Goal: Task Accomplishment & Management: Manage account settings

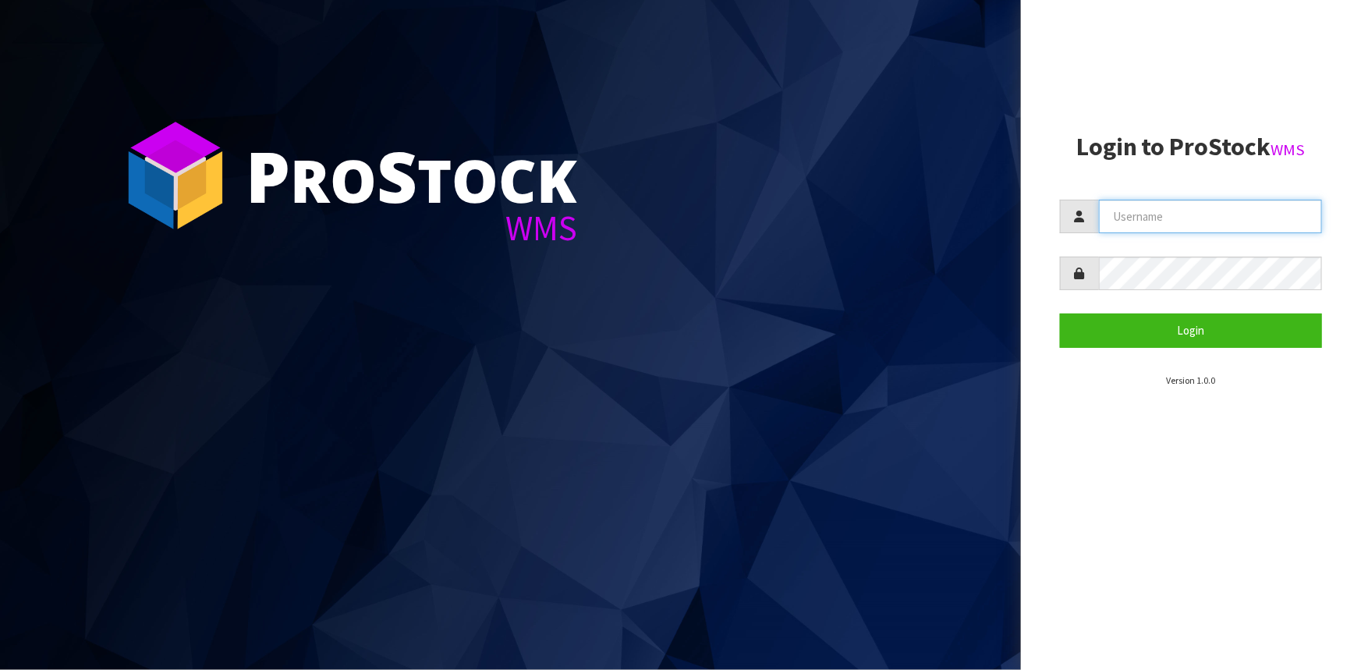
click at [1163, 226] on input "text" at bounding box center [1210, 217] width 223 height 34
click at [1154, 224] on input "text" at bounding box center [1210, 217] width 223 height 34
type input "LIYA"
click at [1060, 314] on button "Login" at bounding box center [1191, 331] width 262 height 34
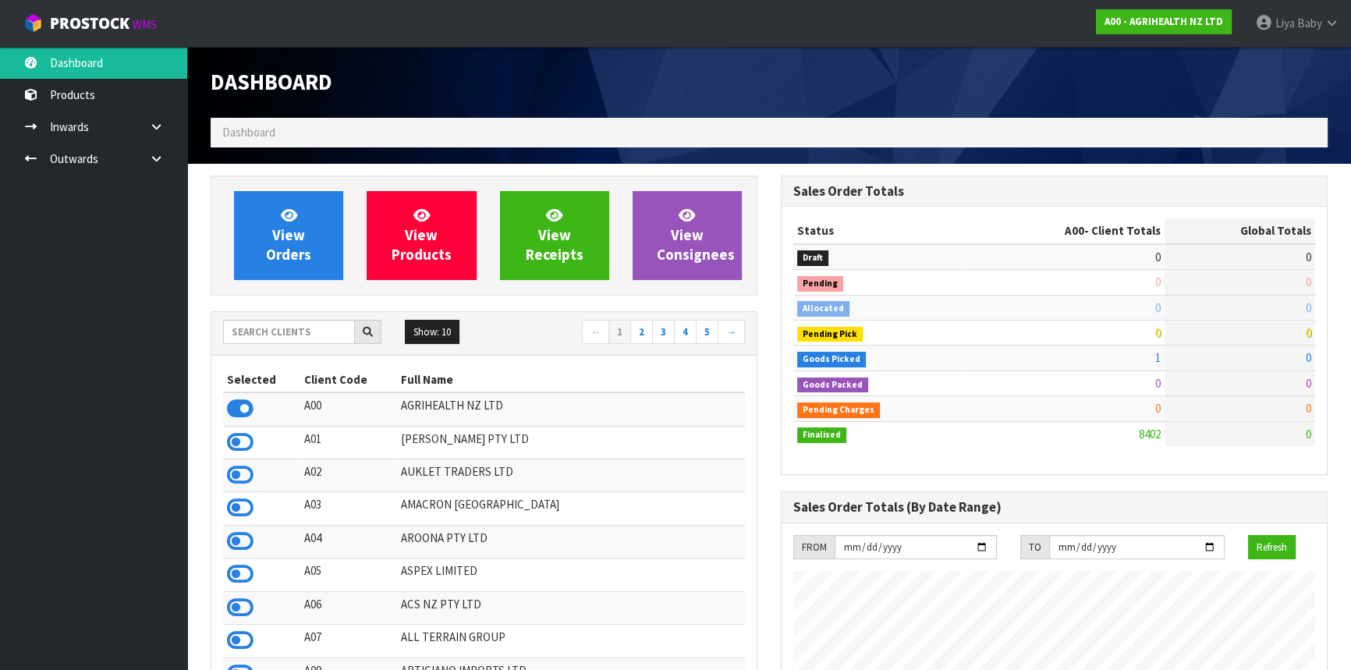
scroll to position [1179, 569]
click at [279, 332] on input "text" at bounding box center [289, 332] width 132 height 24
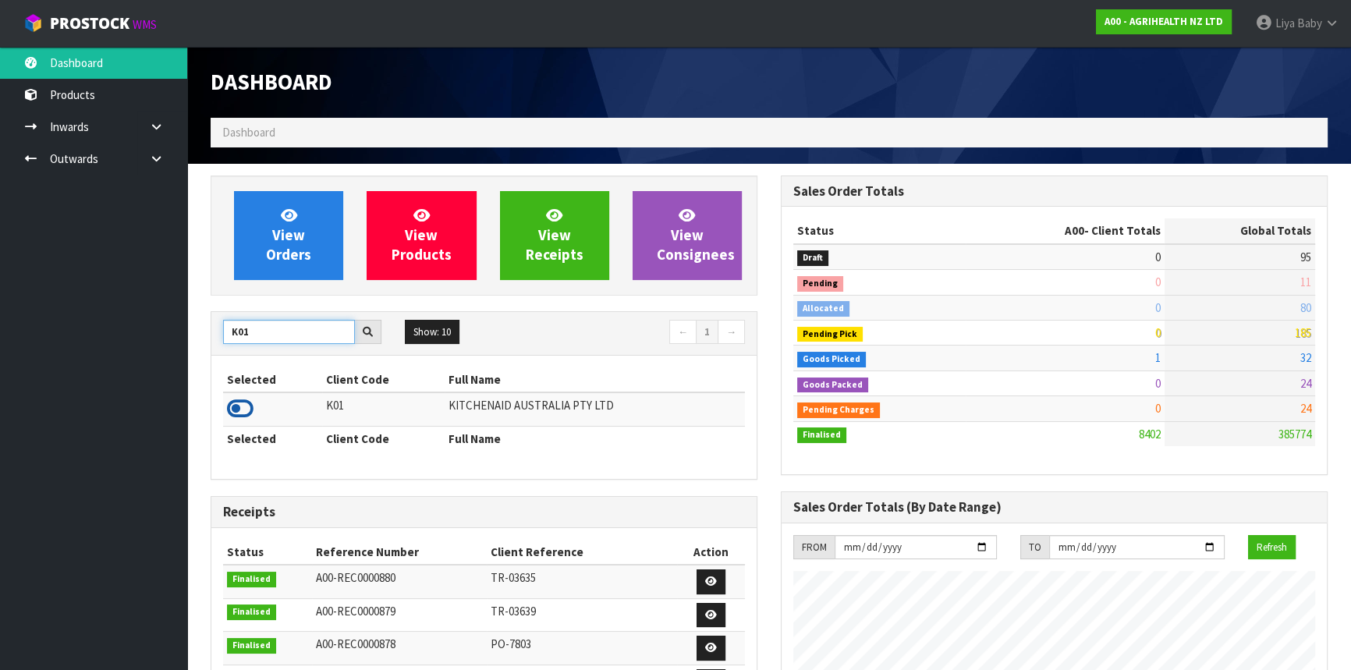
type input "K01"
click at [236, 406] on icon at bounding box center [240, 408] width 27 height 23
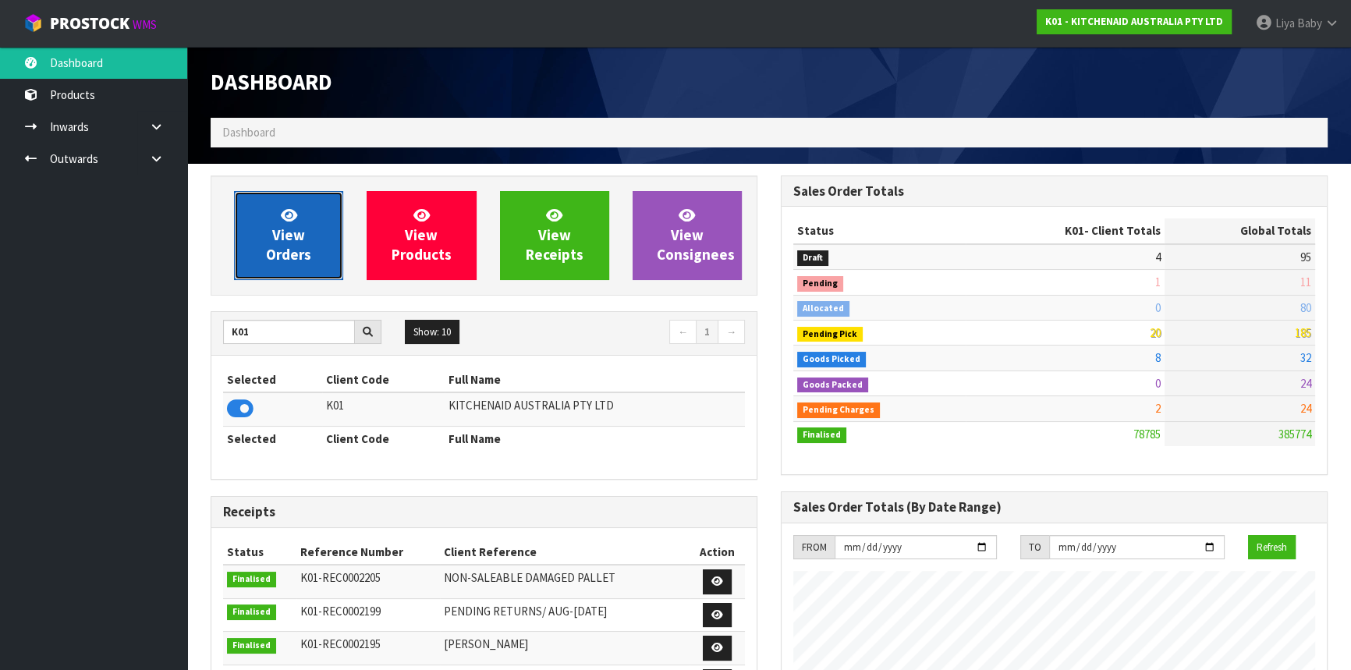
click at [315, 247] on link "View Orders" at bounding box center [288, 235] width 109 height 89
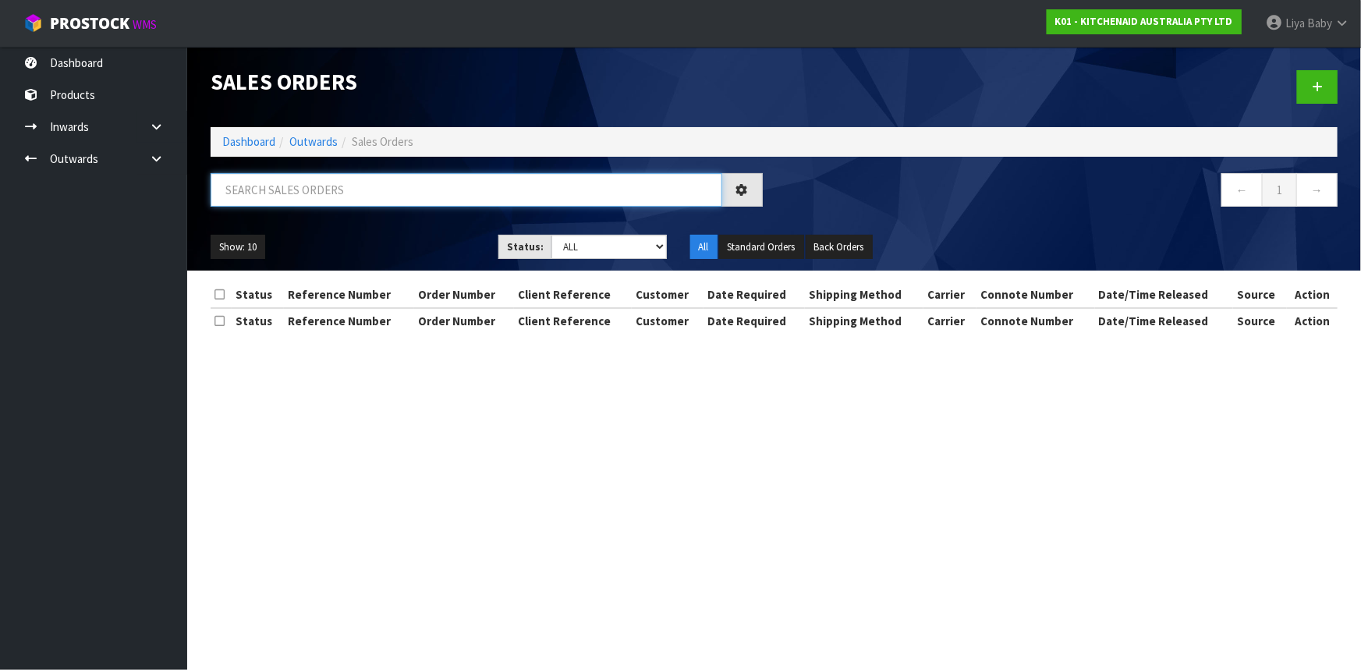
click at [304, 179] on input "text" at bounding box center [467, 190] width 512 height 34
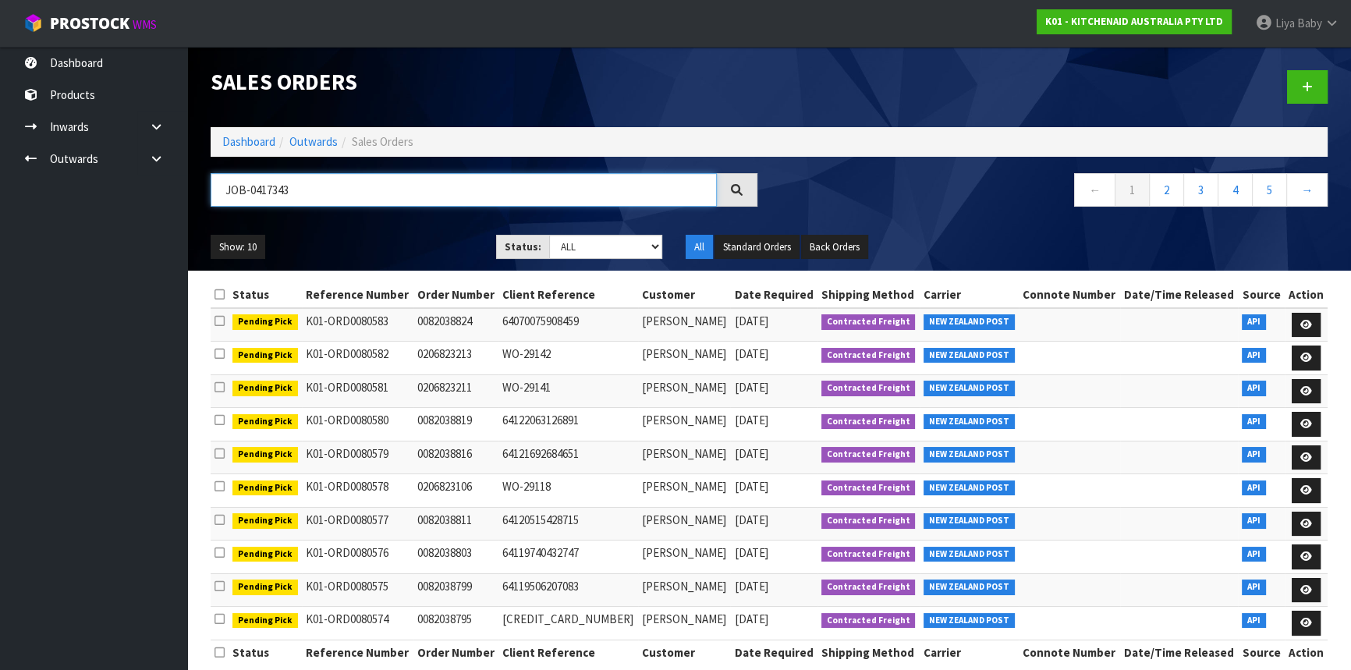
type input "JOB-0417343"
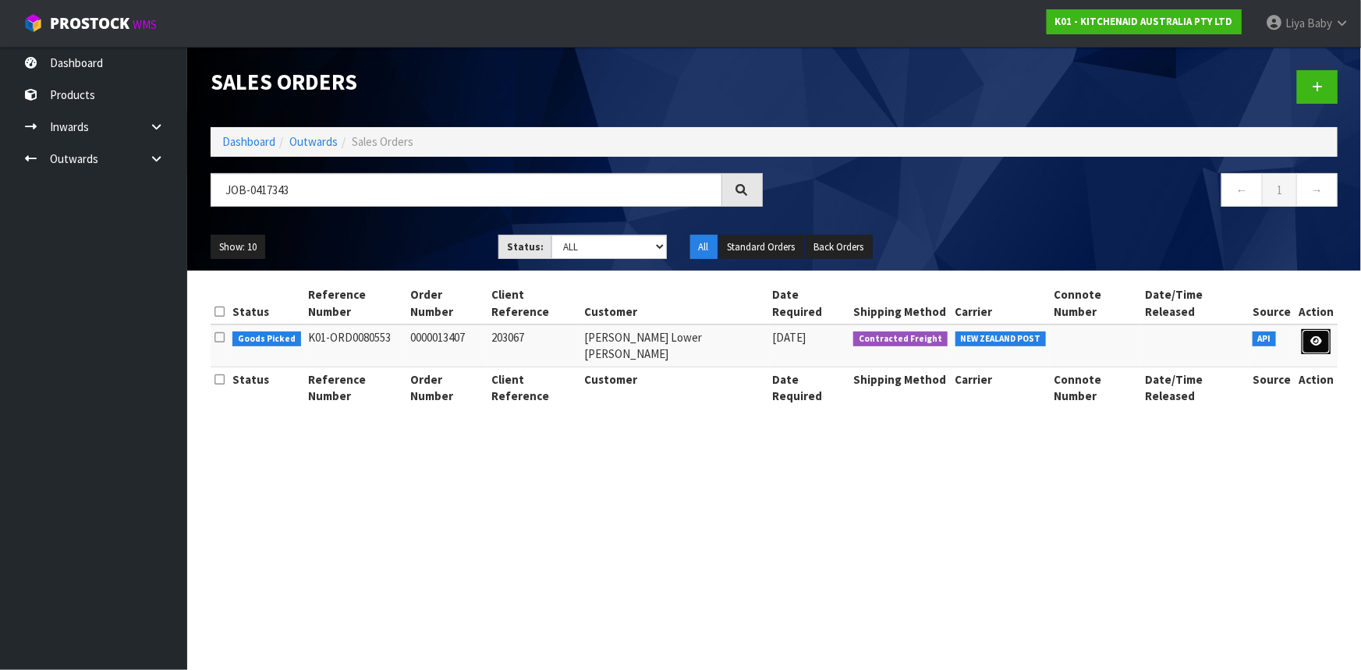
click at [1321, 336] on icon at bounding box center [1316, 341] width 12 height 10
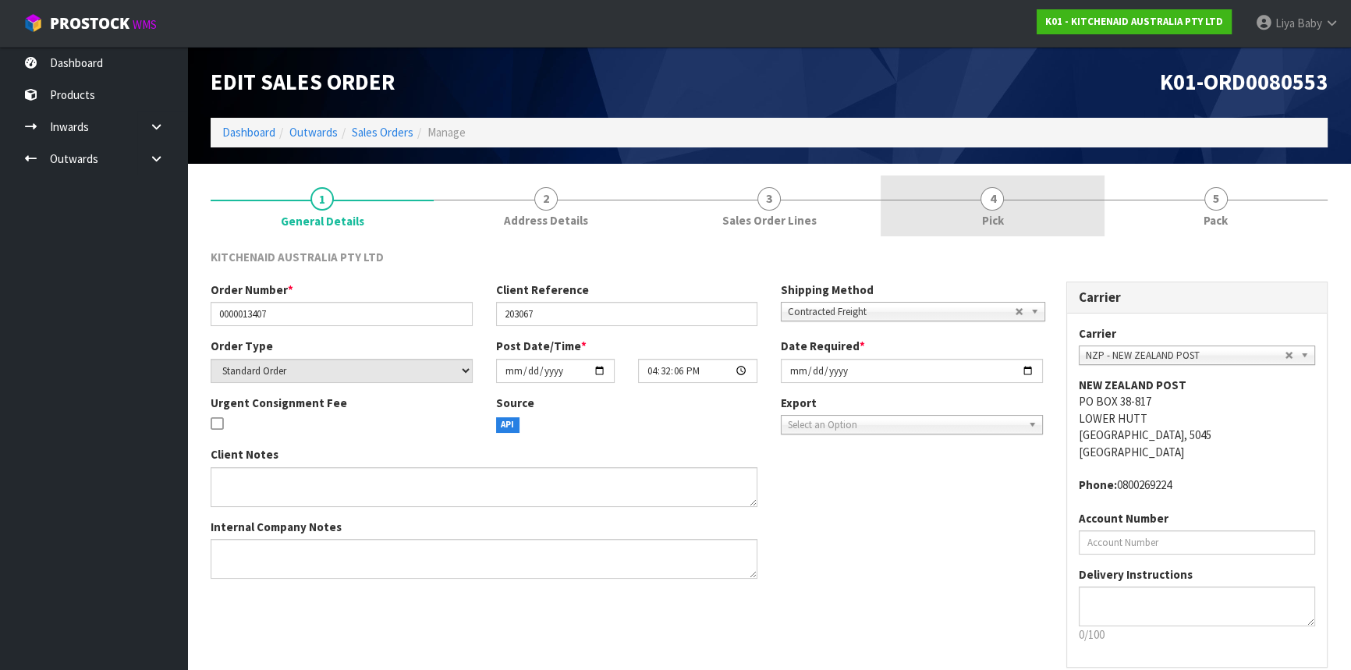
click at [993, 213] on span "Pick" at bounding box center [992, 220] width 22 height 16
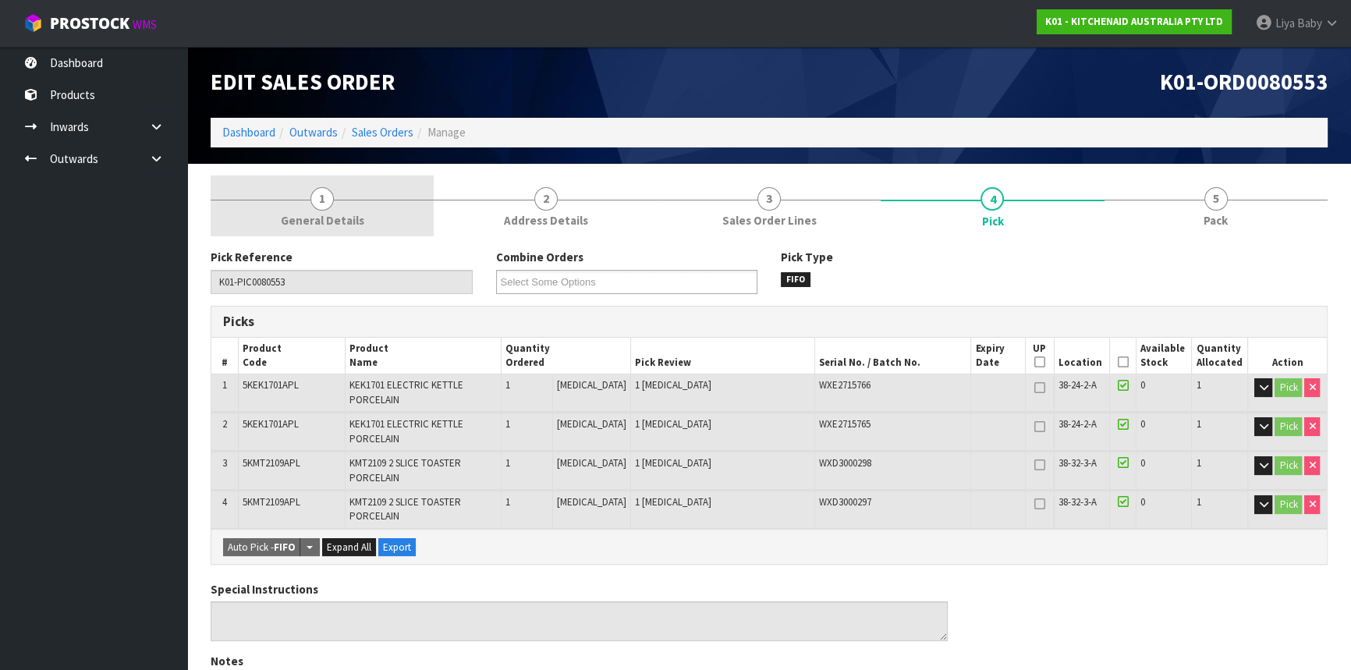
click at [345, 220] on span "General Details" at bounding box center [322, 220] width 83 height 16
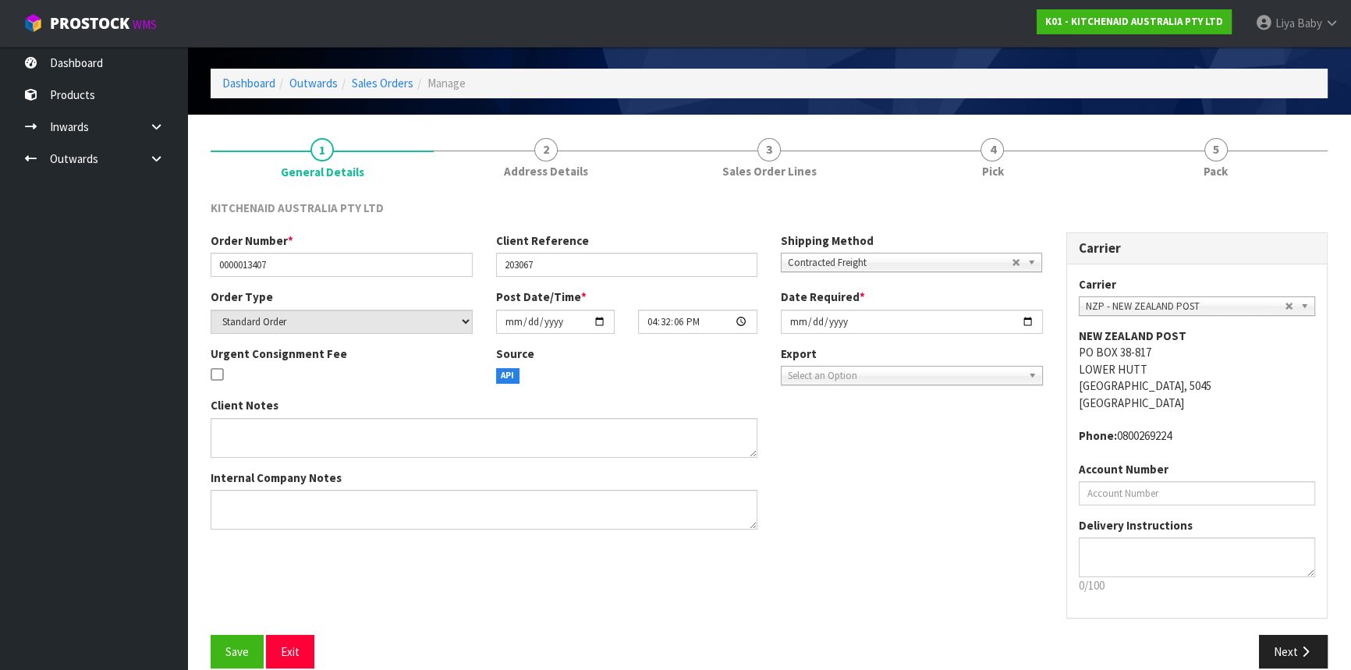
scroll to position [70, 0]
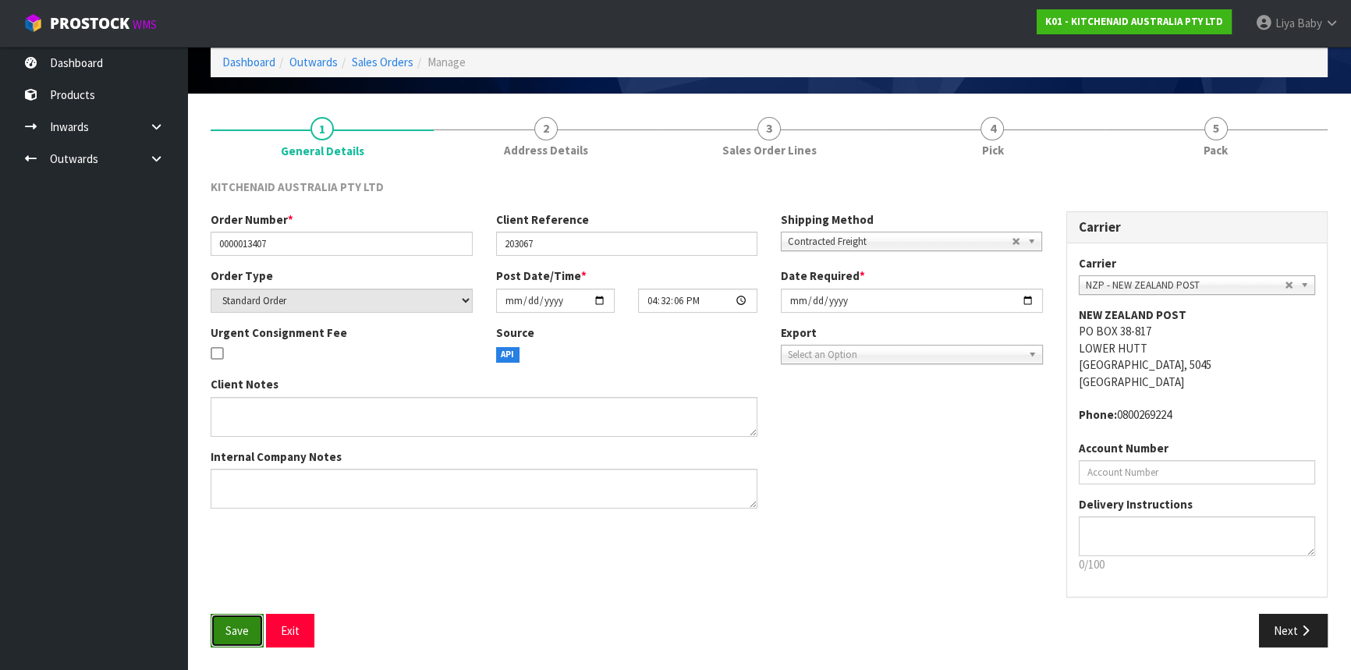
click at [216, 639] on button "Save" at bounding box center [237, 631] width 53 height 34
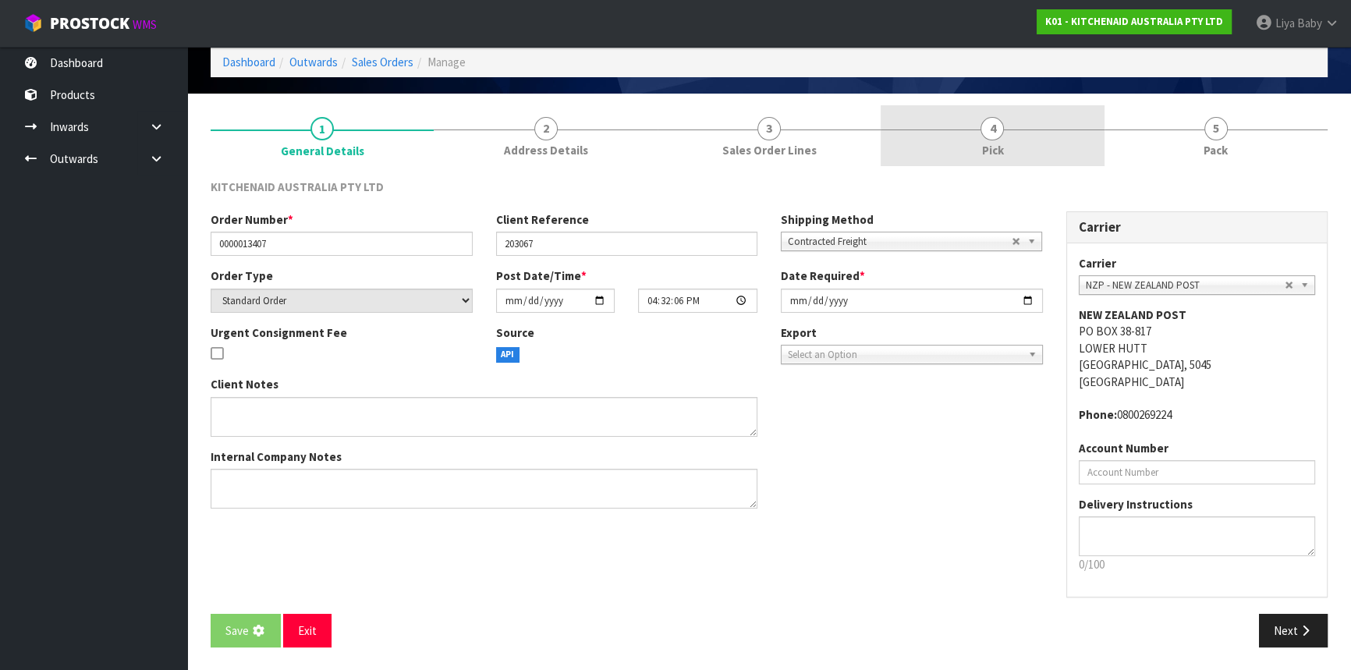
scroll to position [0, 0]
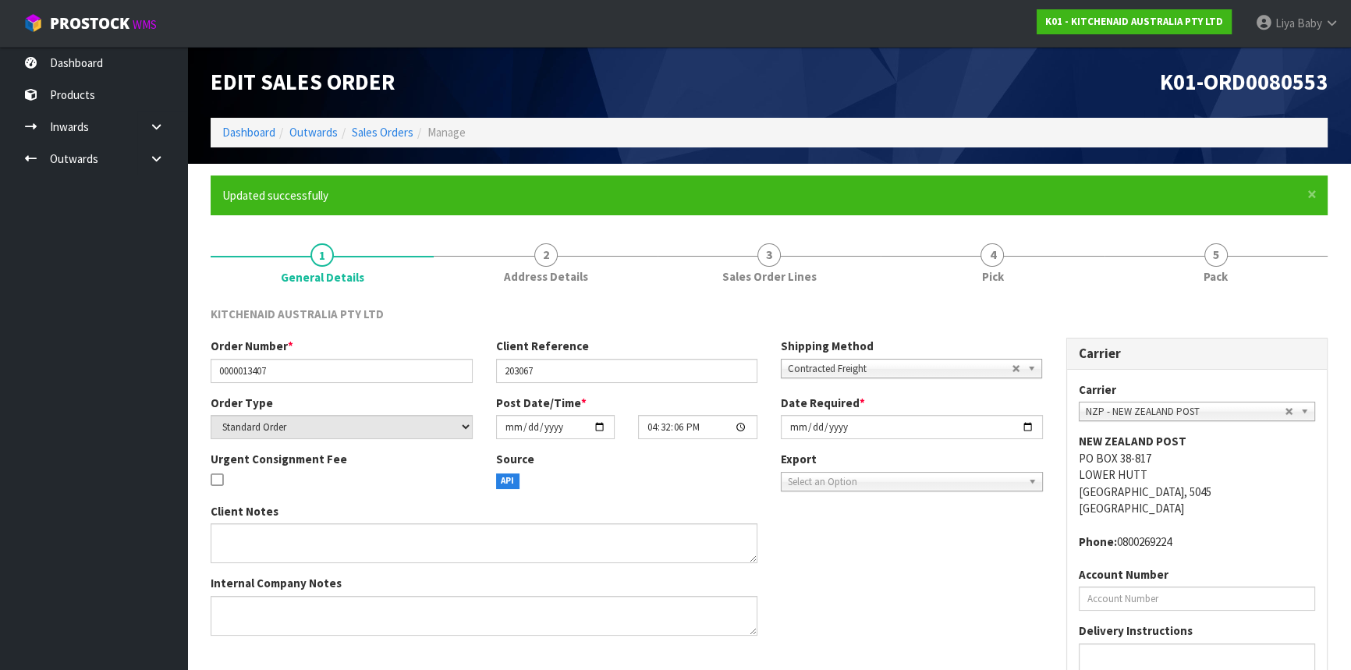
click at [1032, 294] on div "KITCHENAID AUSTRALIA PTY LTD Order Number * 0000013407 Client Reference 203067 …" at bounding box center [769, 540] width 1117 height 492
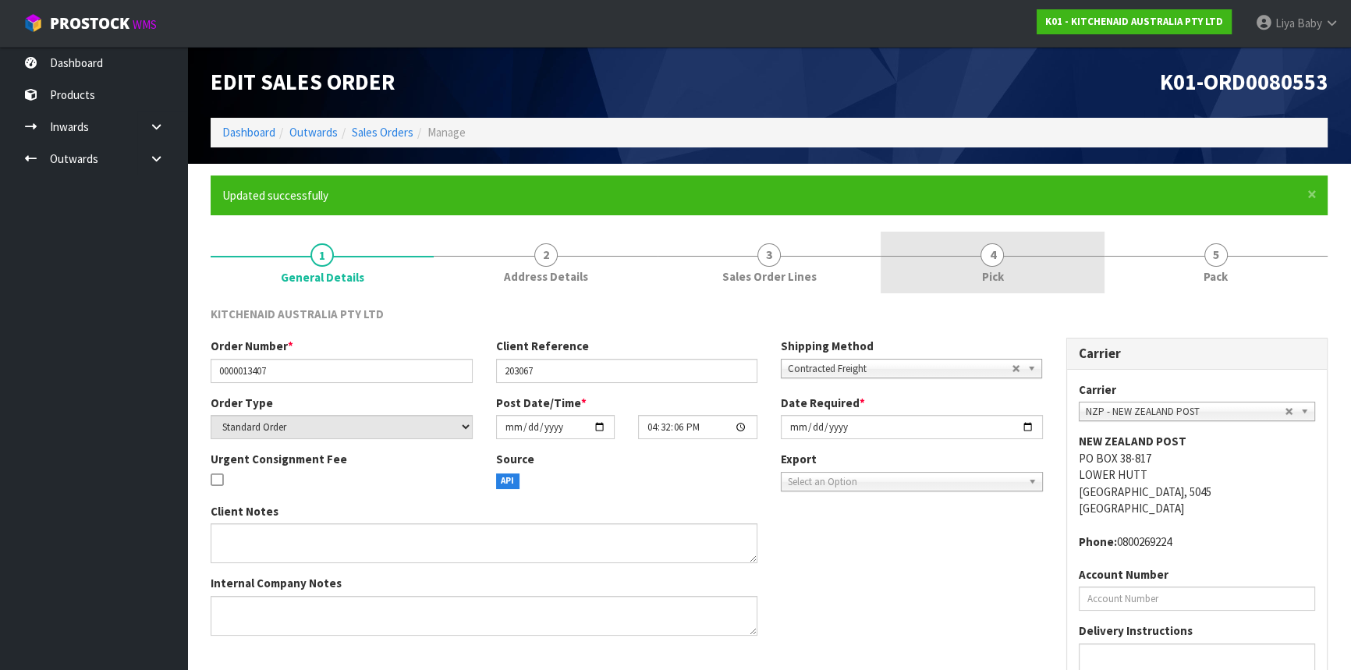
click at [1023, 269] on link "4 Pick" at bounding box center [992, 263] width 223 height 62
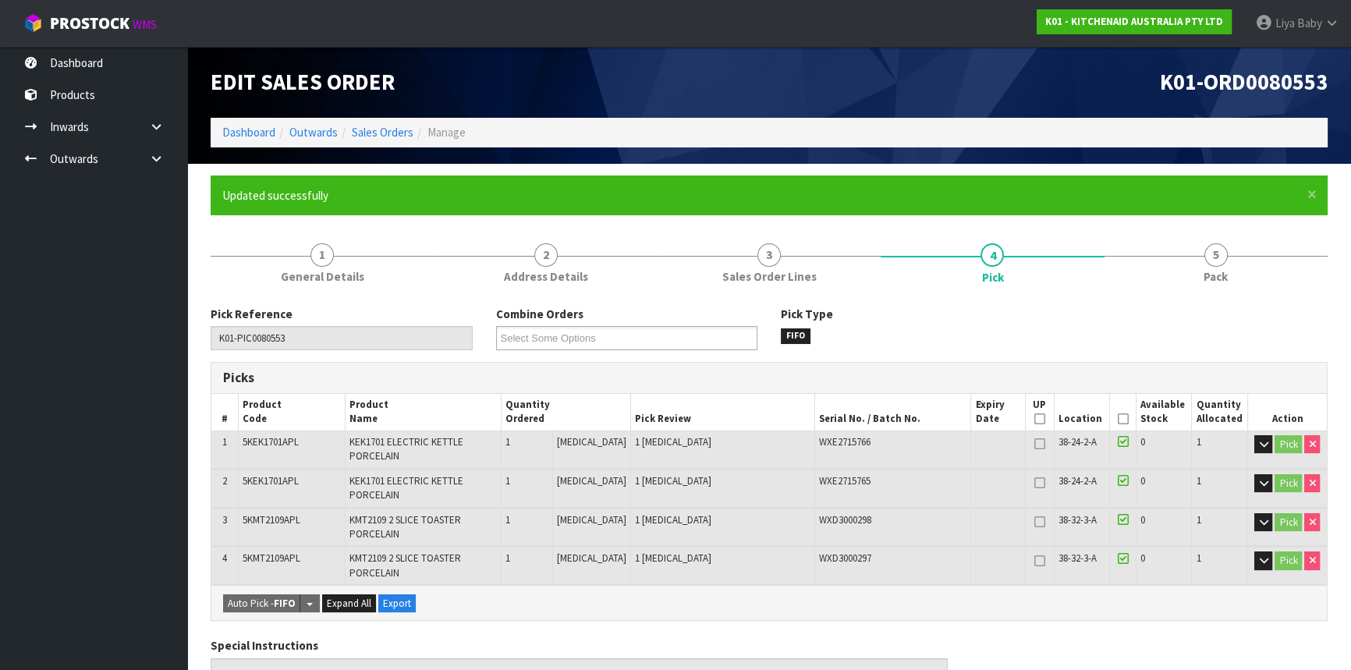
click at [1119, 419] on icon at bounding box center [1122, 419] width 11 height 1
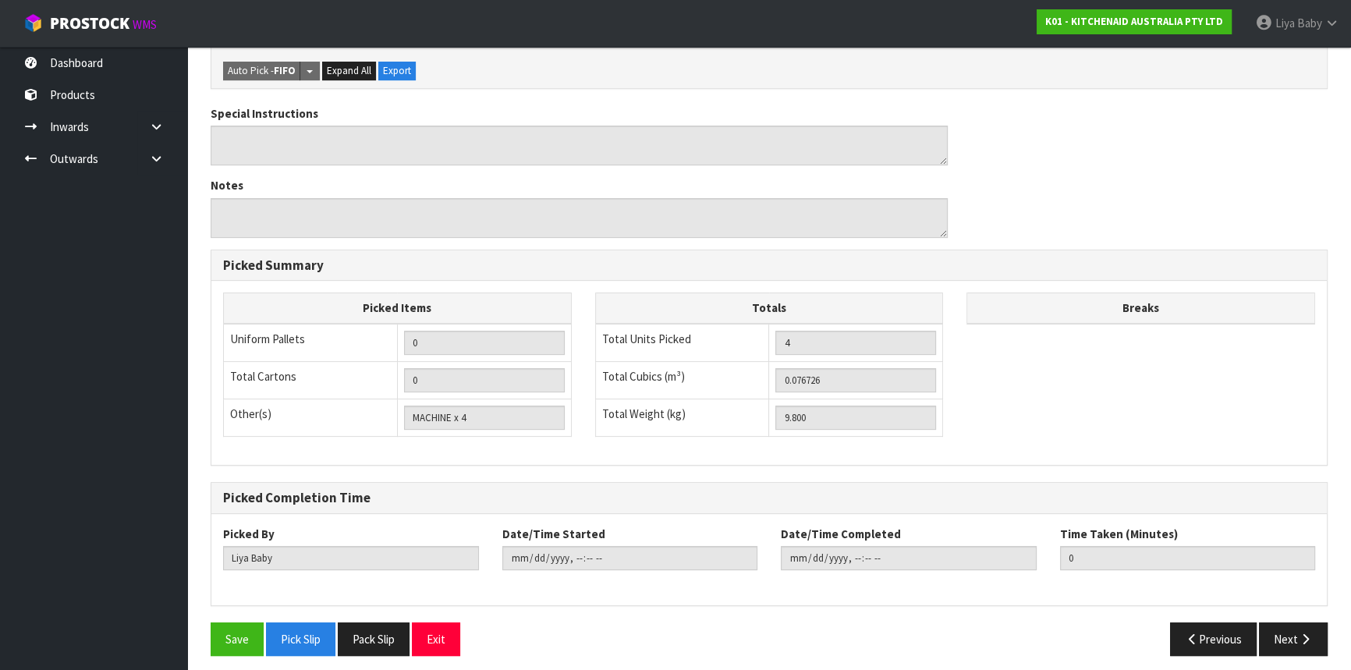
scroll to position [595, 0]
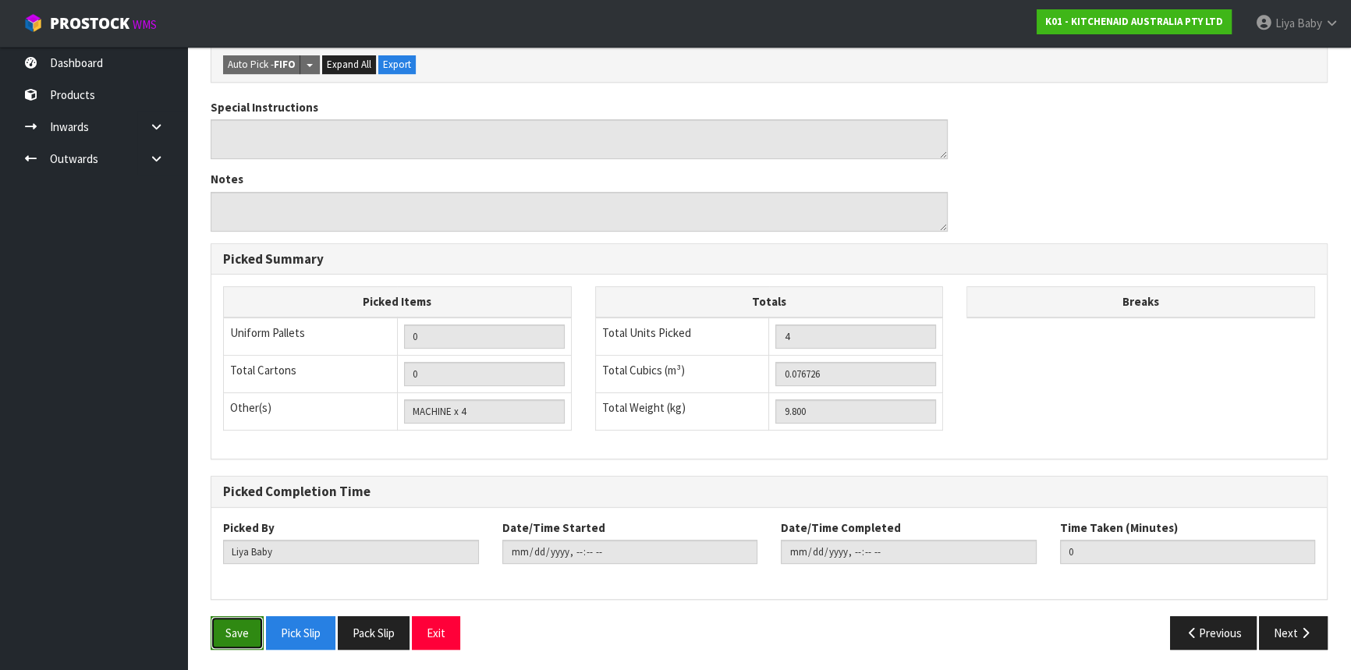
click at [255, 634] on button "Save" at bounding box center [237, 633] width 53 height 34
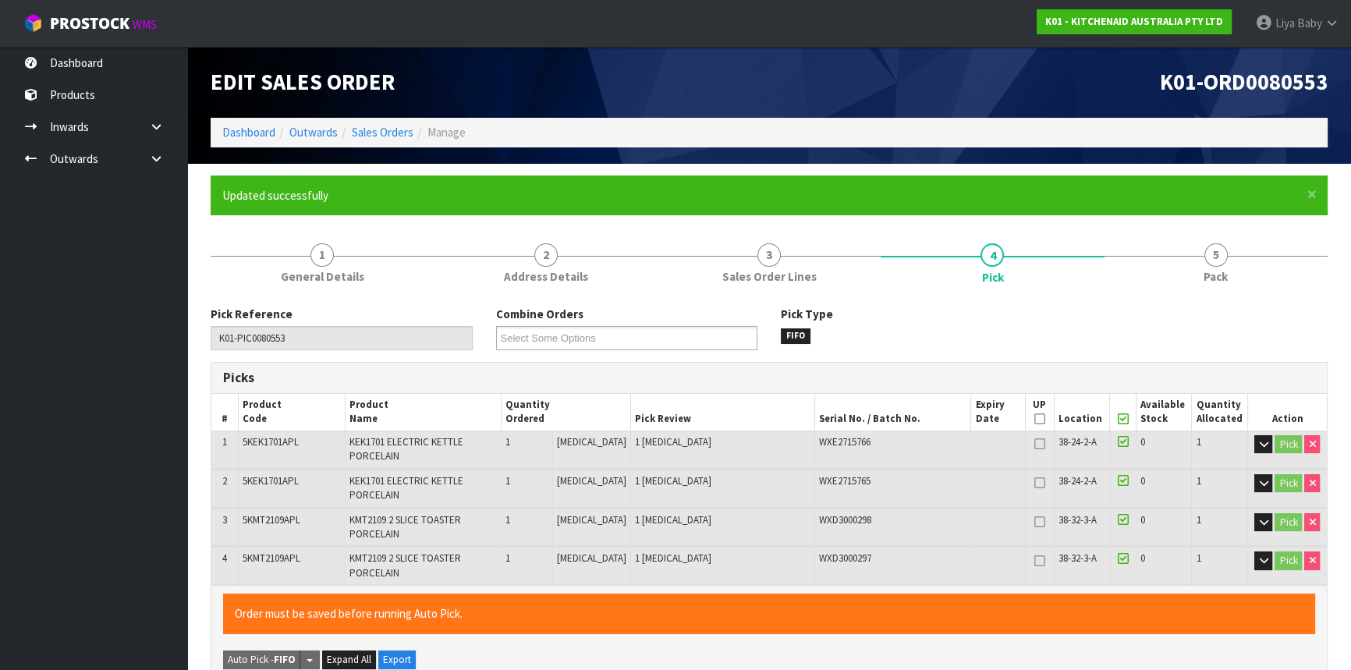
type input "2025-10-15T08:16:55"
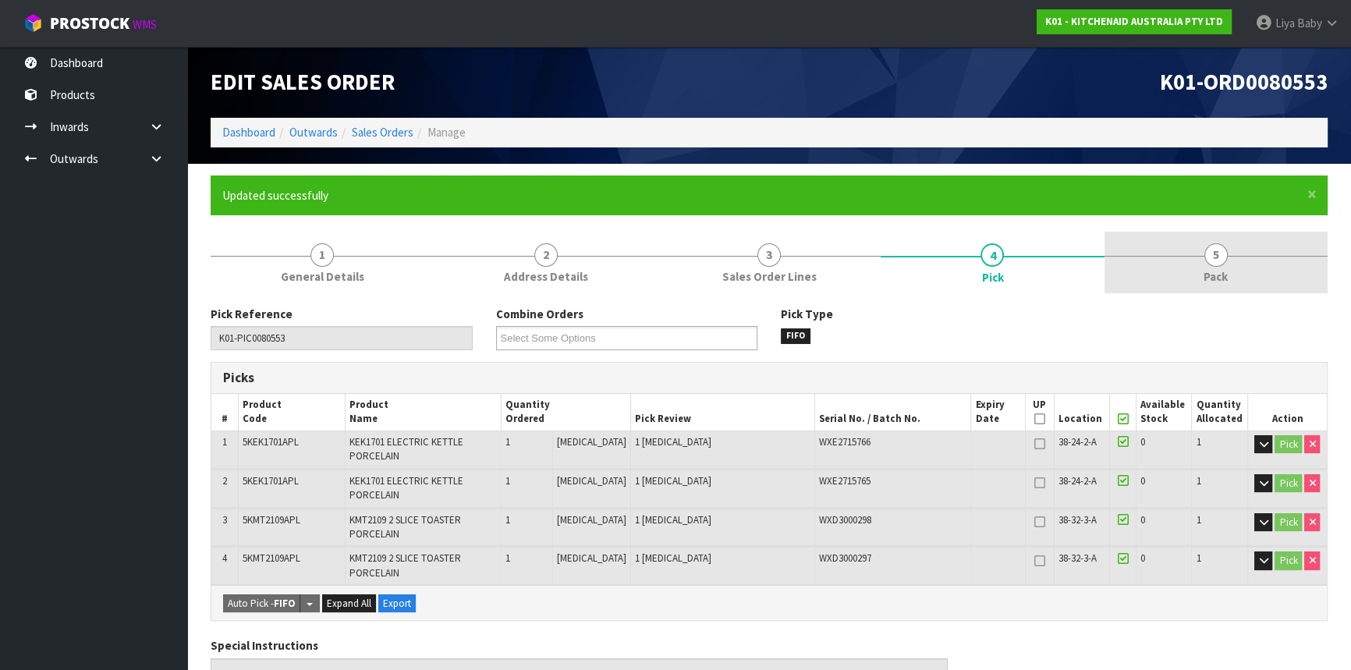
click at [1244, 263] on link "5 Pack" at bounding box center [1216, 263] width 223 height 62
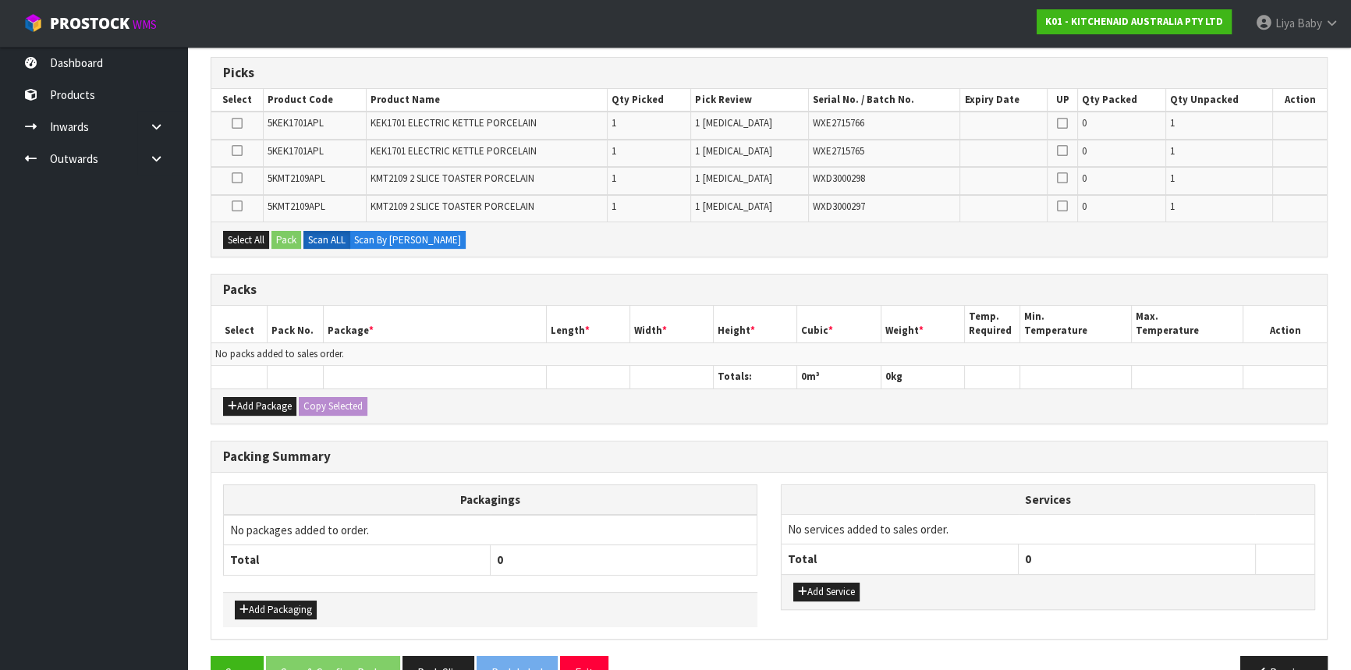
scroll to position [343, 0]
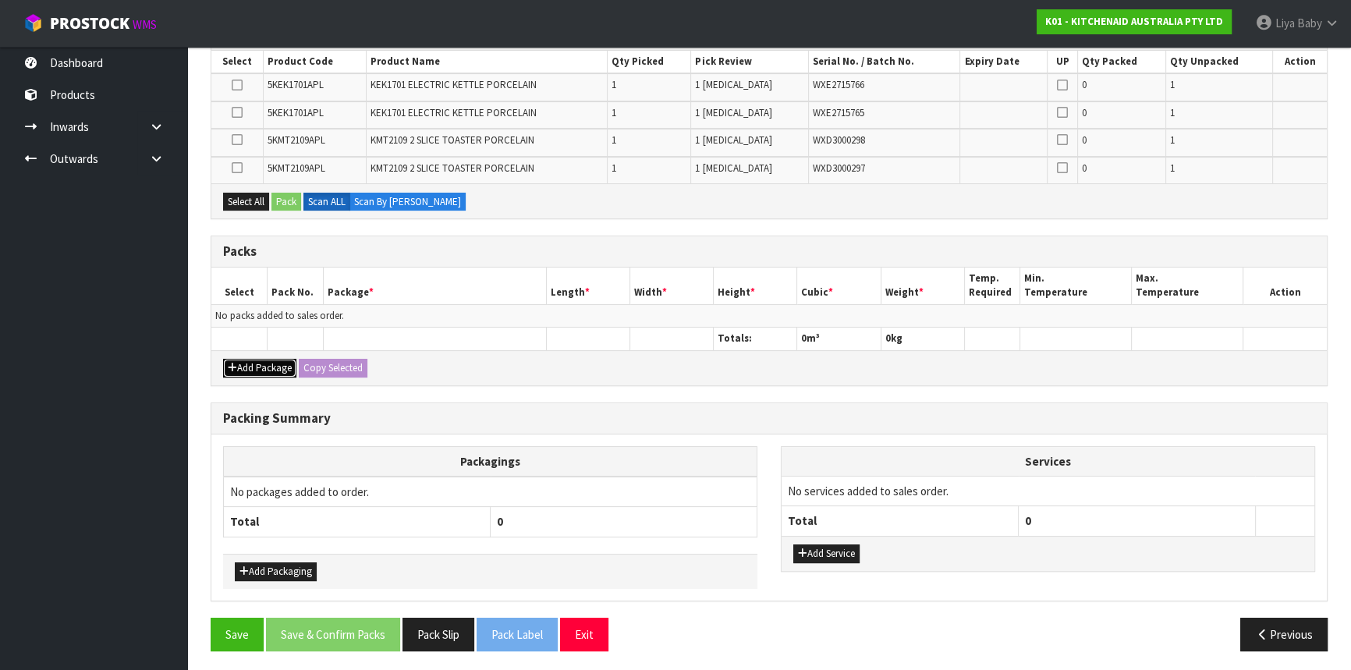
click at [260, 364] on button "Add Package" at bounding box center [259, 368] width 73 height 19
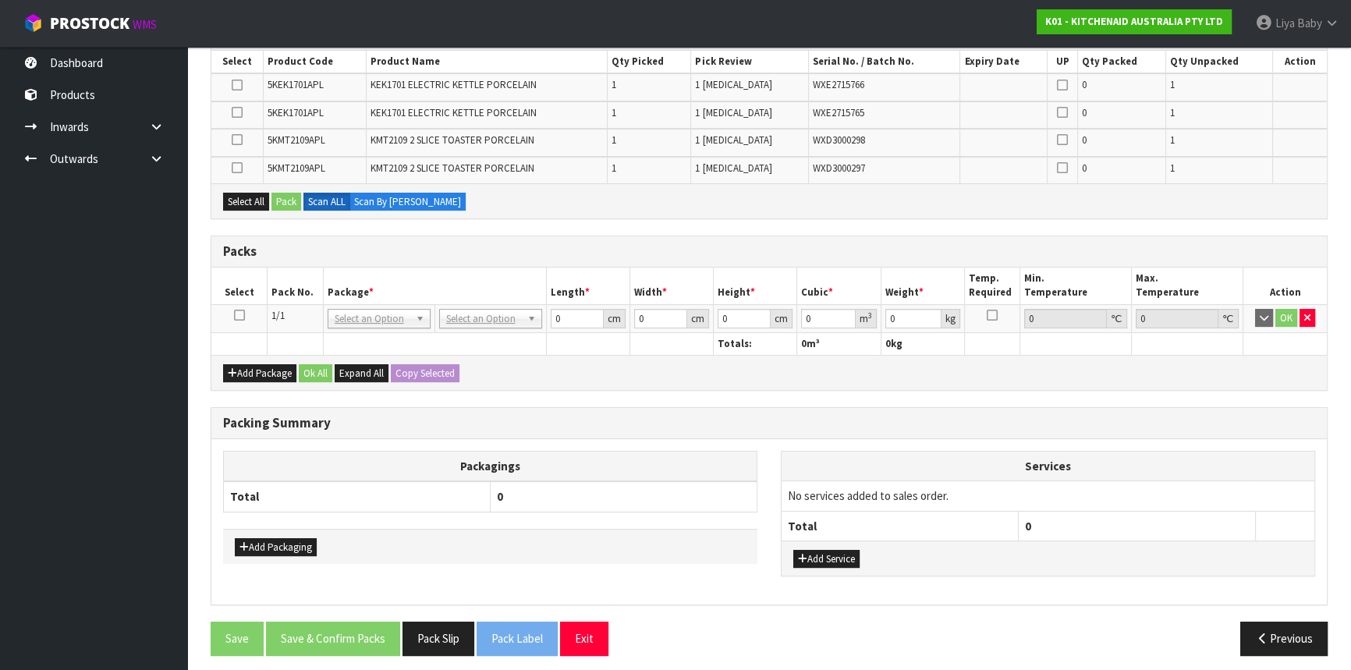
click at [234, 315] on icon at bounding box center [239, 315] width 11 height 1
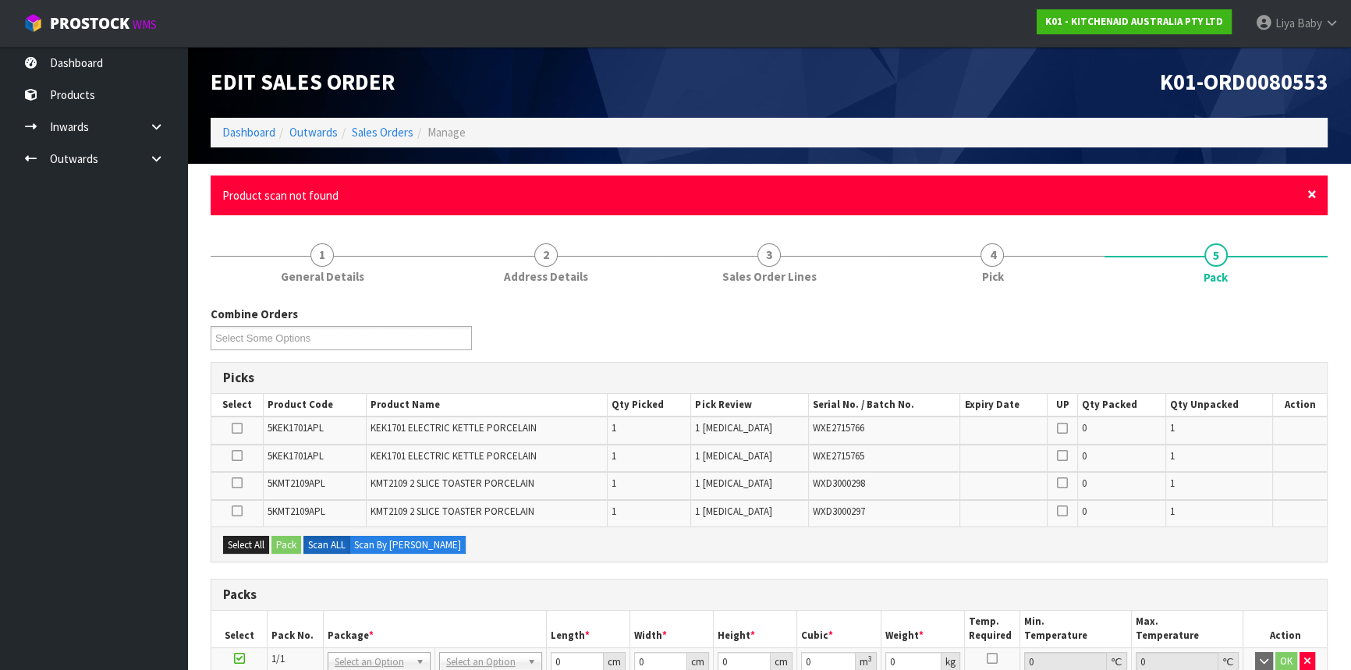
click at [1313, 196] on span "×" at bounding box center [1311, 194] width 9 height 22
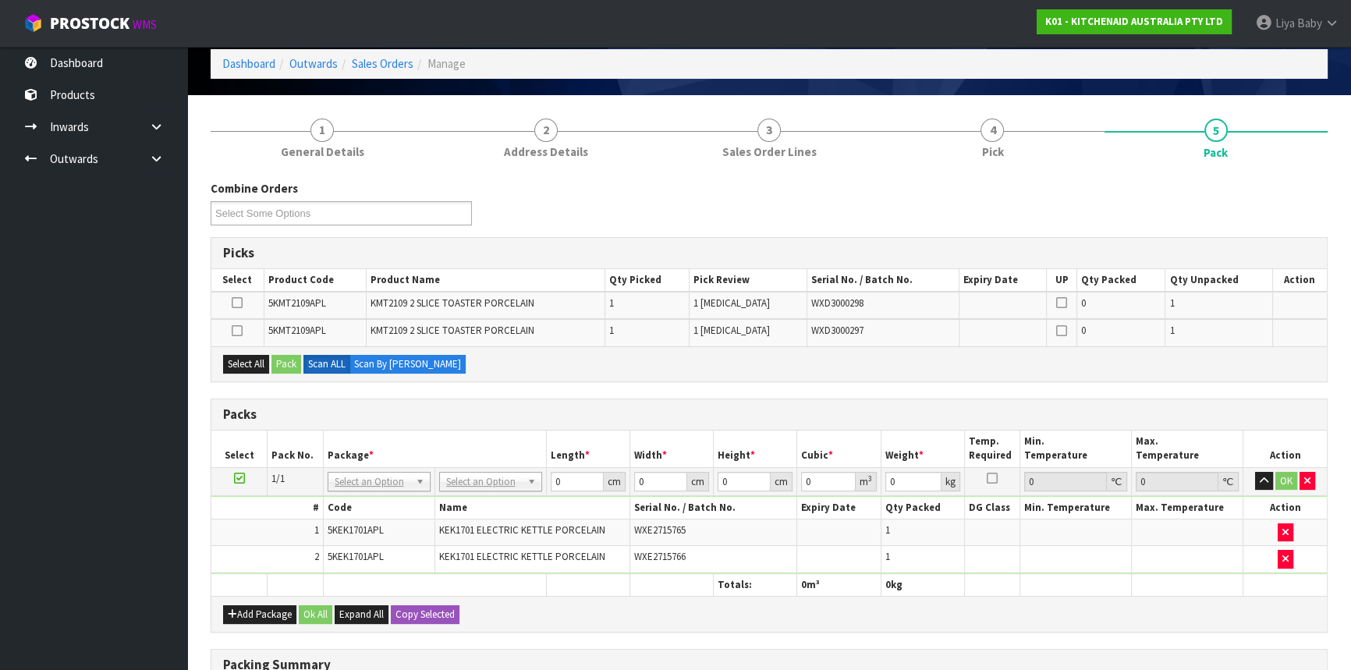
scroll to position [212, 0]
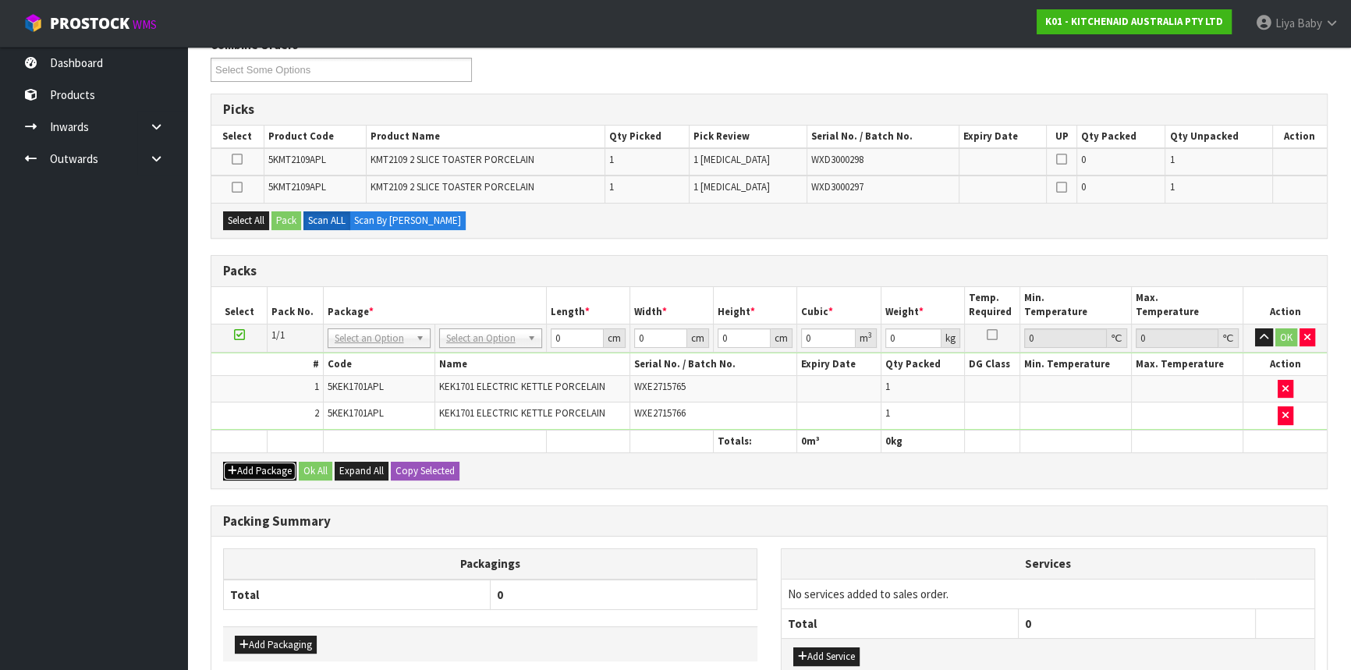
click at [268, 469] on button "Add Package" at bounding box center [259, 471] width 73 height 19
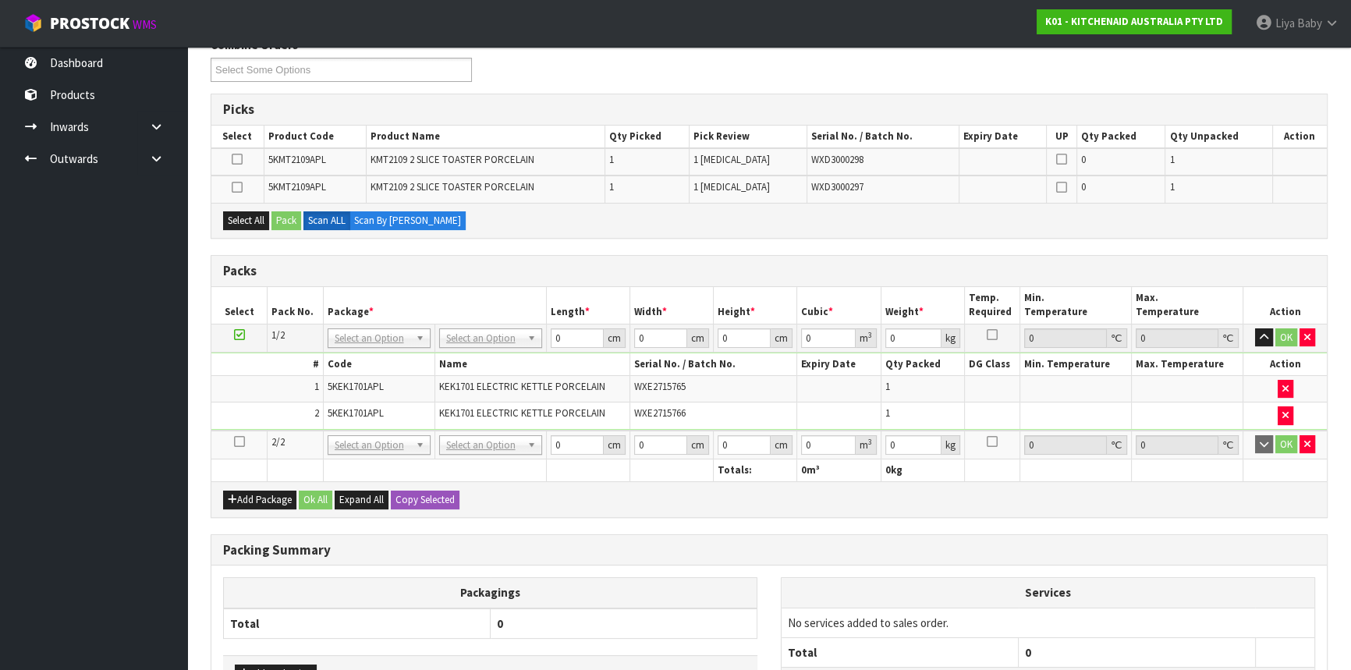
click at [239, 442] on icon at bounding box center [239, 442] width 11 height 1
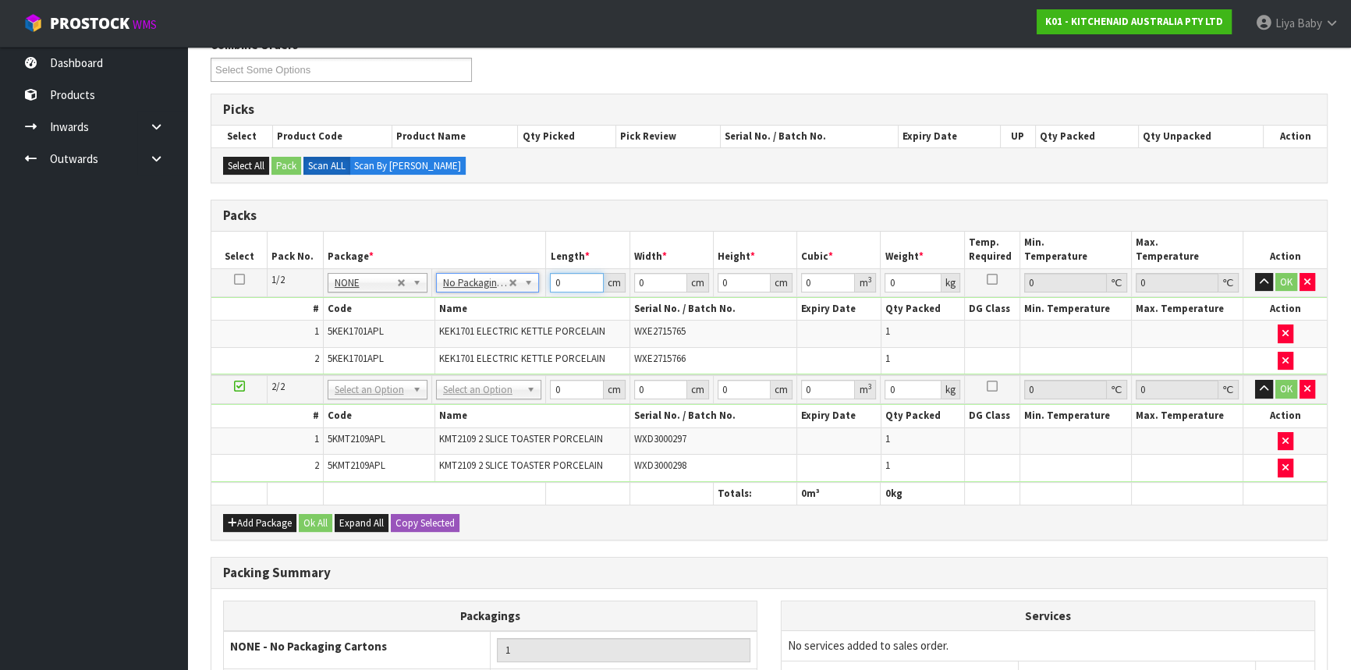
click at [565, 287] on input "0" at bounding box center [576, 283] width 53 height 20
type input "29"
type input "41"
type input "3"
type input "0.003567"
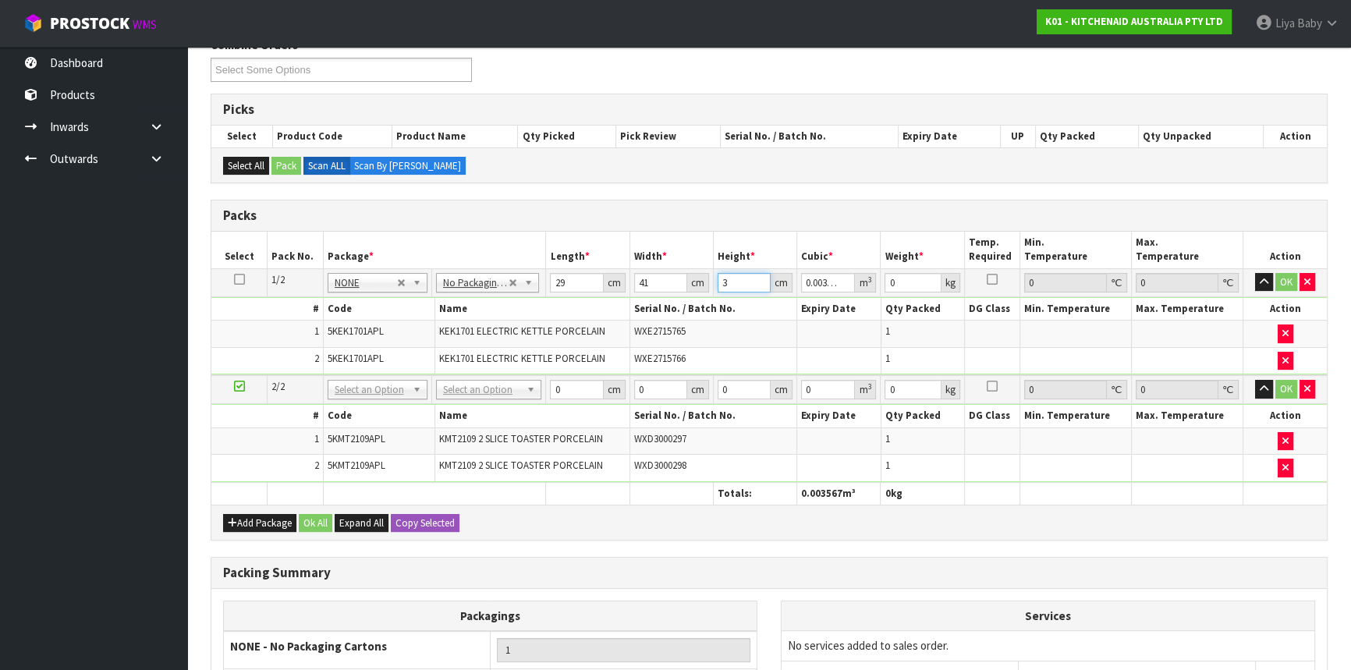
type input "35"
type input "0.041615"
type input "35"
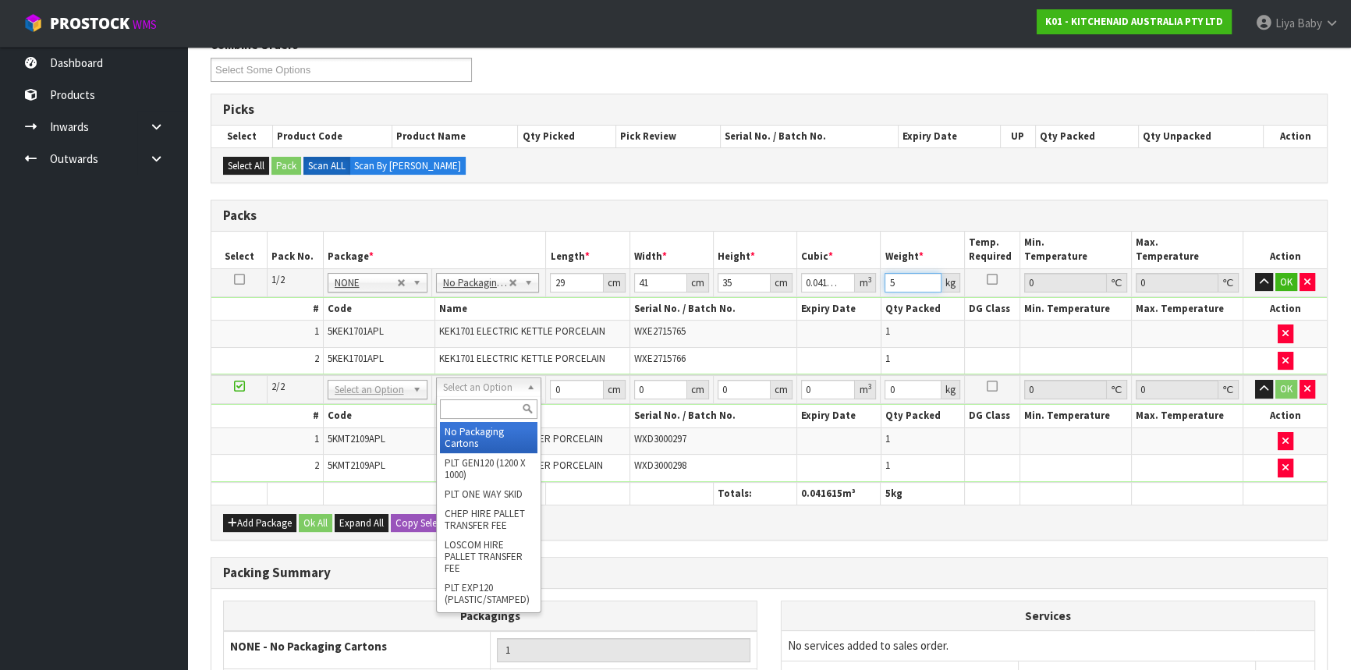
type input "5"
type input "2"
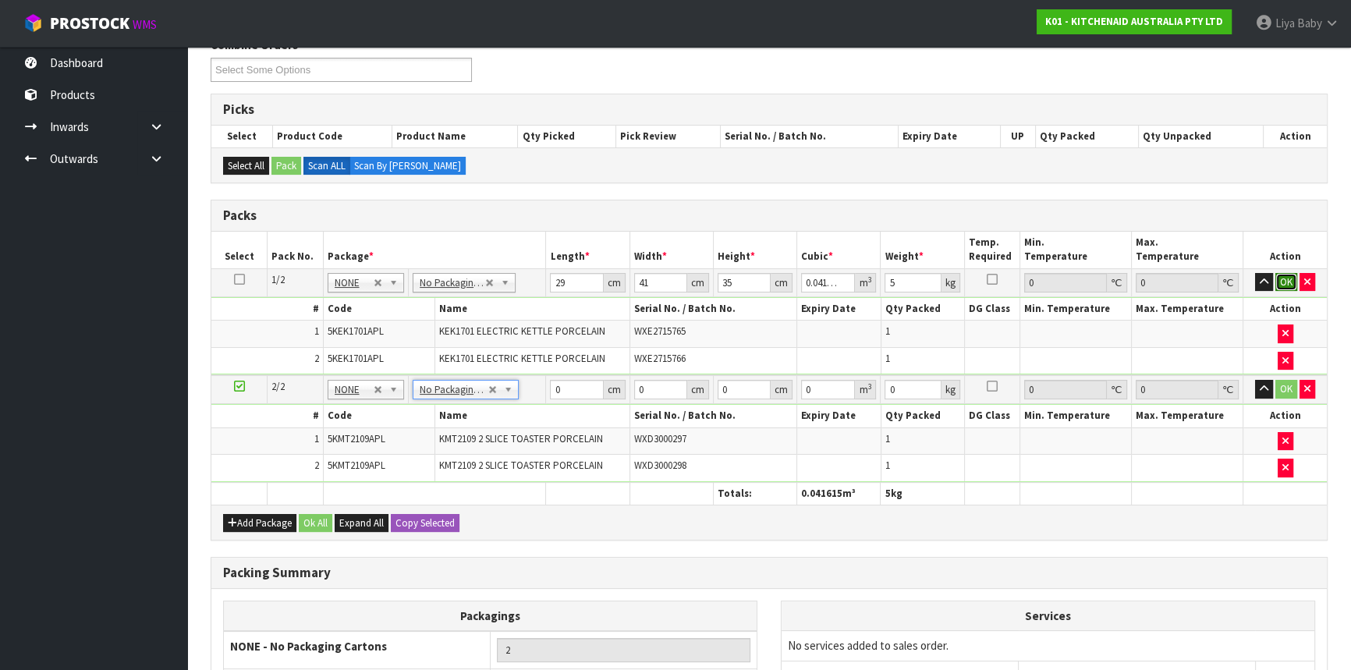
click at [1290, 280] on button "OK" at bounding box center [1286, 282] width 22 height 19
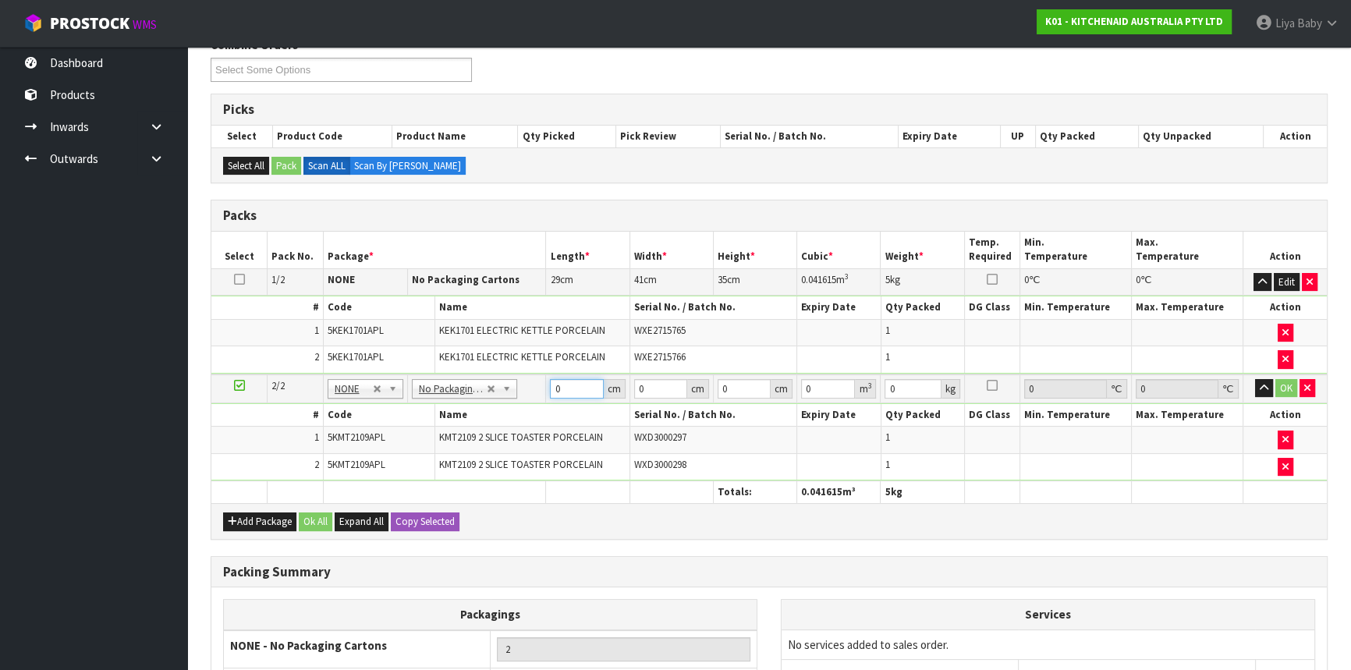
click at [579, 389] on input "0" at bounding box center [576, 389] width 53 height 20
type input "41"
type input "45"
type input "2"
type input "0.00369"
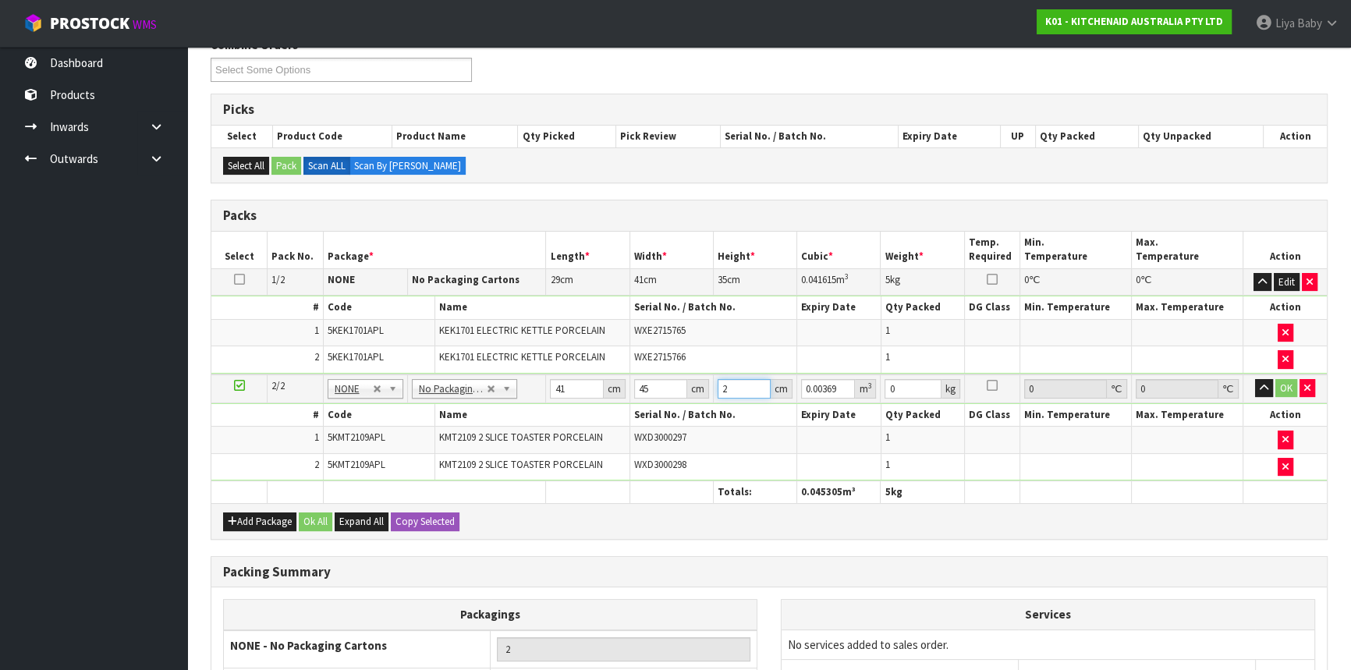
type input "29"
type input "0.053505"
type input "29"
type input "7"
click at [1292, 381] on button "OK" at bounding box center [1286, 388] width 22 height 19
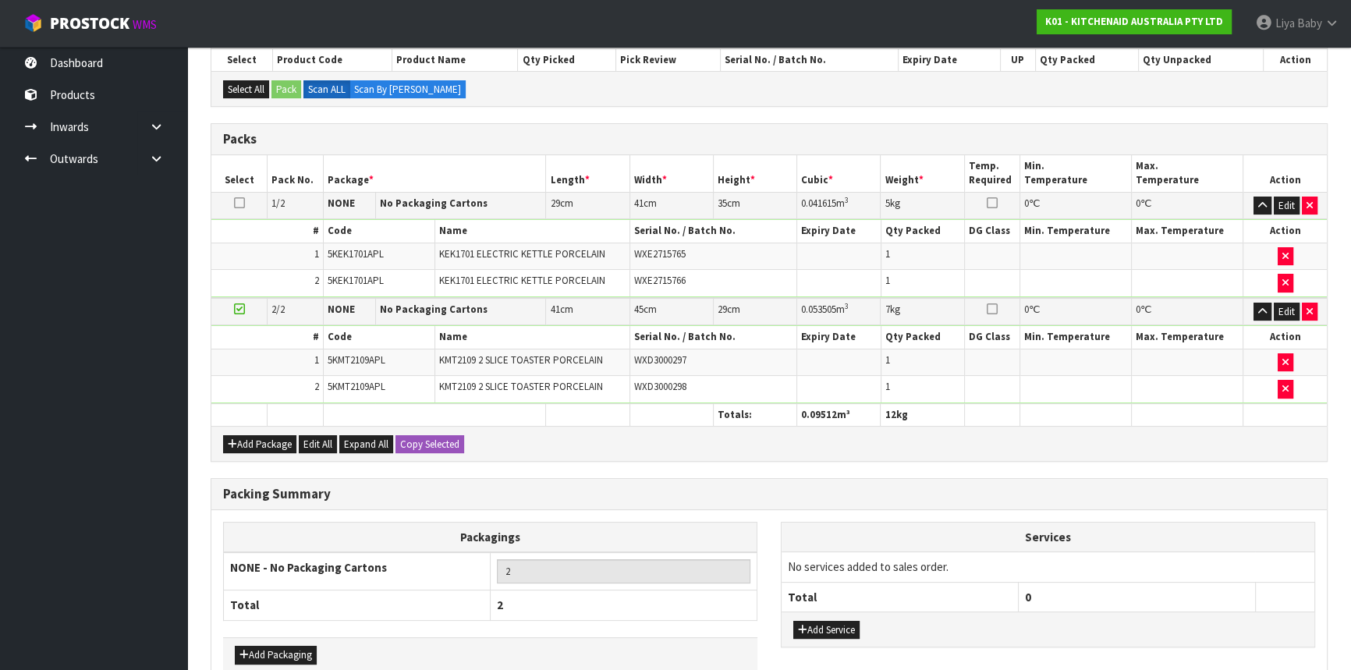
scroll to position [371, 0]
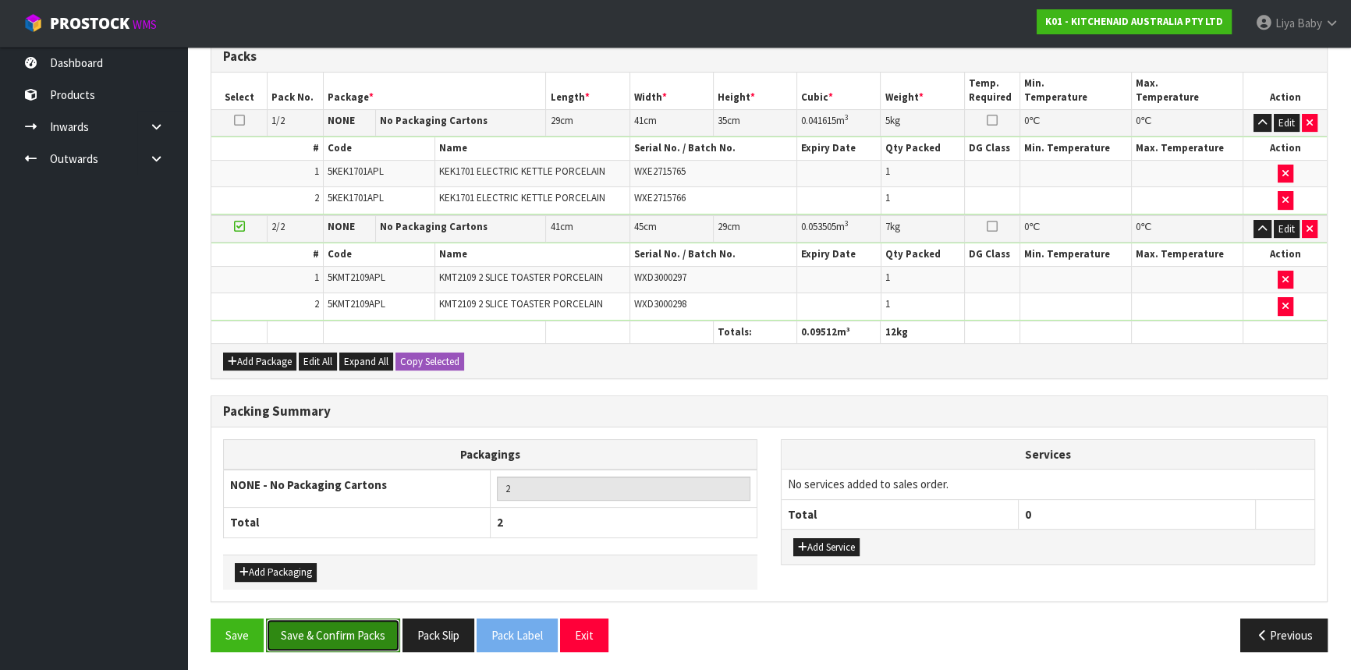
click at [357, 637] on button "Save & Confirm Packs" at bounding box center [333, 636] width 134 height 34
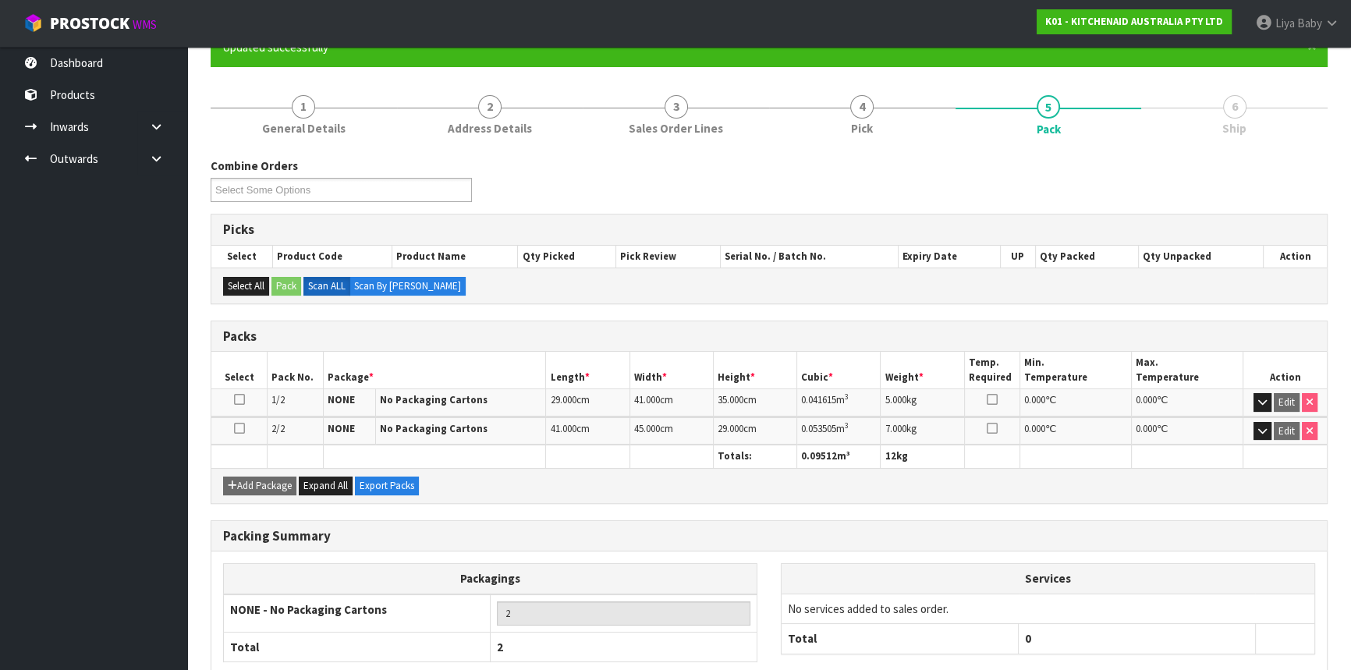
scroll to position [239, 0]
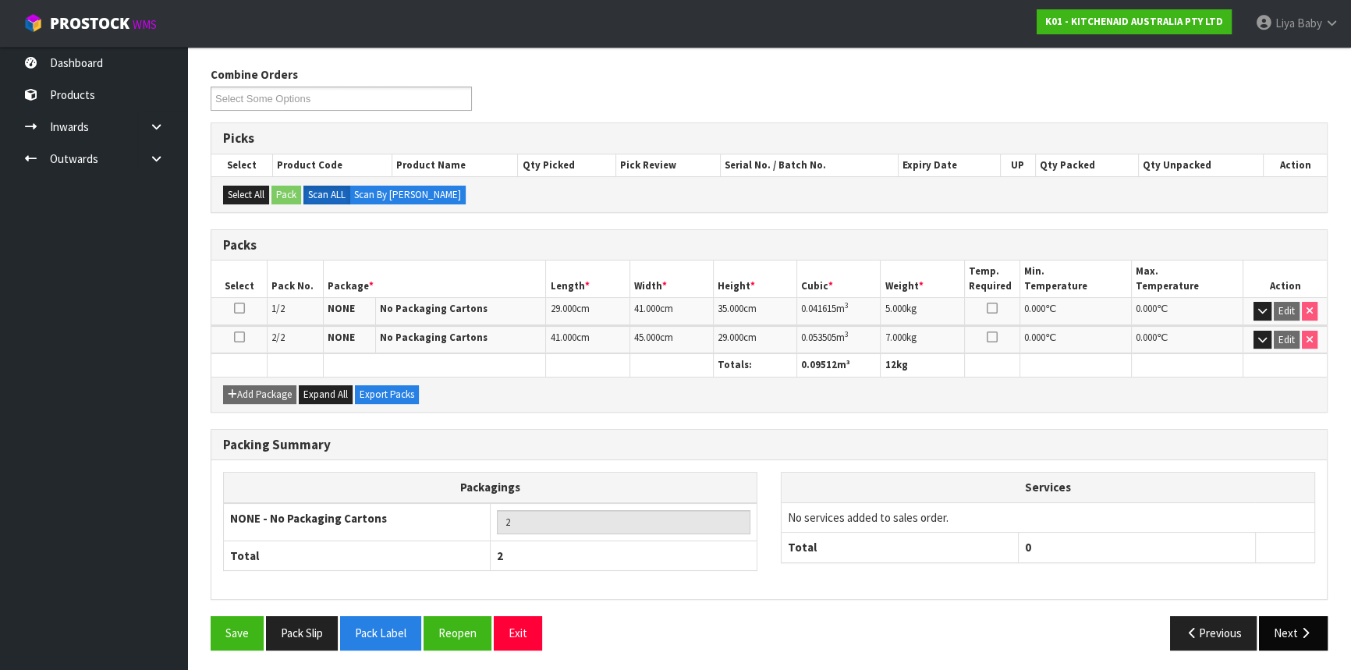
click at [1298, 629] on icon "button" at bounding box center [1305, 633] width 15 height 12
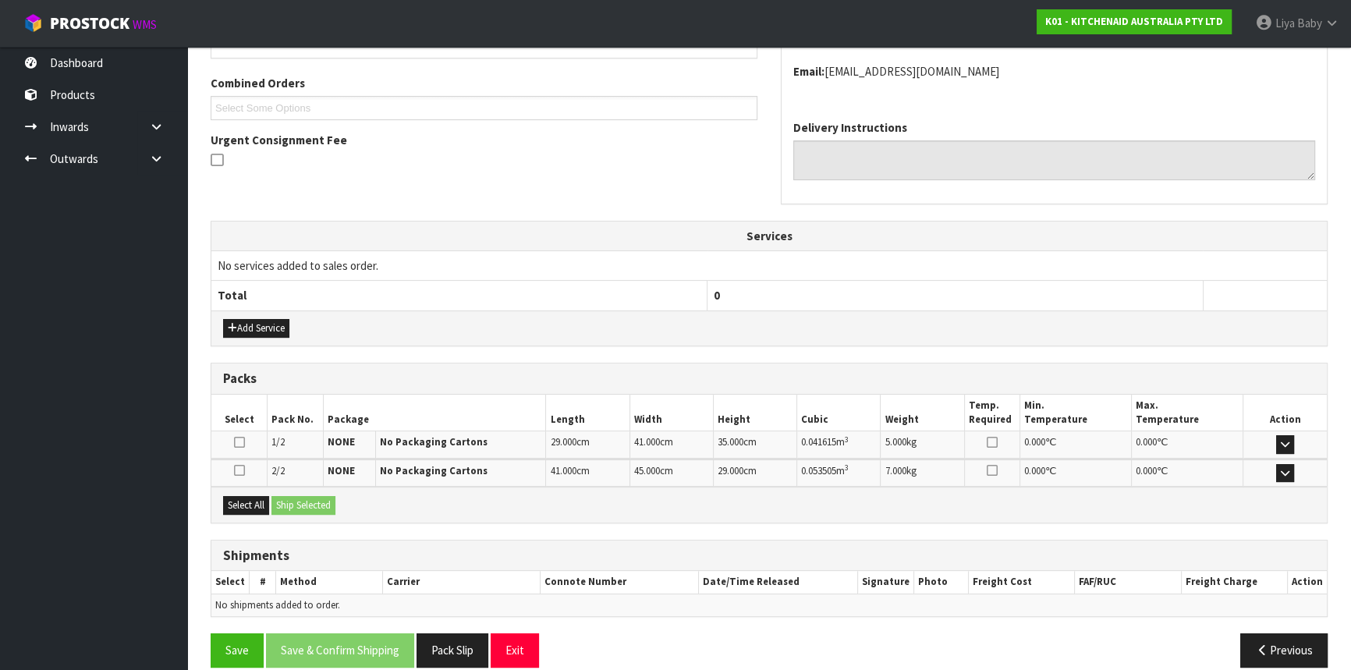
scroll to position [403, 0]
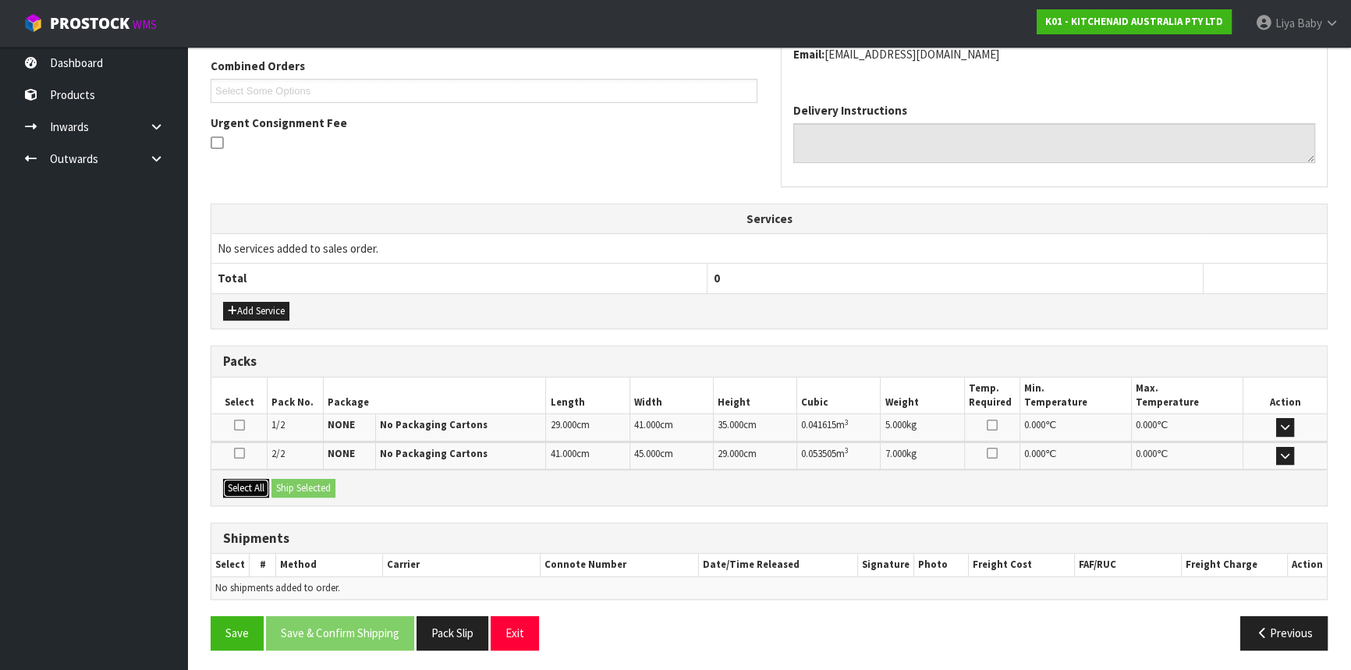
click at [254, 484] on button "Select All" at bounding box center [246, 488] width 46 height 19
click at [288, 481] on button "Ship Selected" at bounding box center [303, 488] width 64 height 19
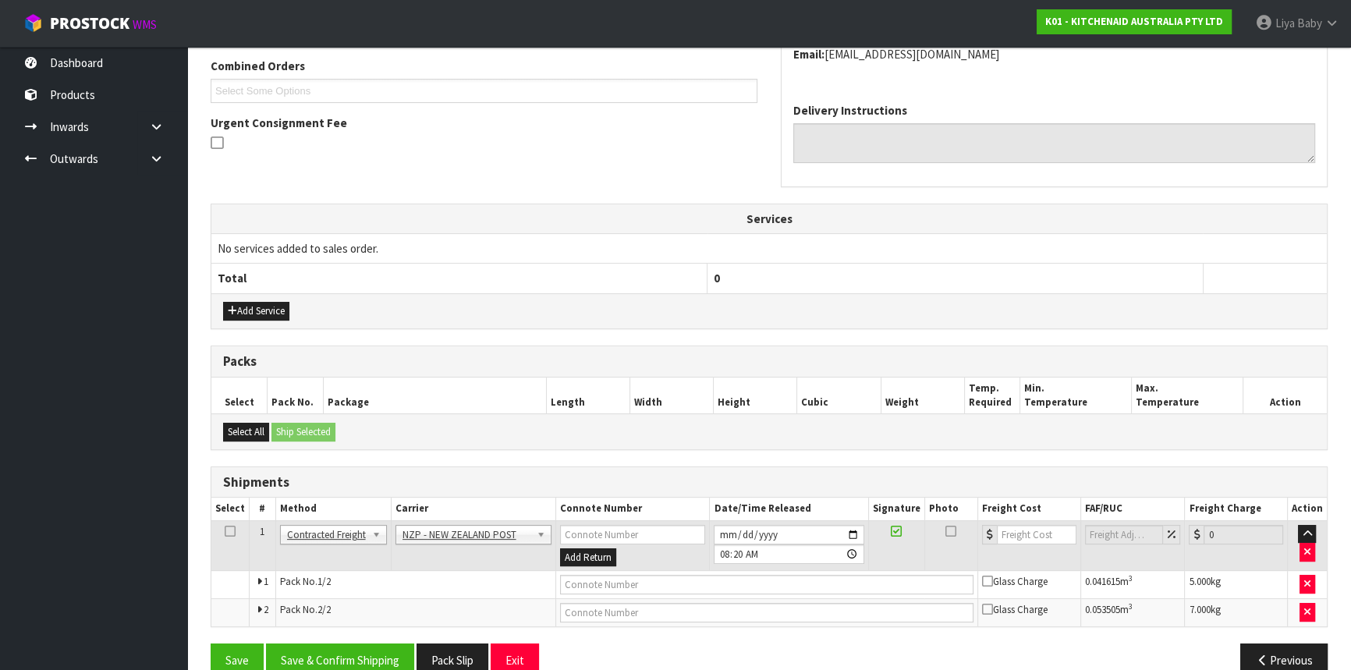
click at [227, 531] on icon at bounding box center [230, 531] width 11 height 1
click at [330, 653] on button "Save & Confirm Shipping" at bounding box center [340, 661] width 148 height 34
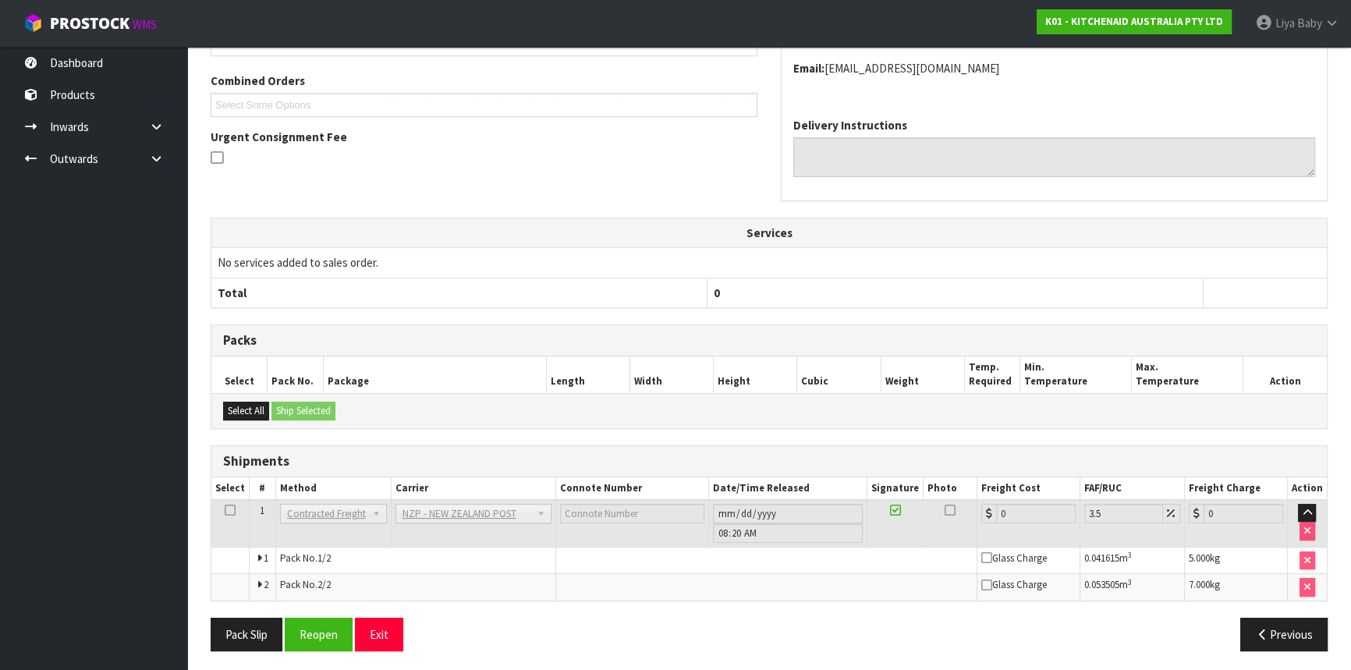
scroll to position [407, 0]
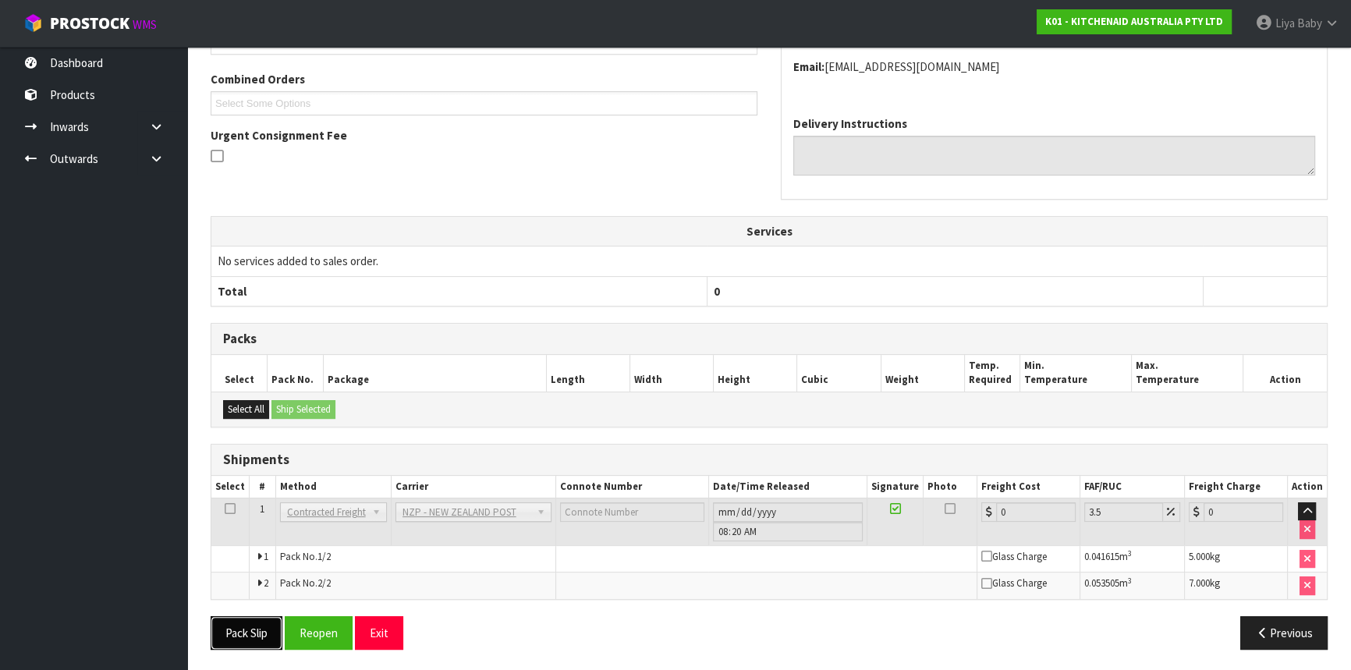
click at [231, 637] on button "Pack Slip" at bounding box center [247, 633] width 72 height 34
click at [246, 636] on button "Pack Slip" at bounding box center [247, 633] width 72 height 34
click at [255, 632] on button "Pack Slip" at bounding box center [247, 633] width 72 height 34
click at [338, 629] on button "Reopen" at bounding box center [319, 633] width 68 height 34
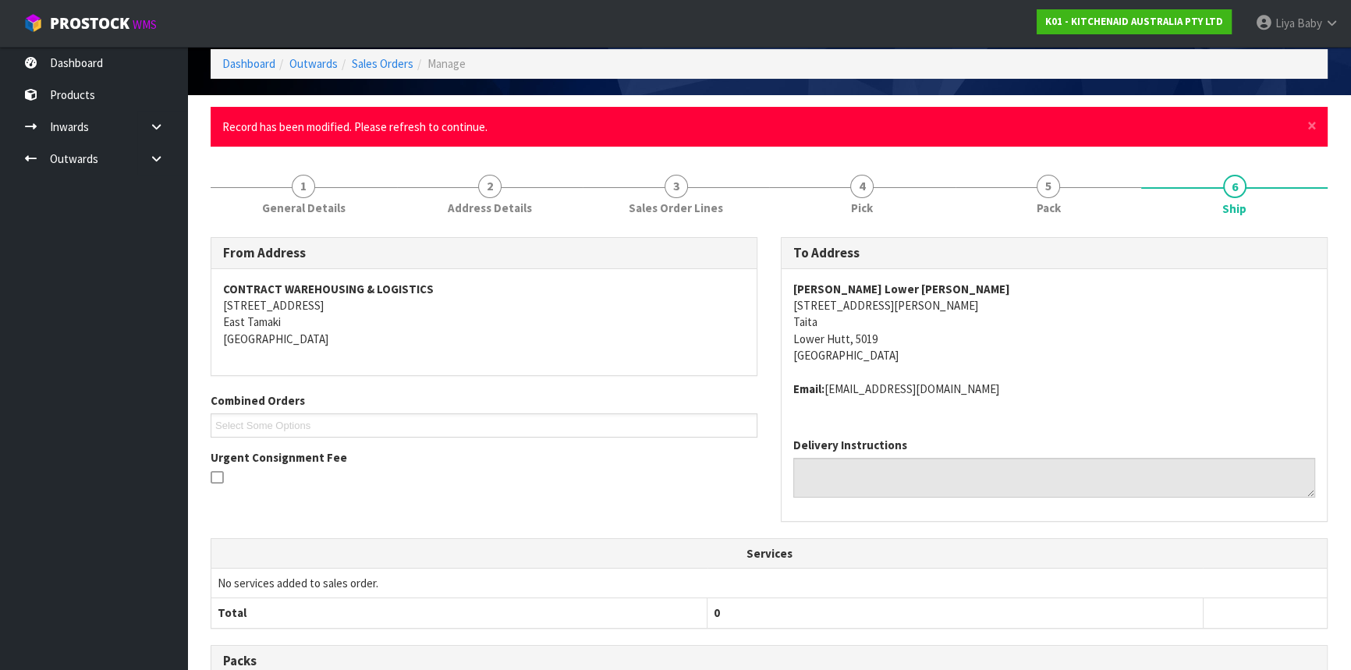
scroll to position [37, 0]
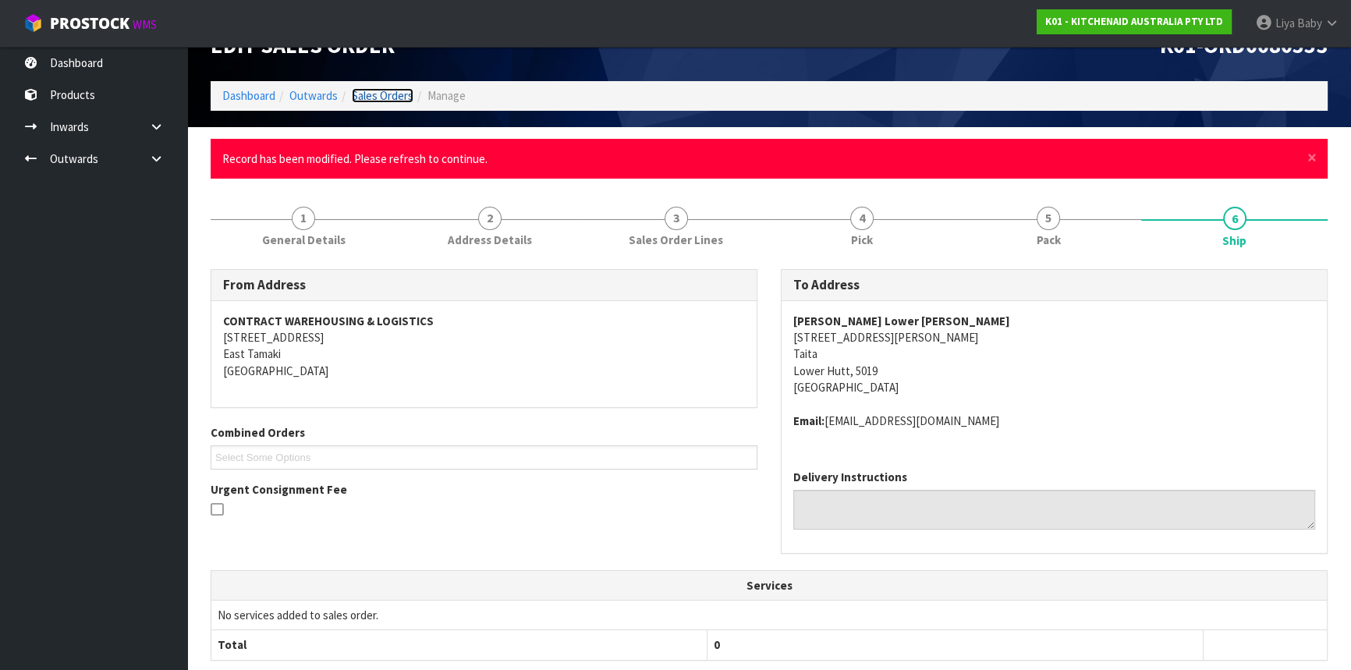
click at [408, 92] on link "Sales Orders" at bounding box center [383, 95] width 62 height 15
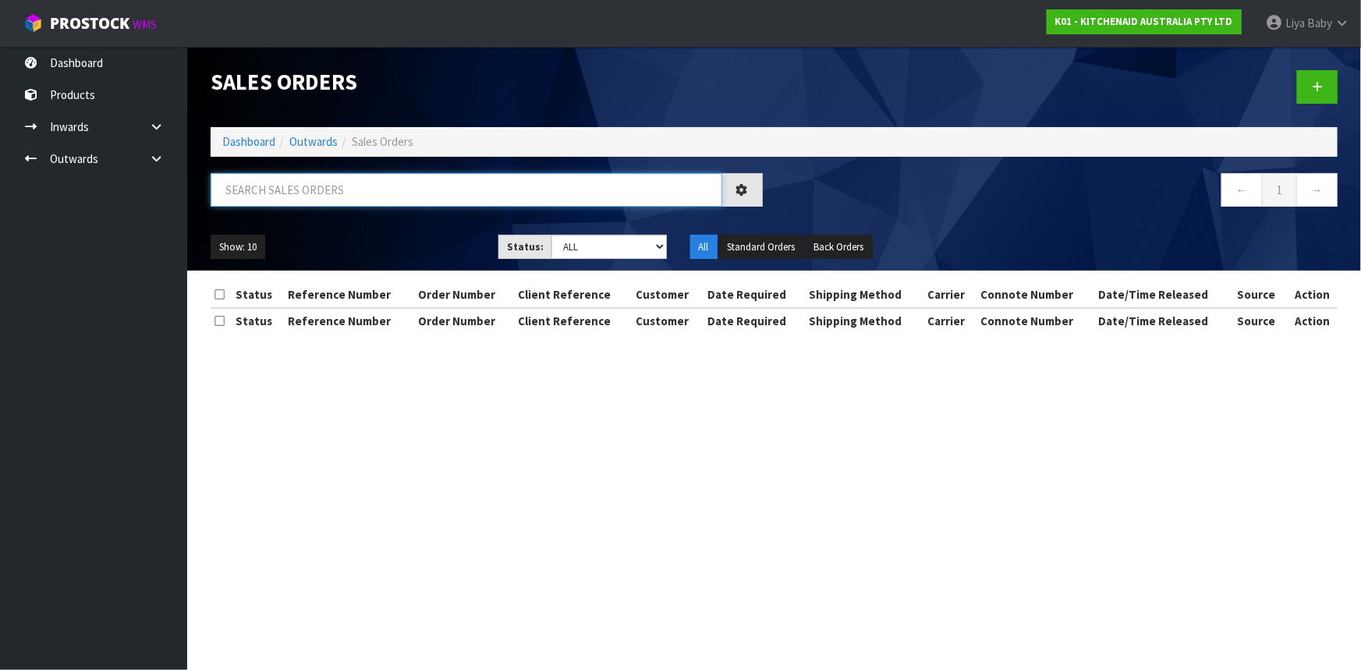
click at [344, 194] on input "text" at bounding box center [467, 190] width 512 height 34
type input "JOB-0417252"
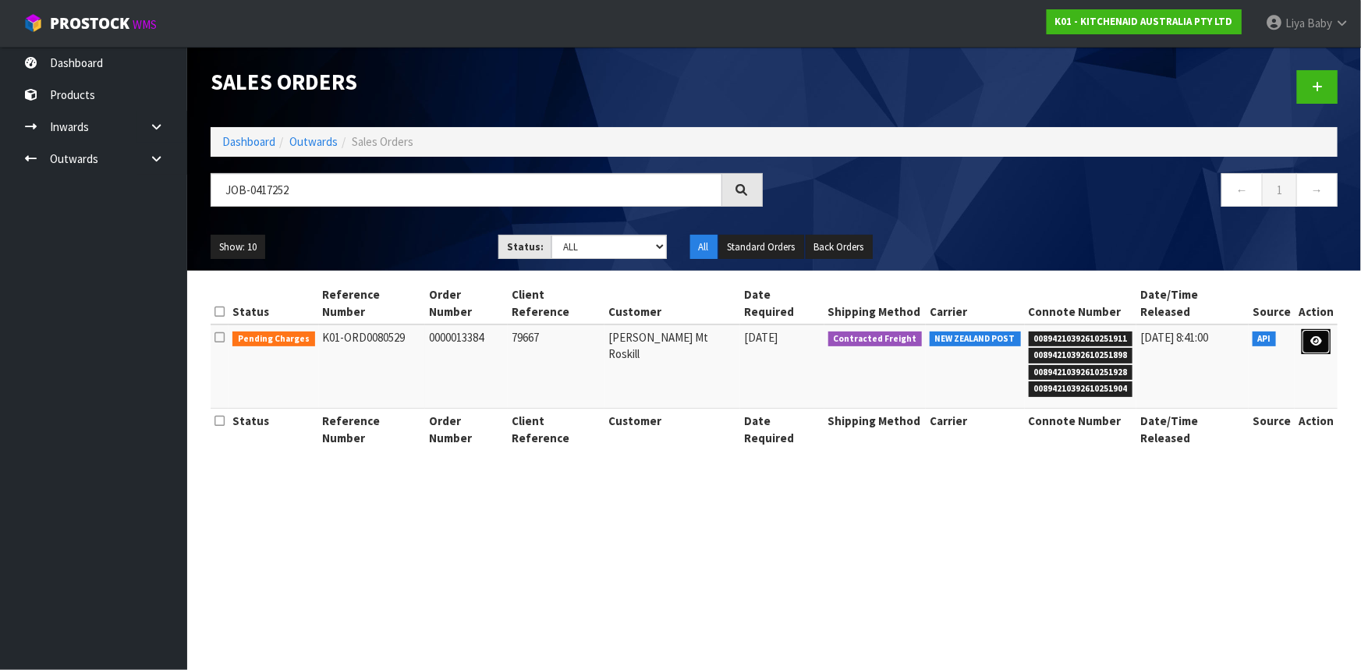
click at [1321, 336] on icon at bounding box center [1316, 341] width 12 height 10
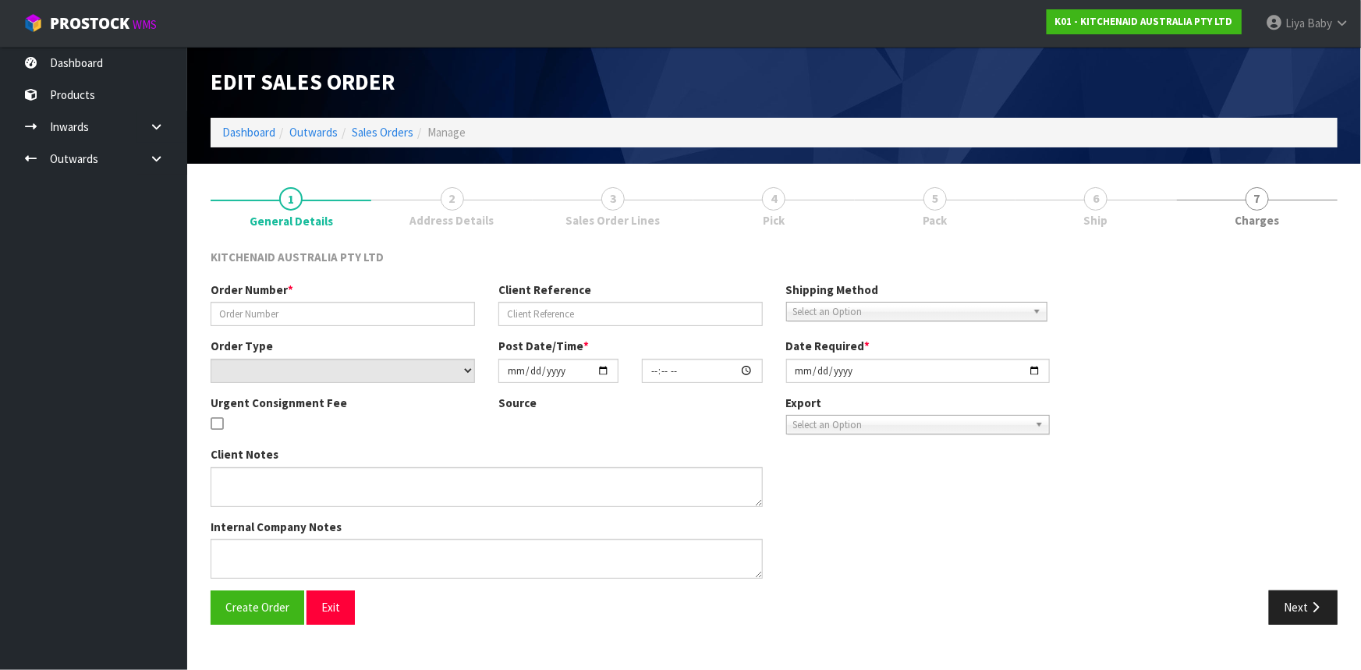
type input "0000013384"
type input "79667"
select select "number:0"
type input "[DATE]"
type input "12:32:11.000"
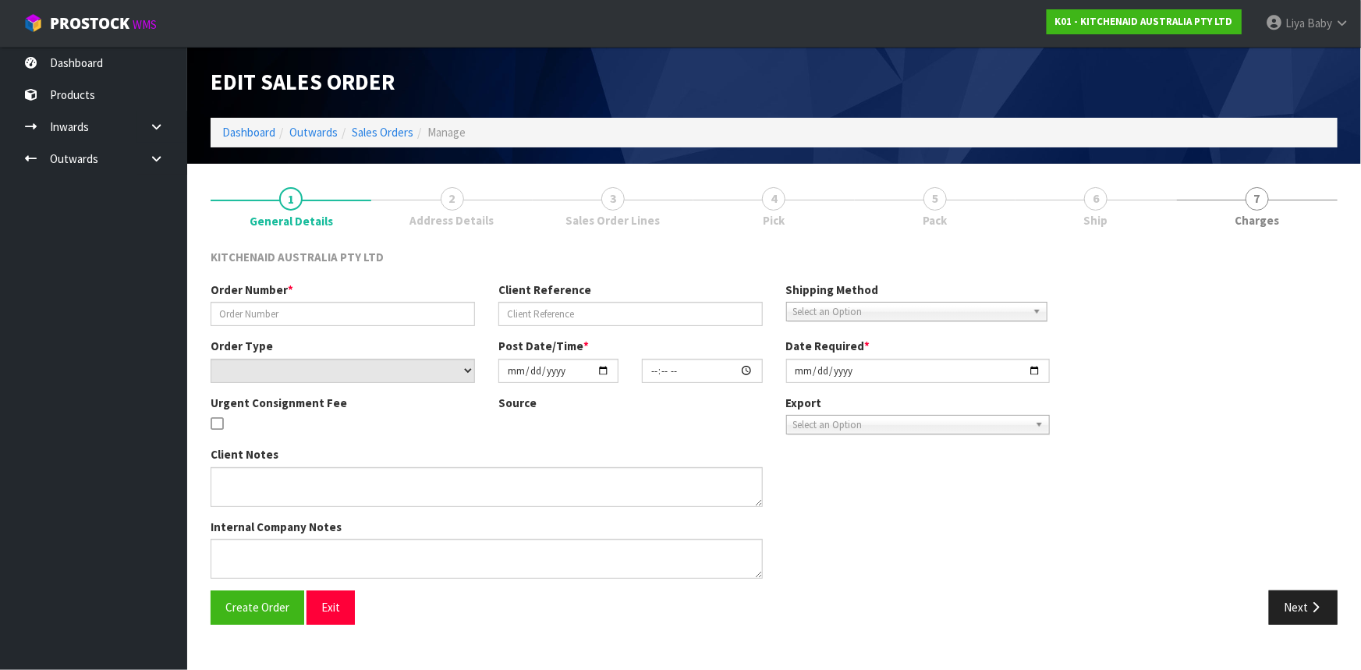
type input "[DATE]"
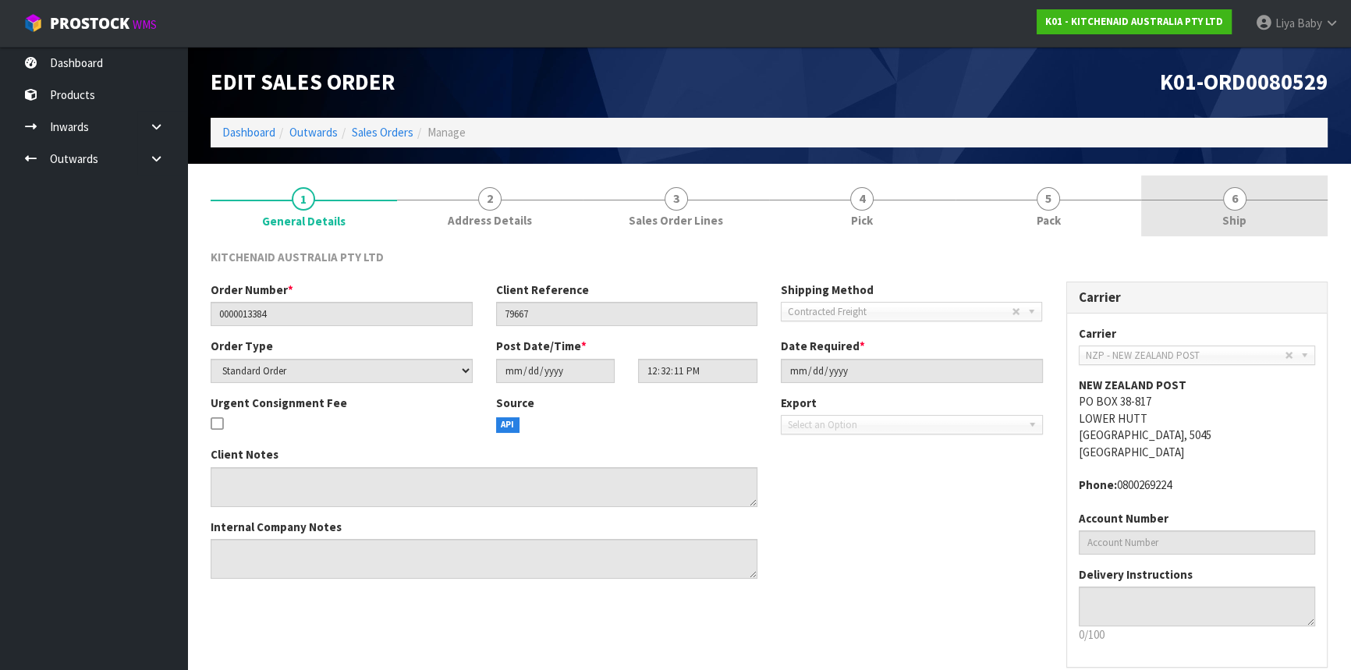
click at [1217, 229] on link "6 Ship" at bounding box center [1234, 207] width 186 height 62
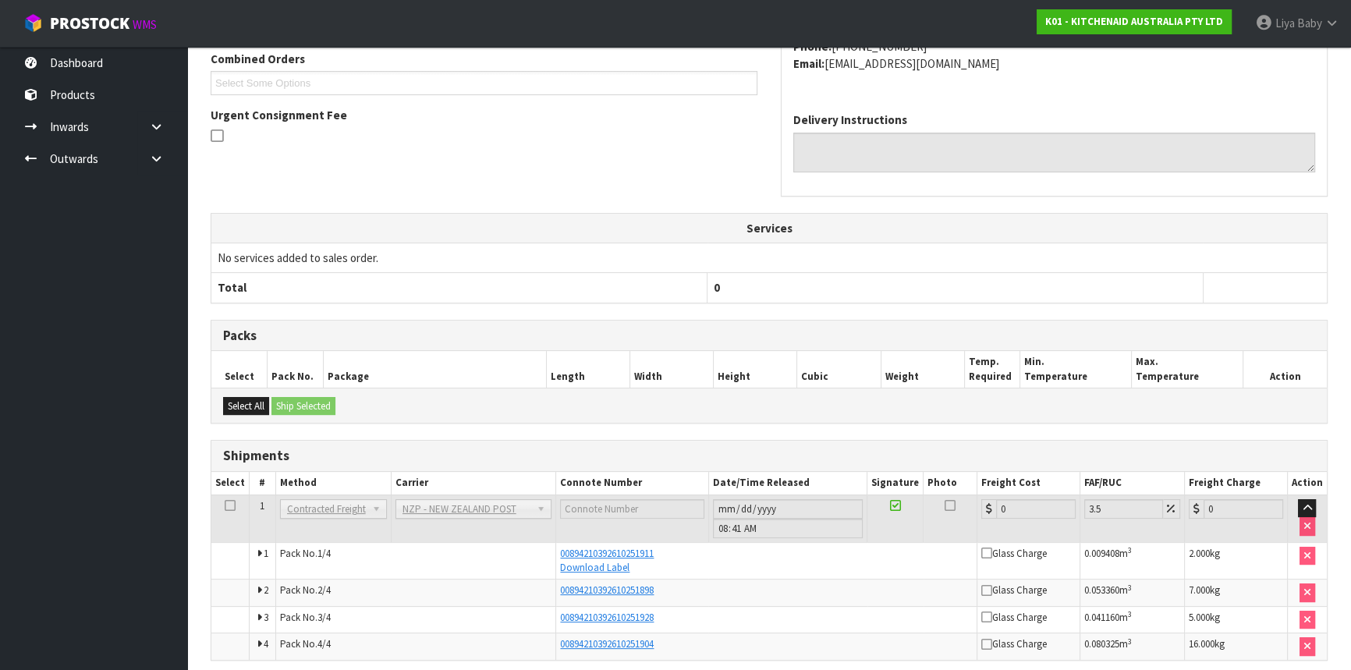
scroll to position [415, 0]
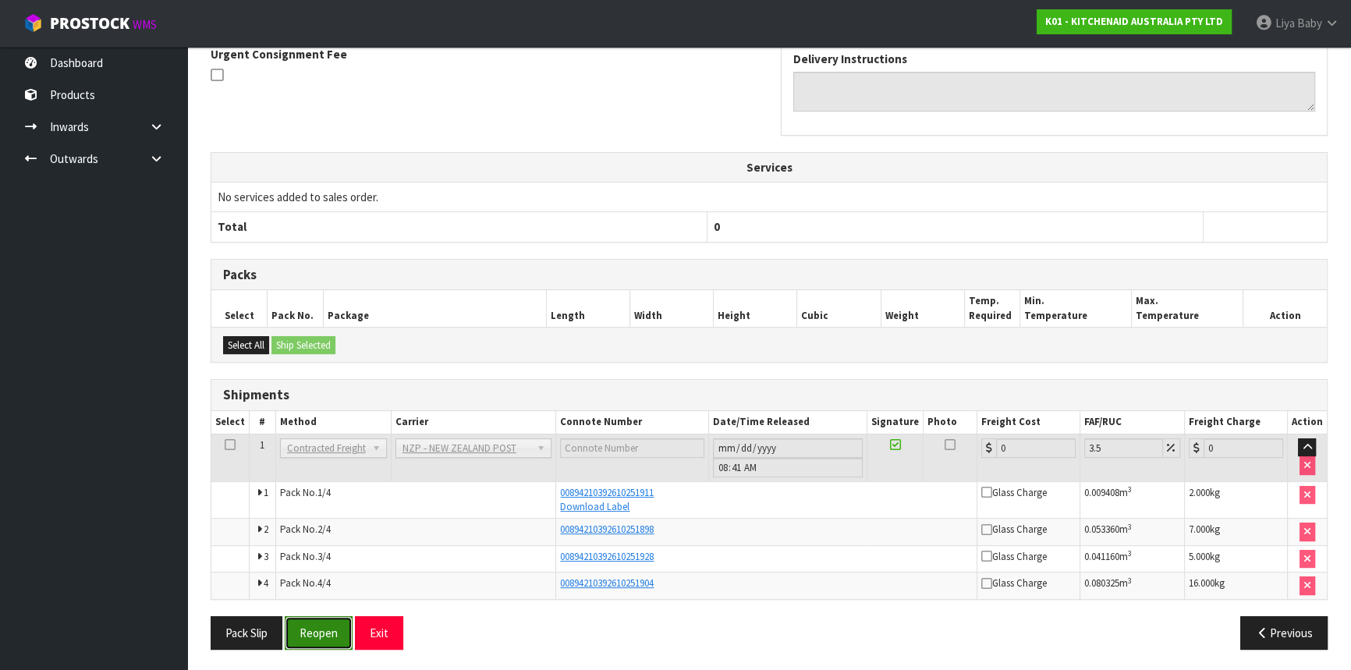
click at [349, 630] on button "Reopen" at bounding box center [319, 633] width 68 height 34
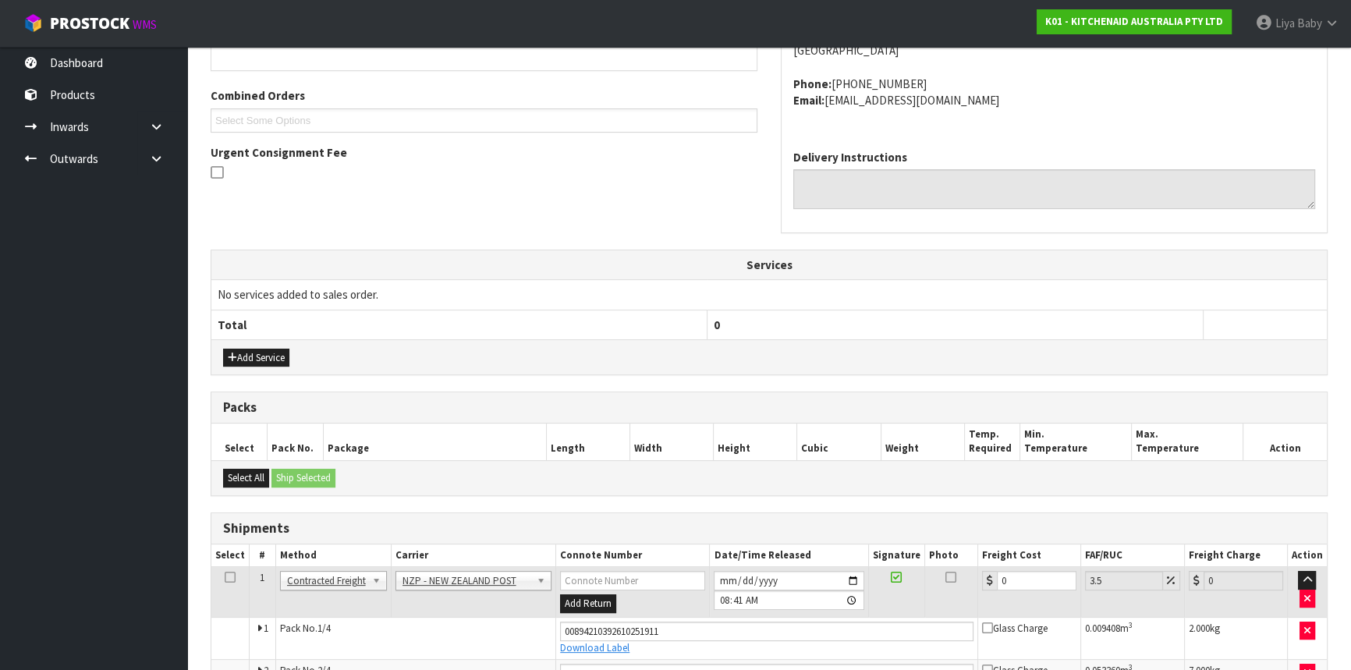
scroll to position [518, 0]
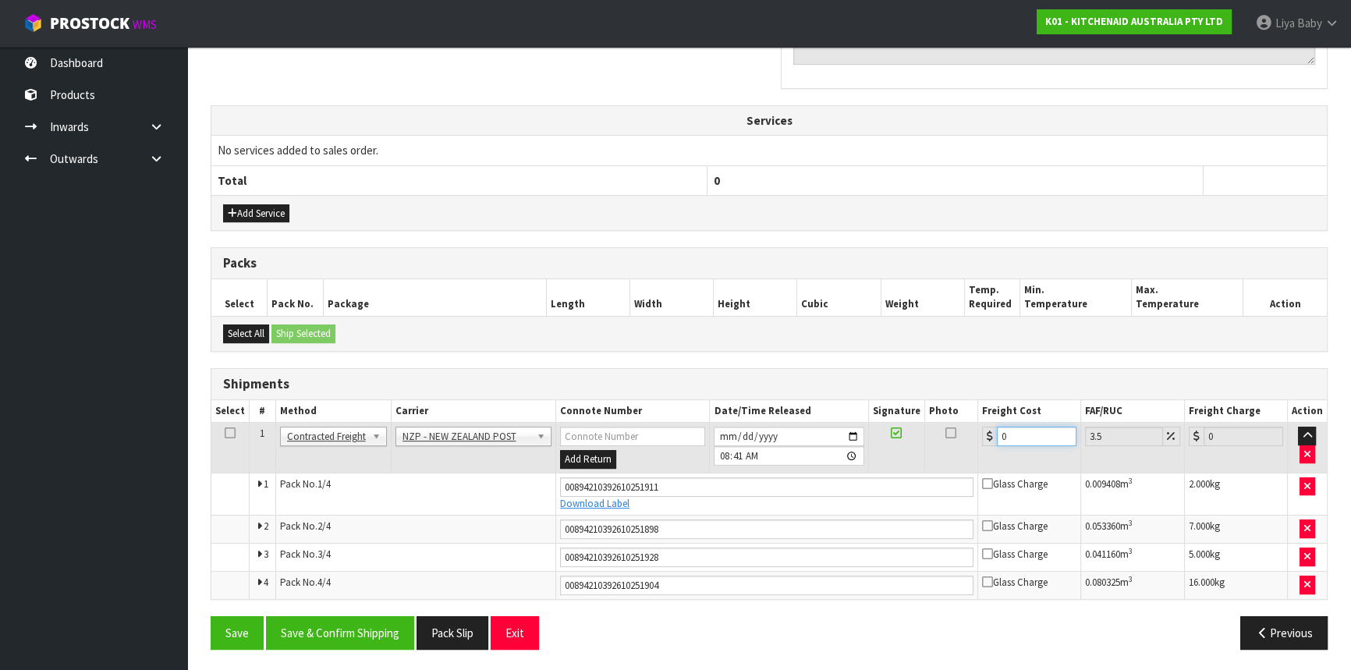
click at [1038, 433] on input "0" at bounding box center [1037, 437] width 80 height 20
type input "1"
type input "1.03"
type input "17"
type input "17.59"
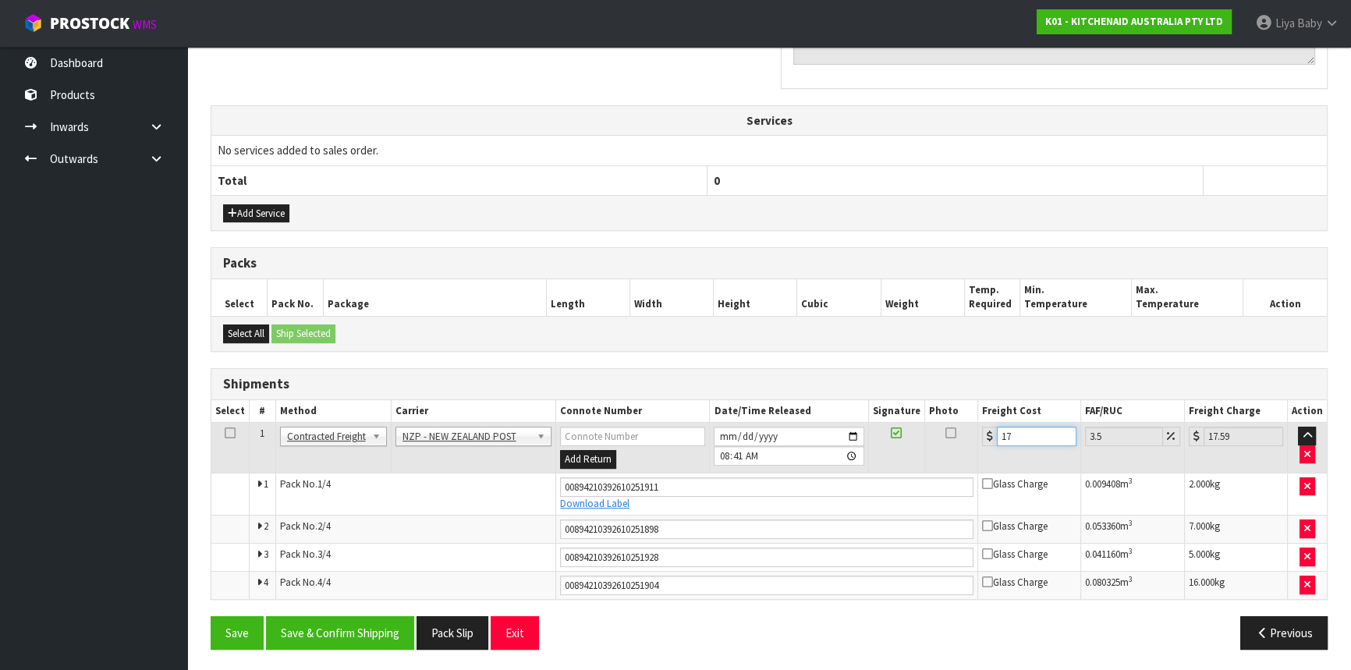
type input "17.3"
type input "17.91"
type input "17.32"
type input "17.93"
type input "17.32"
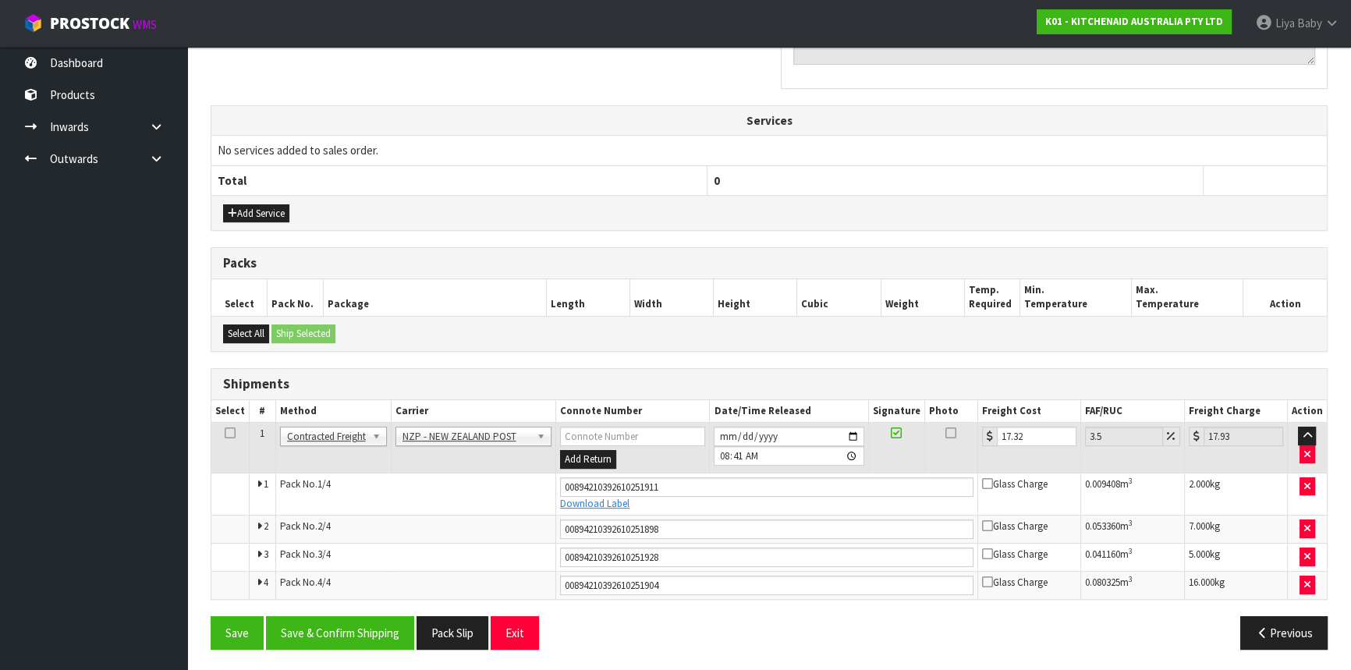
click at [226, 433] on icon at bounding box center [230, 433] width 11 height 1
click at [314, 621] on button "Save & Confirm Shipping" at bounding box center [340, 633] width 148 height 34
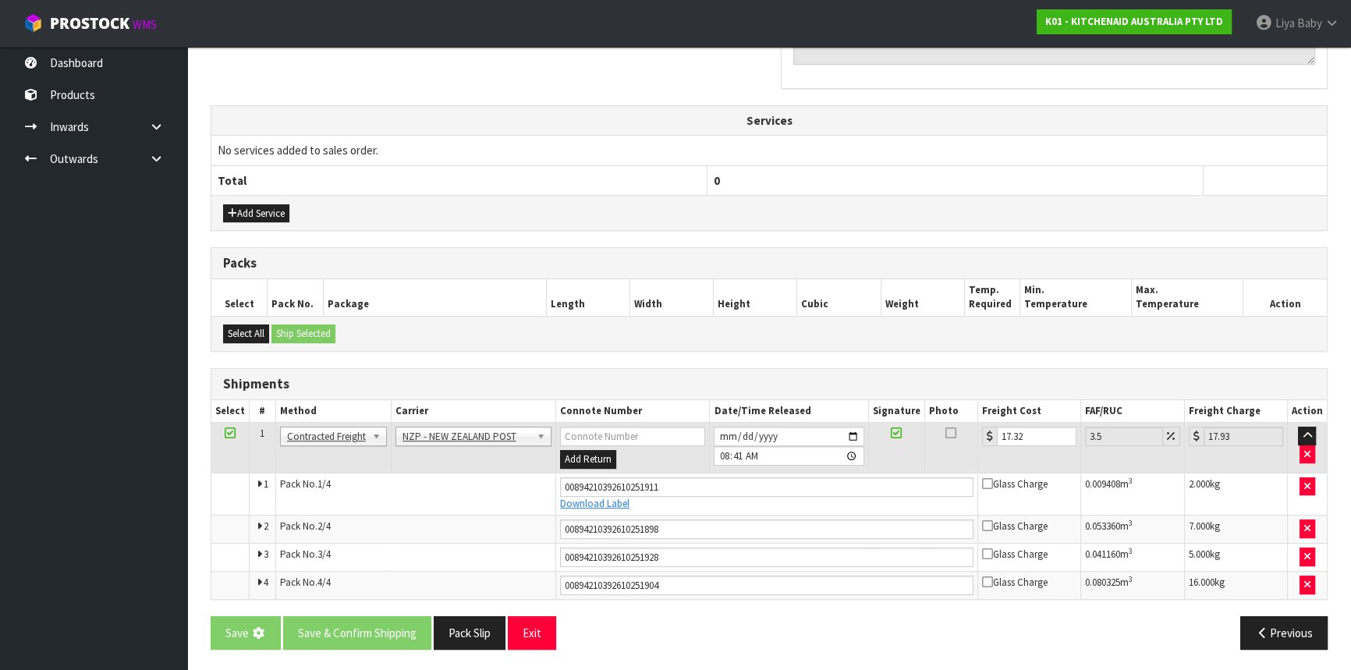
scroll to position [0, 0]
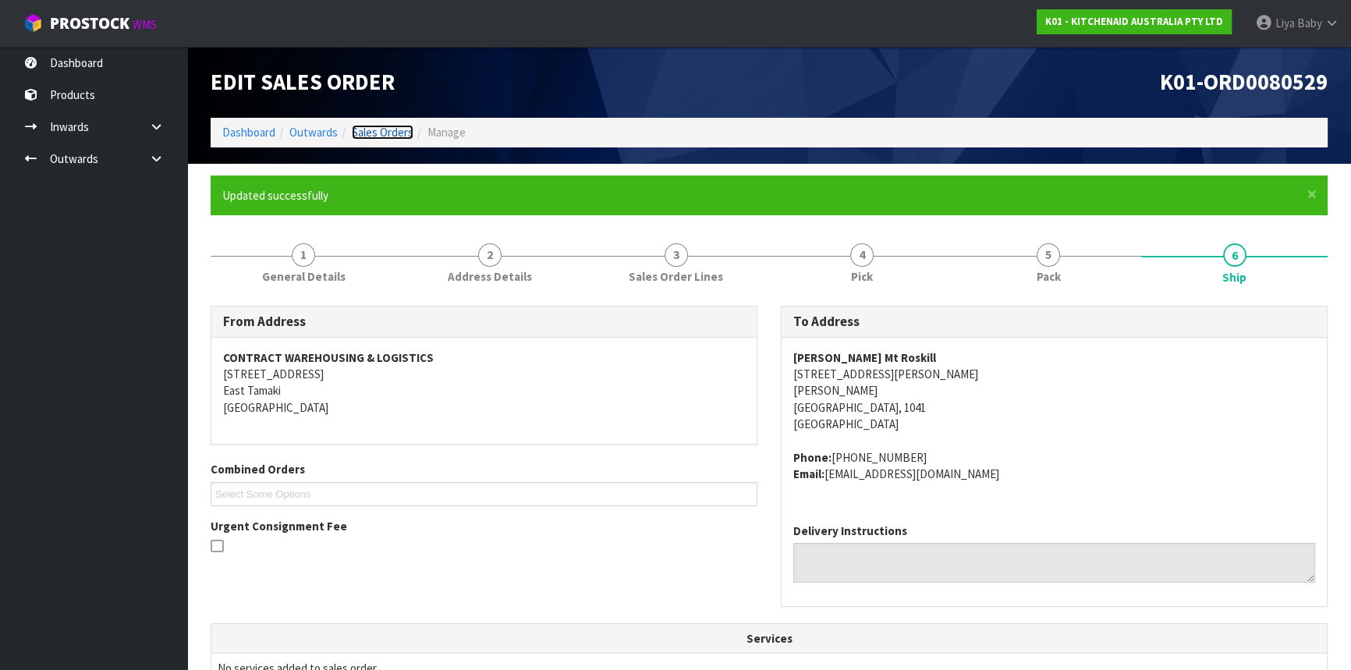
click at [392, 135] on link "Sales Orders" at bounding box center [383, 132] width 62 height 15
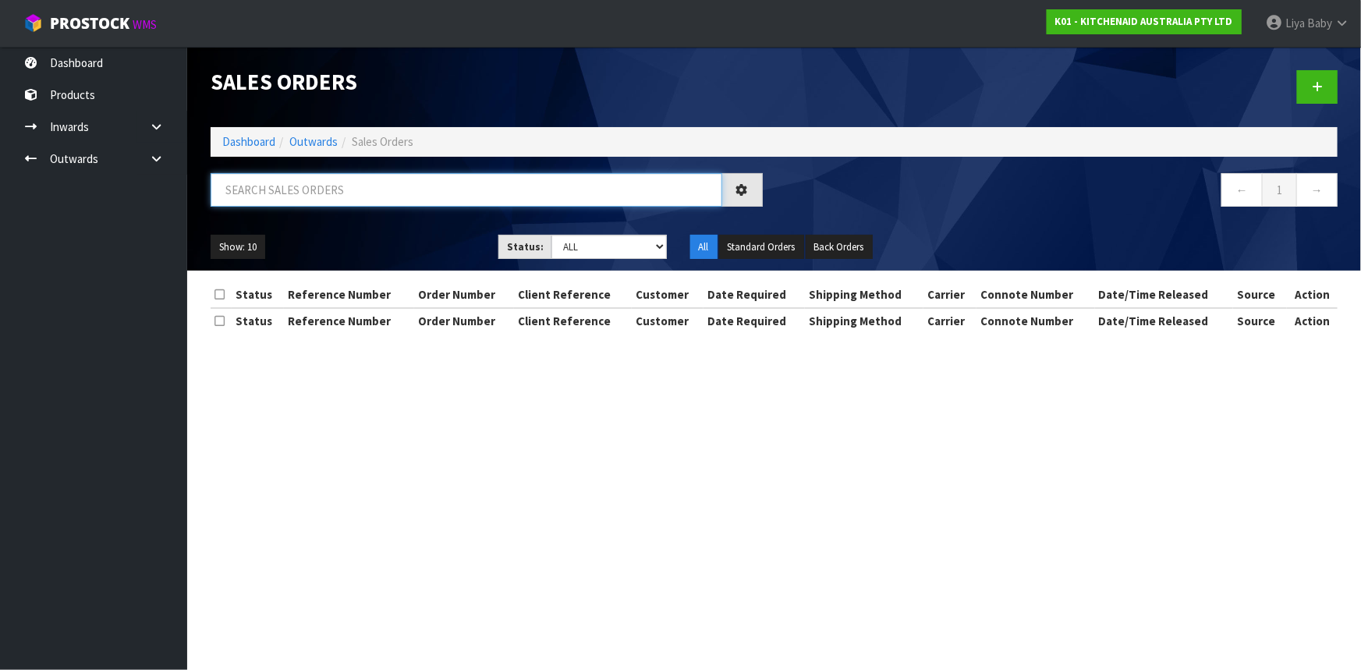
click at [360, 188] on input "text" at bounding box center [467, 190] width 512 height 34
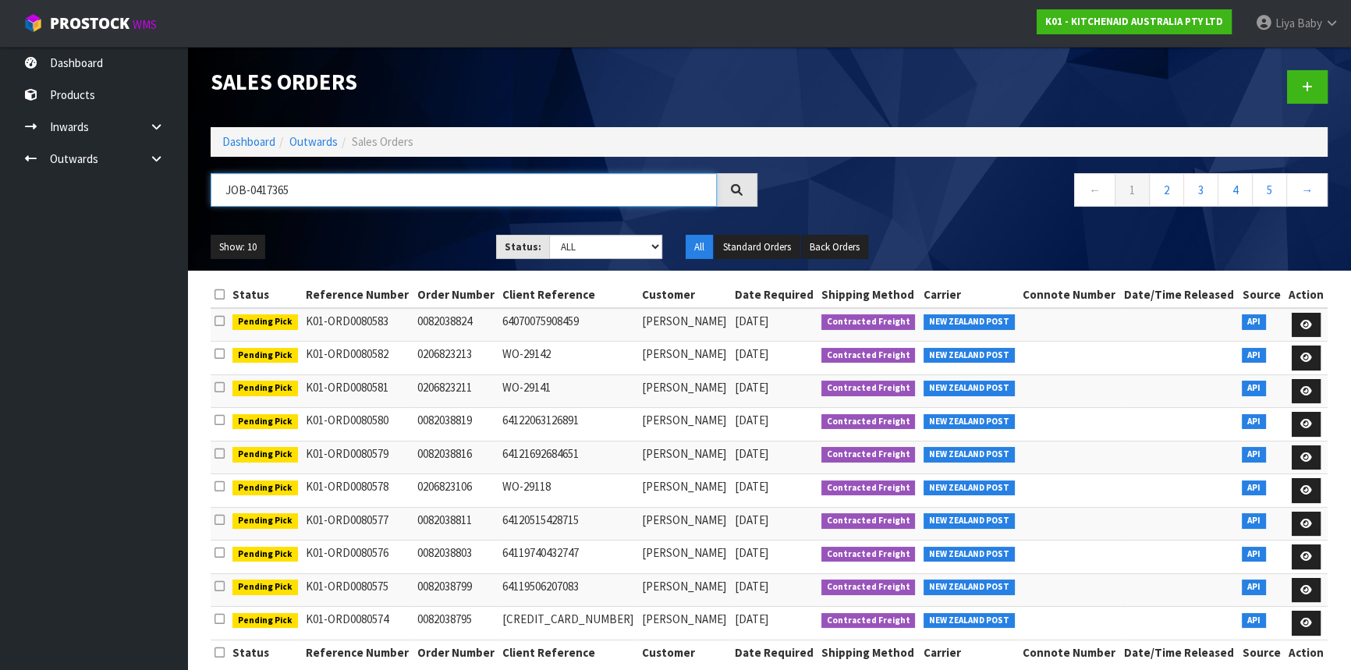
type input "JOB-0417365"
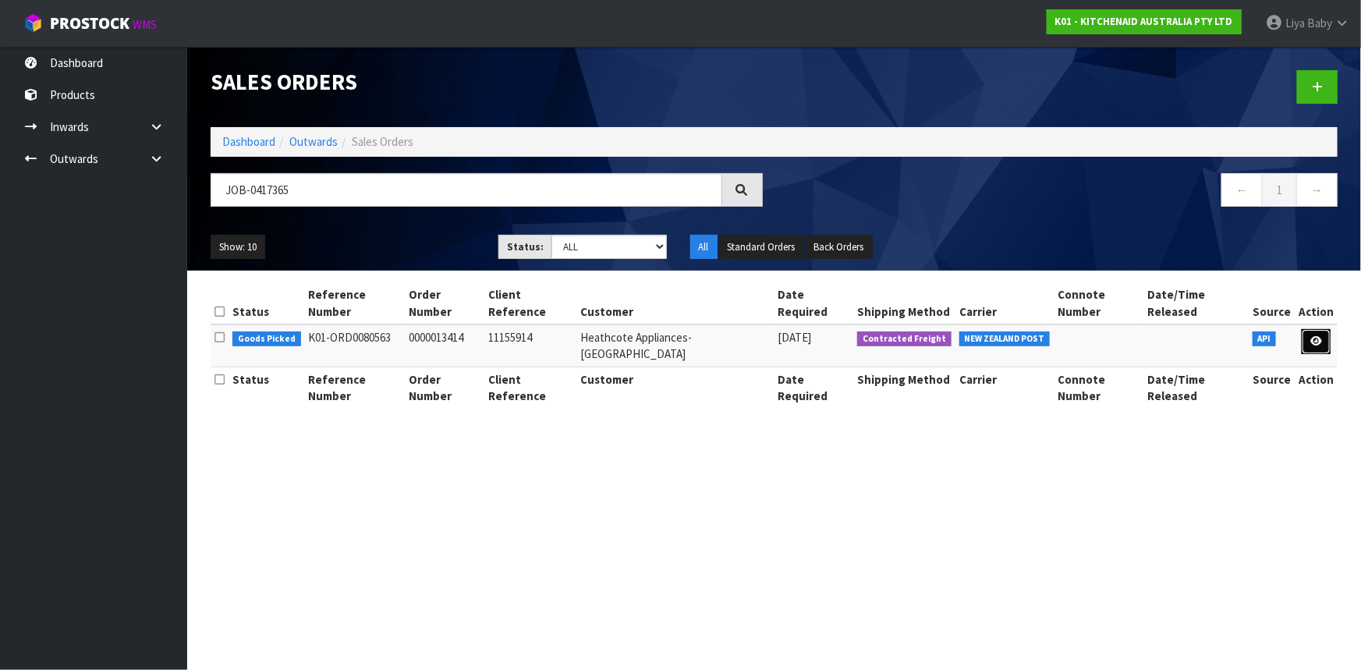
click at [1314, 336] on icon at bounding box center [1316, 341] width 12 height 10
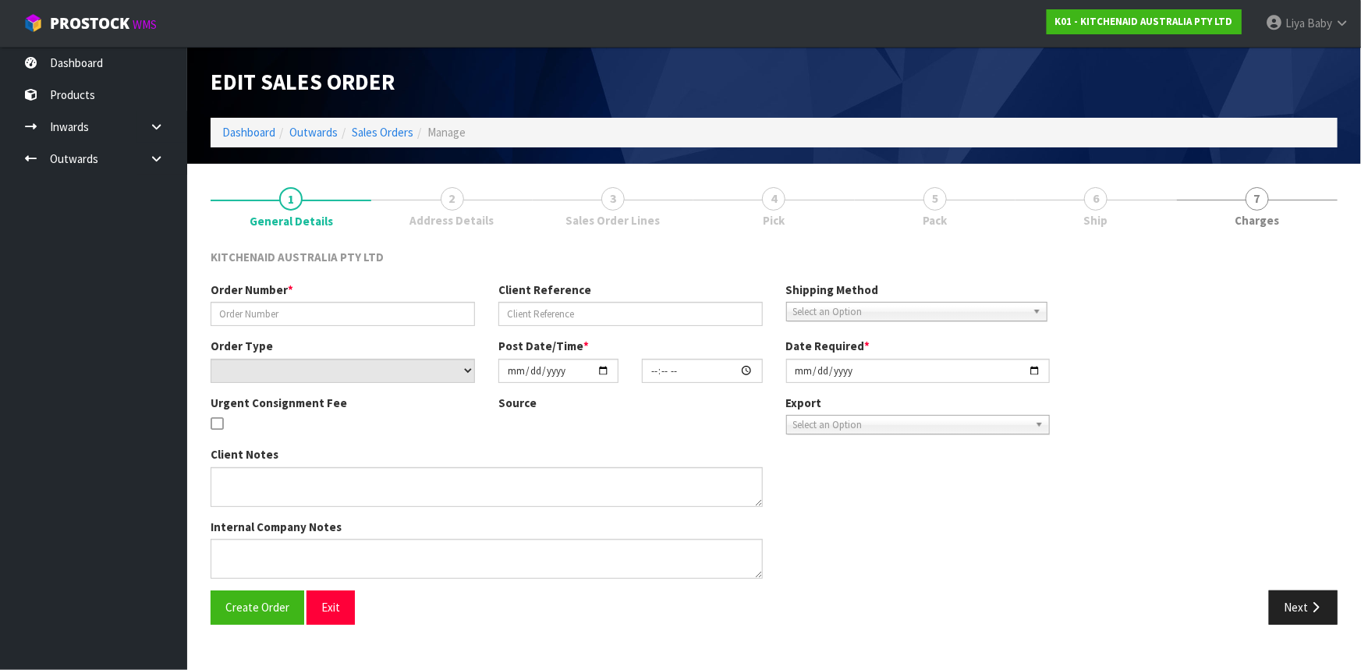
type input "0000013414"
type input "11155914"
select select "number:0"
type input "[DATE]"
type input "20:31:54.000"
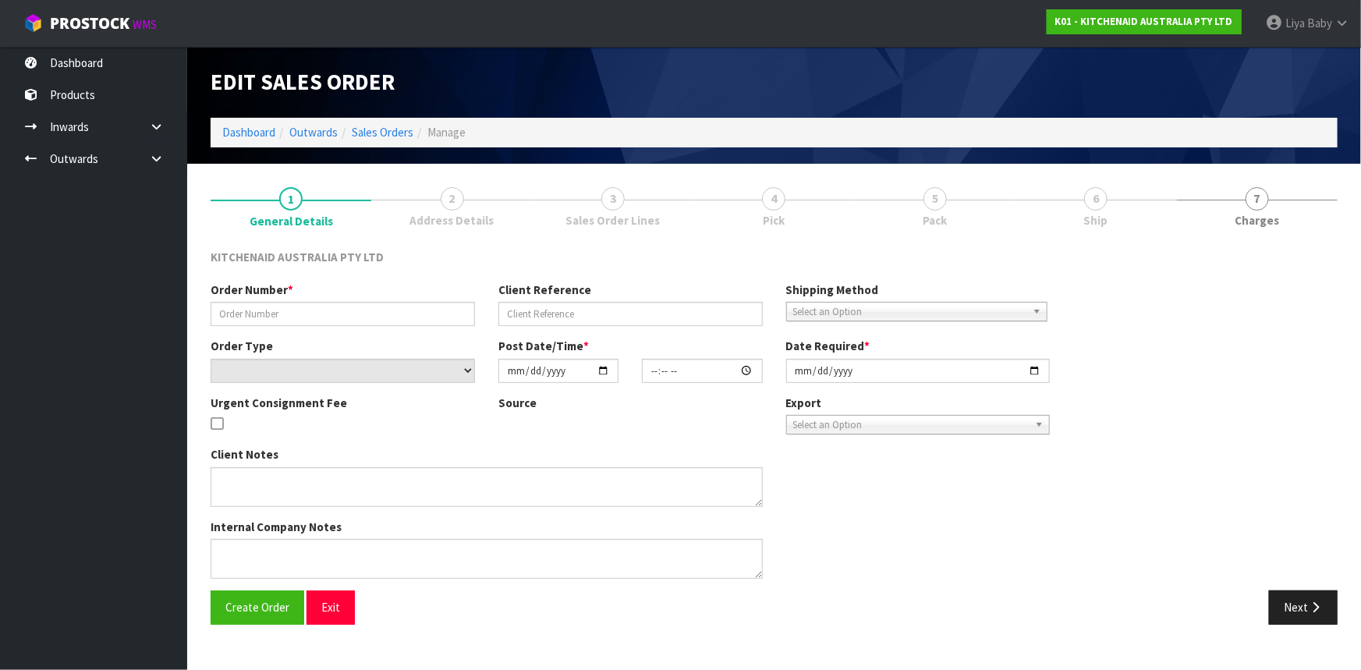
type input "[DATE]"
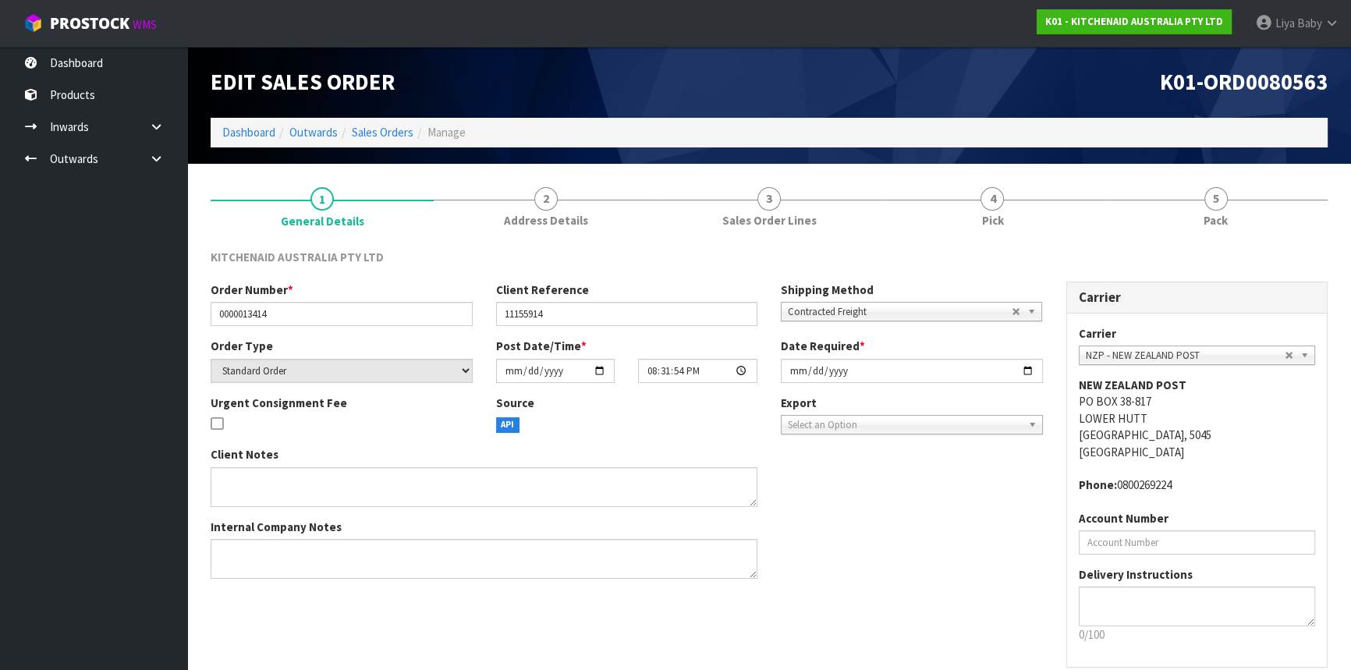
scroll to position [70, 0]
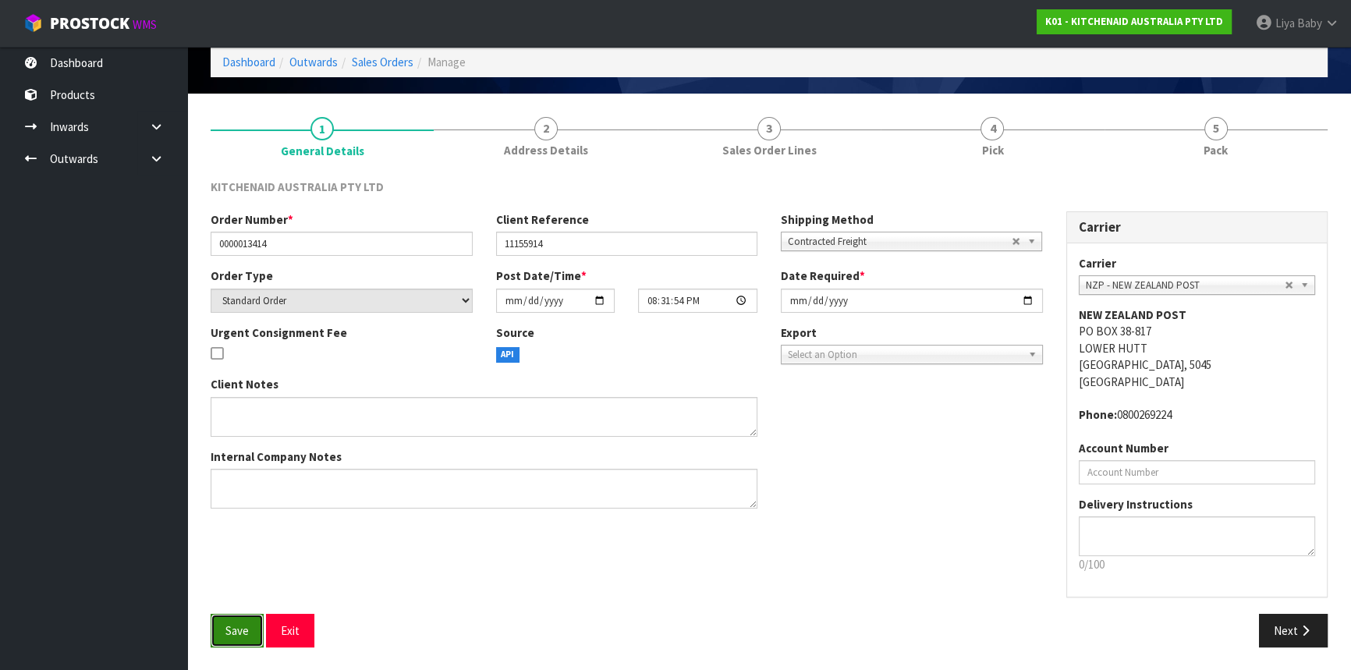
click at [242, 630] on span "Save" at bounding box center [236, 630] width 23 height 15
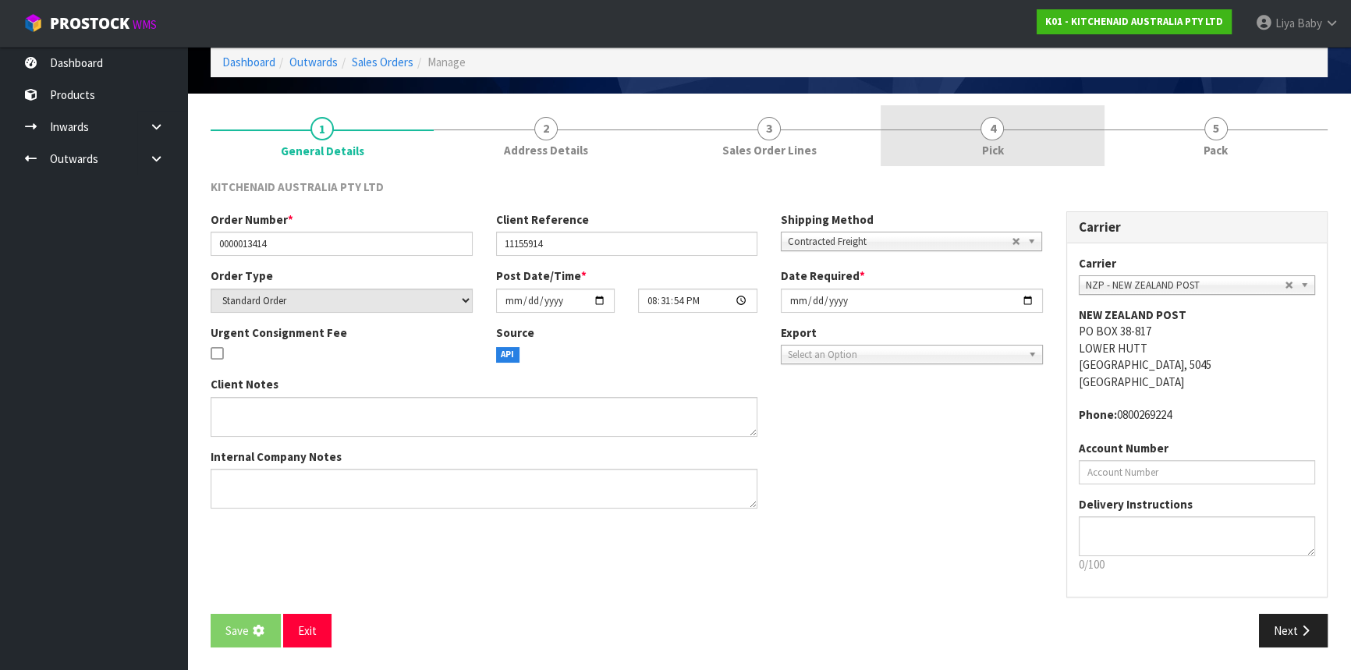
scroll to position [0, 0]
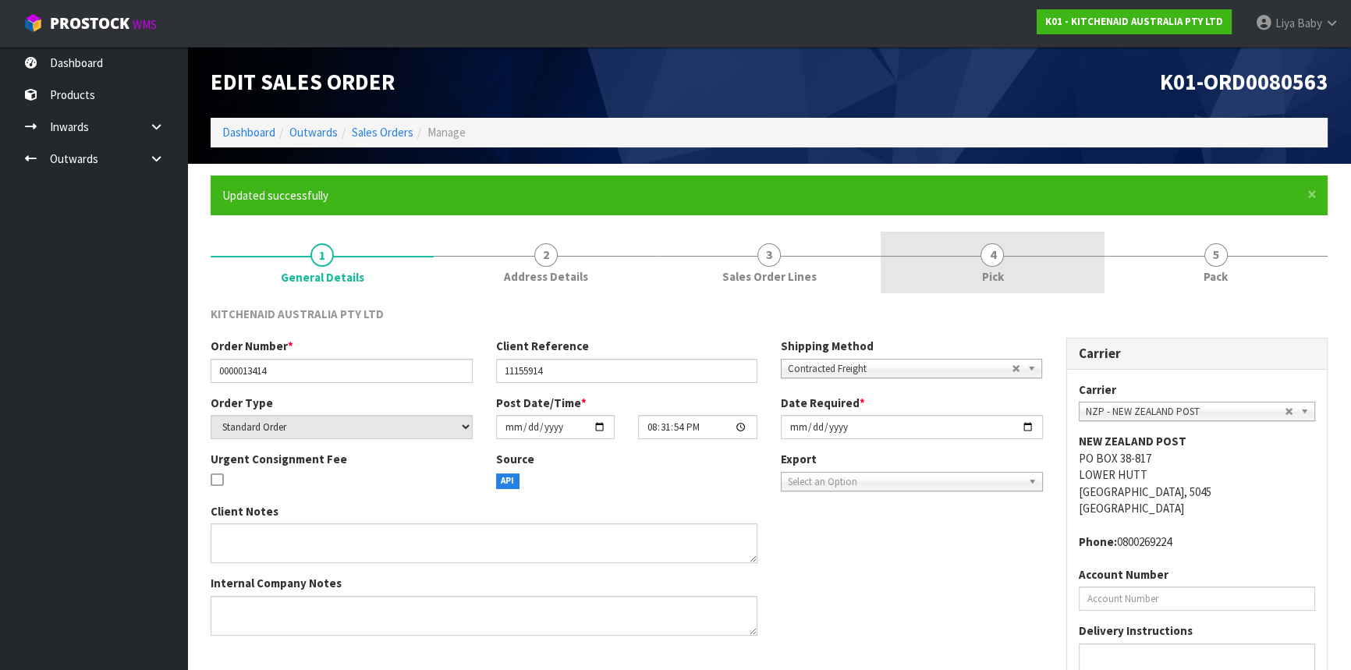
click at [1003, 269] on span "Pick" at bounding box center [992, 276] width 22 height 16
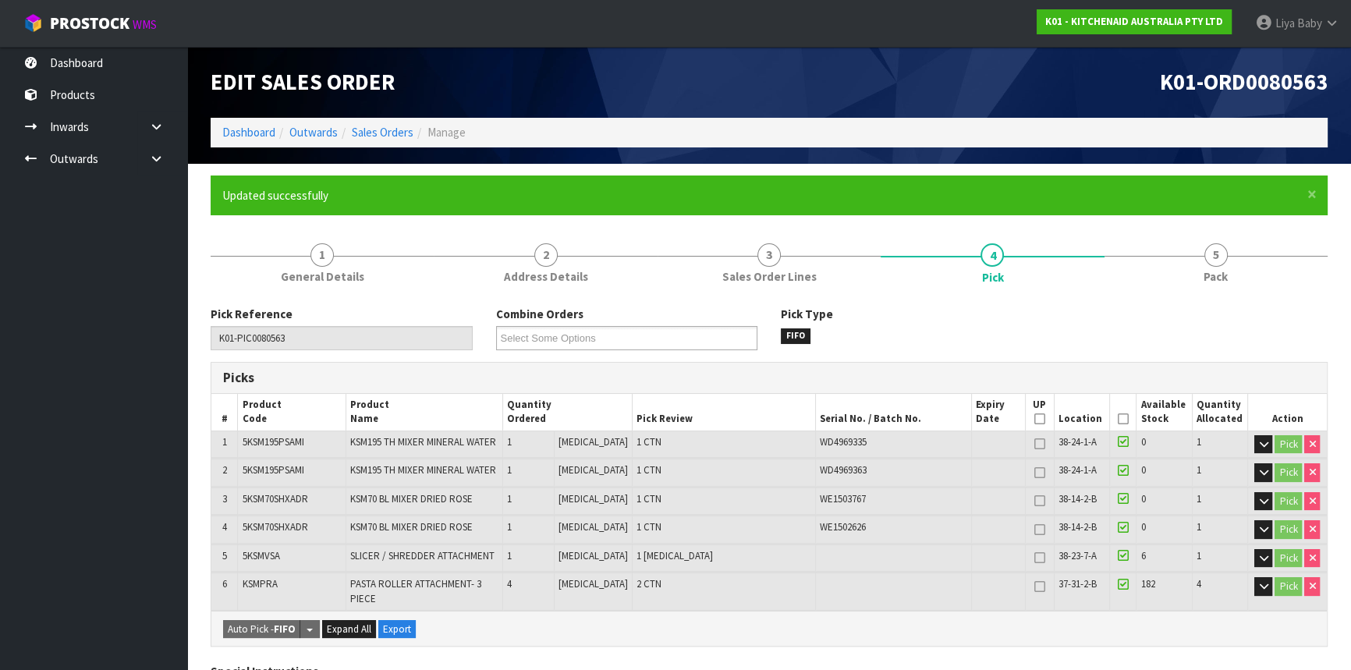
click at [1118, 419] on icon at bounding box center [1123, 419] width 11 height 1
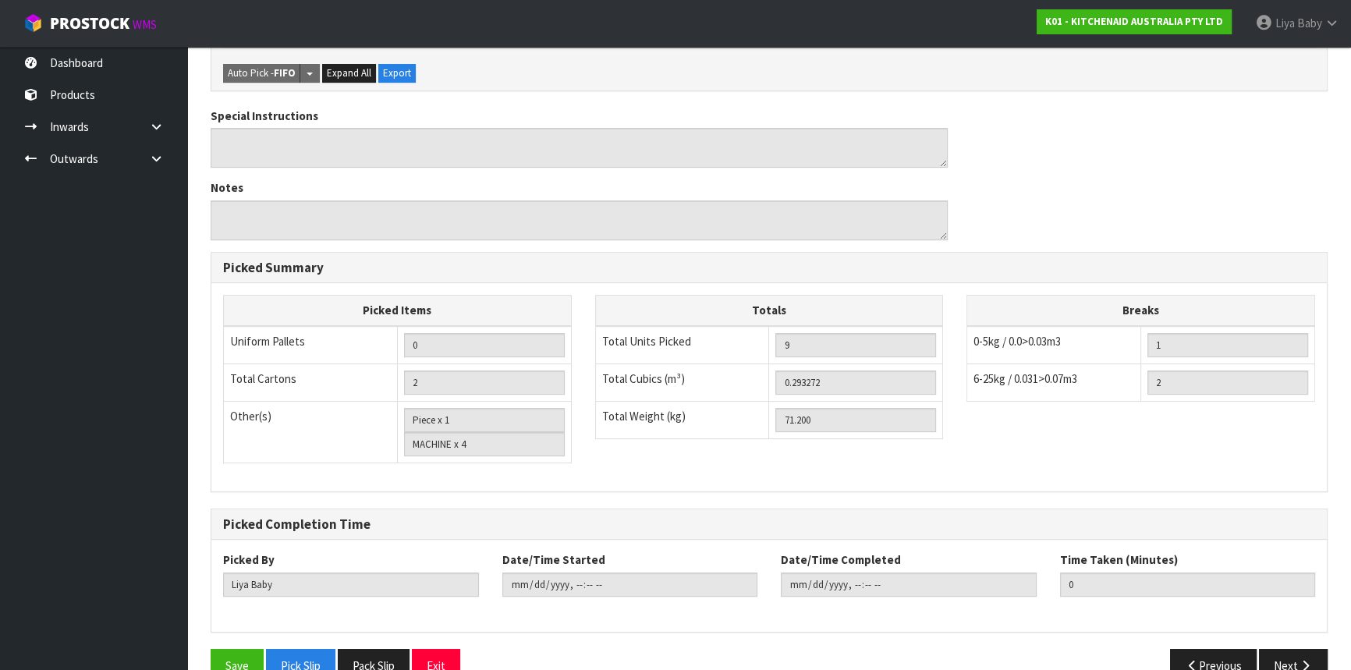
scroll to position [633, 0]
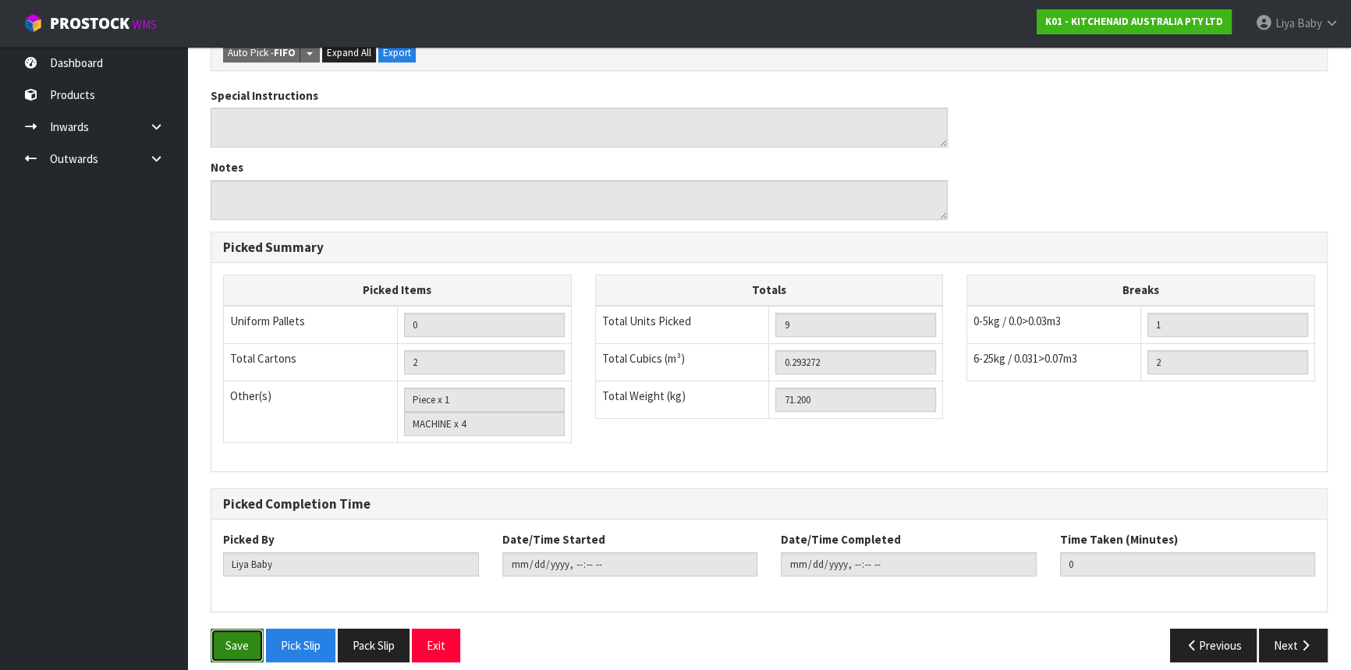
click at [255, 631] on button "Save" at bounding box center [237, 646] width 53 height 34
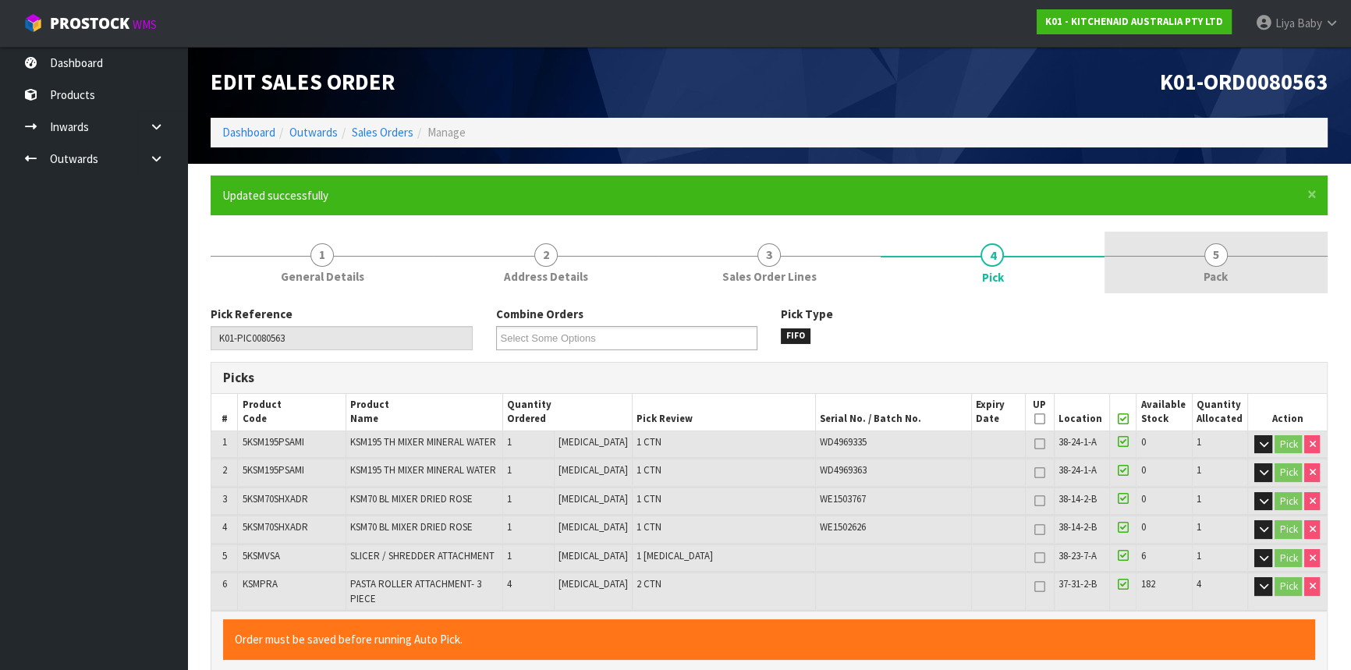
type input "2025-10-15T08:49:58"
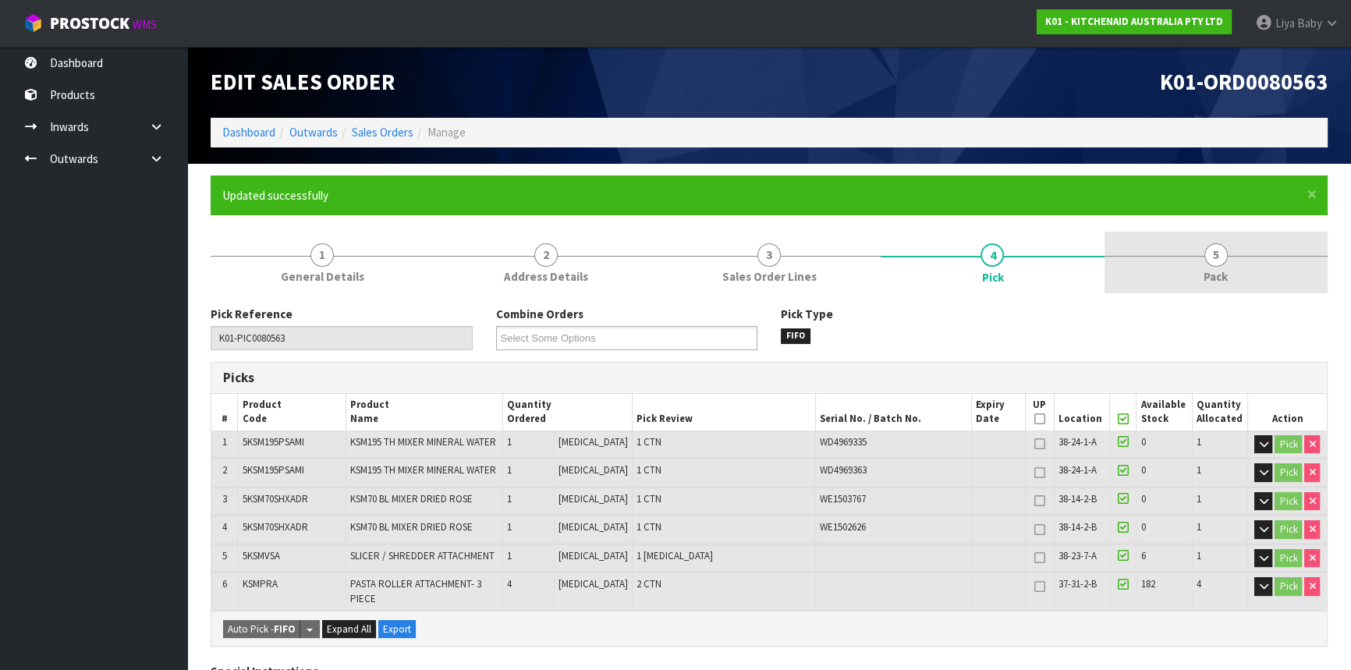
click at [1227, 250] on link "5 Pack" at bounding box center [1216, 263] width 223 height 62
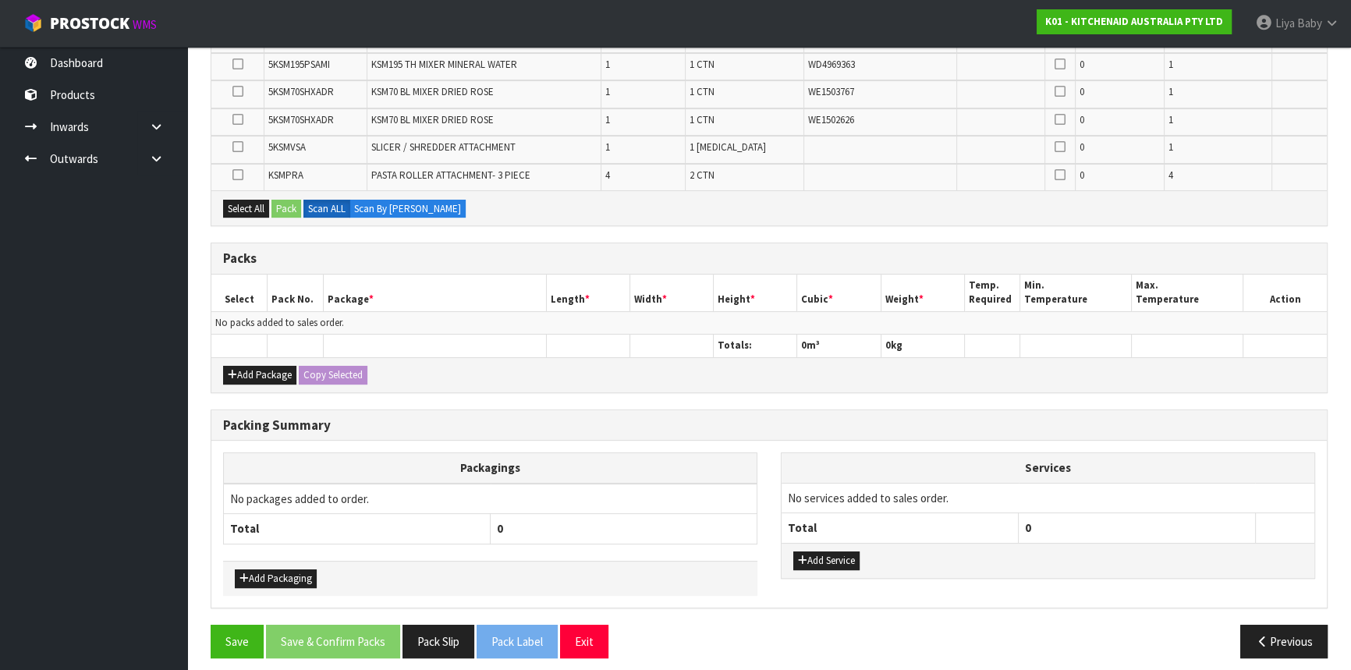
scroll to position [399, 0]
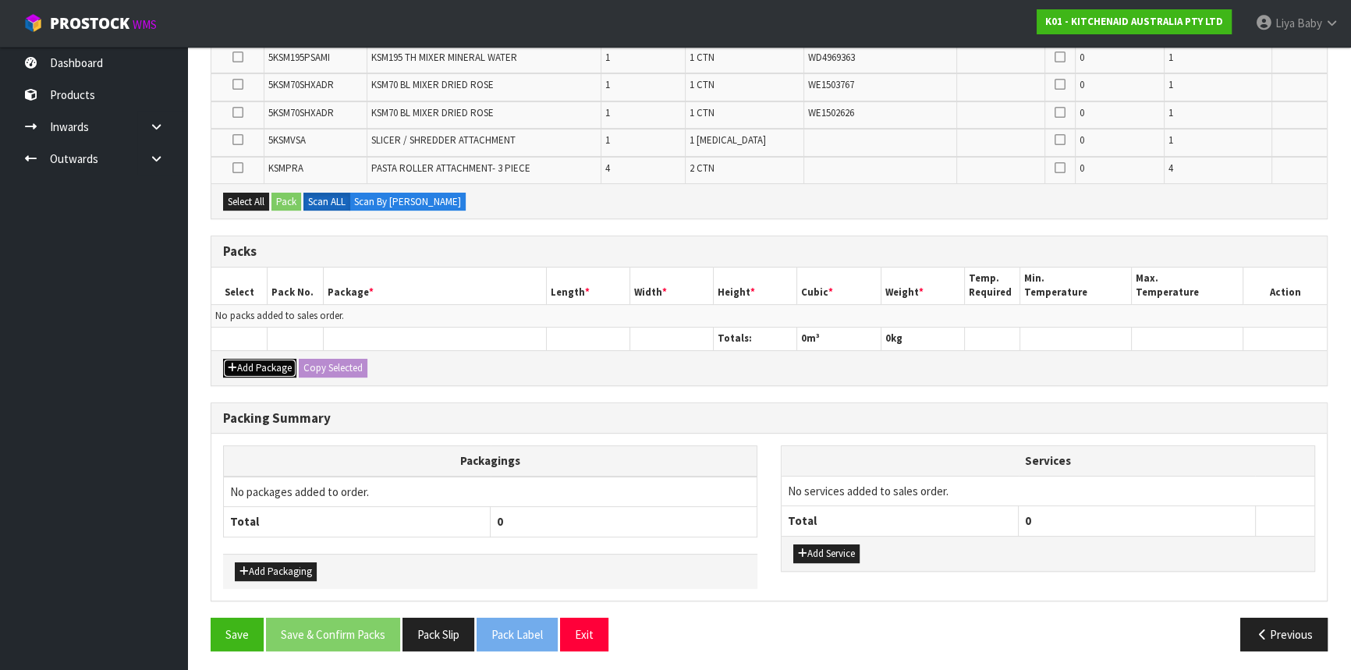
click at [250, 366] on button "Add Package" at bounding box center [259, 368] width 73 height 19
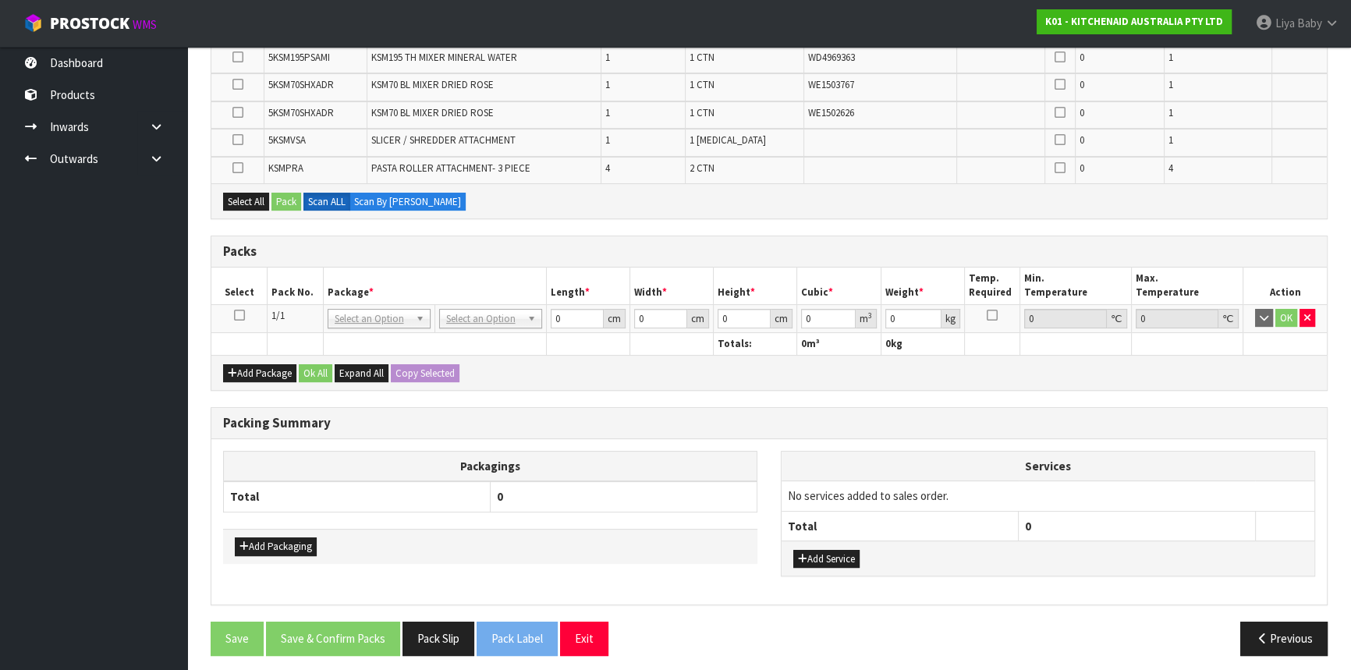
click at [235, 315] on icon at bounding box center [239, 315] width 11 height 1
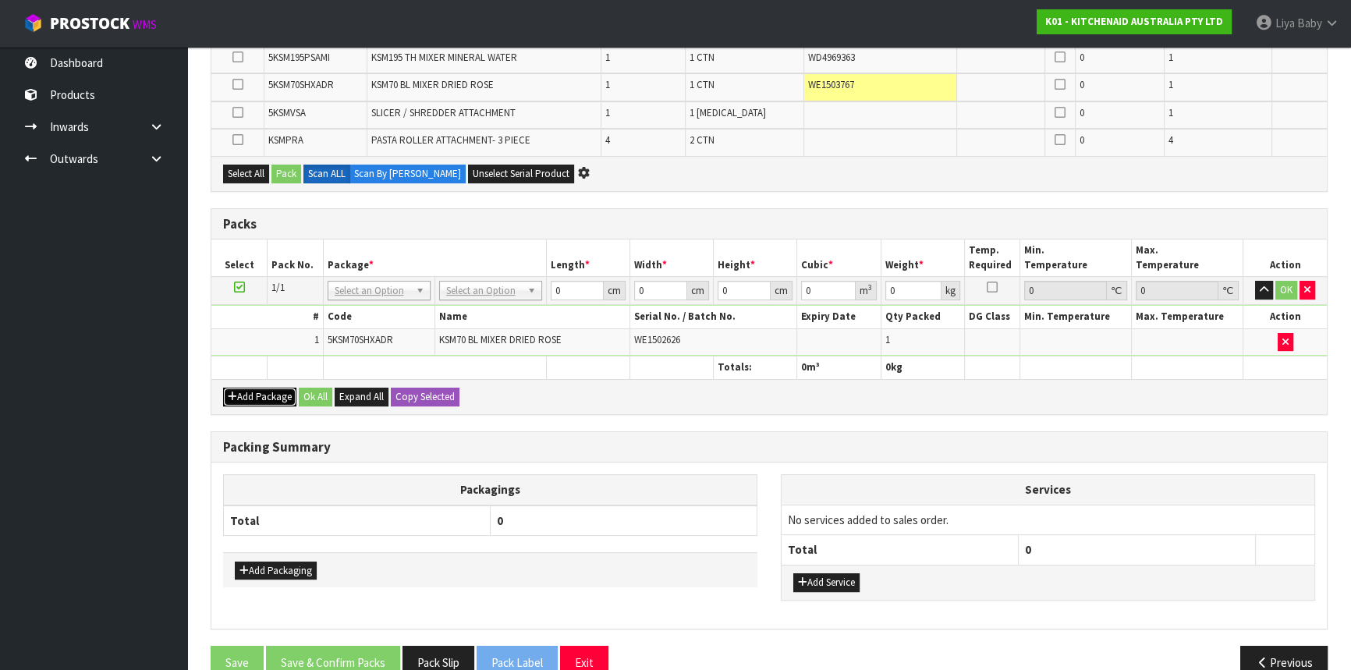
click at [285, 389] on button "Add Package" at bounding box center [259, 397] width 73 height 19
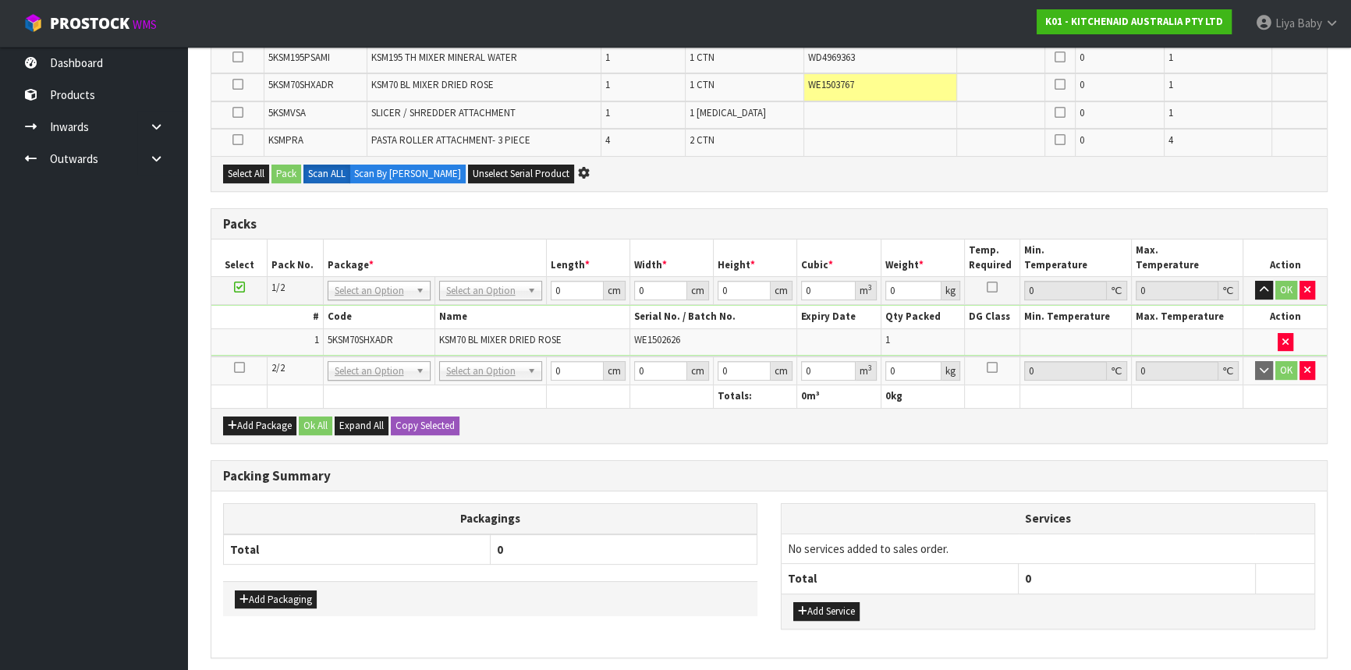
click at [236, 367] on icon at bounding box center [239, 367] width 11 height 1
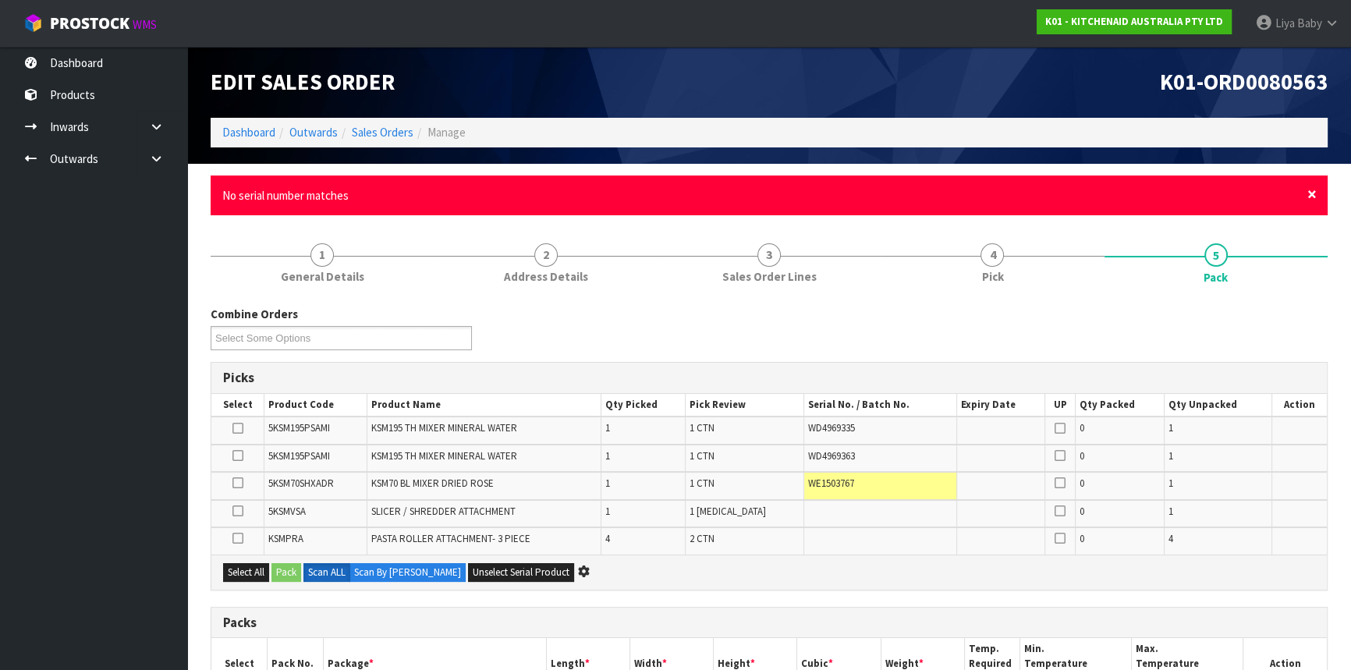
click at [1309, 193] on span "×" at bounding box center [1311, 194] width 9 height 22
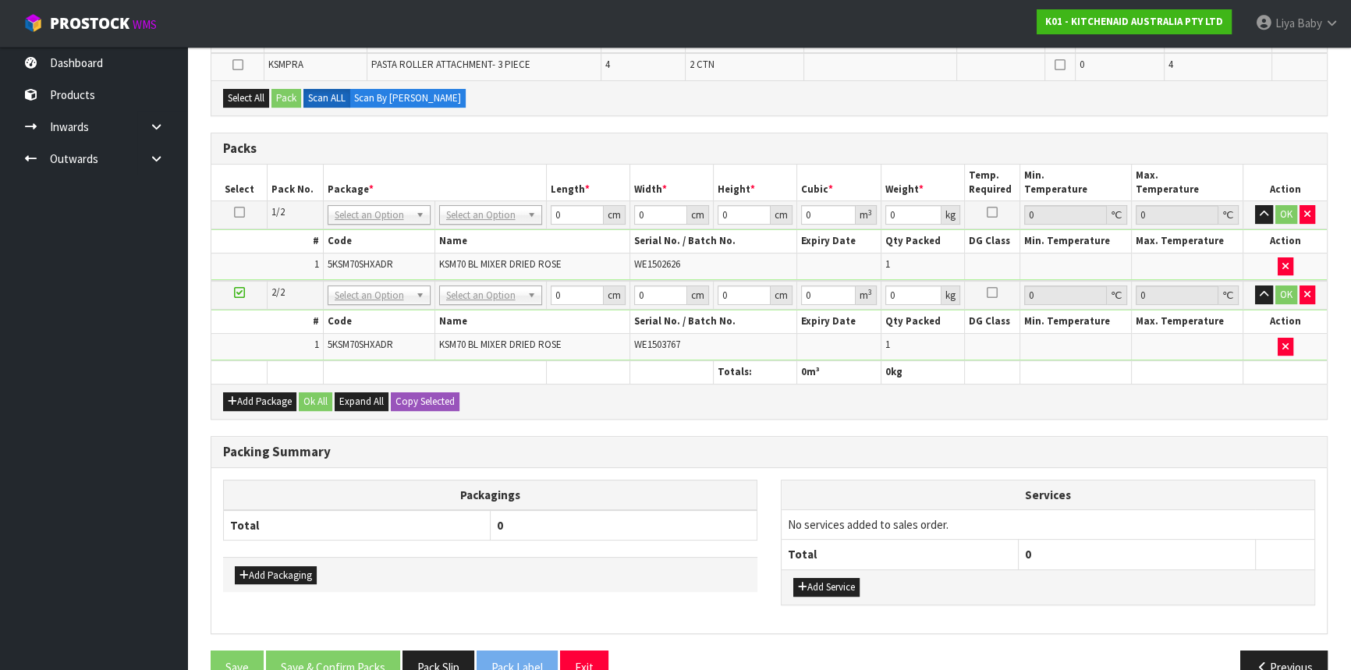
scroll to position [422, 0]
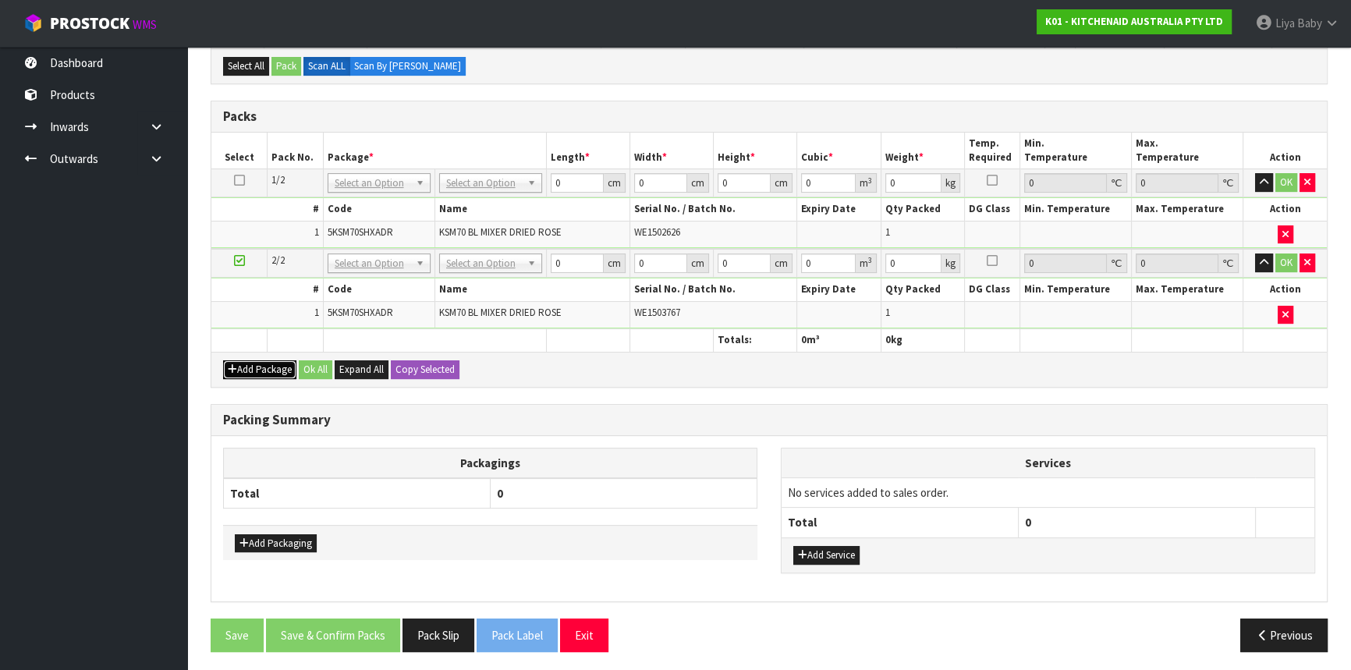
click at [261, 363] on button "Add Package" at bounding box center [259, 369] width 73 height 19
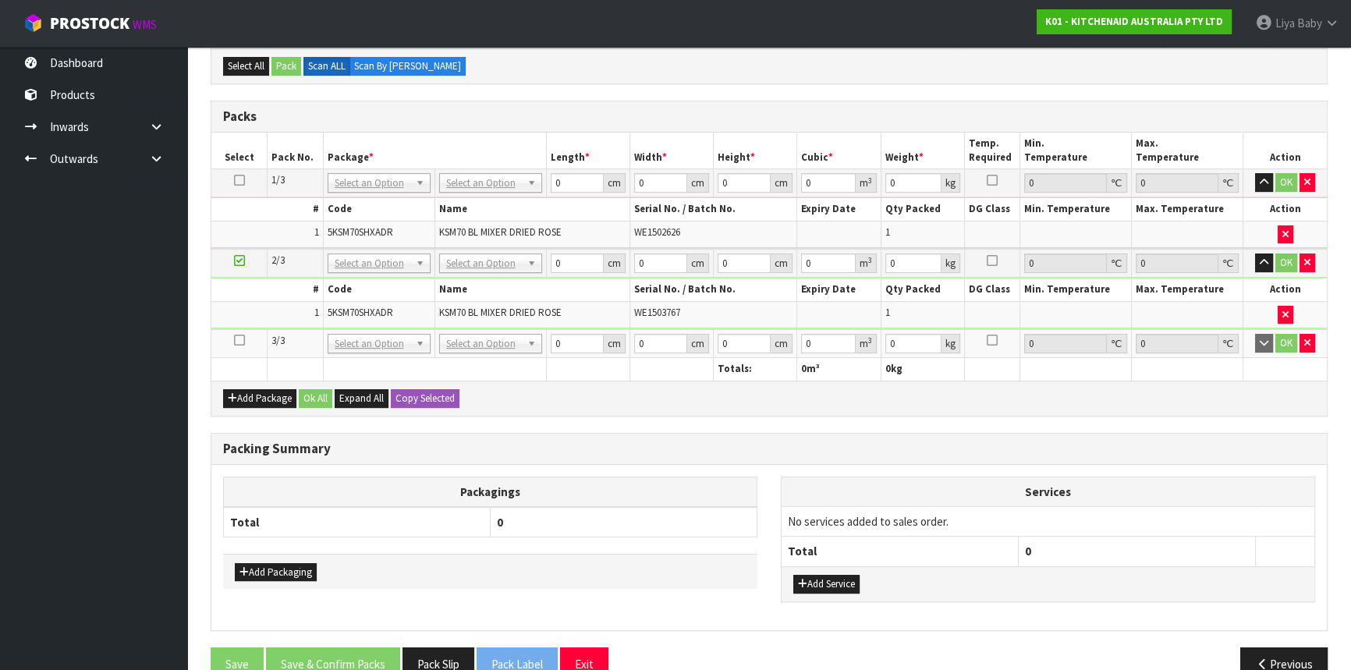
click at [240, 340] on icon at bounding box center [239, 340] width 11 height 1
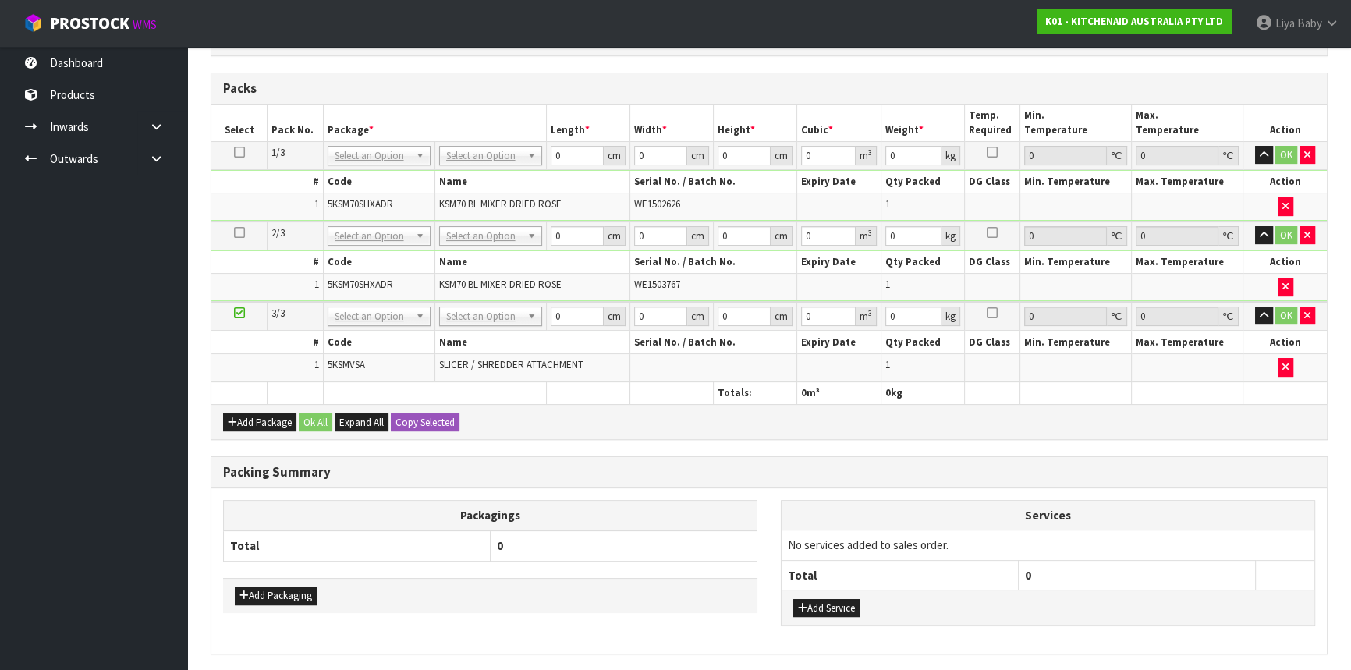
scroll to position [395, 0]
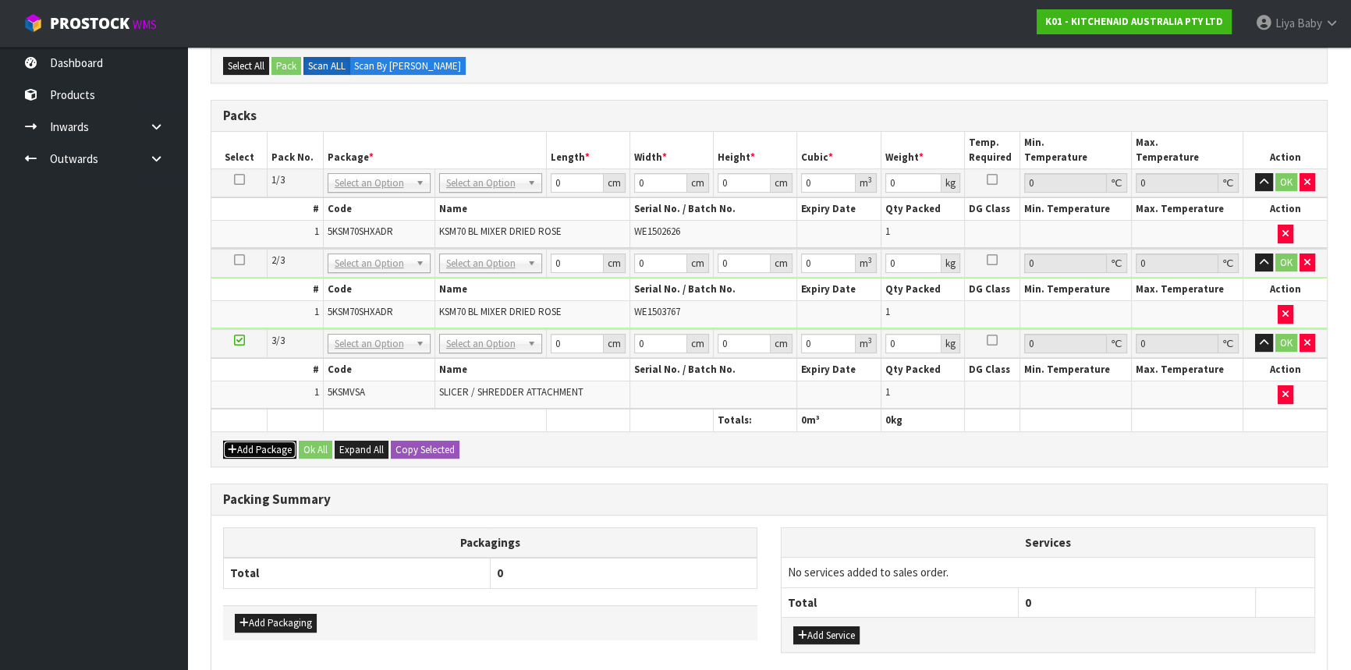
click at [250, 449] on button "Add Package" at bounding box center [259, 450] width 73 height 19
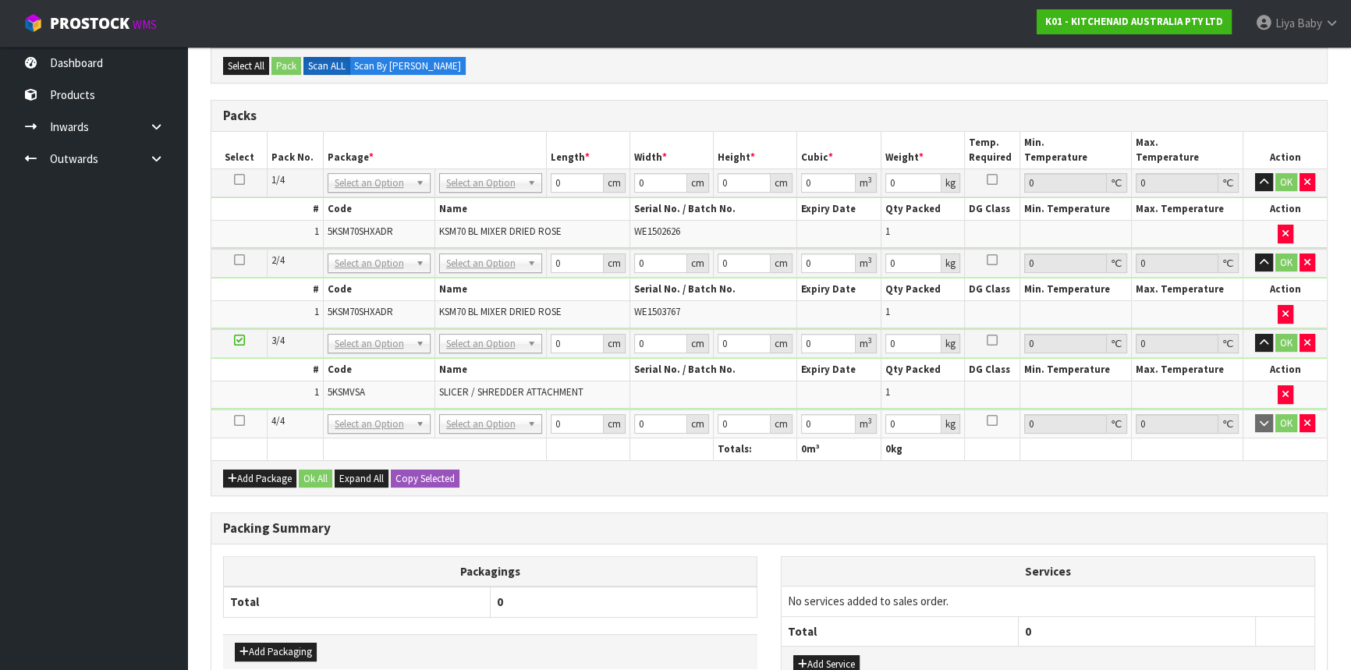
click at [235, 420] on icon at bounding box center [239, 420] width 11 height 1
click at [1310, 417] on button "button" at bounding box center [1308, 423] width 16 height 19
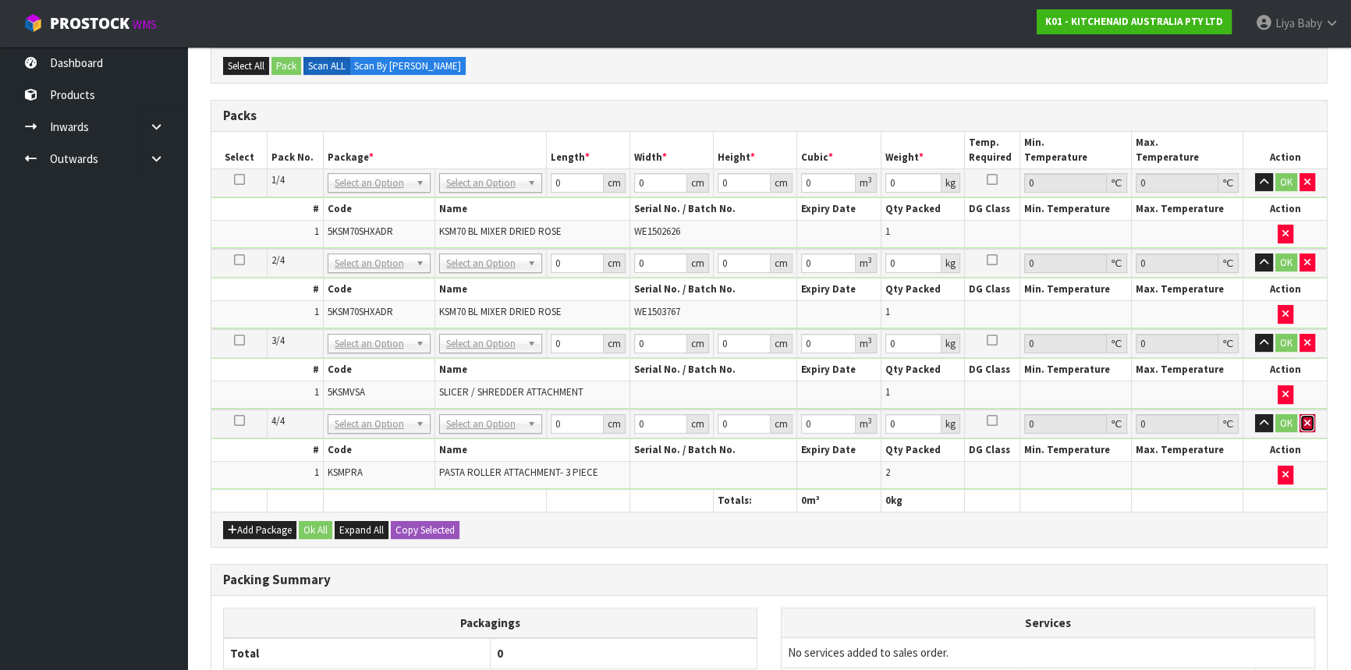
click at [1305, 418] on icon "button" at bounding box center [1307, 423] width 6 height 10
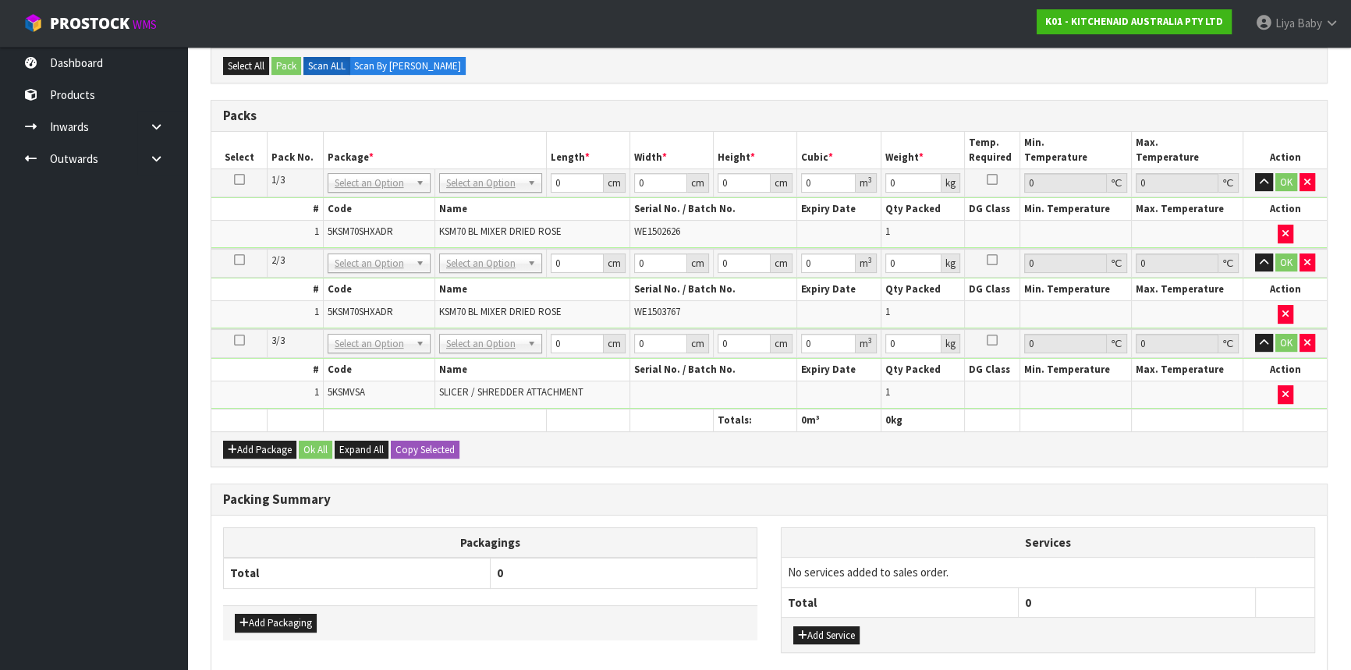
click at [242, 340] on icon at bounding box center [239, 340] width 11 height 1
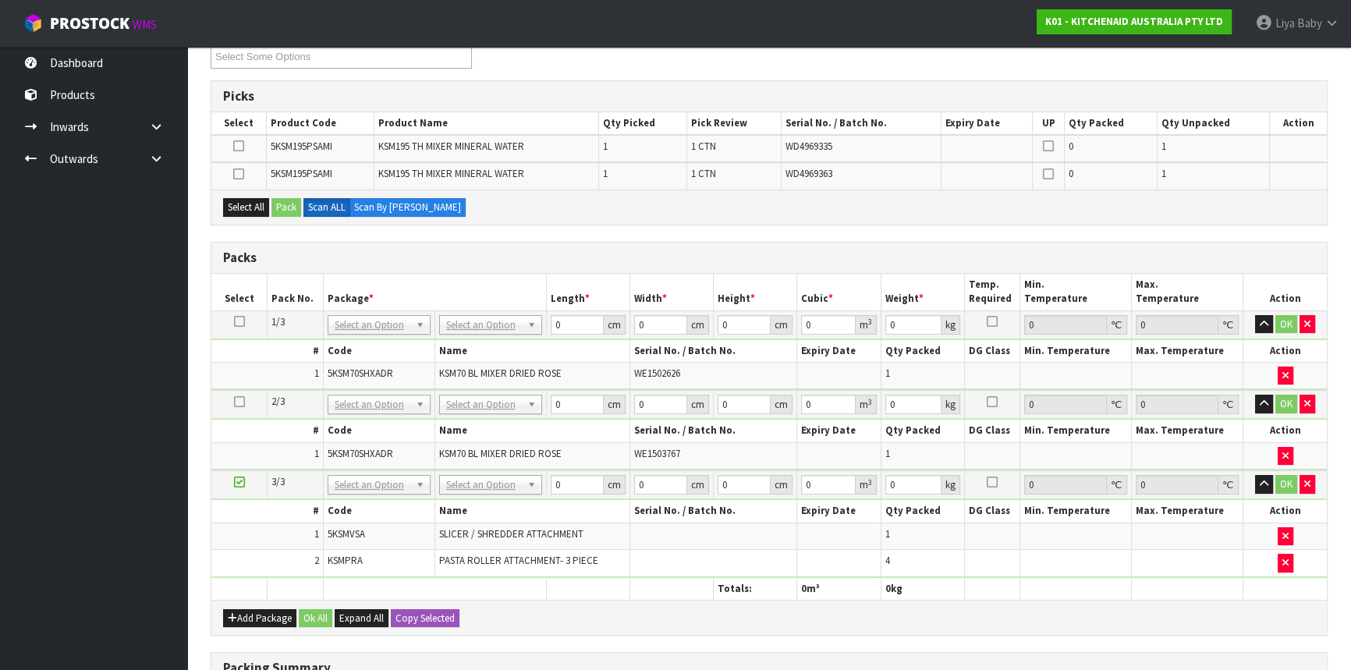
scroll to position [354, 0]
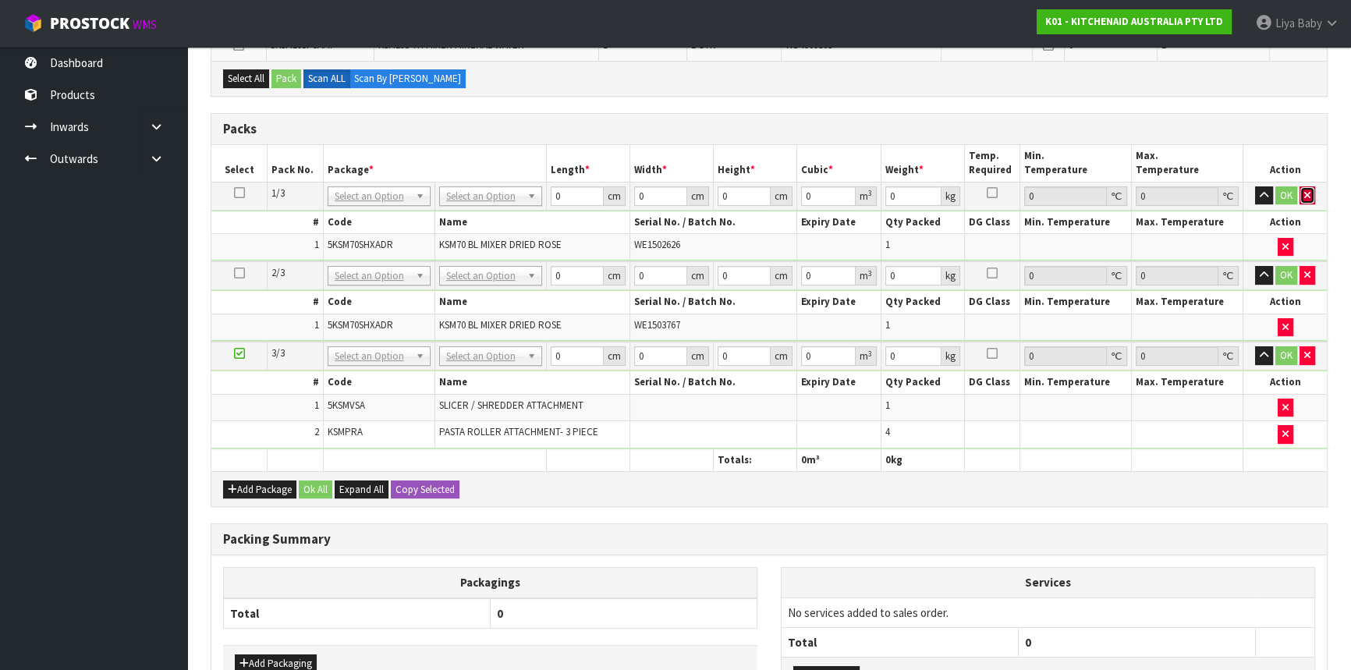
click at [1312, 197] on button "button" at bounding box center [1308, 195] width 16 height 19
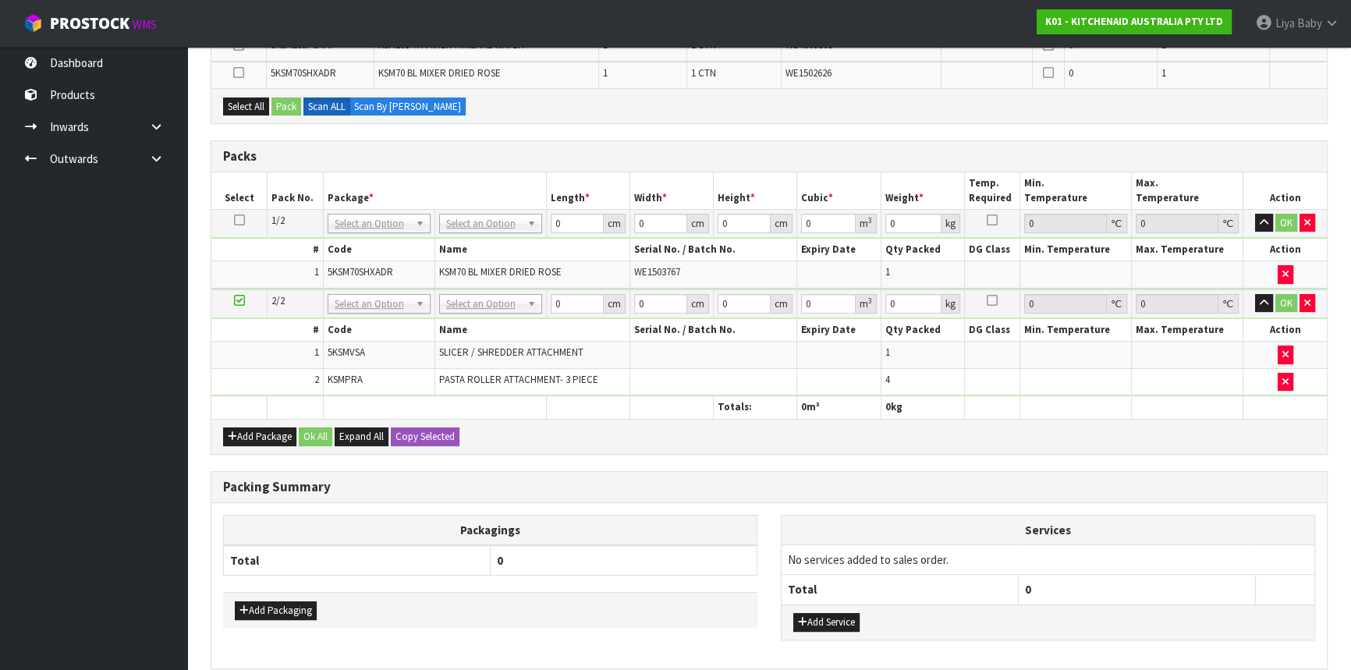
click at [1312, 197] on th "Action" at bounding box center [1284, 190] width 83 height 37
click at [1308, 214] on button "button" at bounding box center [1308, 223] width 16 height 19
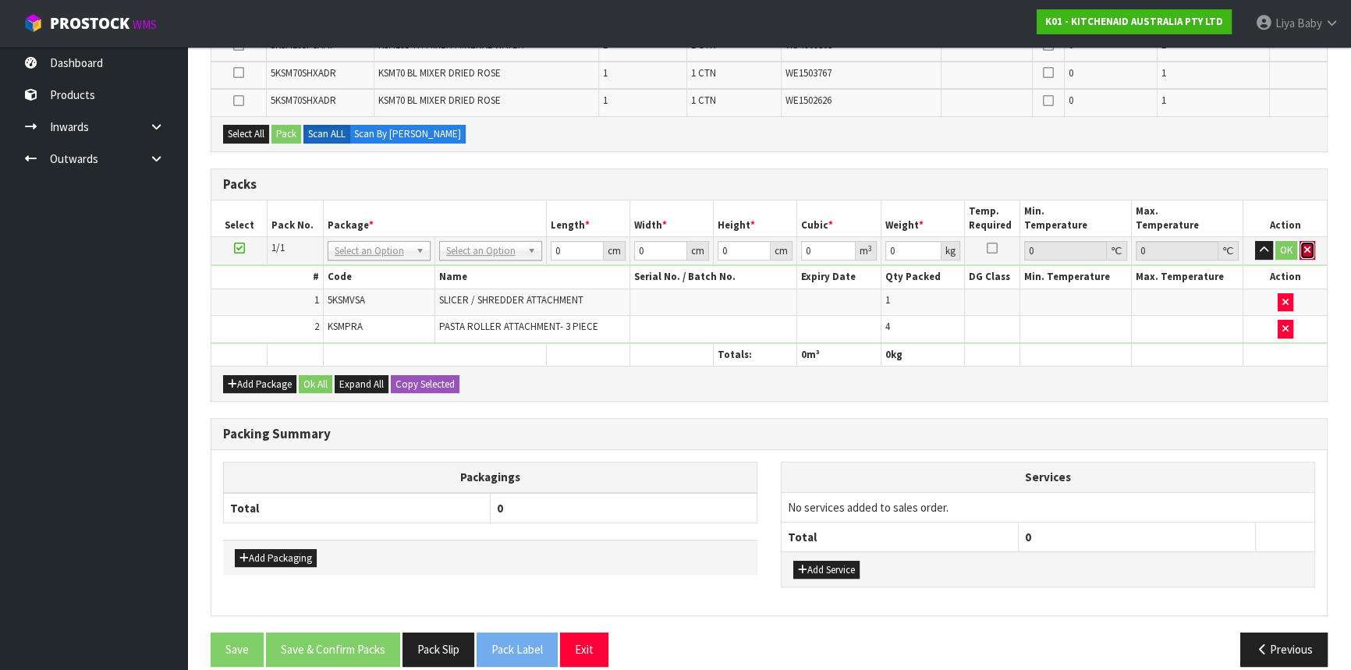
click at [1307, 245] on icon "button" at bounding box center [1307, 250] width 6 height 10
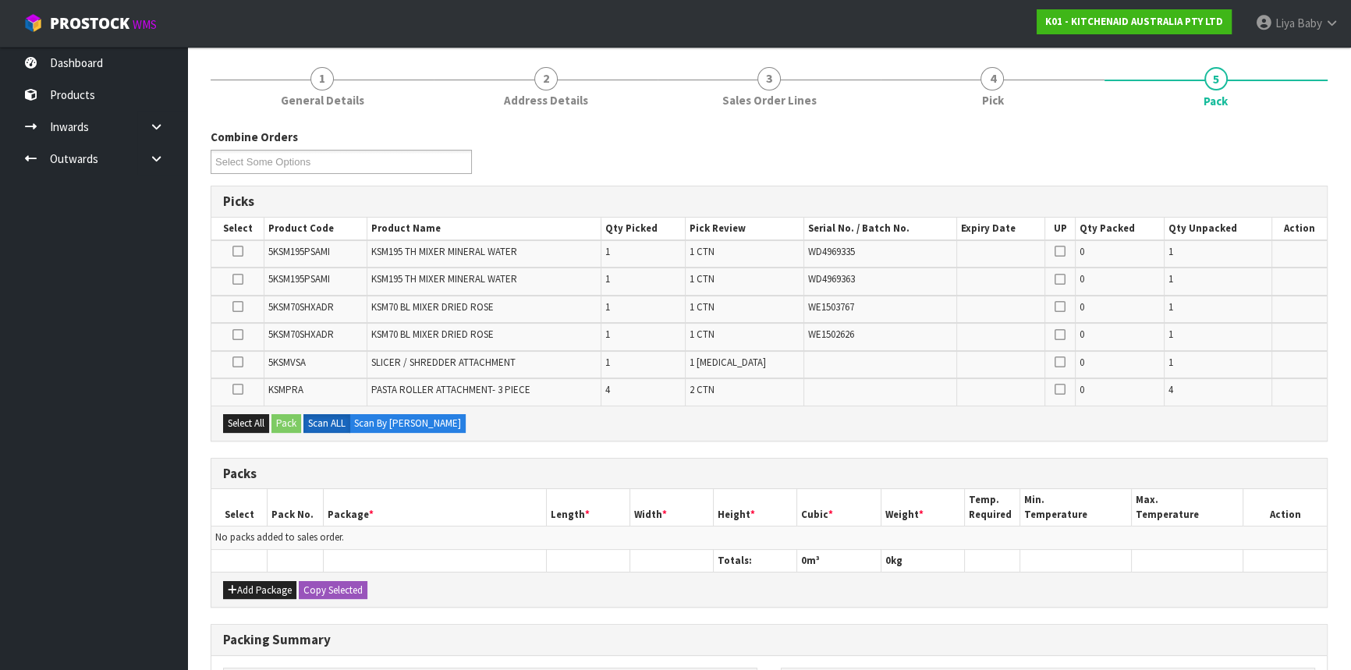
scroll to position [0, 0]
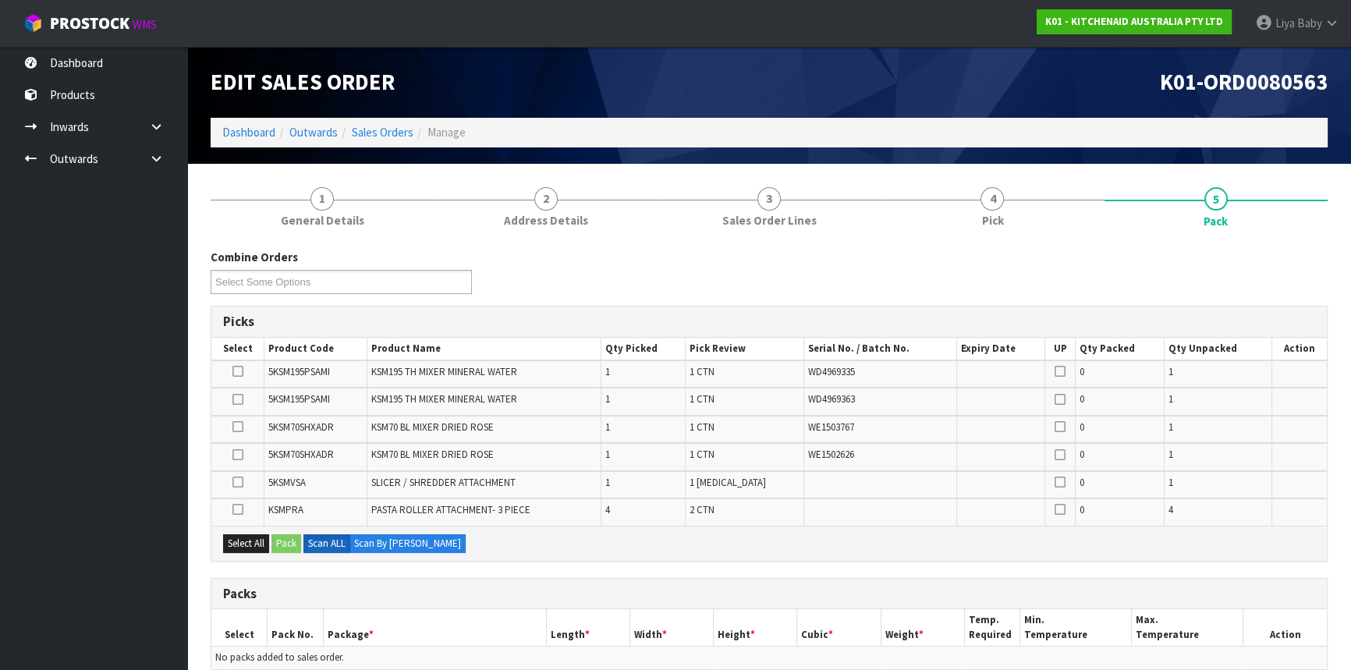
click at [1026, 240] on div "Combine Orders K01-ORD0080364 K01-ORD0080523 K01-ORD0080524 K01-ORD0080531 K01-…" at bounding box center [769, 621] width 1117 height 768
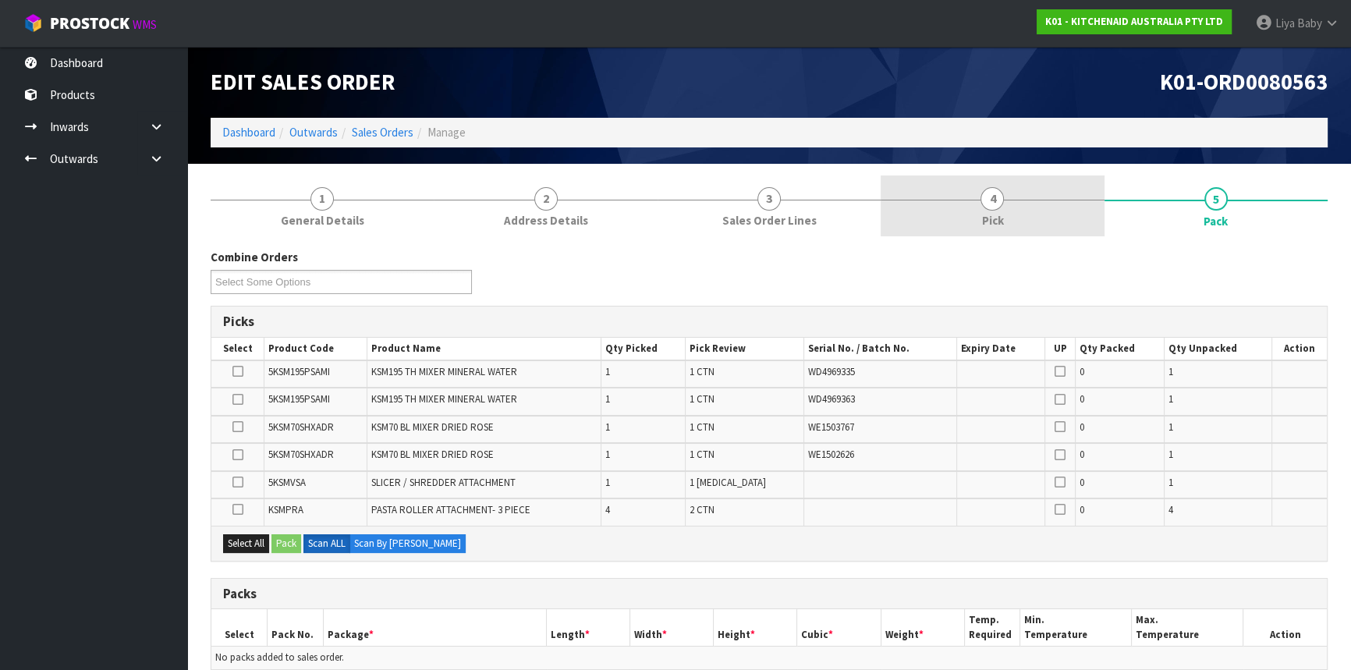
click at [1000, 218] on span "Pick" at bounding box center [992, 220] width 22 height 16
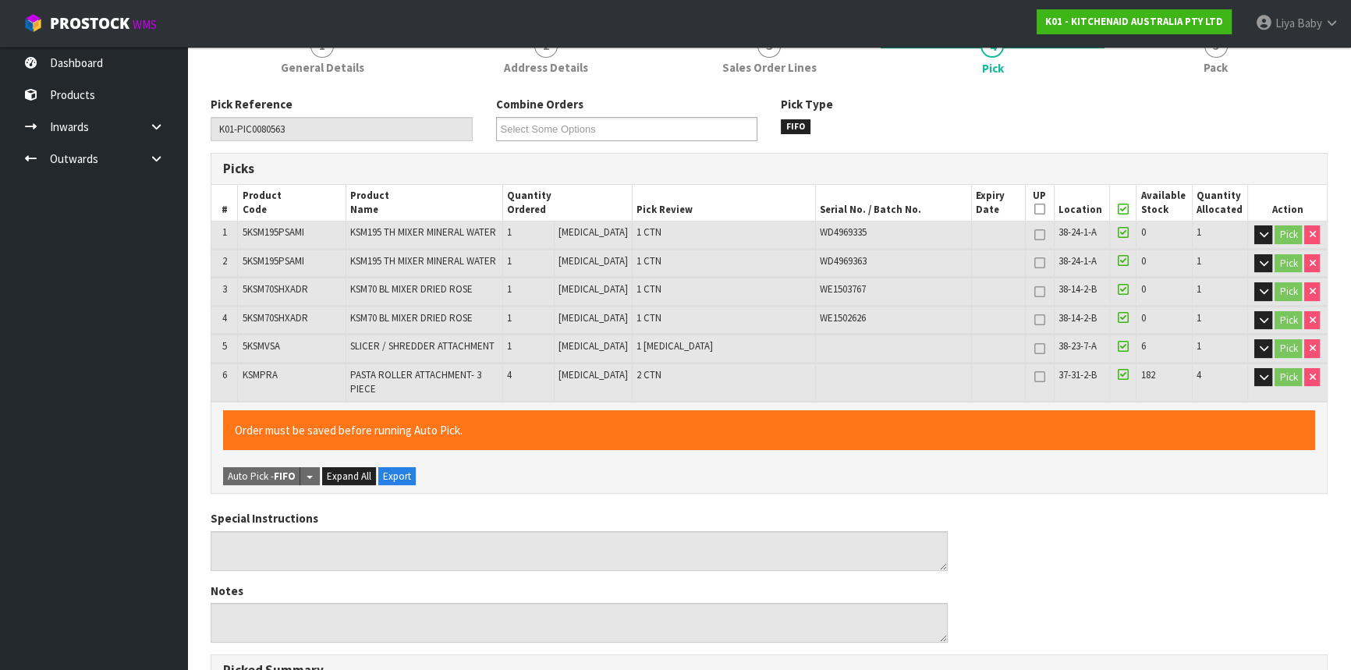
scroll to position [151, 0]
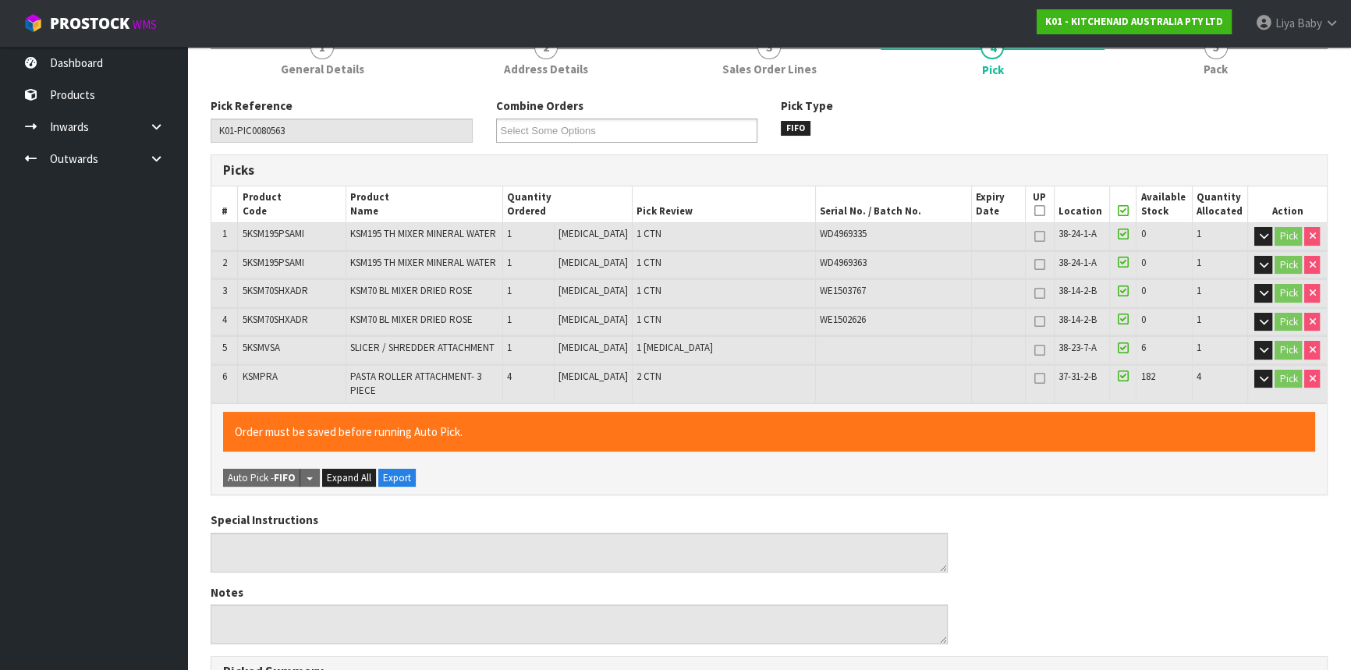
click at [1118, 211] on icon at bounding box center [1123, 211] width 11 height 1
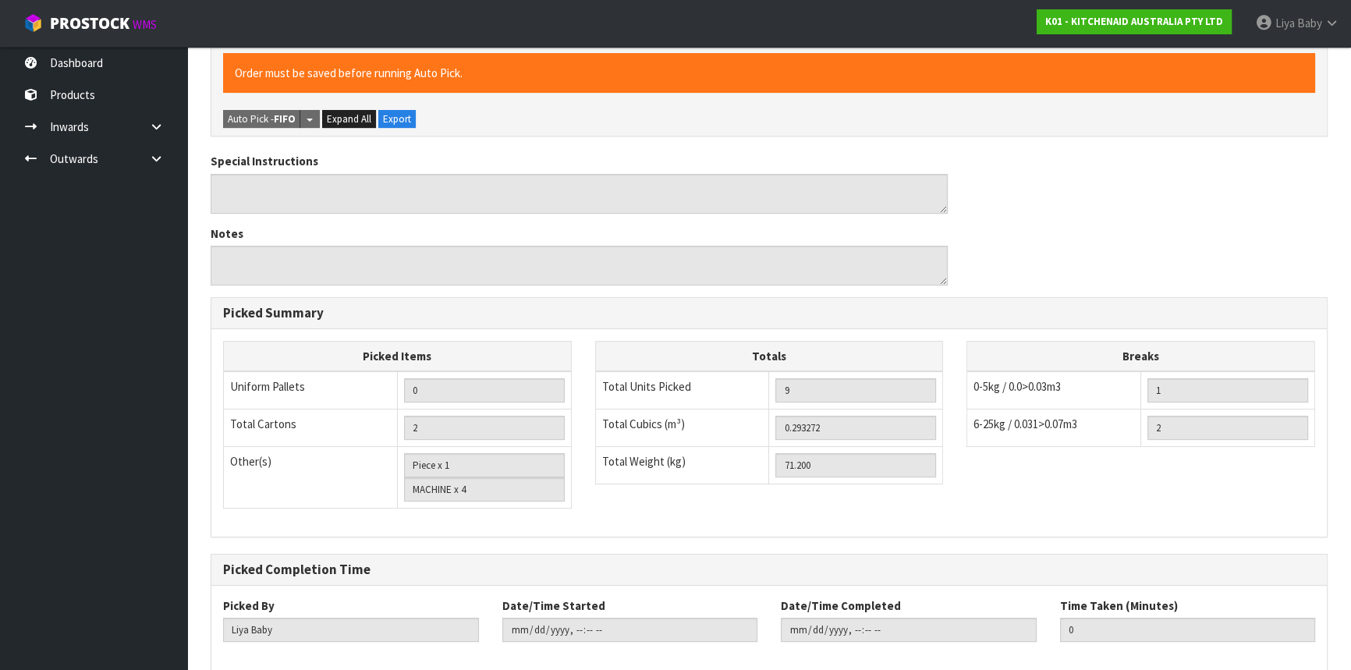
scroll to position [577, 0]
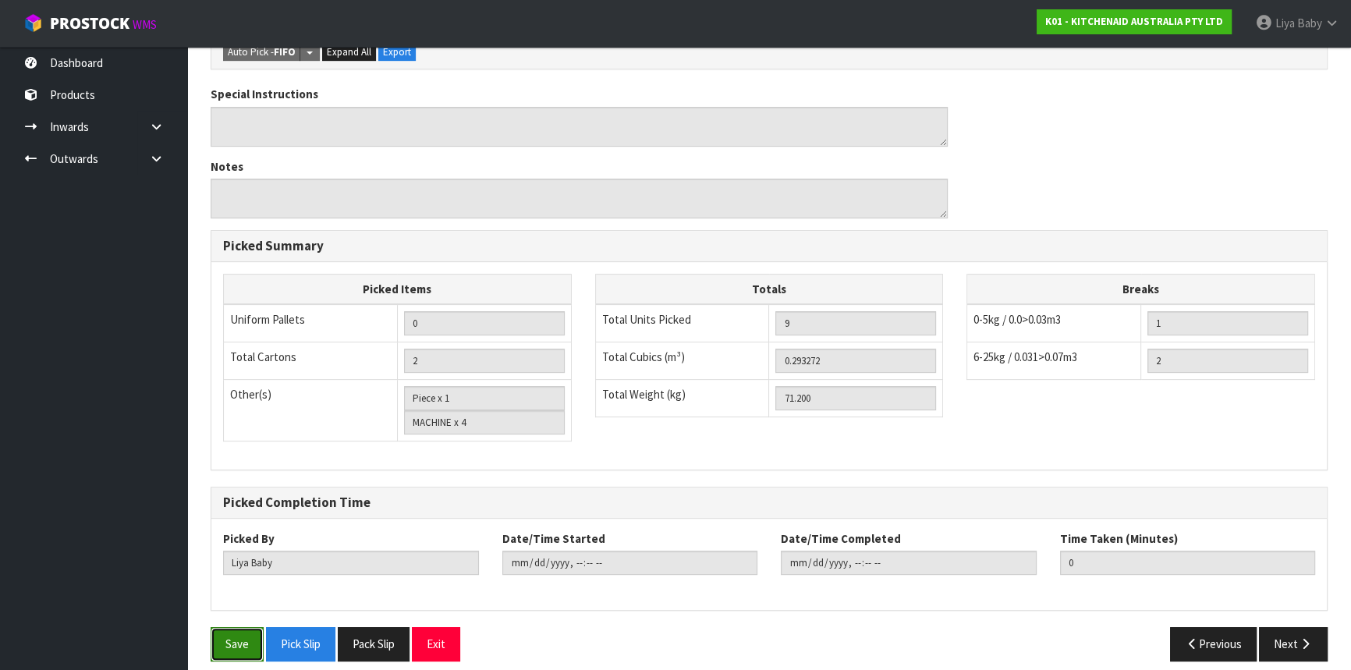
click at [240, 627] on button "Save" at bounding box center [237, 644] width 53 height 34
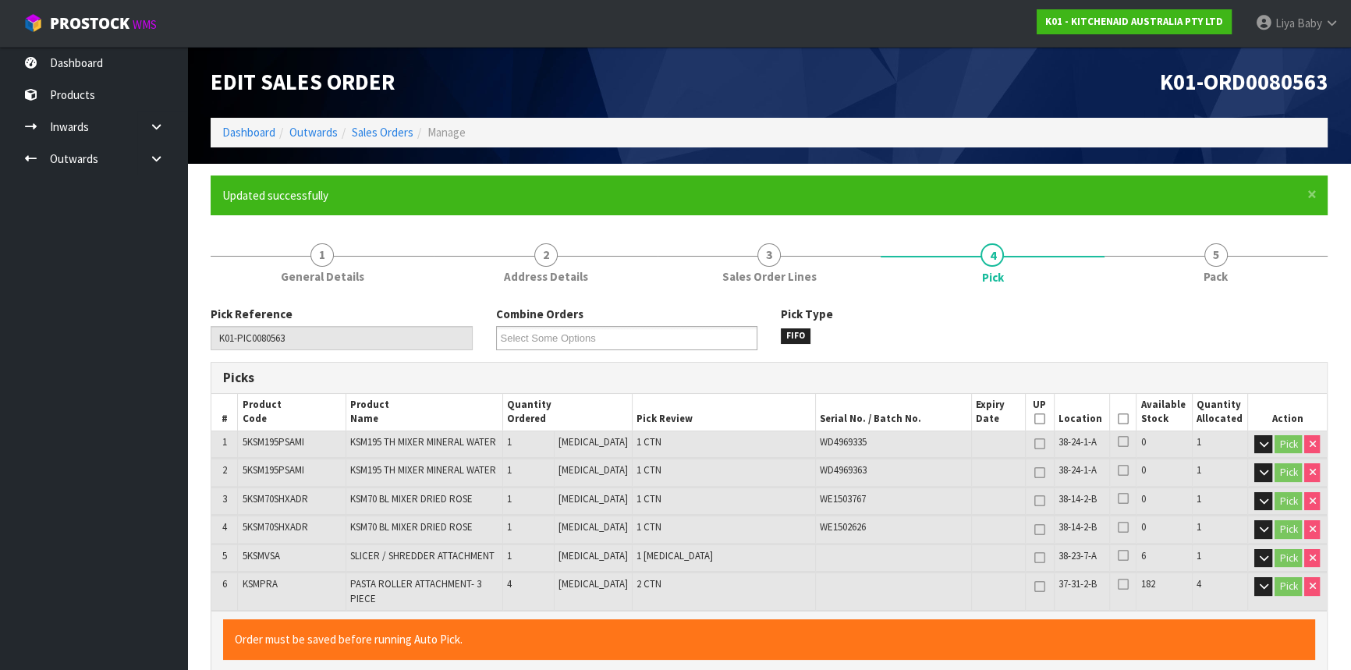
type input "2025-10-15T09:01:24"
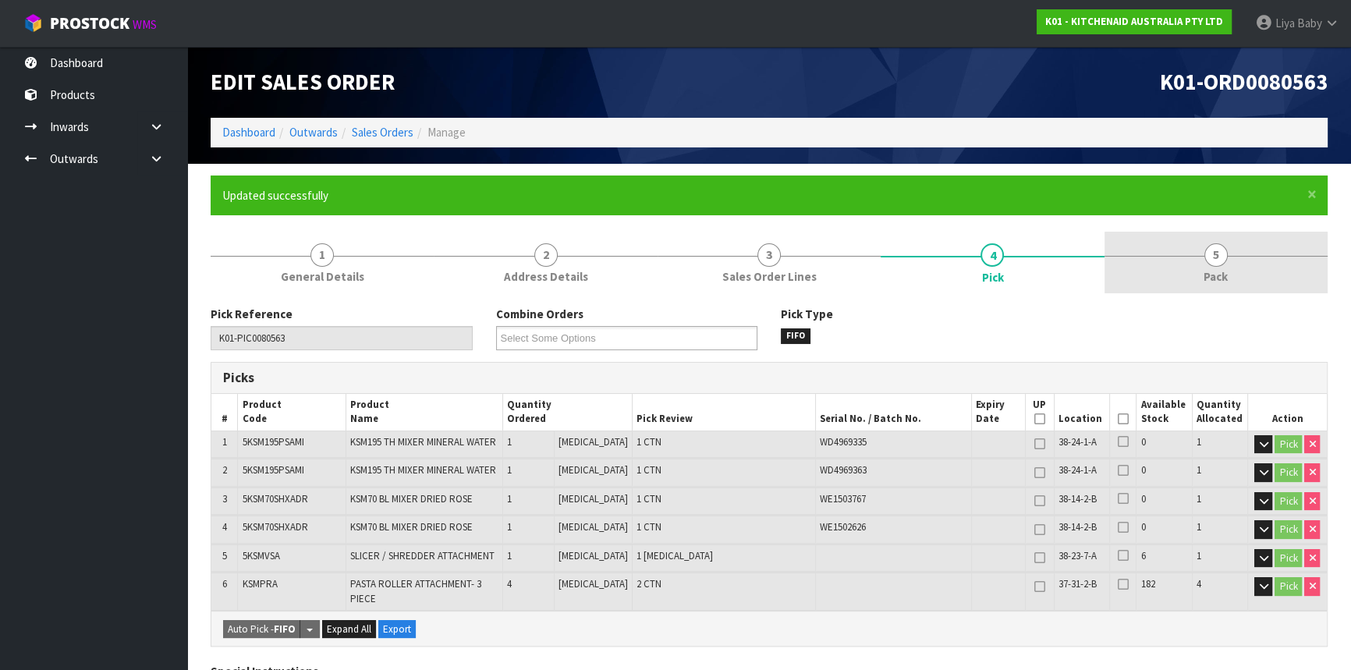
click at [1211, 246] on span "5" at bounding box center [1215, 254] width 23 height 23
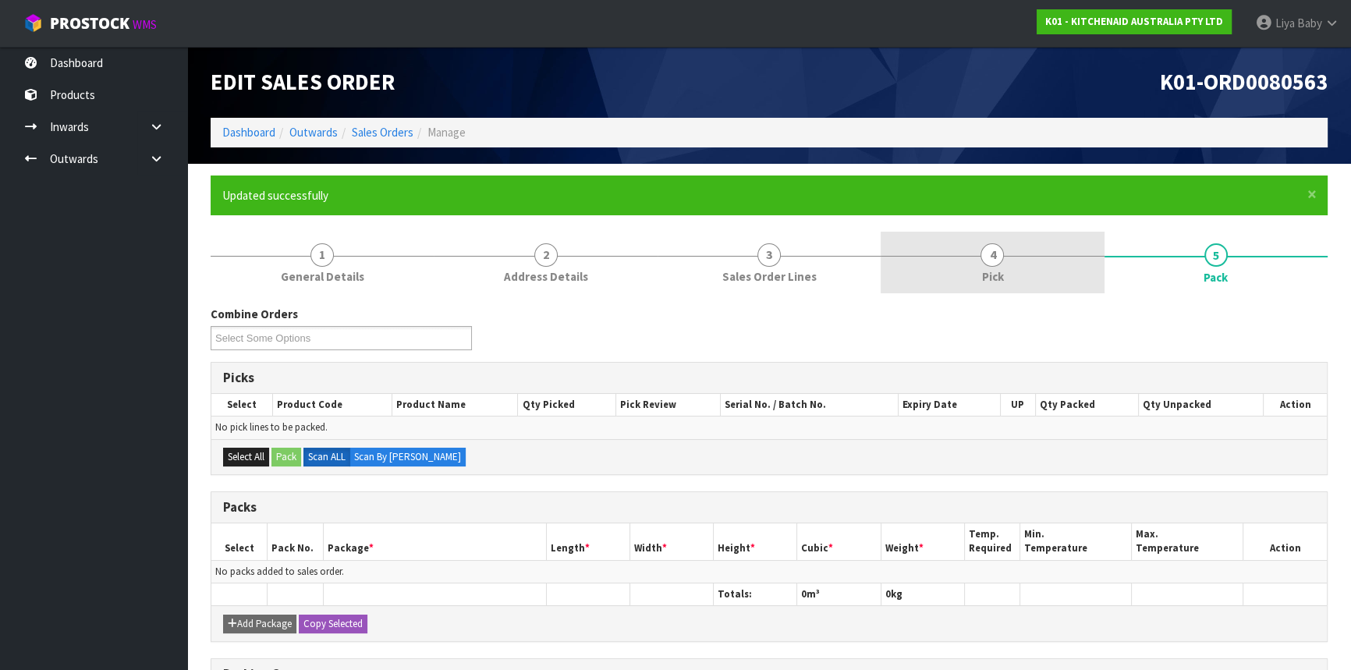
click at [1048, 271] on link "4 Pick" at bounding box center [992, 263] width 223 height 62
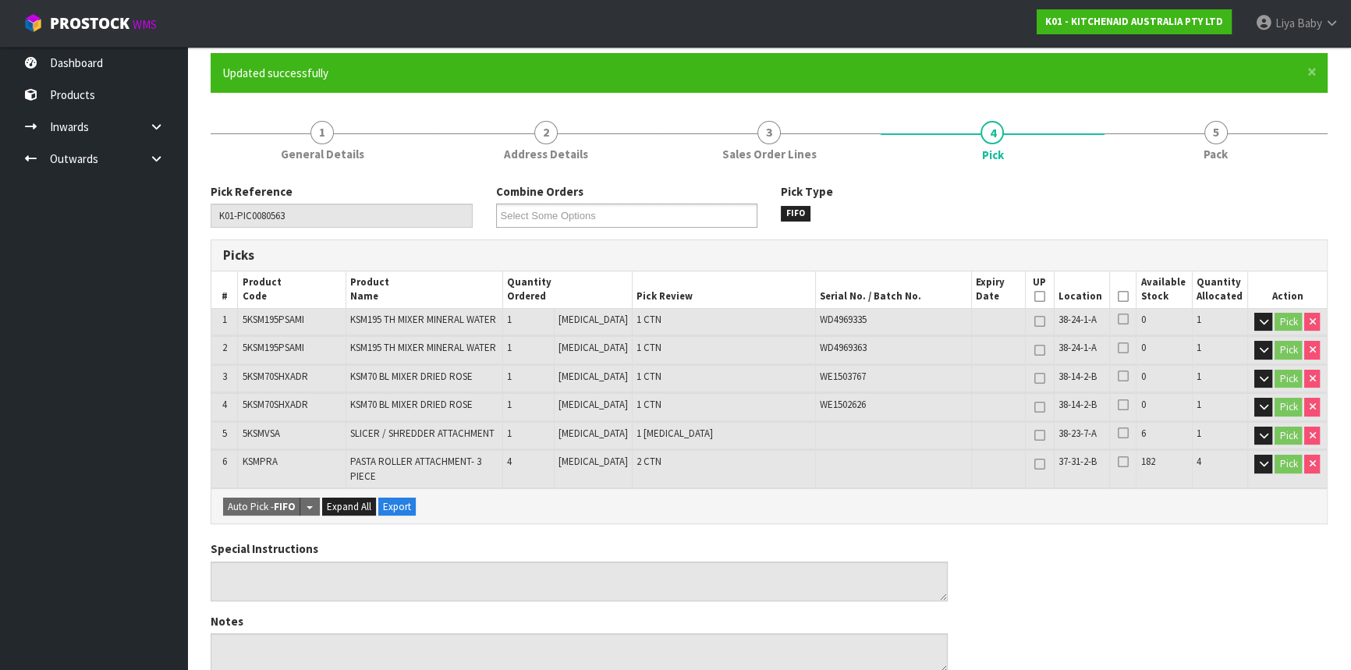
scroll to position [141, 0]
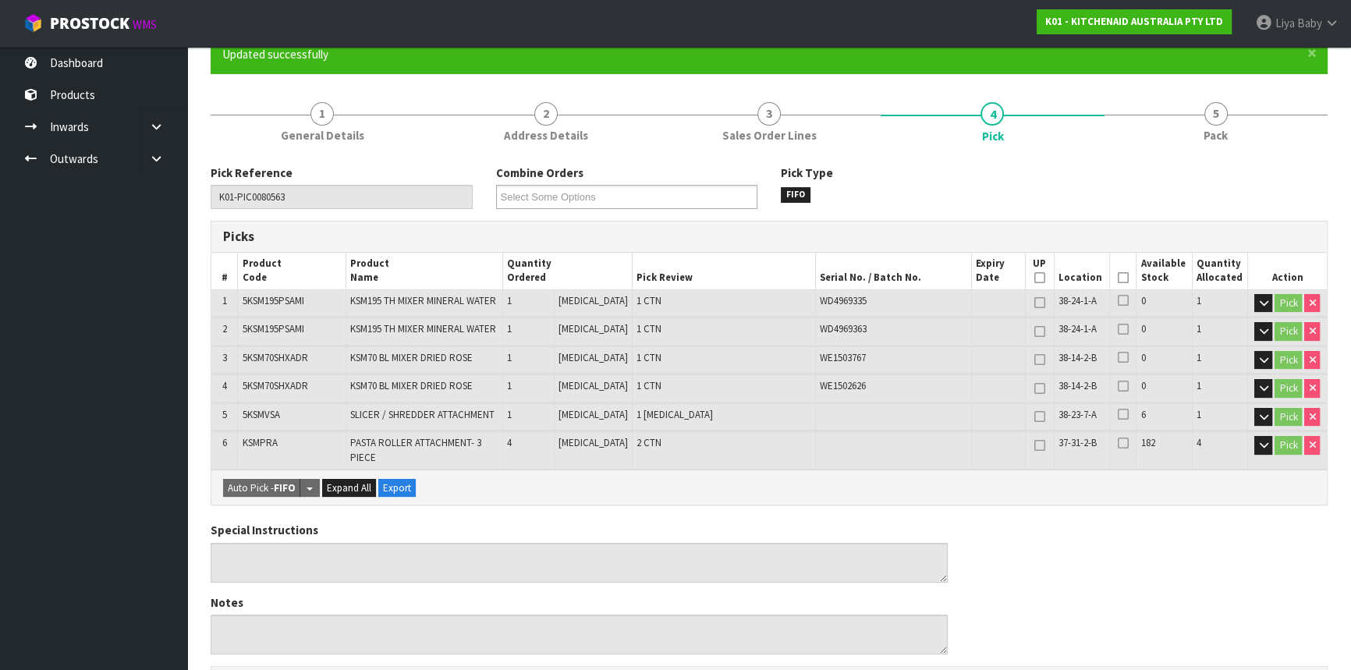
click at [1118, 278] on icon at bounding box center [1123, 278] width 11 height 1
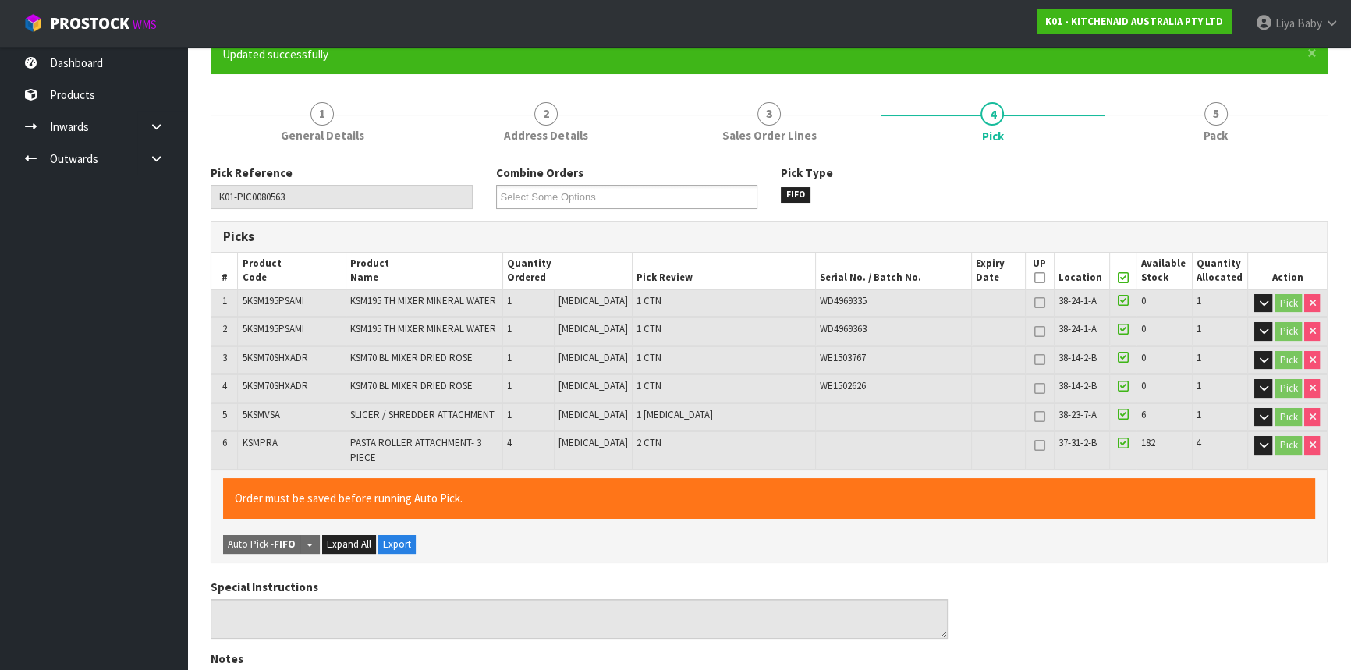
click at [1118, 298] on icon at bounding box center [1123, 300] width 11 height 12
click at [1118, 299] on icon at bounding box center [1123, 300] width 11 height 12
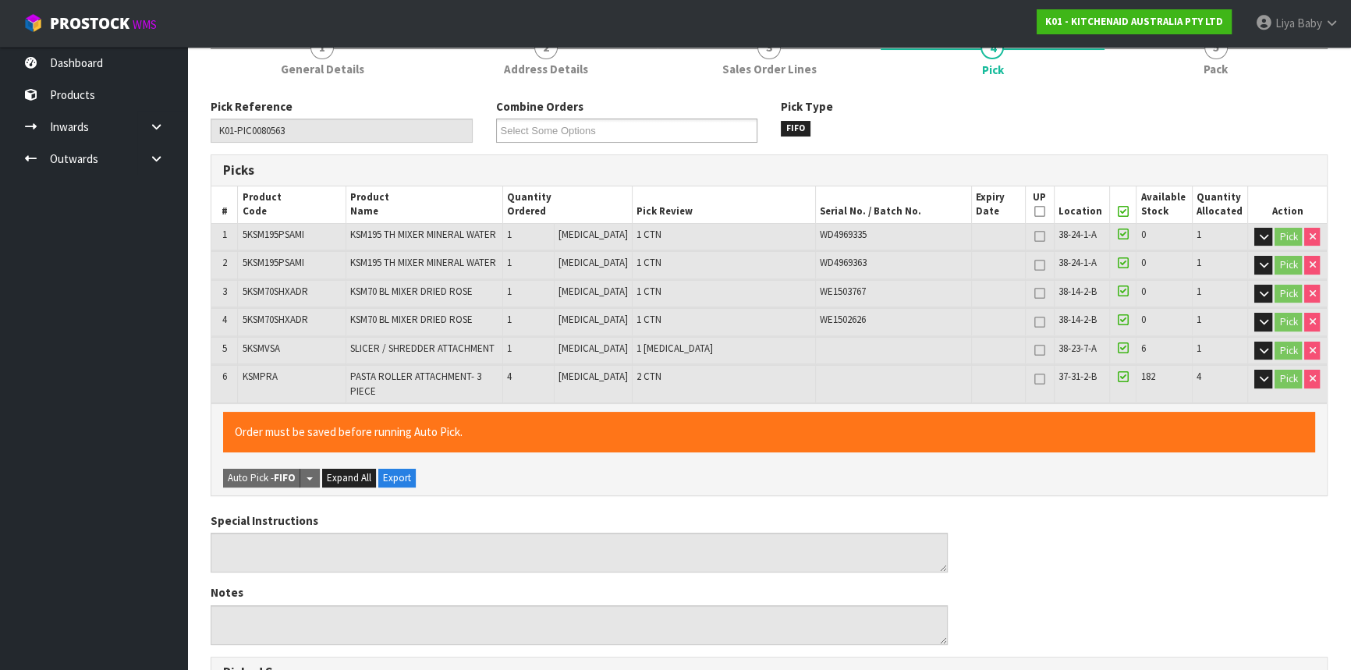
scroll to position [66, 0]
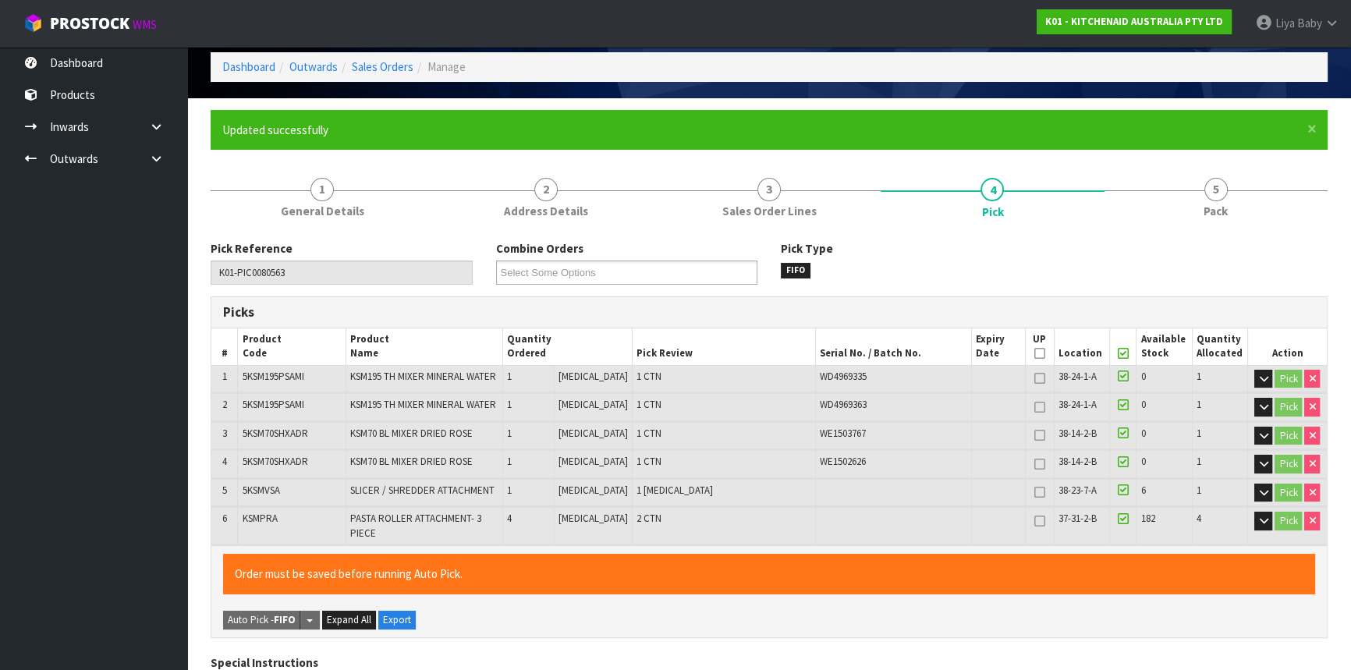
click at [1118, 372] on icon at bounding box center [1123, 376] width 11 height 12
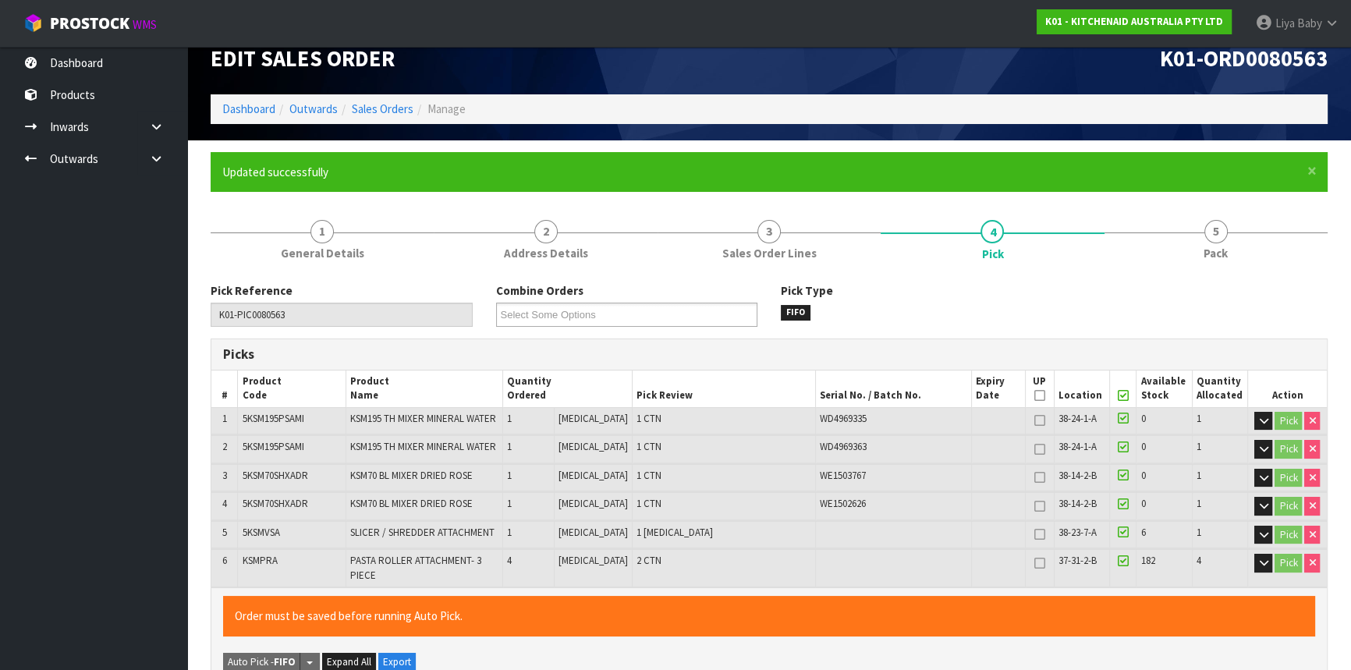
scroll to position [0, 0]
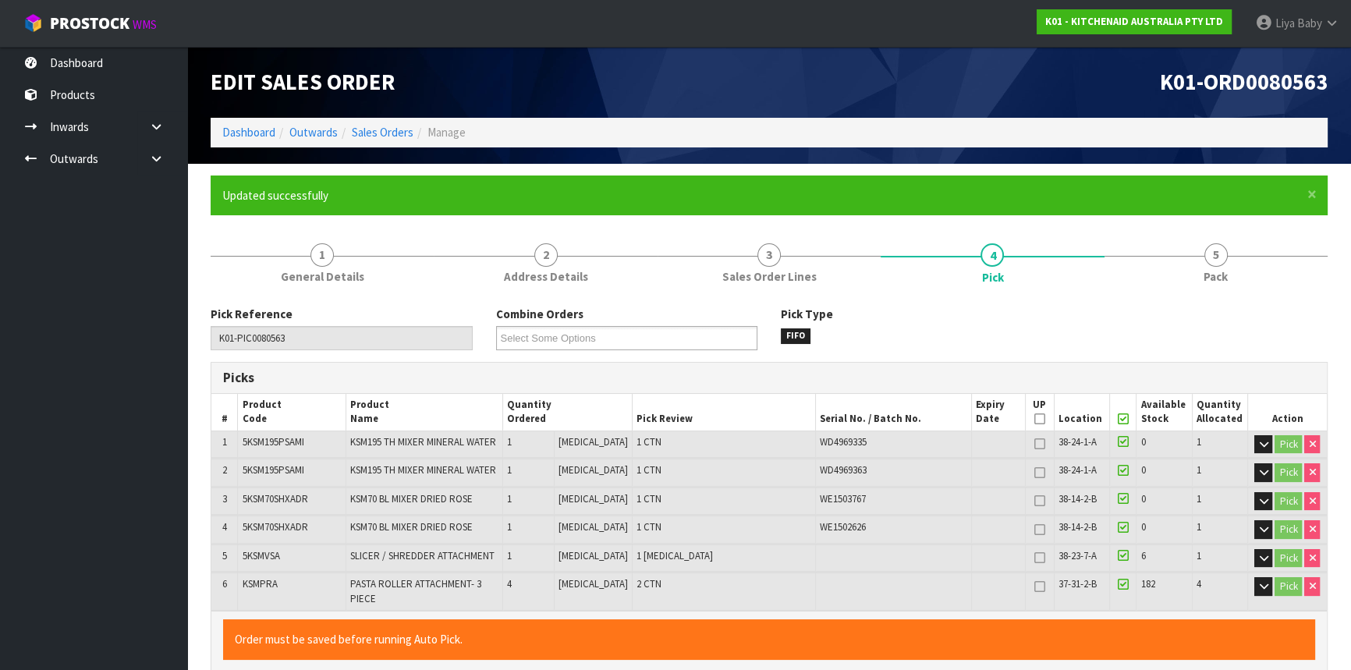
click at [1118, 420] on icon at bounding box center [1123, 419] width 11 height 1
click at [1118, 498] on icon at bounding box center [1123, 498] width 11 height 12
click at [1118, 500] on icon at bounding box center [1123, 498] width 11 height 12
click at [1119, 500] on icon at bounding box center [1123, 498] width 11 height 12
click at [1119, 420] on icon at bounding box center [1123, 419] width 11 height 1
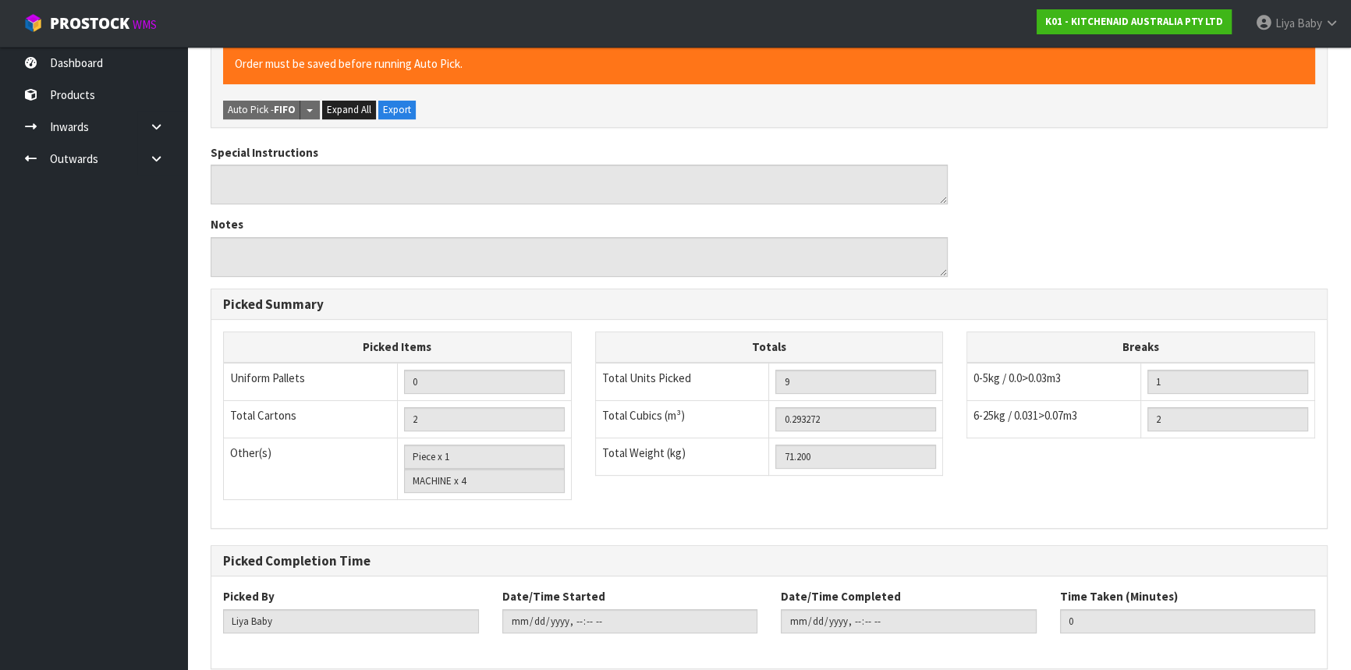
scroll to position [633, 0]
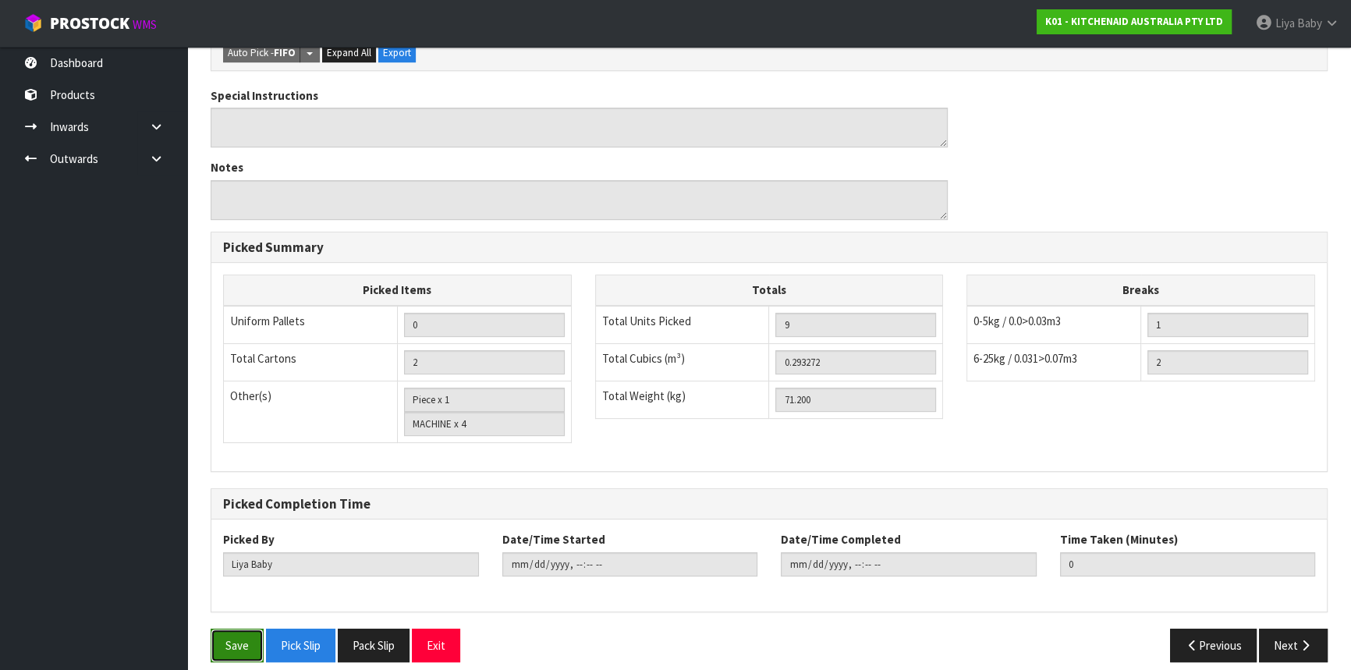
click at [250, 629] on button "Save" at bounding box center [237, 646] width 53 height 34
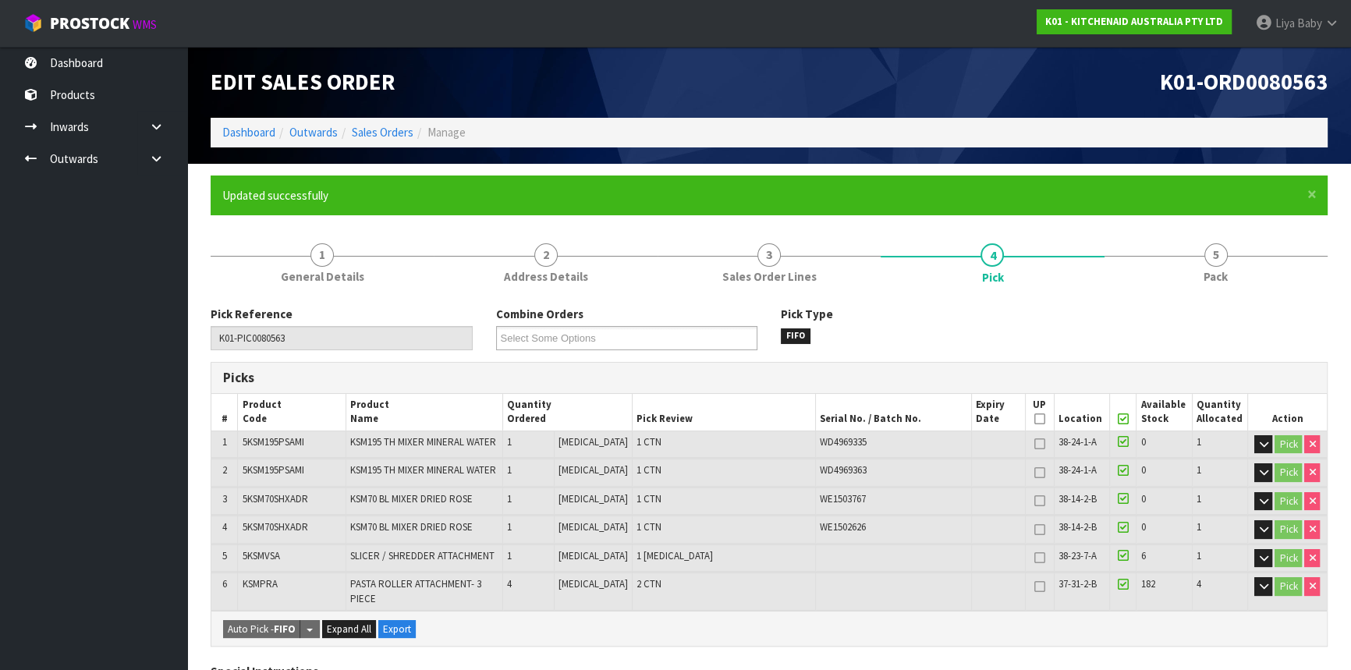
click at [1119, 442] on icon at bounding box center [1123, 441] width 11 height 12
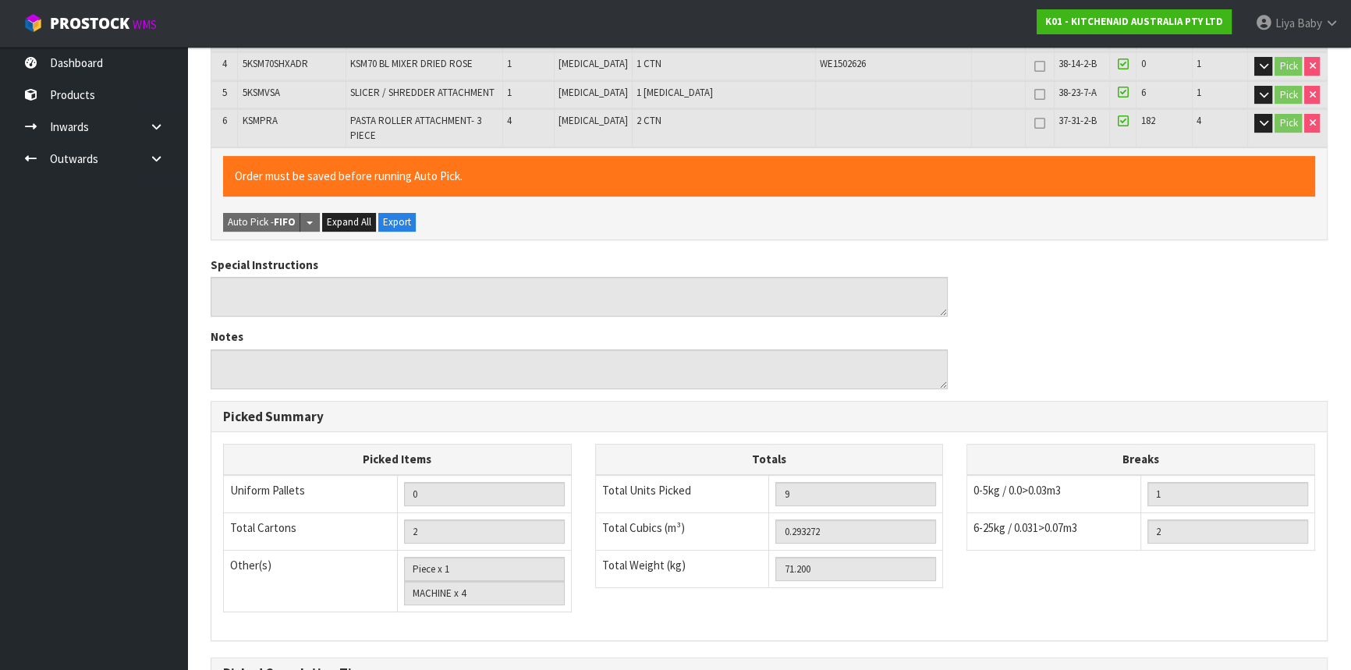
scroll to position [633, 0]
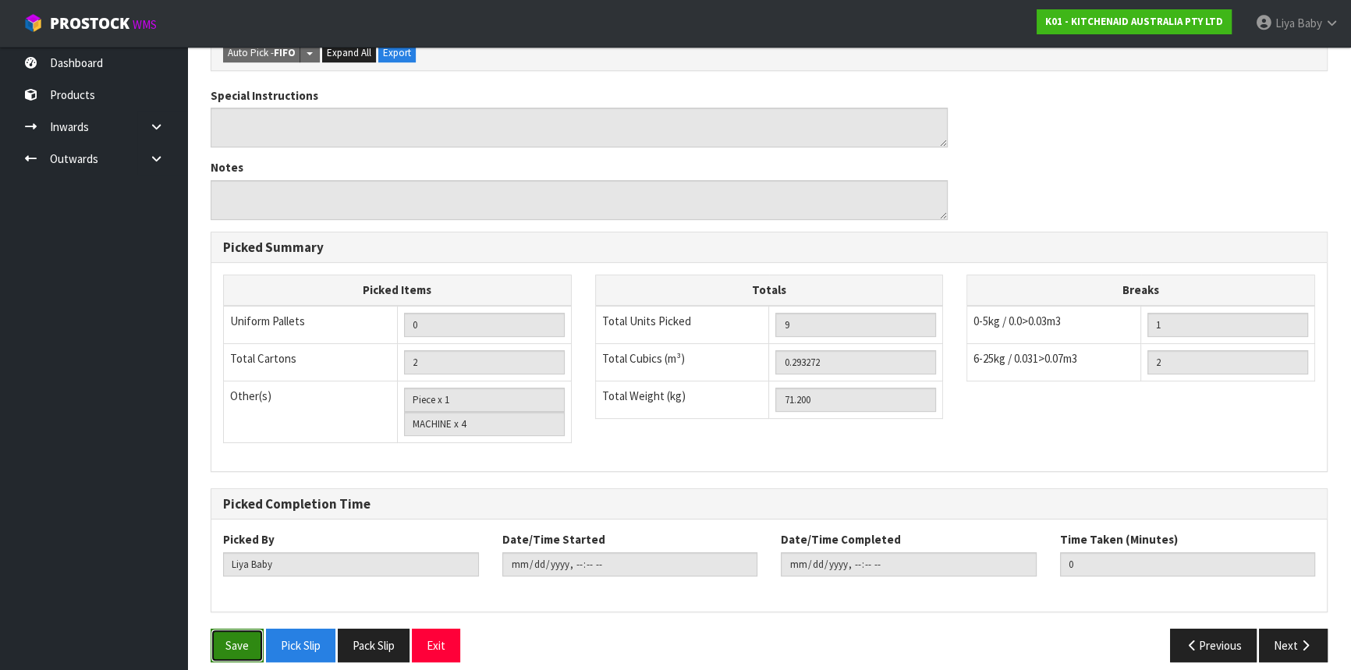
click at [254, 629] on button "Save" at bounding box center [237, 646] width 53 height 34
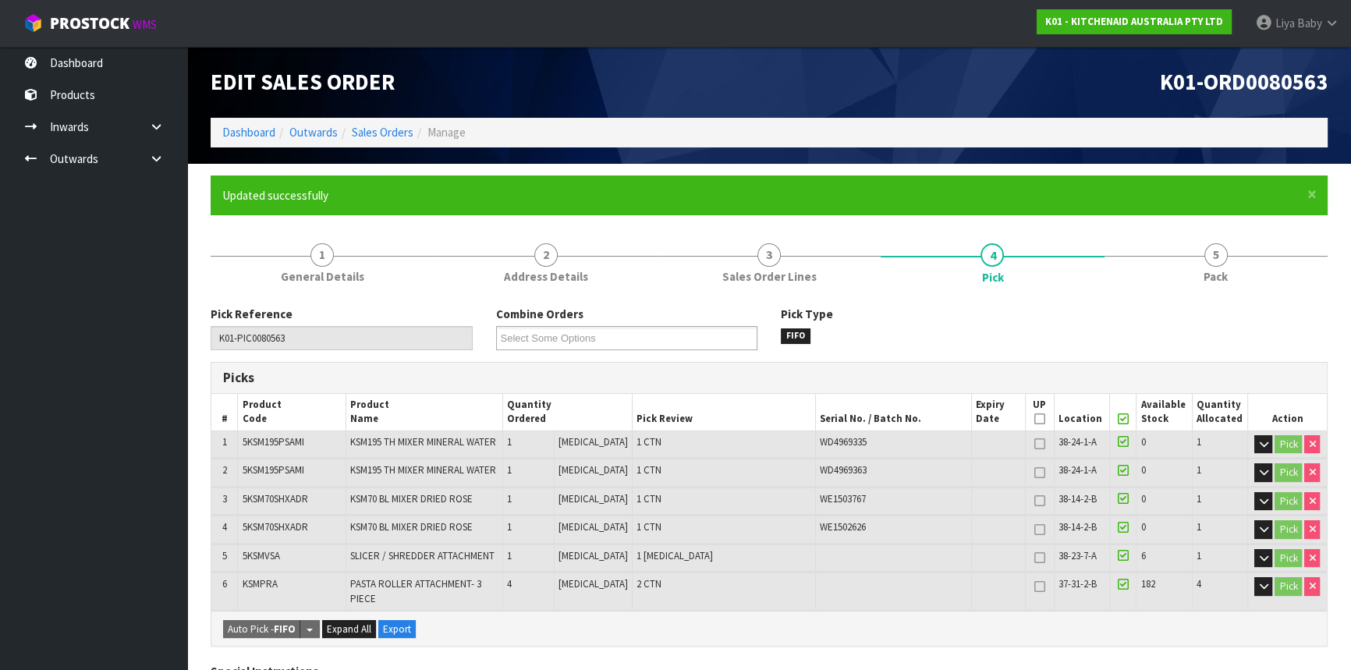
click at [1119, 419] on icon at bounding box center [1123, 419] width 11 height 1
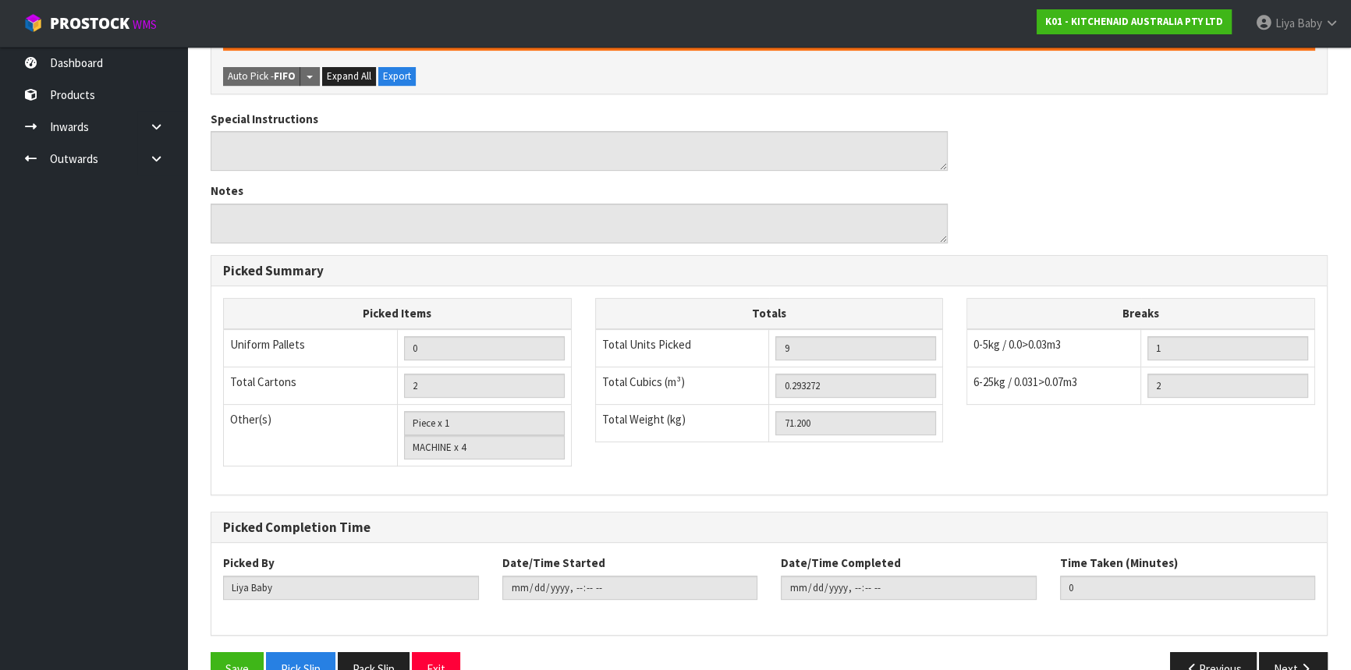
scroll to position [633, 0]
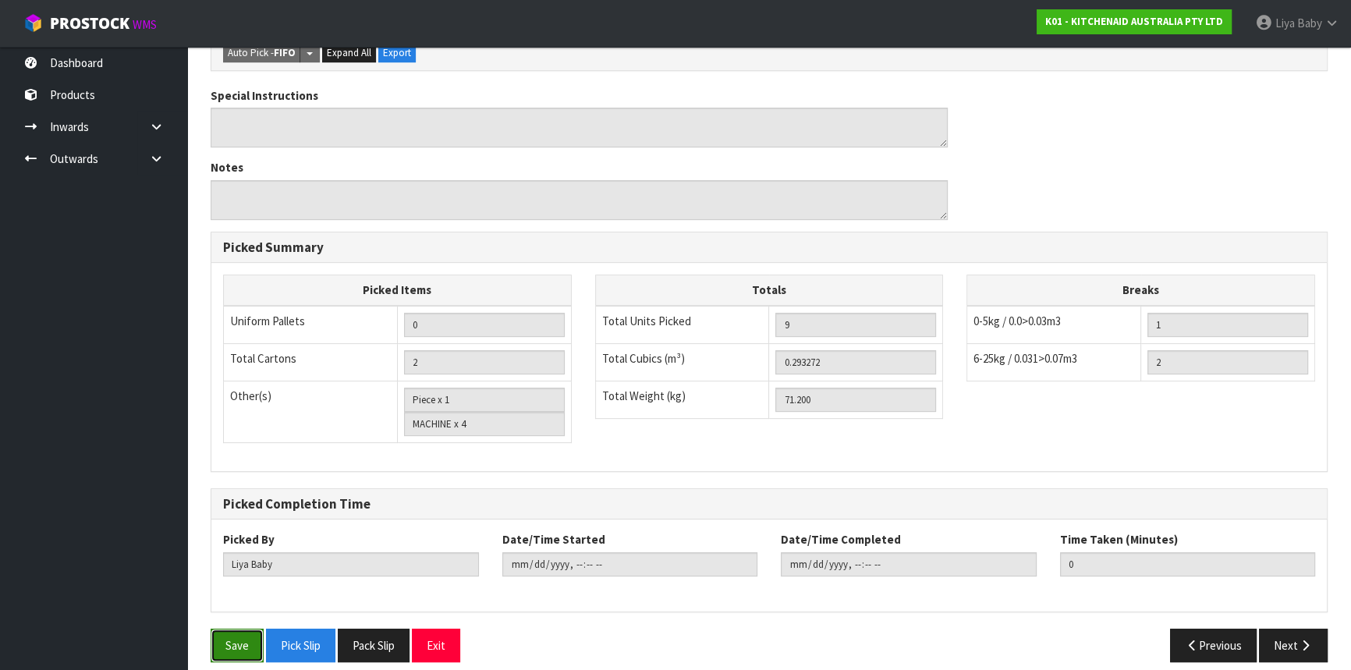
click at [242, 638] on button "Save" at bounding box center [237, 646] width 53 height 34
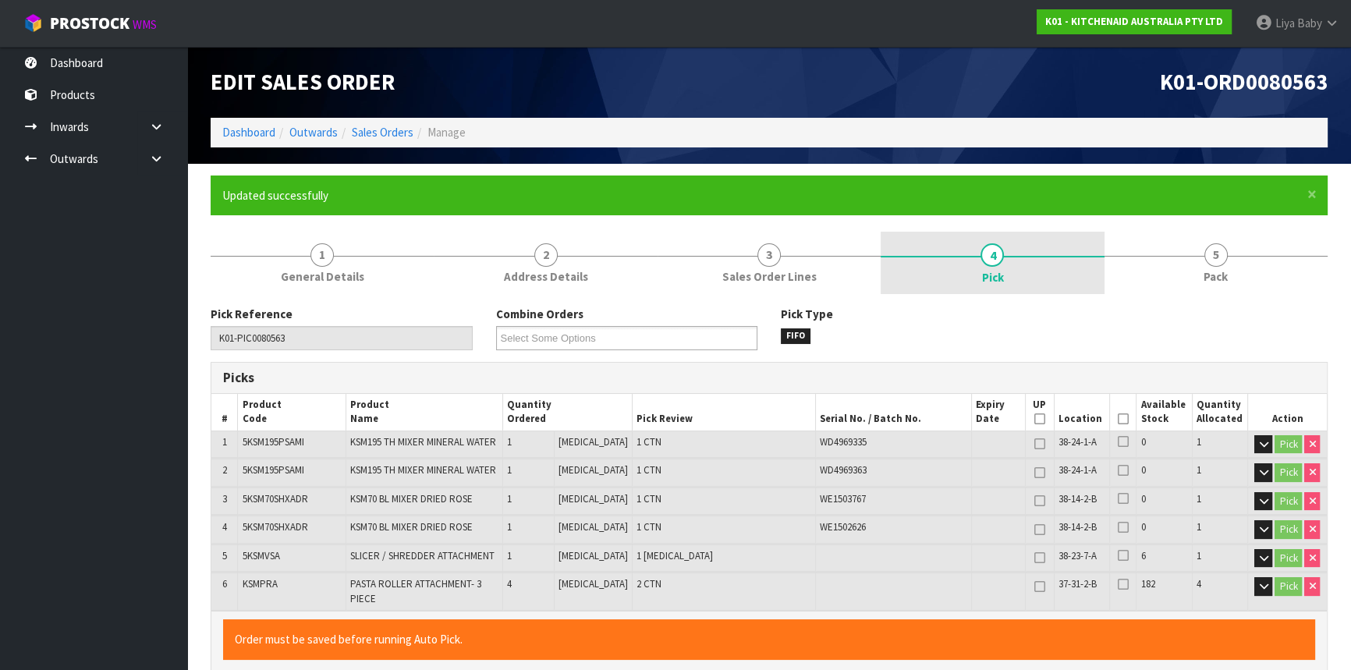
type input "[DATE]T09:02"
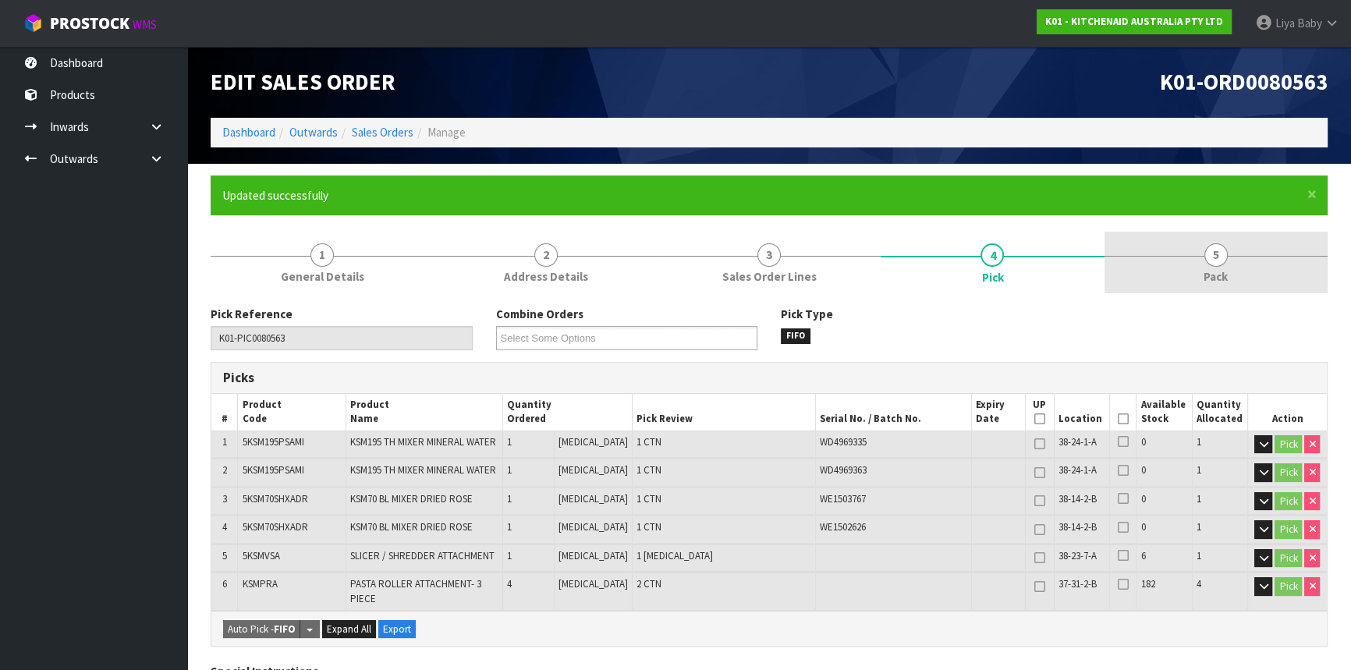
click at [1178, 239] on link "5 Pack" at bounding box center [1216, 263] width 223 height 62
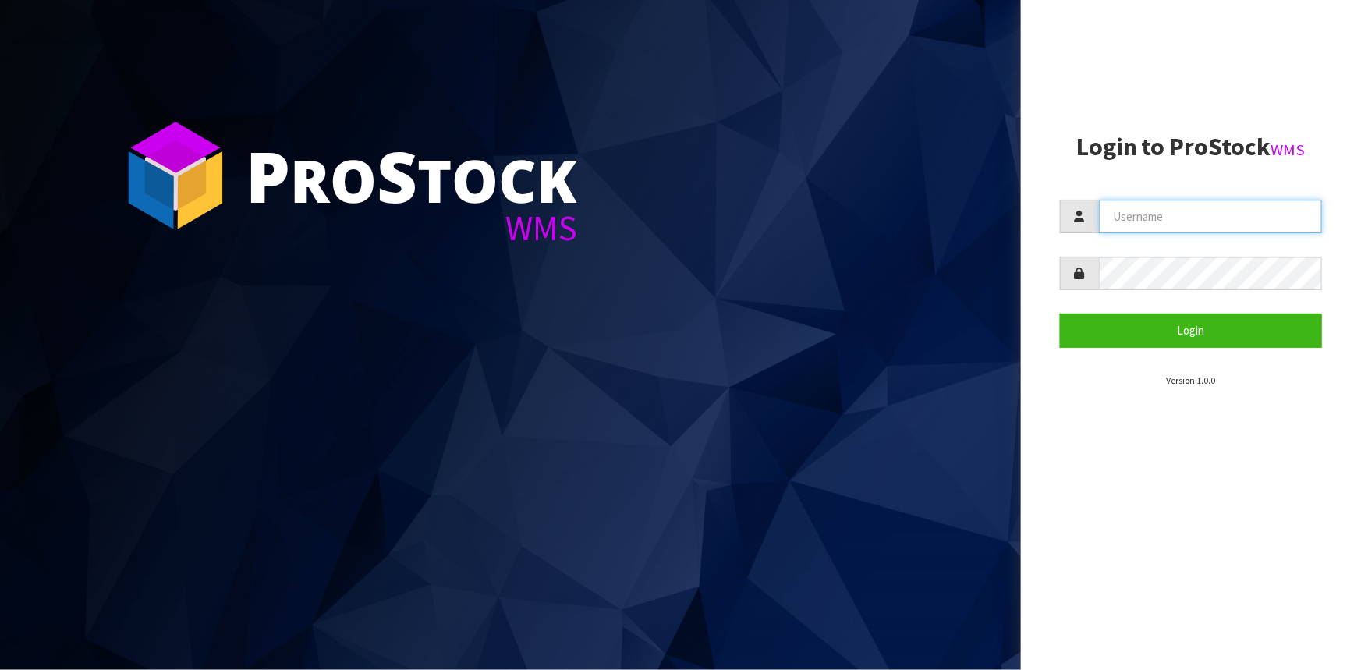
click at [1139, 229] on input "text" at bounding box center [1210, 217] width 223 height 34
type input "LIYA"
click at [1060, 314] on button "Login" at bounding box center [1191, 331] width 262 height 34
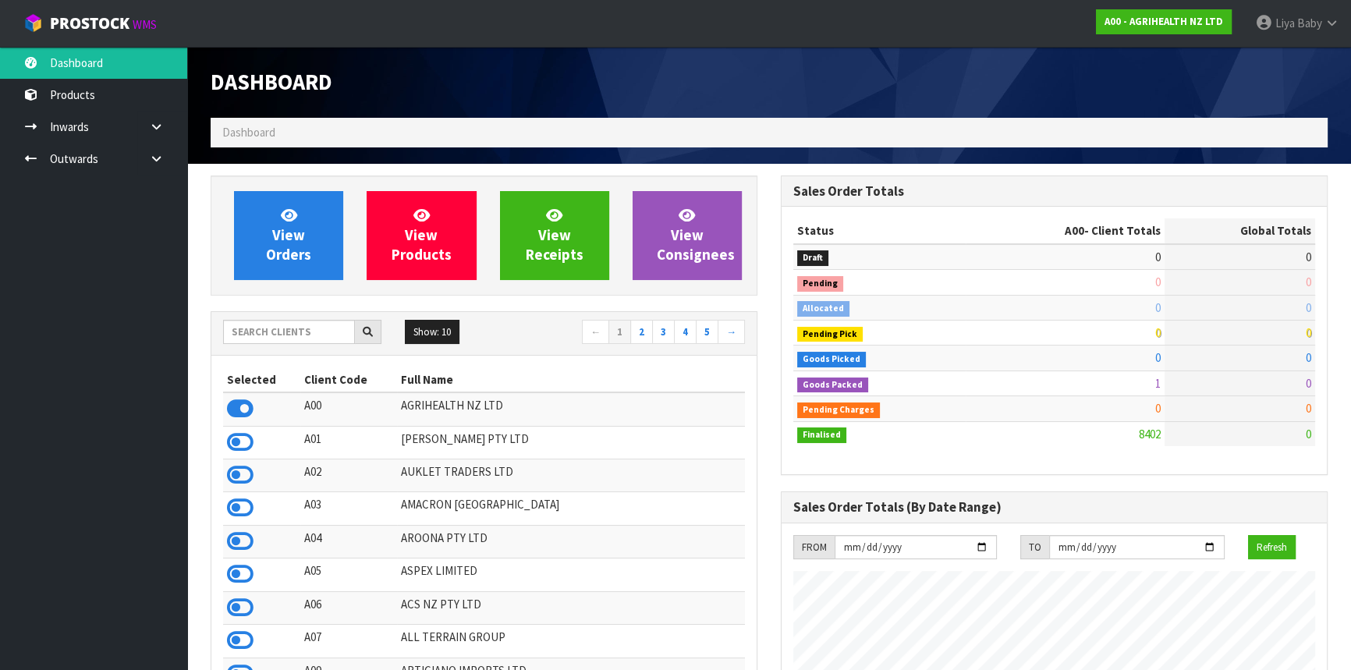
scroll to position [1179, 569]
click at [262, 324] on input "text" at bounding box center [289, 332] width 132 height 24
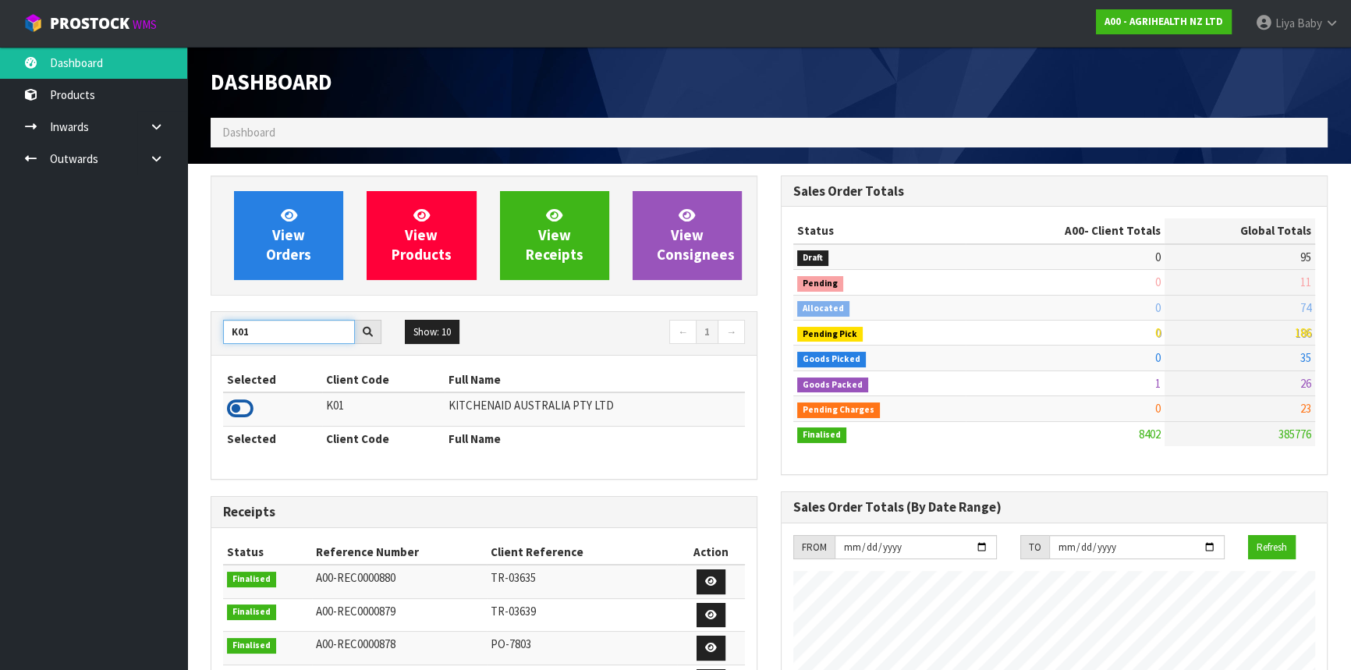
type input "K01"
click at [243, 407] on icon at bounding box center [240, 408] width 27 height 23
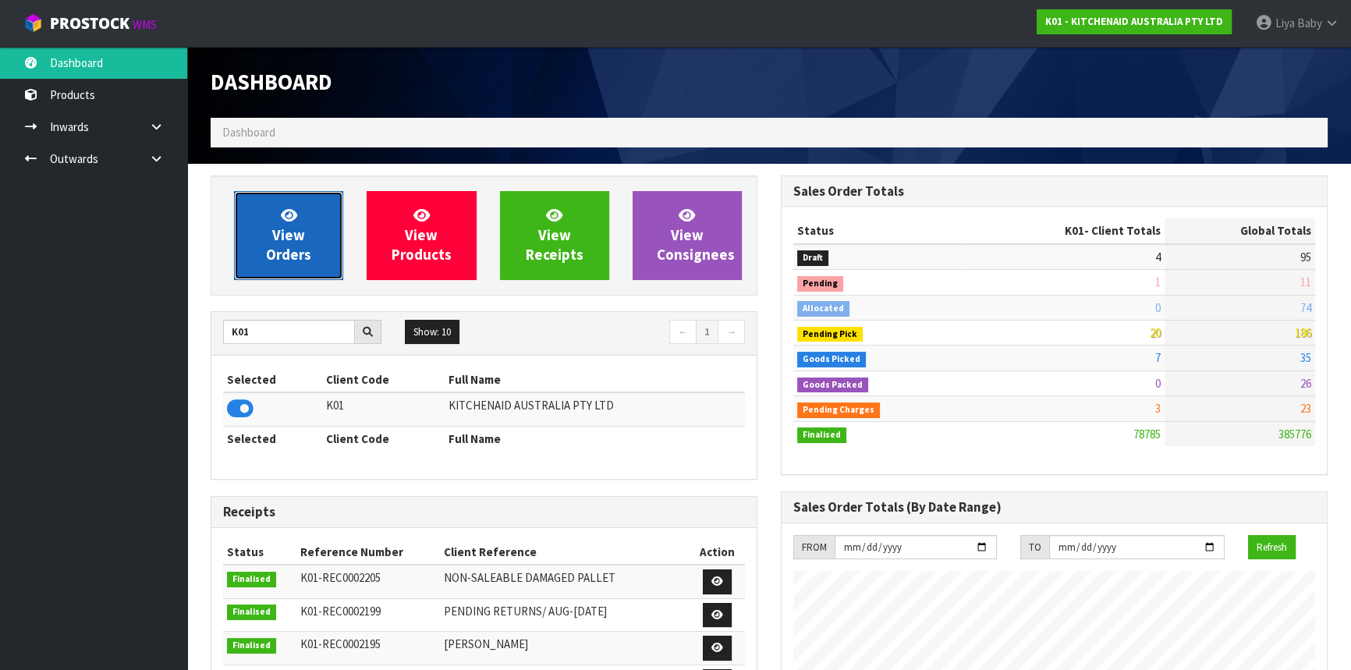
click at [280, 225] on link "View Orders" at bounding box center [288, 235] width 109 height 89
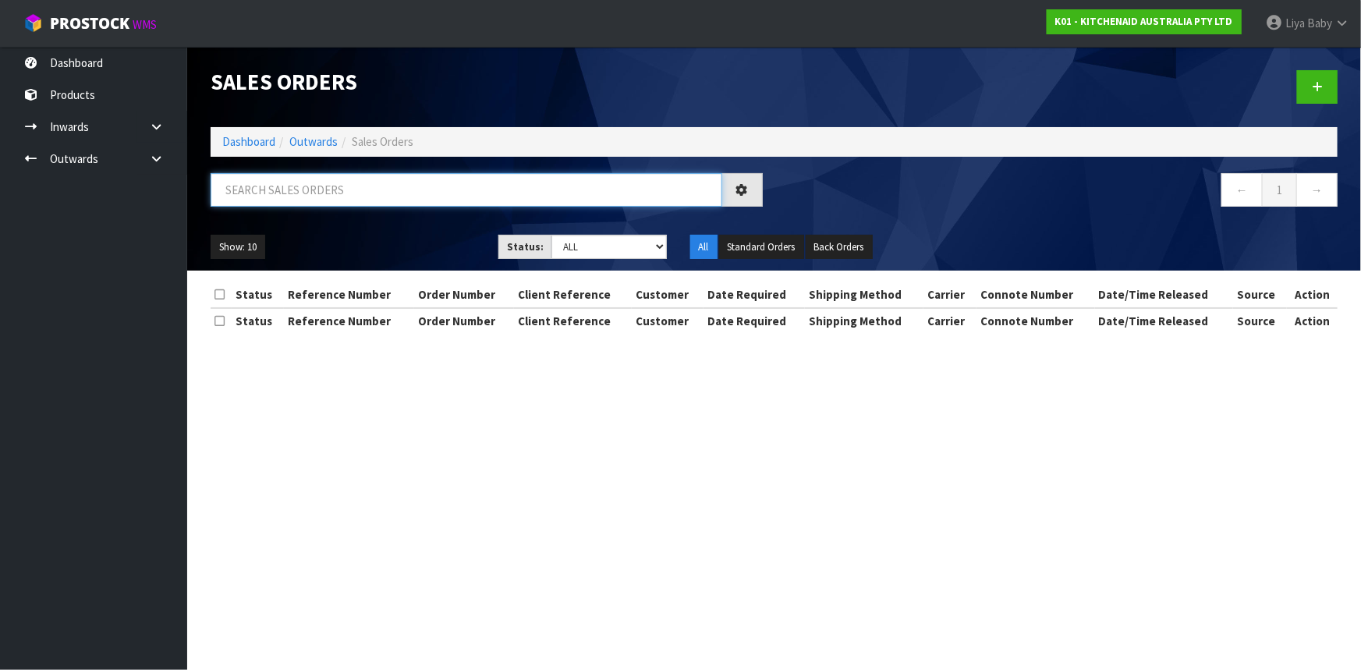
click at [294, 198] on input "text" at bounding box center [467, 190] width 512 height 34
type input "JOB-0417343"
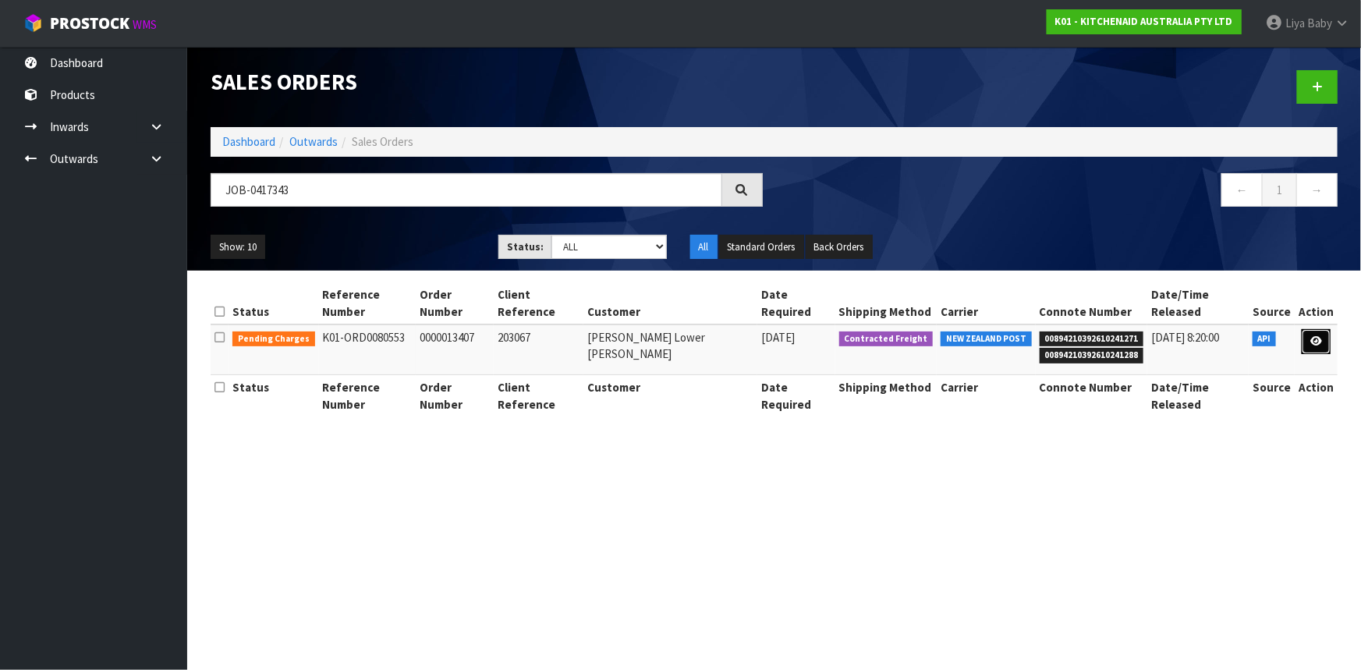
click at [1320, 336] on icon at bounding box center [1316, 341] width 12 height 10
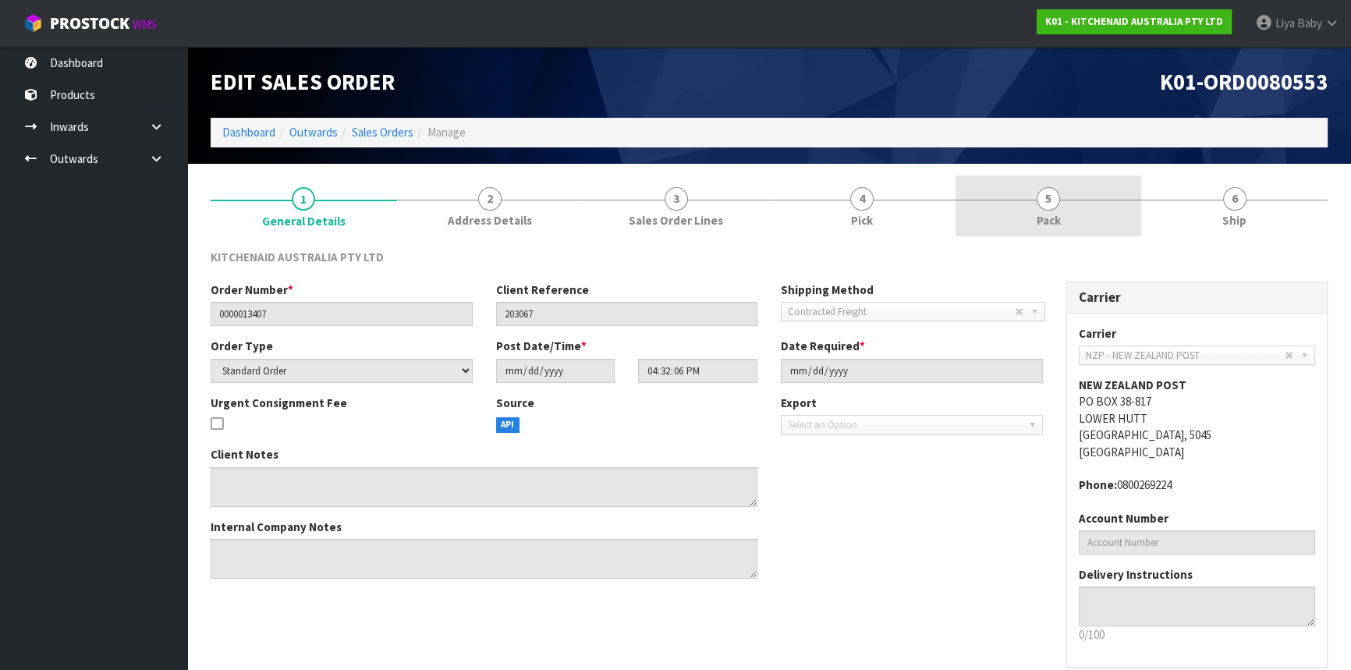
click at [1055, 212] on span "Pack" at bounding box center [1049, 220] width 24 height 16
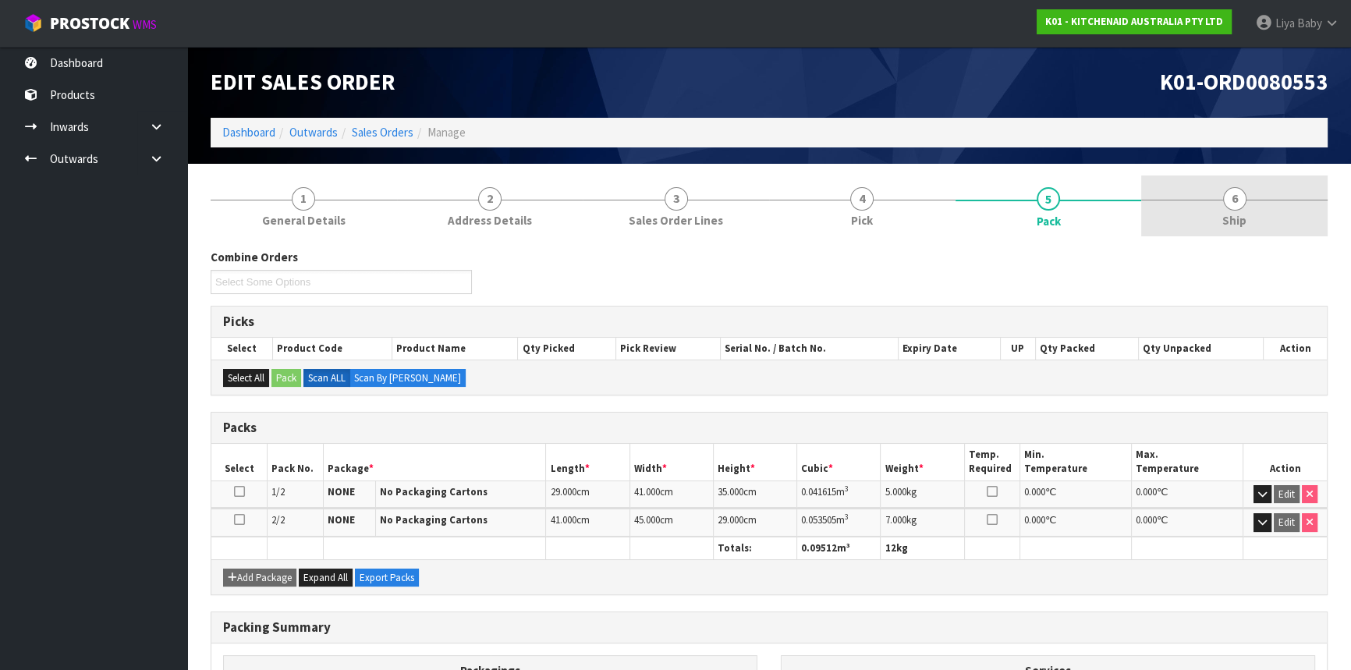
click at [1259, 190] on link "6 Ship" at bounding box center [1234, 207] width 186 height 62
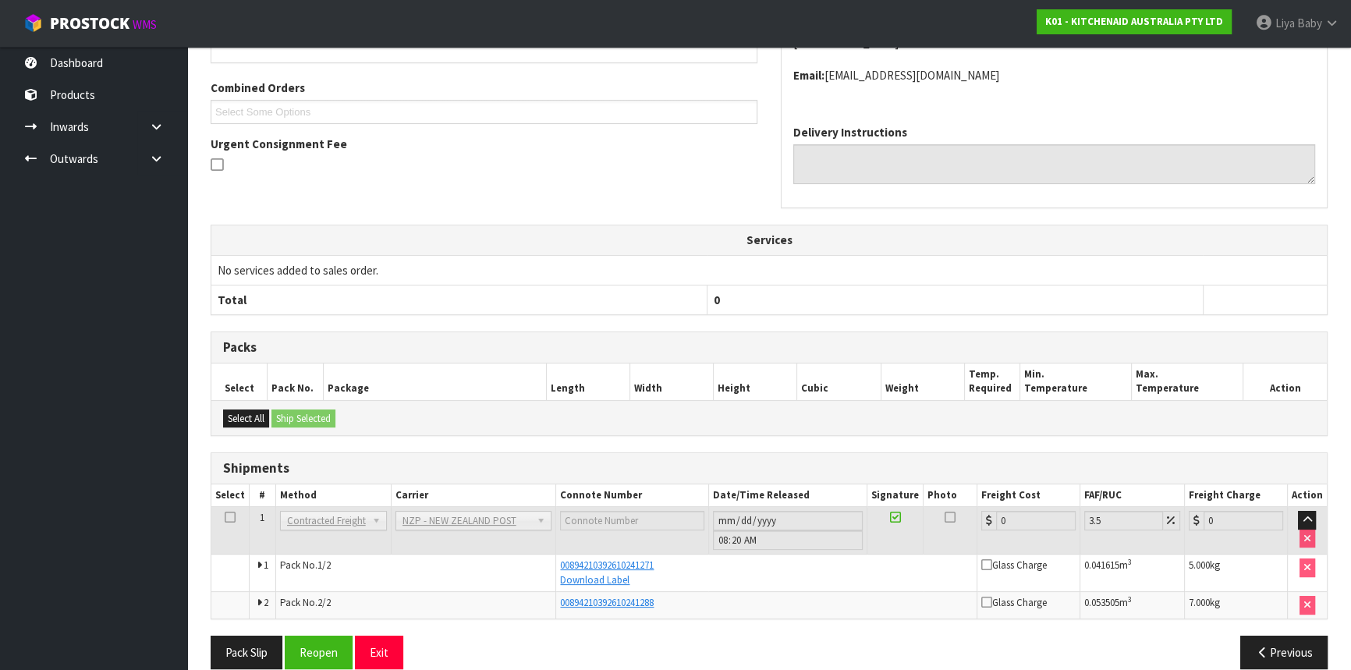
scroll to position [345, 0]
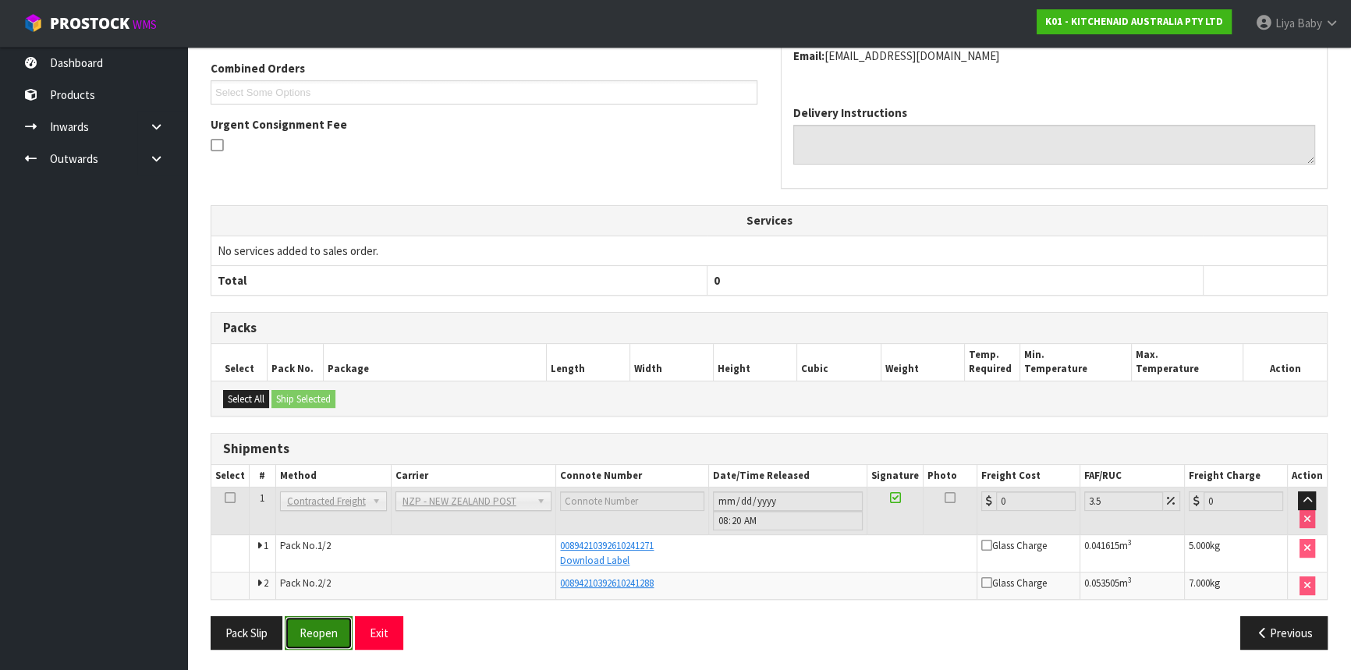
click at [307, 626] on button "Reopen" at bounding box center [319, 633] width 68 height 34
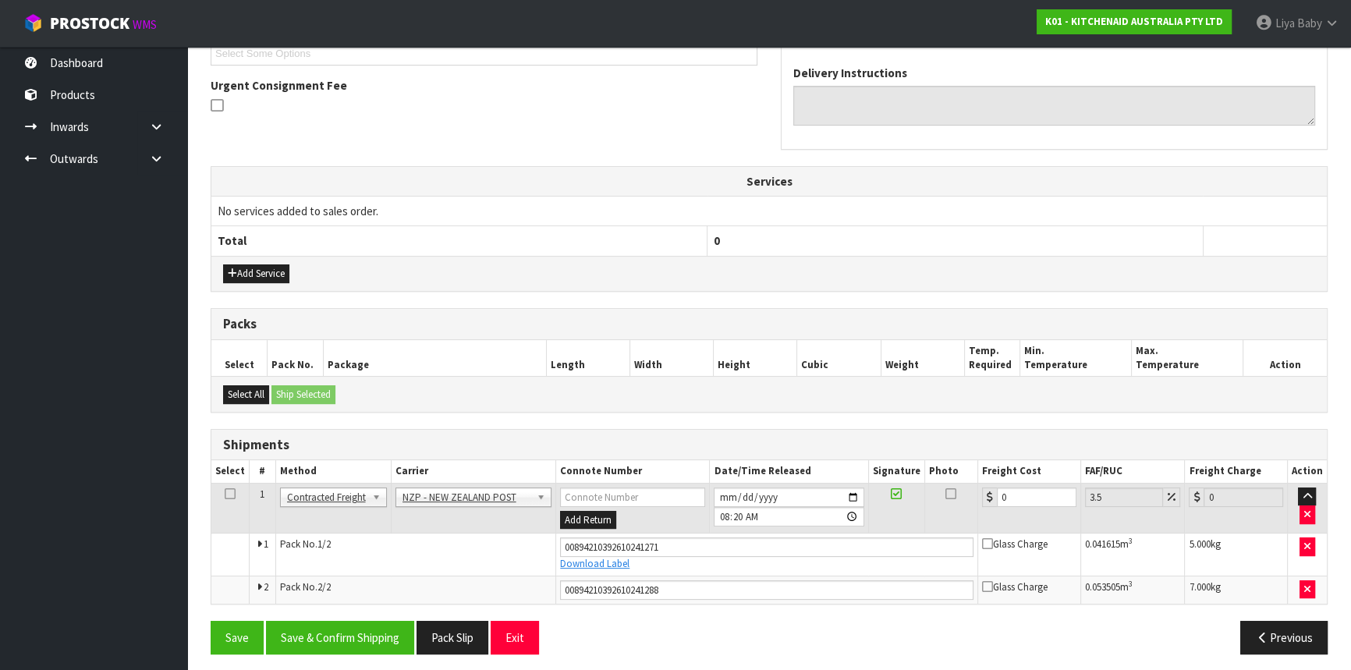
scroll to position [445, 0]
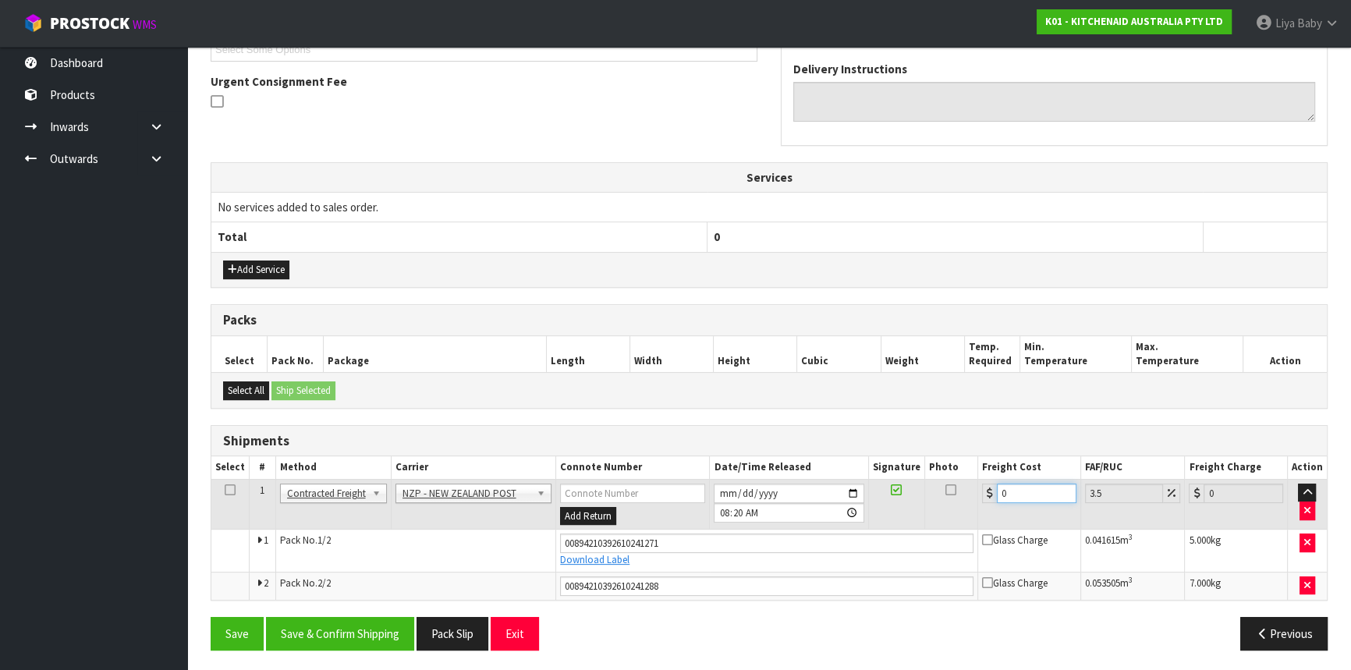
click at [1012, 491] on input "0" at bounding box center [1037, 494] width 80 height 20
type input "1"
type input "1.03"
type input "17"
type input "17.59"
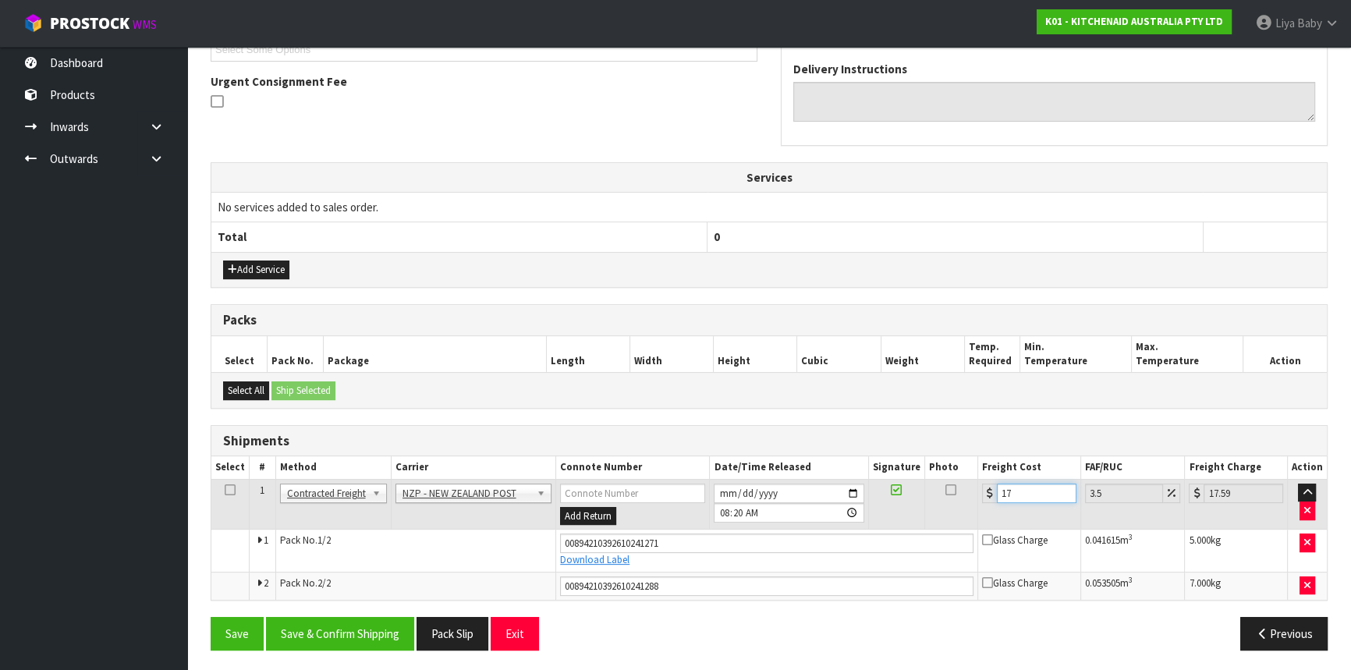
type input "17.7"
type input "18.32"
type input "17.71"
type input "18.33"
type input "17.71"
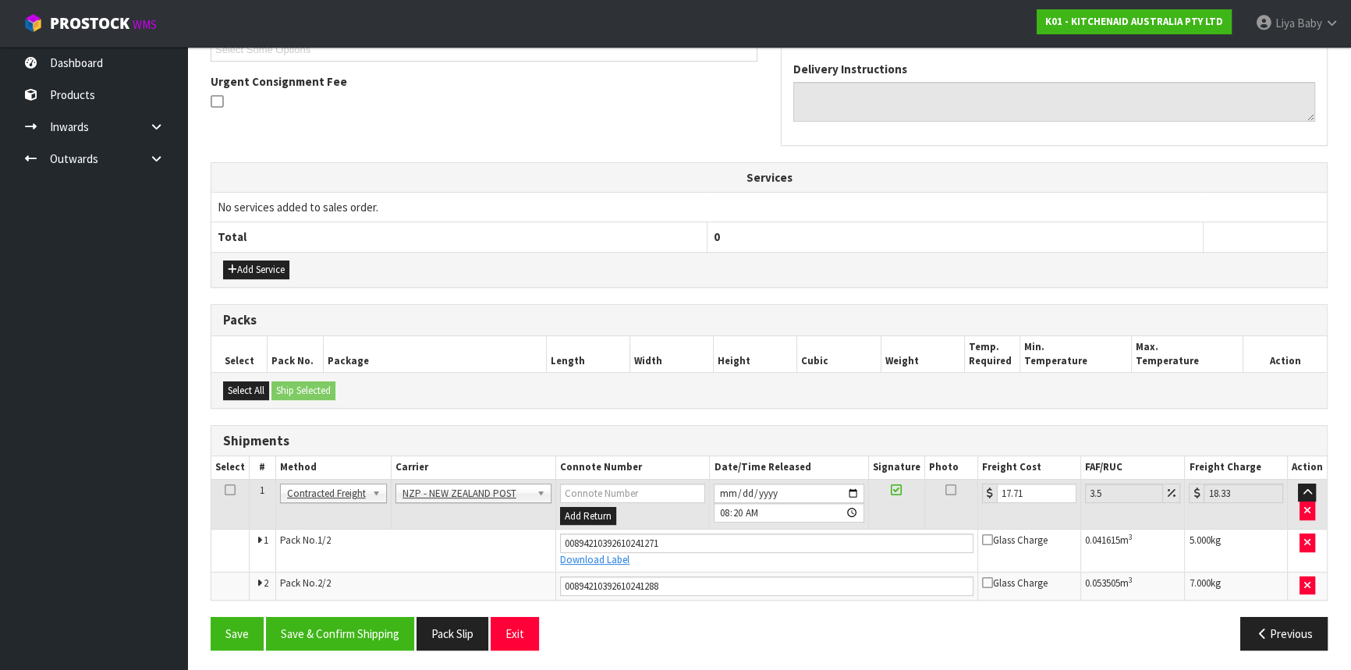
click at [222, 490] on td at bounding box center [230, 504] width 38 height 51
click at [230, 490] on icon at bounding box center [230, 490] width 11 height 1
click at [368, 629] on button "Save & Confirm Shipping" at bounding box center [340, 634] width 148 height 34
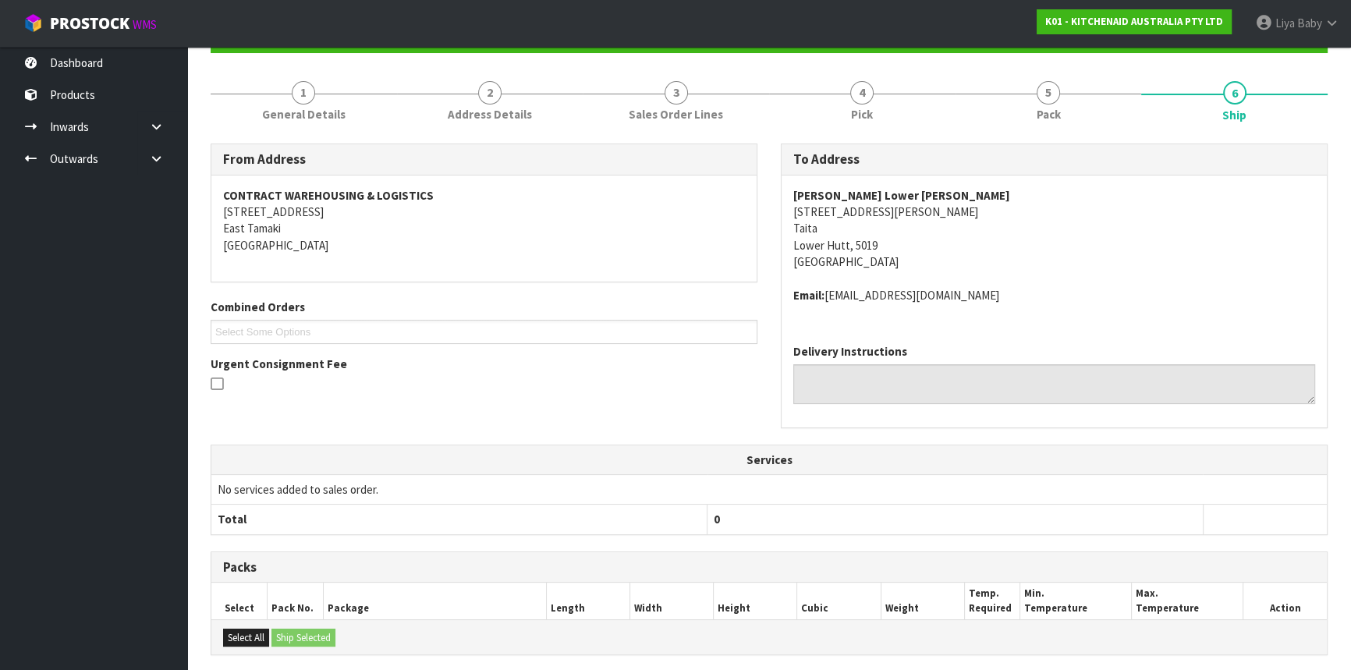
scroll to position [0, 0]
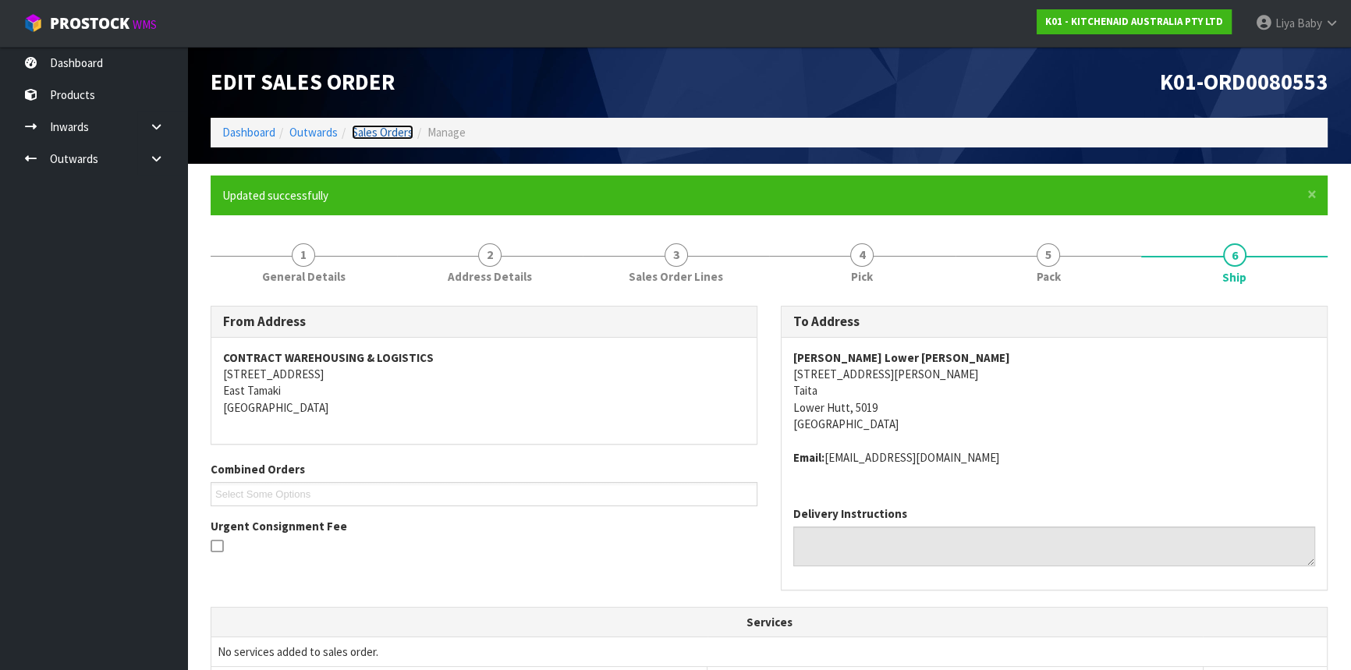
click at [363, 130] on link "Sales Orders" at bounding box center [383, 132] width 62 height 15
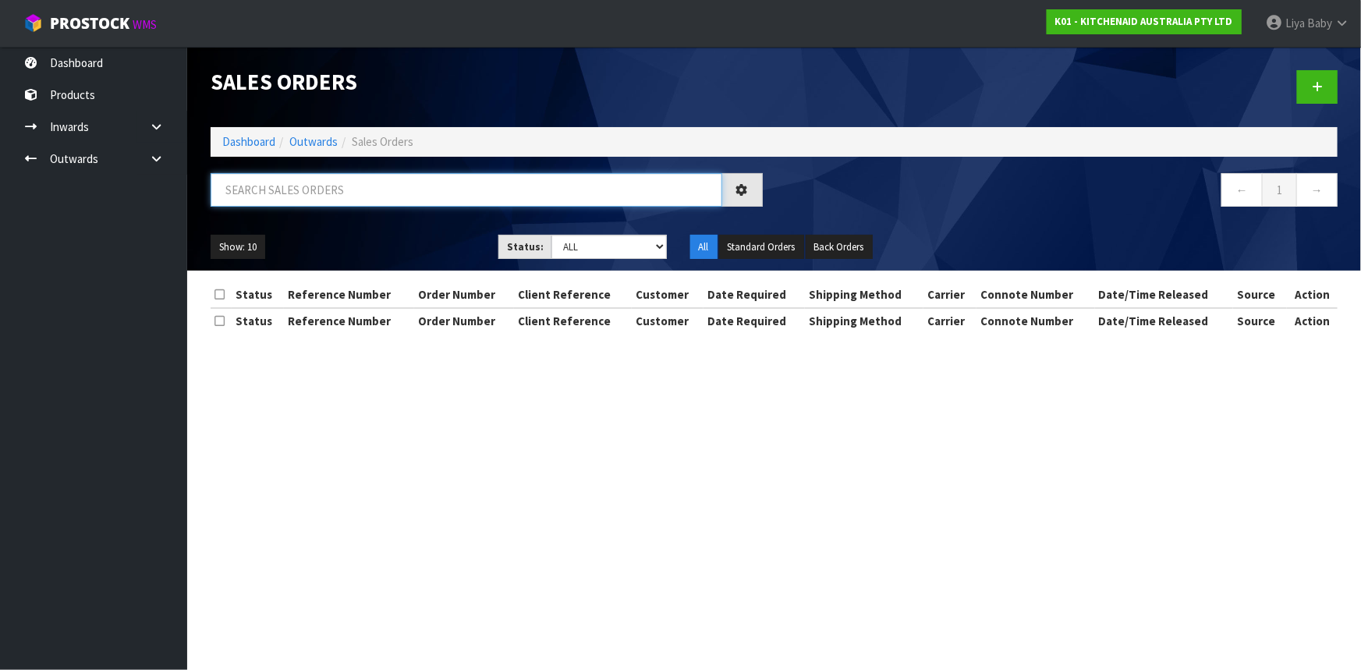
click at [311, 197] on input "text" at bounding box center [467, 190] width 512 height 34
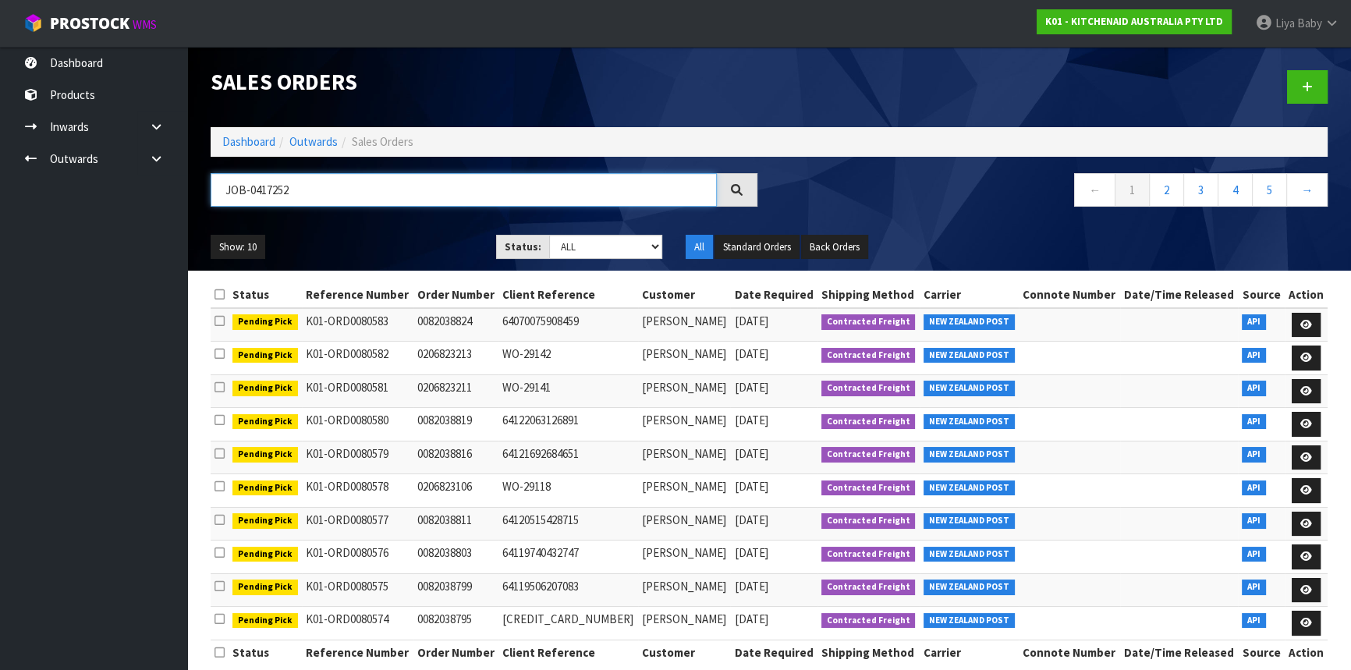
type input "JOB-0417252"
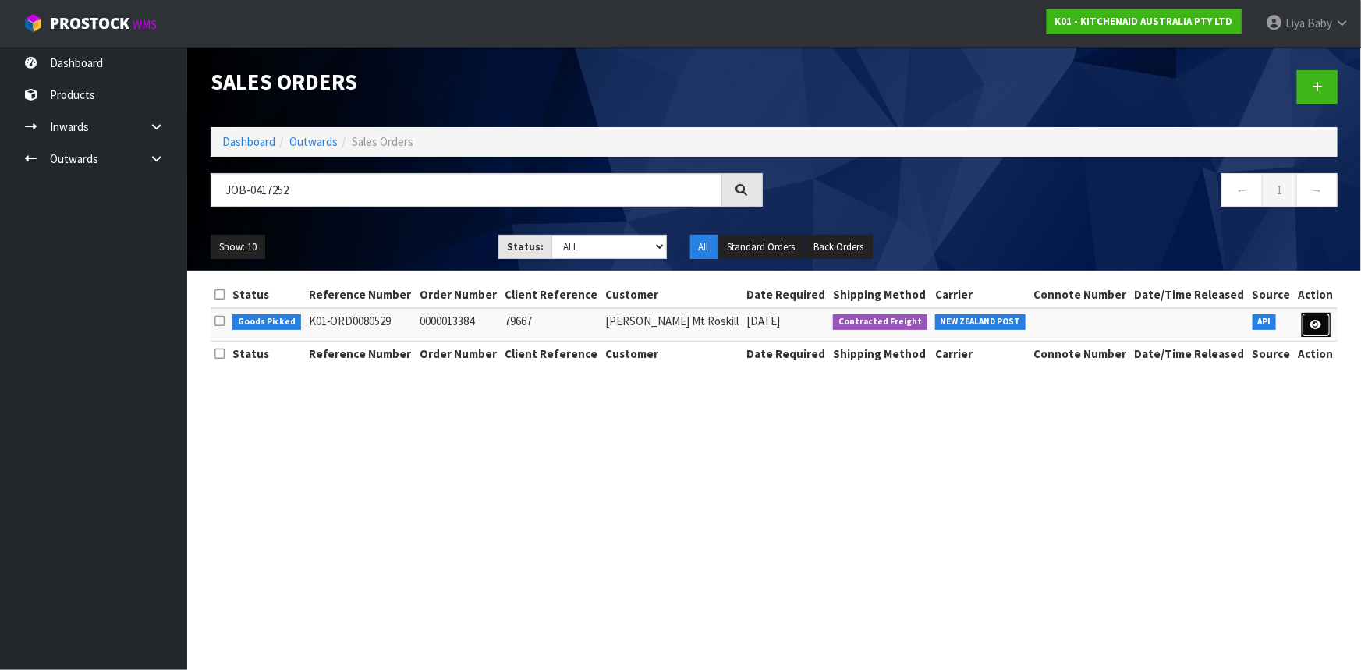
click at [1317, 320] on icon at bounding box center [1316, 325] width 12 height 10
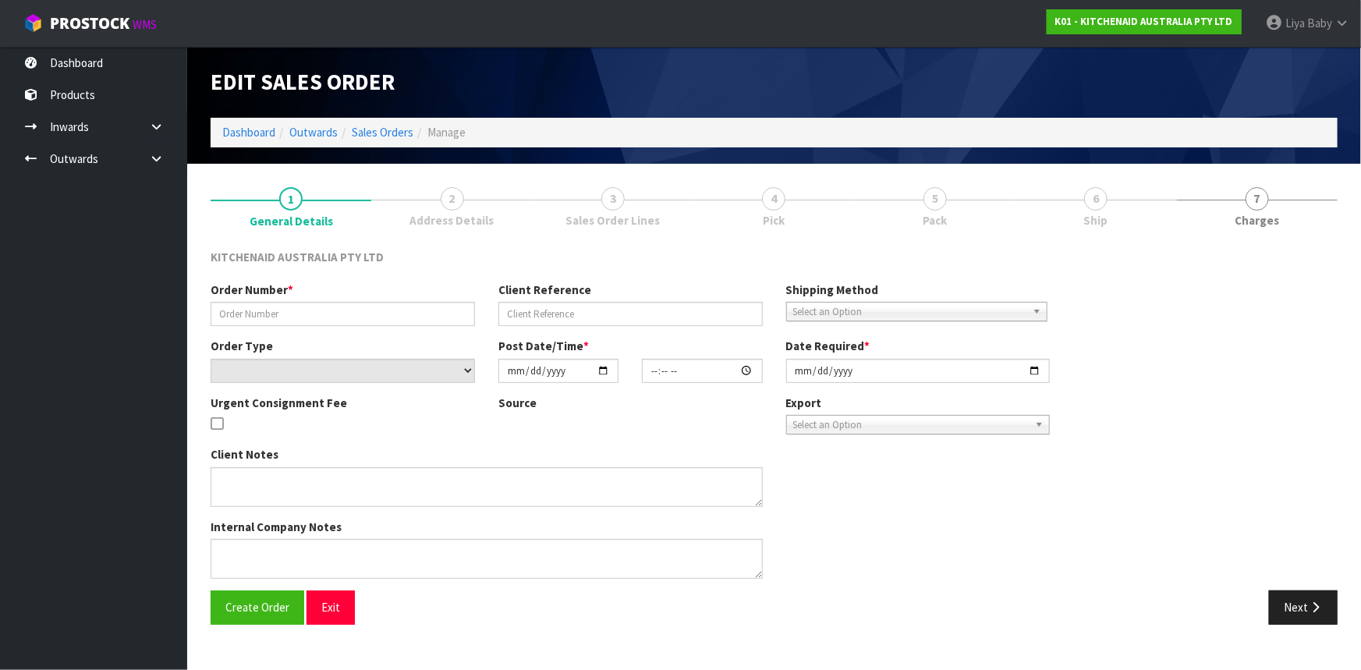
type input "0000013384"
type input "79667"
select select "number:0"
type input "[DATE]"
type input "12:32:11.000"
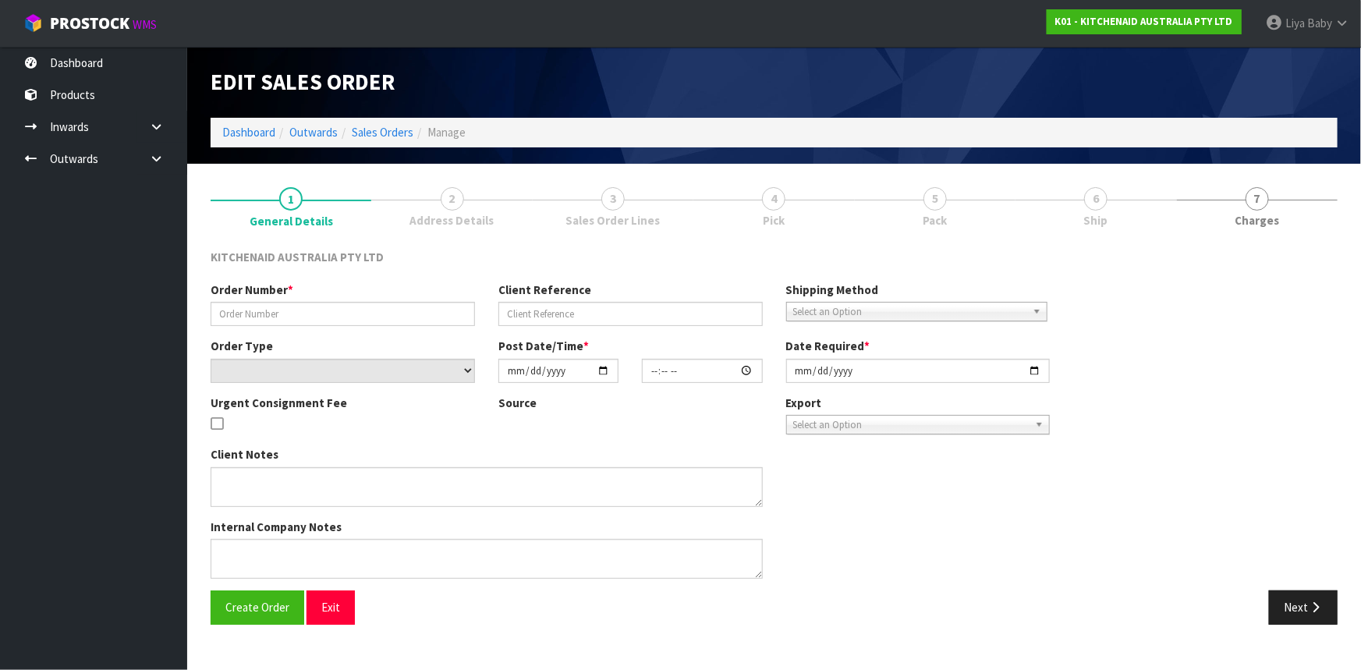
type input "[DATE]"
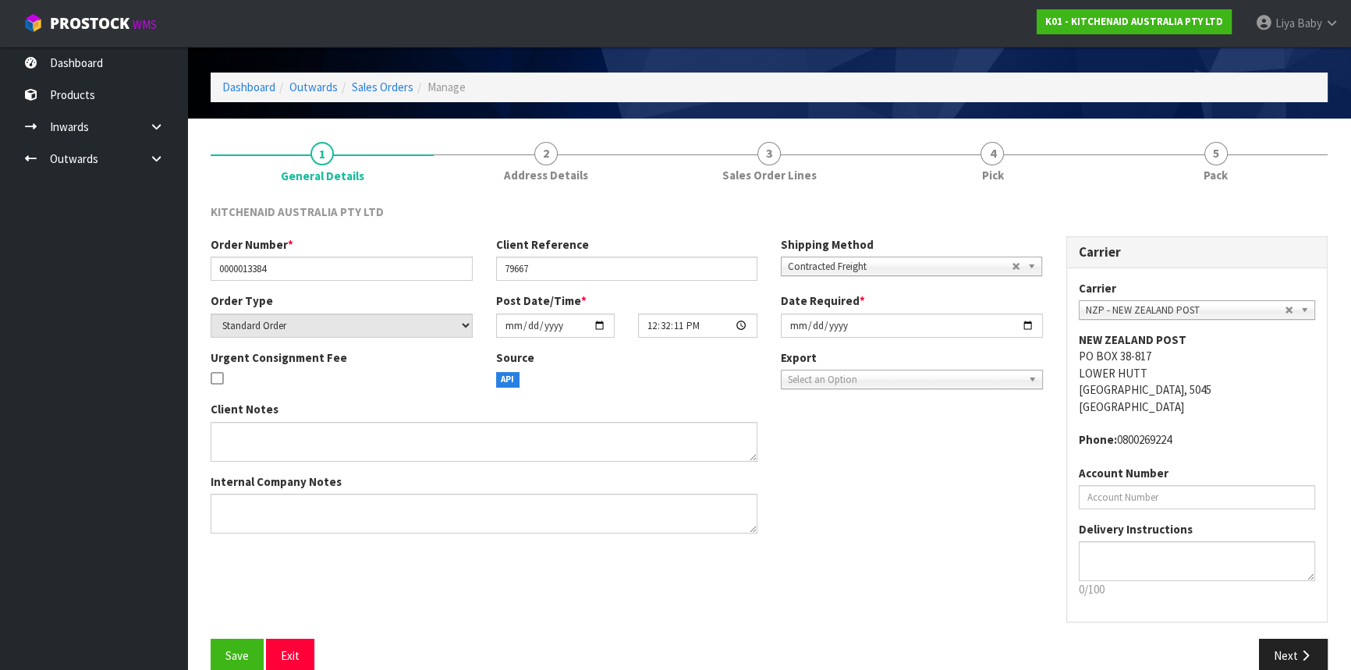
scroll to position [70, 0]
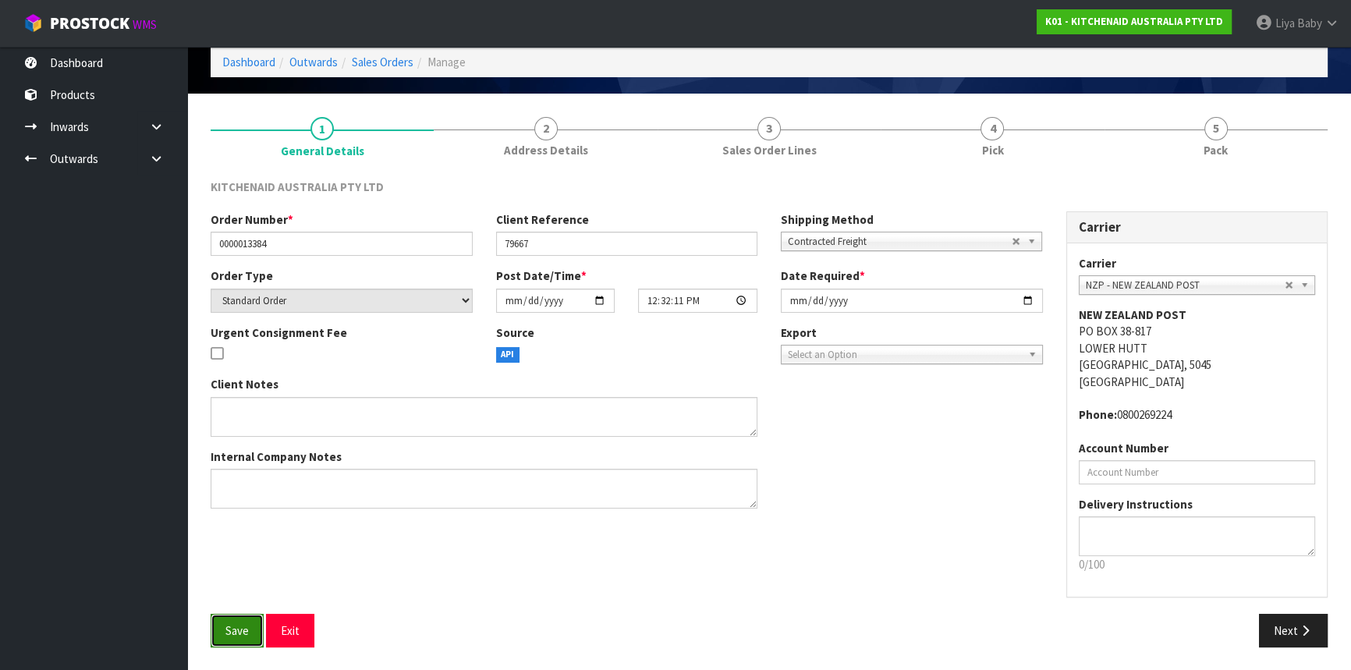
click at [248, 623] on span "Save" at bounding box center [236, 630] width 23 height 15
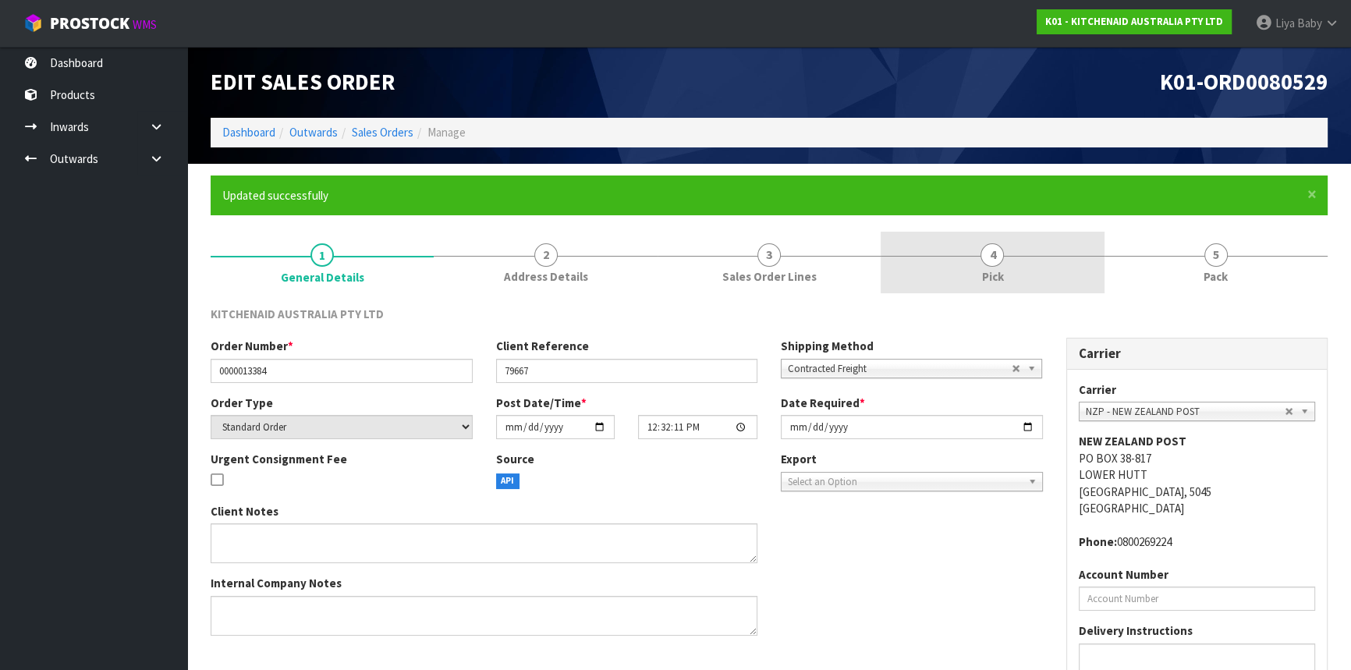
click at [930, 262] on link "4 Pick" at bounding box center [992, 263] width 223 height 62
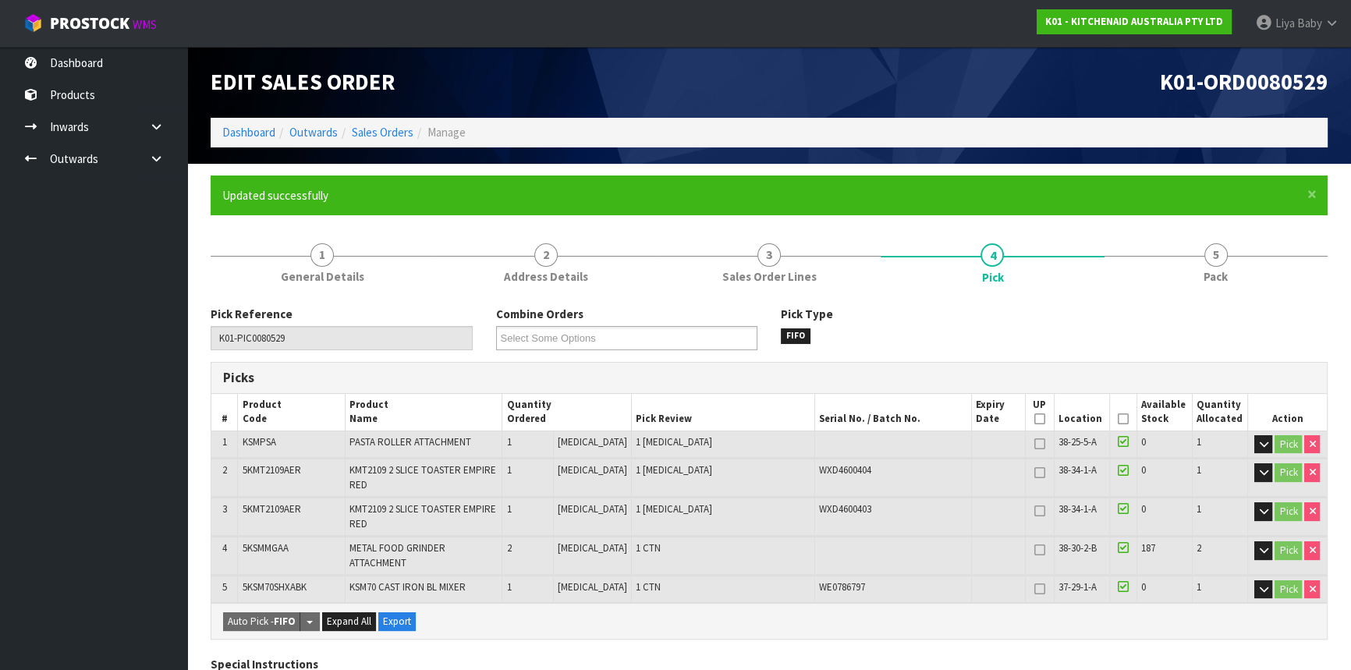
click at [1118, 420] on icon at bounding box center [1123, 419] width 11 height 1
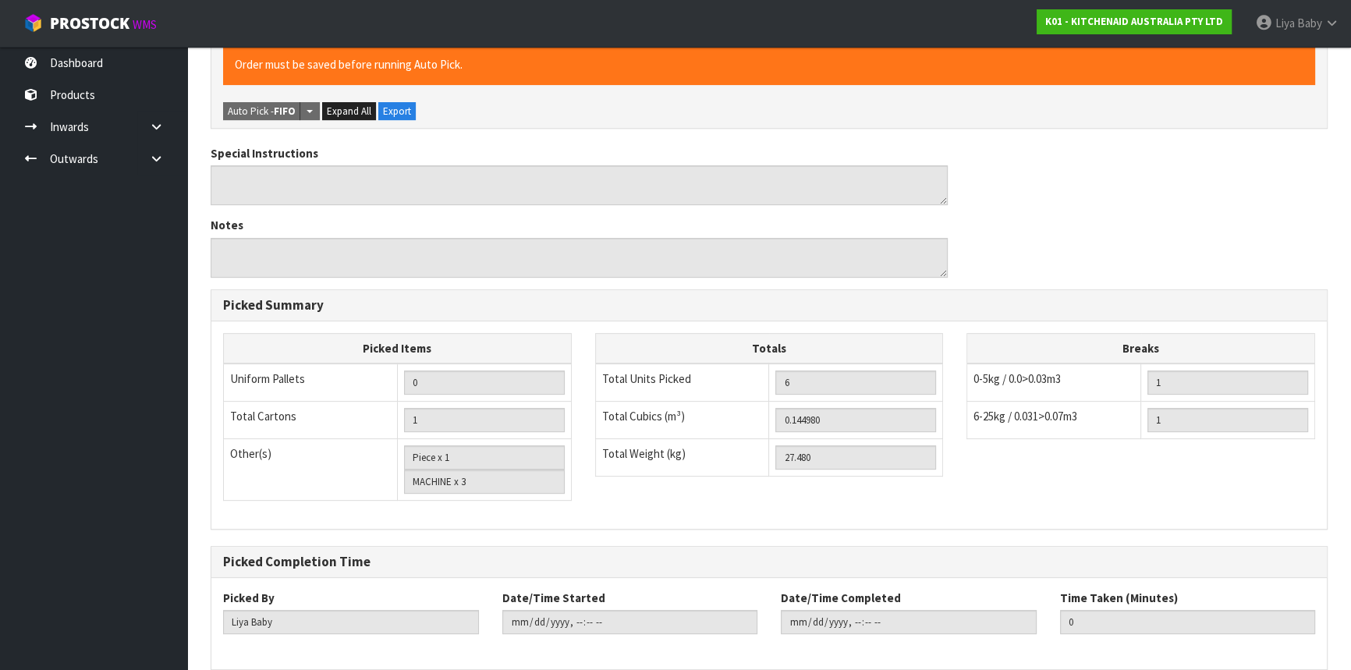
scroll to position [626, 0]
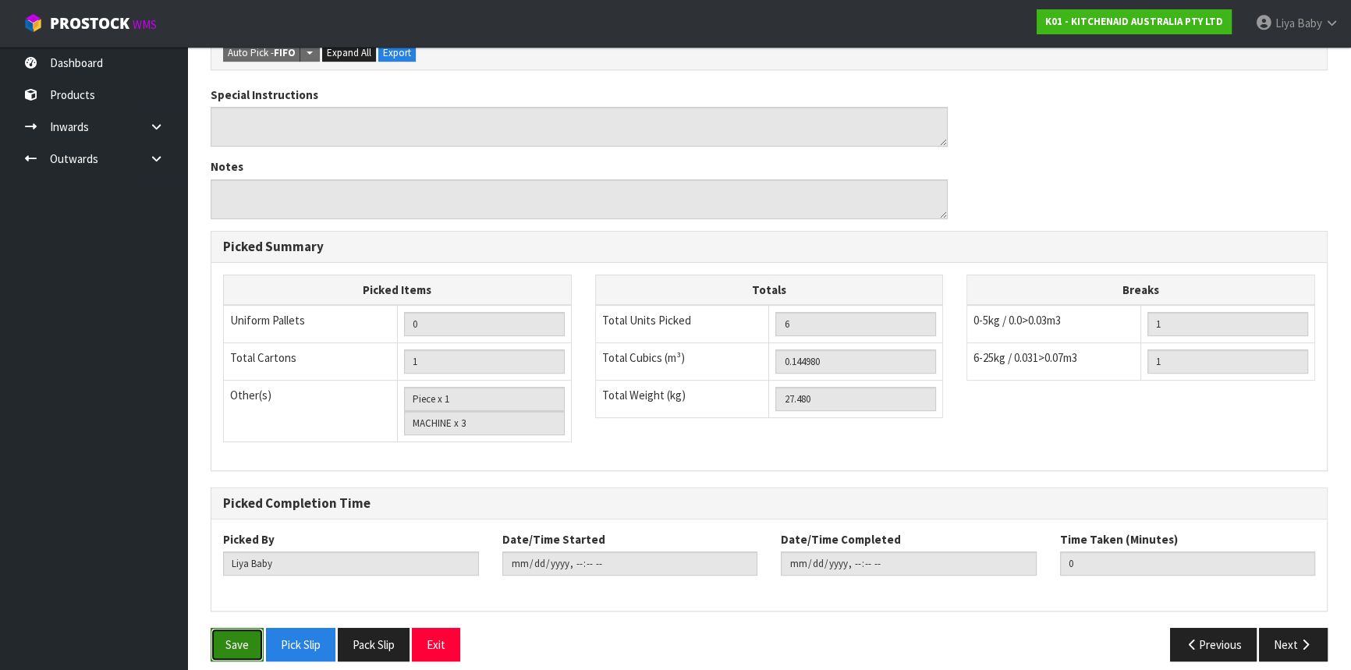
click at [244, 632] on button "Save" at bounding box center [237, 645] width 53 height 34
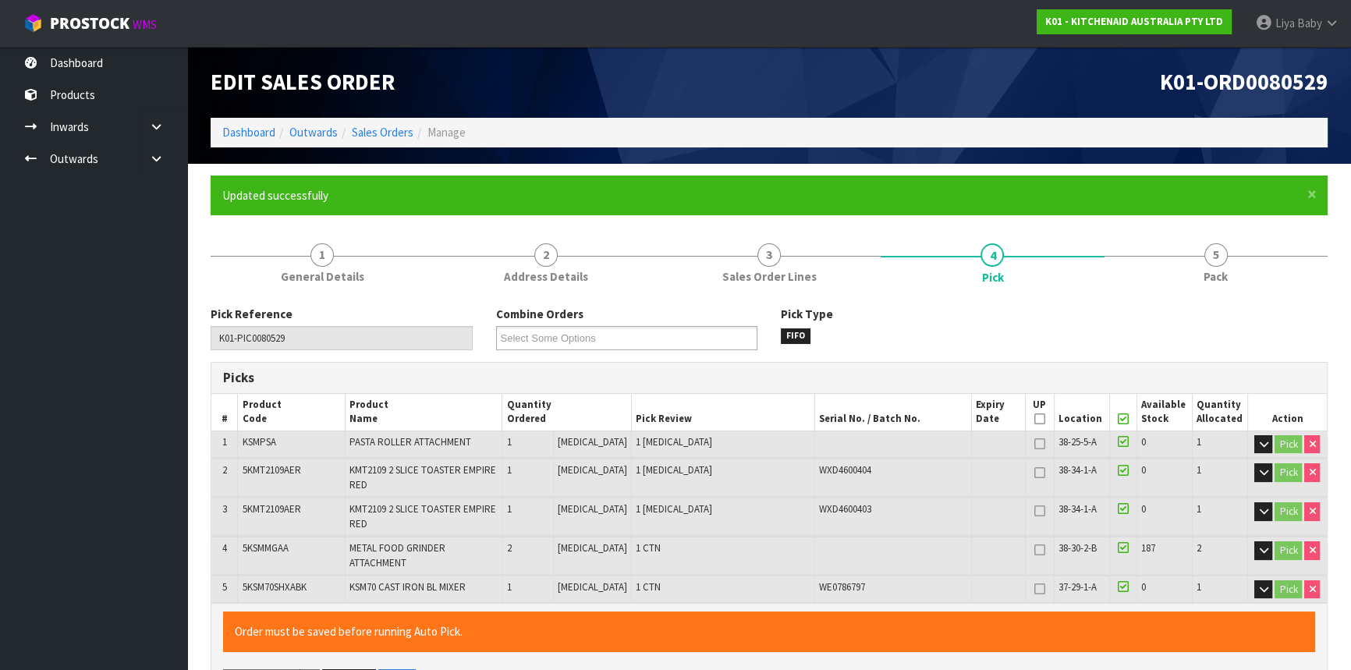
type input "2025-10-15T08:27:24"
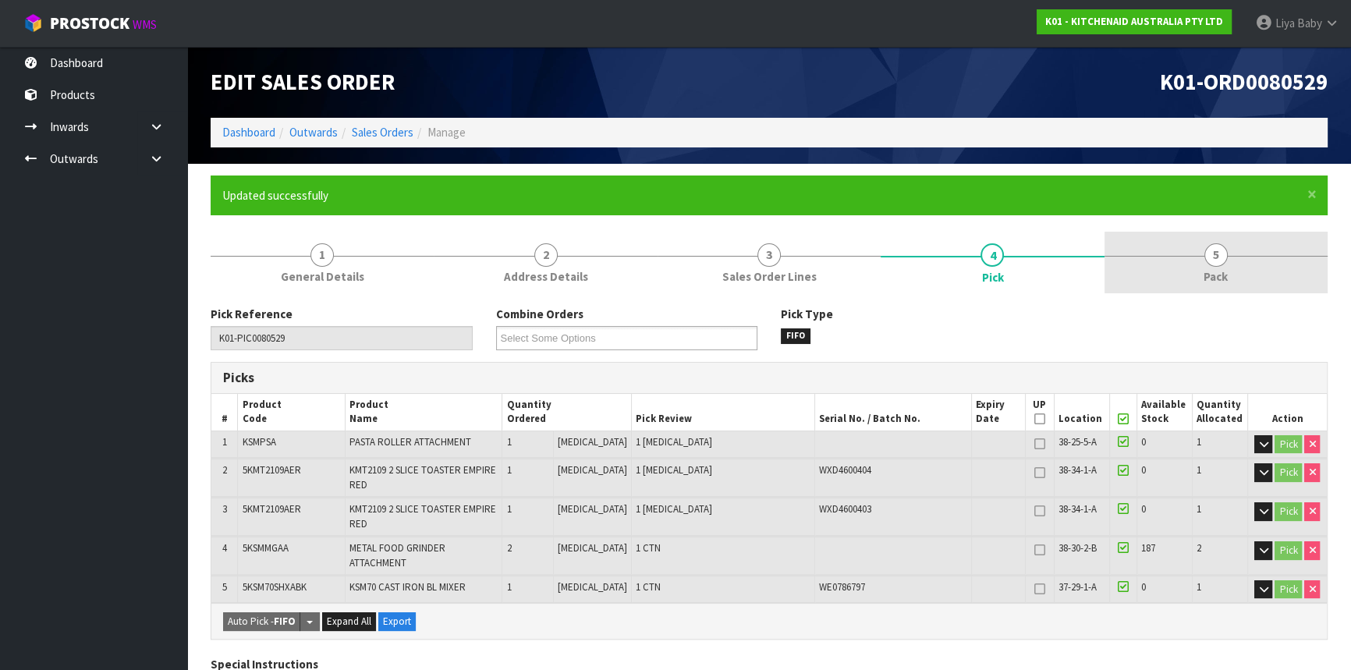
click at [1252, 276] on link "5 Pack" at bounding box center [1216, 263] width 223 height 62
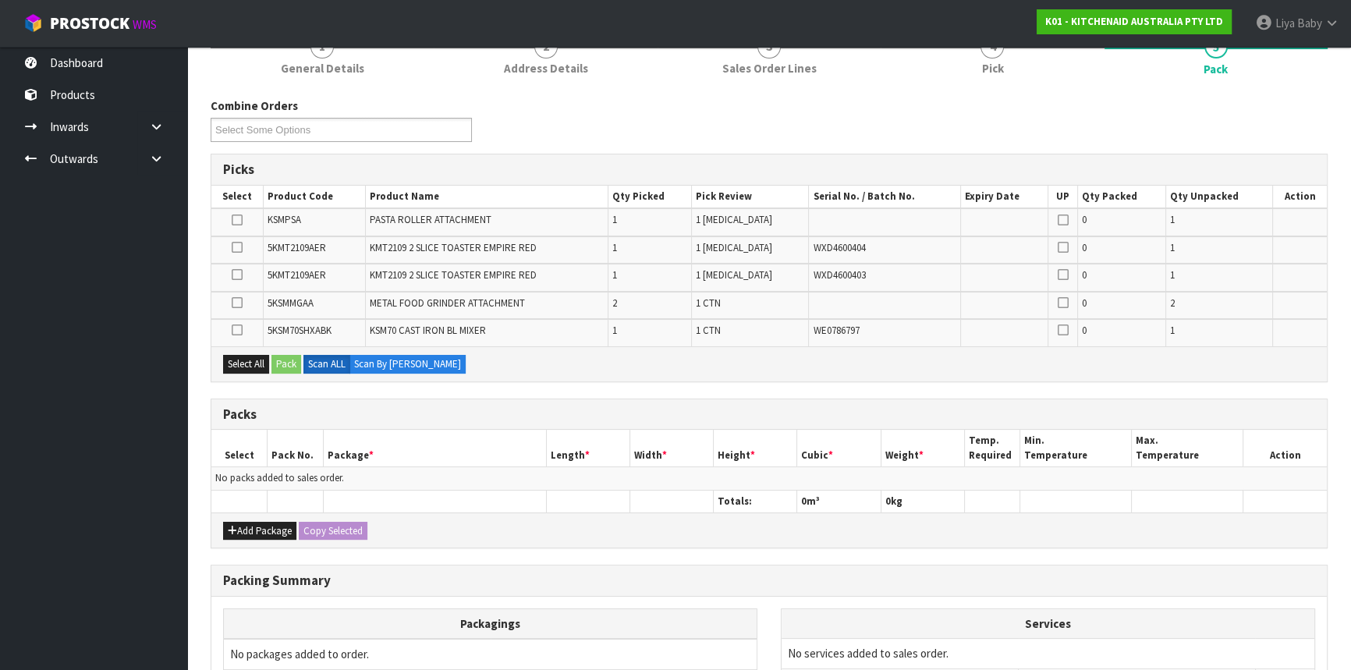
scroll to position [212, 0]
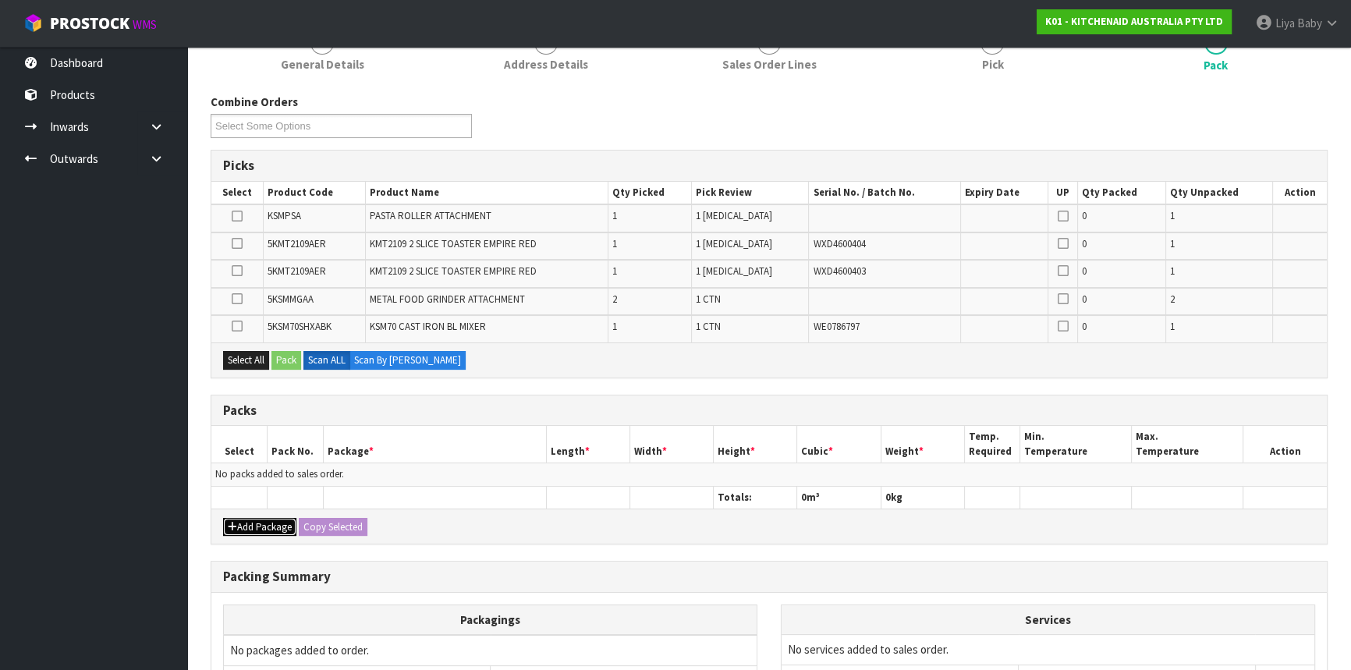
click at [257, 526] on button "Add Package" at bounding box center [259, 527] width 73 height 19
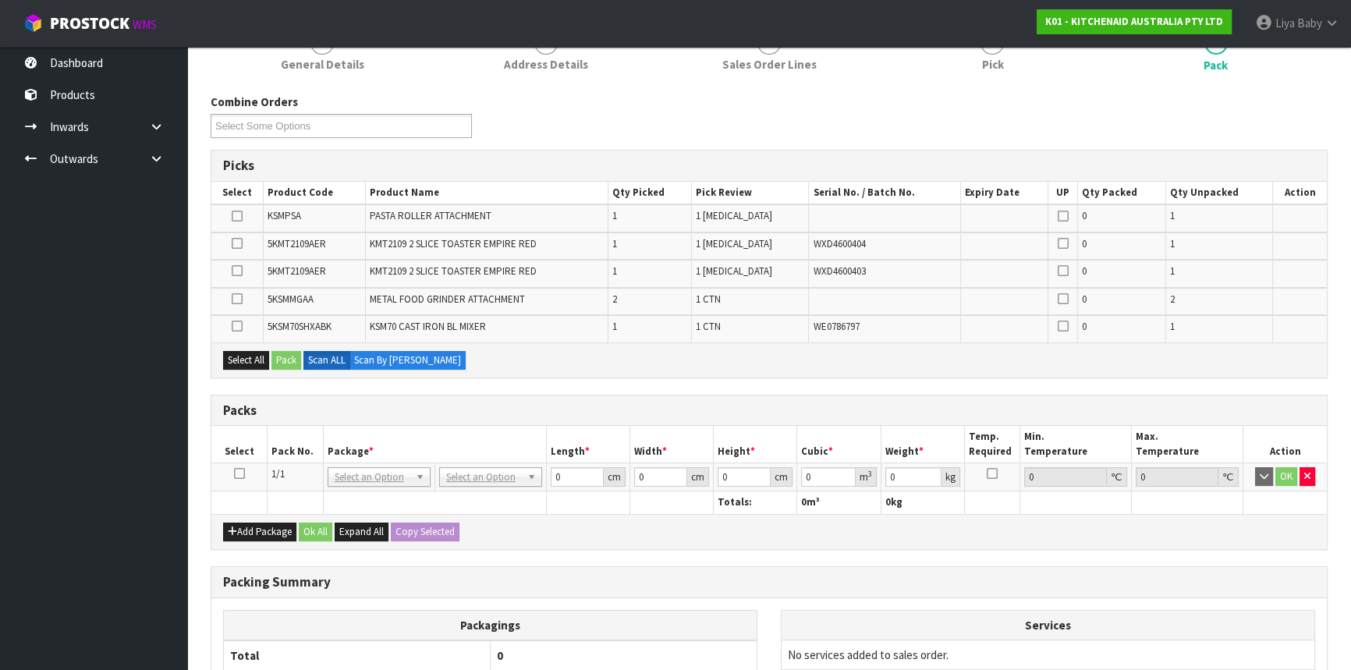
click at [235, 473] on icon at bounding box center [239, 473] width 11 height 1
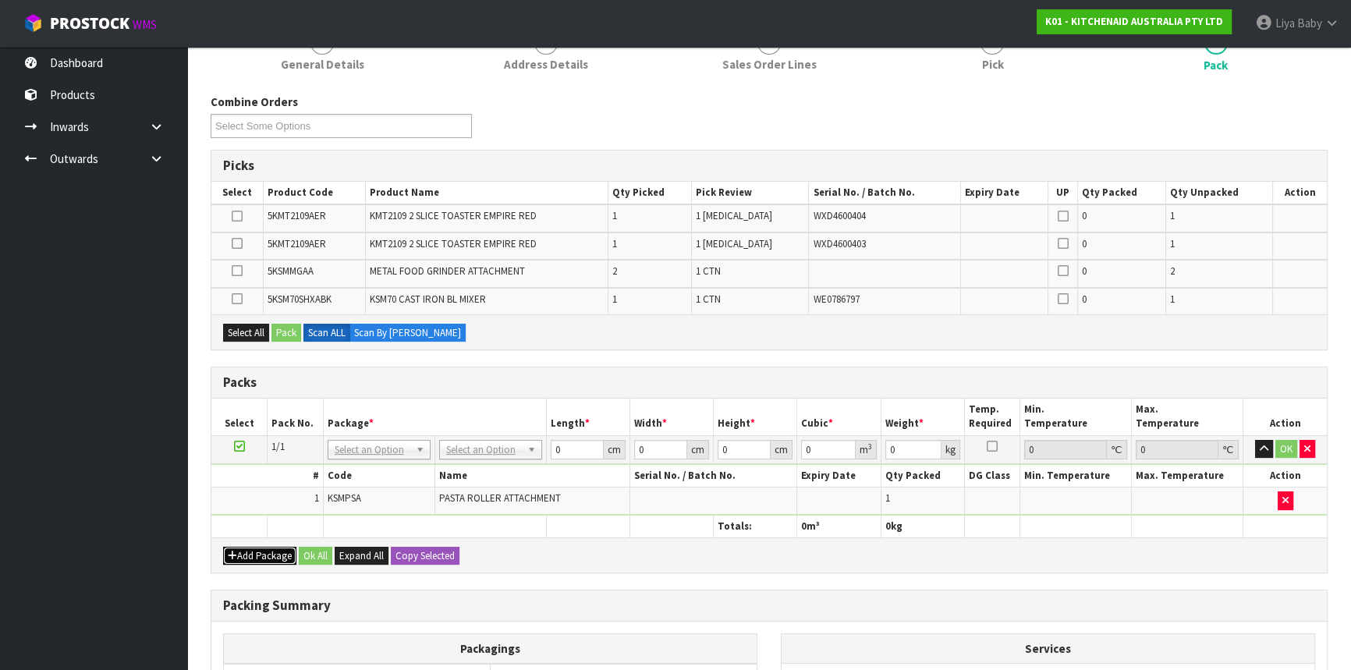
click at [250, 554] on button "Add Package" at bounding box center [259, 556] width 73 height 19
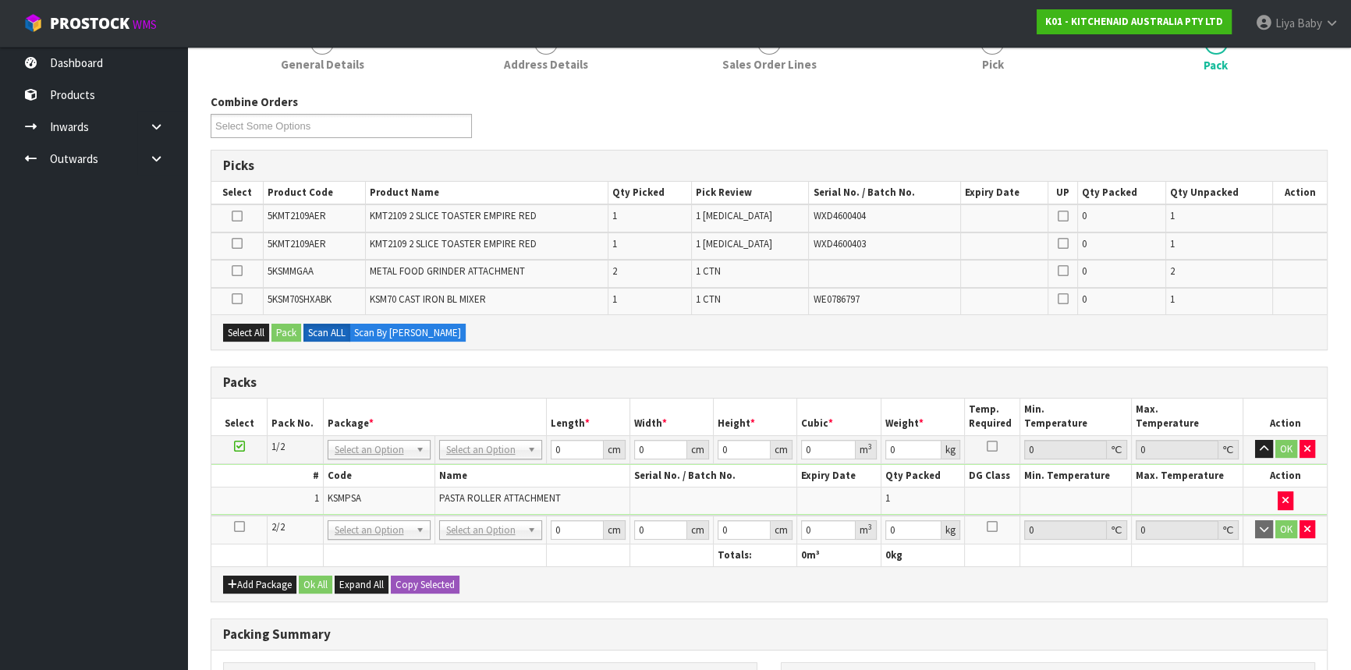
click at [237, 527] on icon at bounding box center [239, 527] width 11 height 1
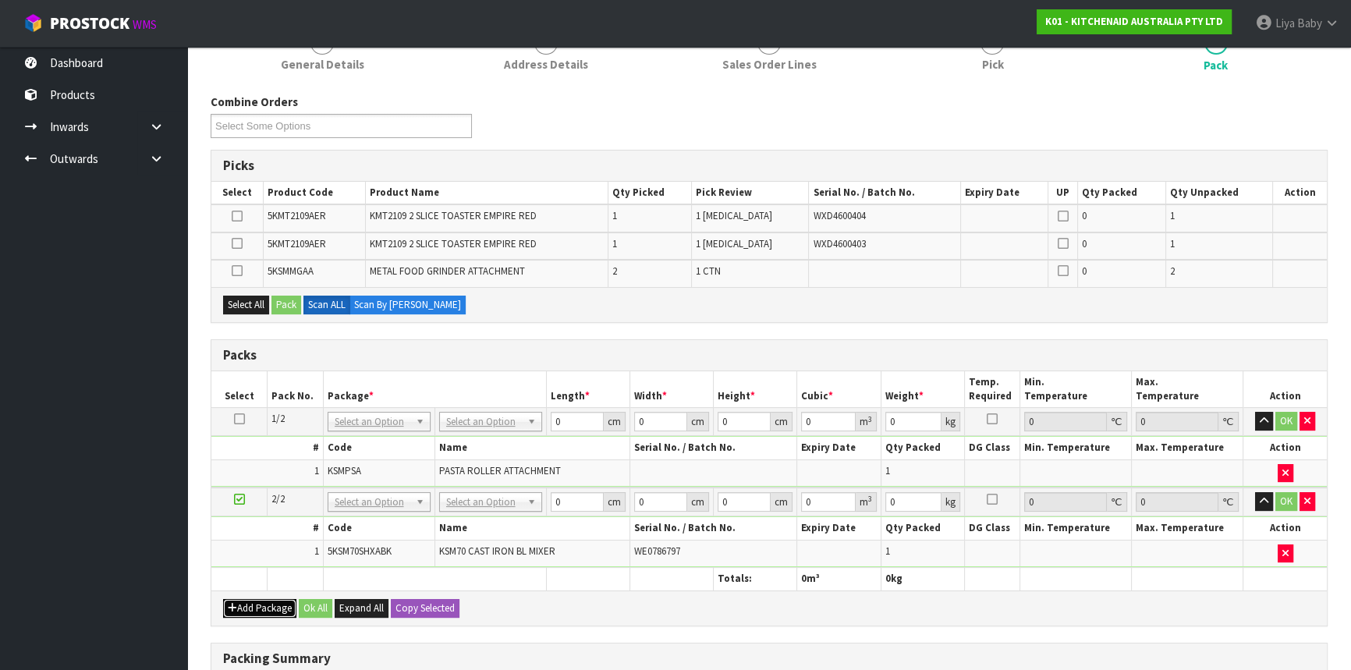
click at [275, 608] on button "Add Package" at bounding box center [259, 608] width 73 height 19
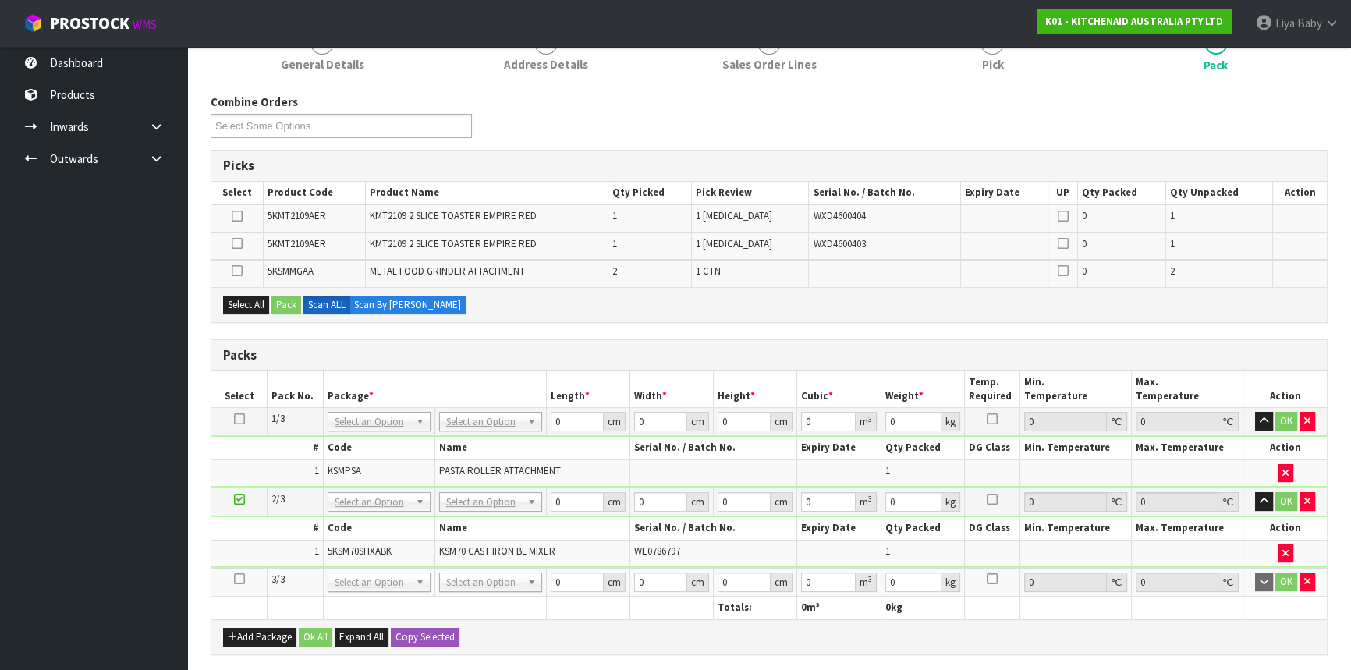
click at [237, 579] on icon at bounding box center [239, 579] width 11 height 1
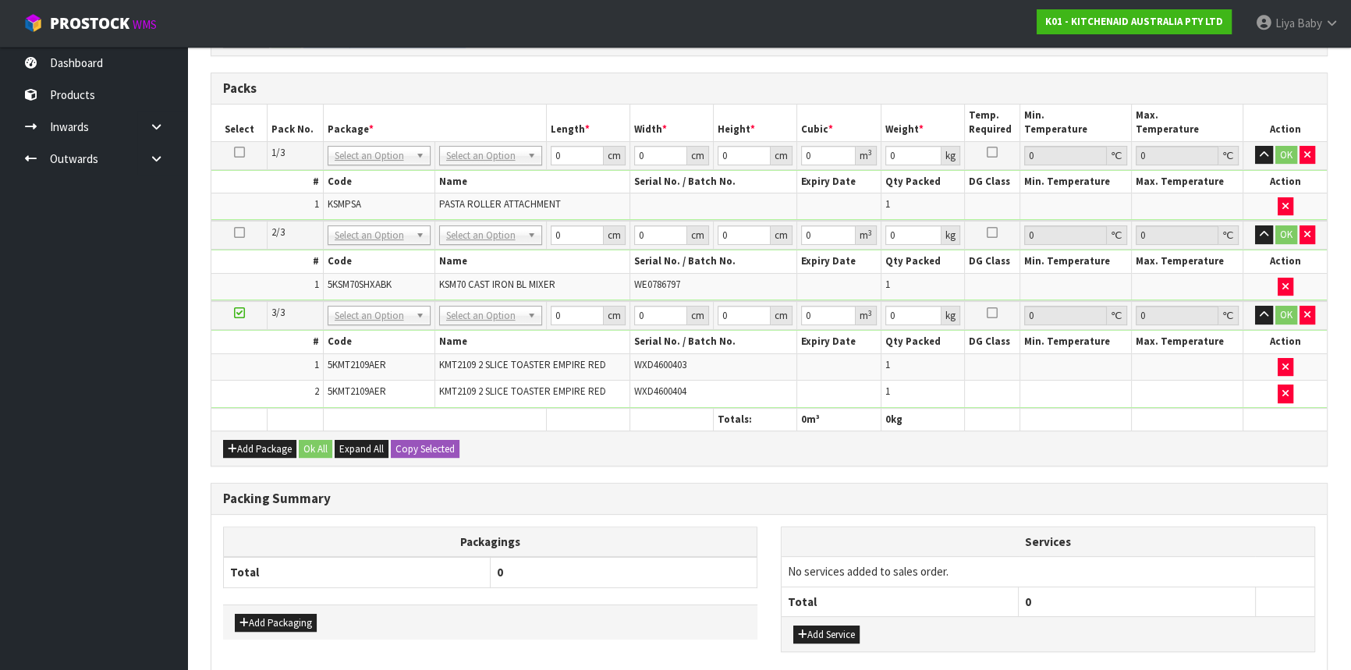
scroll to position [425, 0]
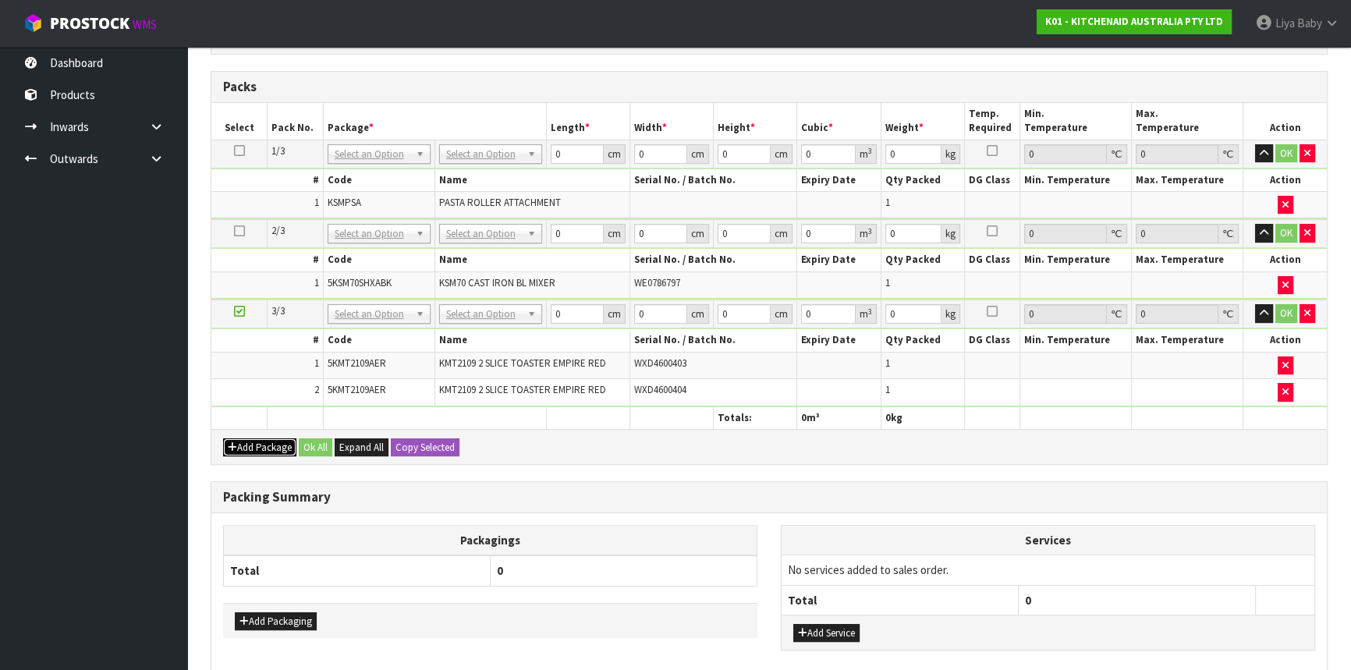
click at [251, 438] on button "Add Package" at bounding box center [259, 447] width 73 height 19
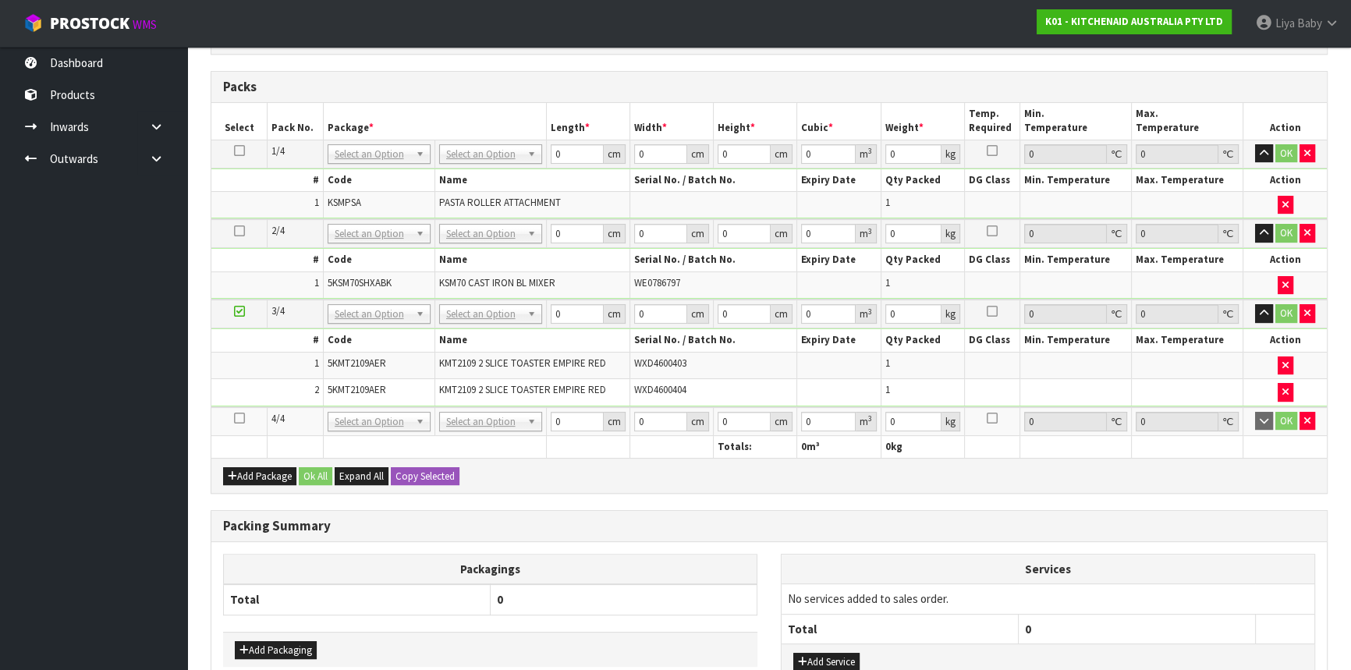
click at [234, 418] on icon at bounding box center [239, 418] width 11 height 1
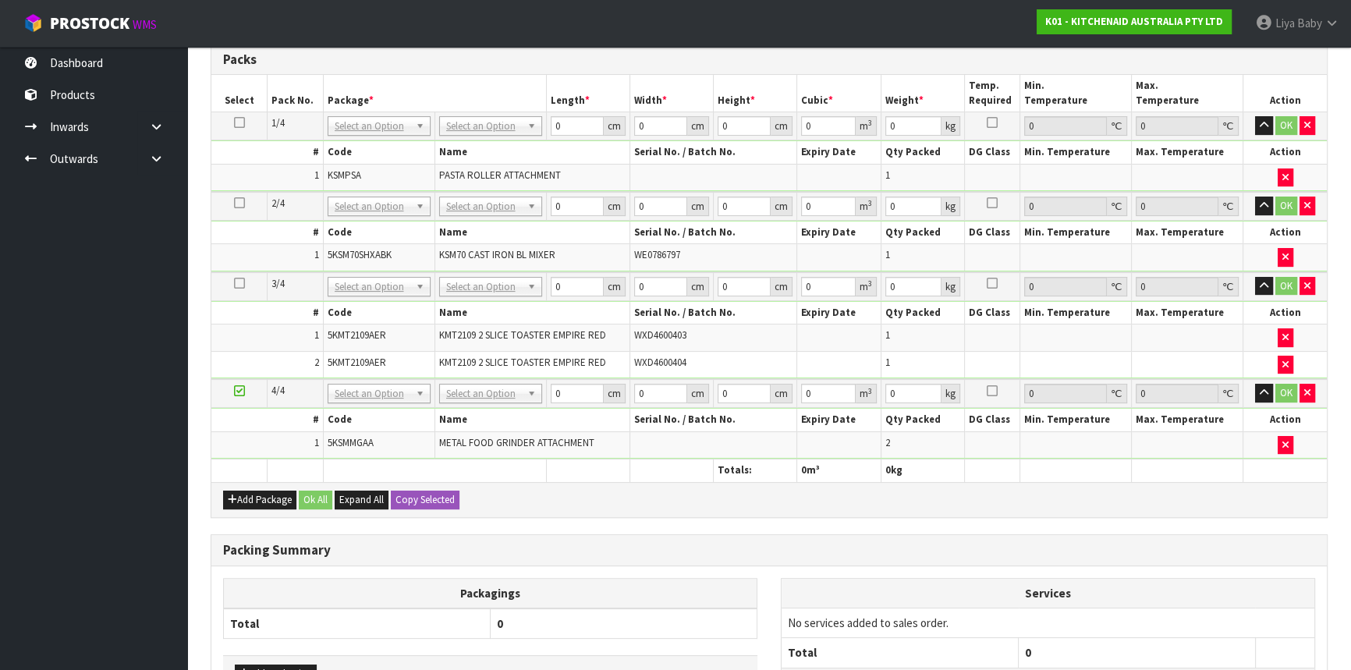
scroll to position [0, 0]
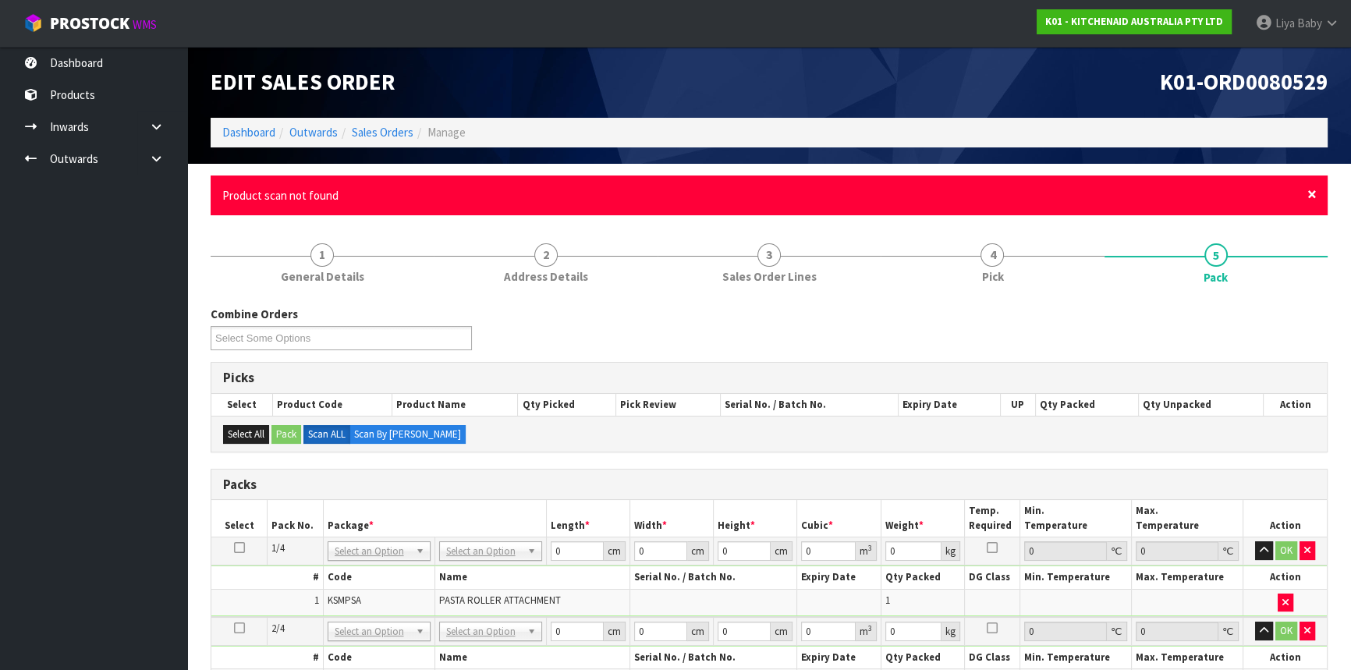
click at [1315, 195] on span "×" at bounding box center [1311, 194] width 9 height 22
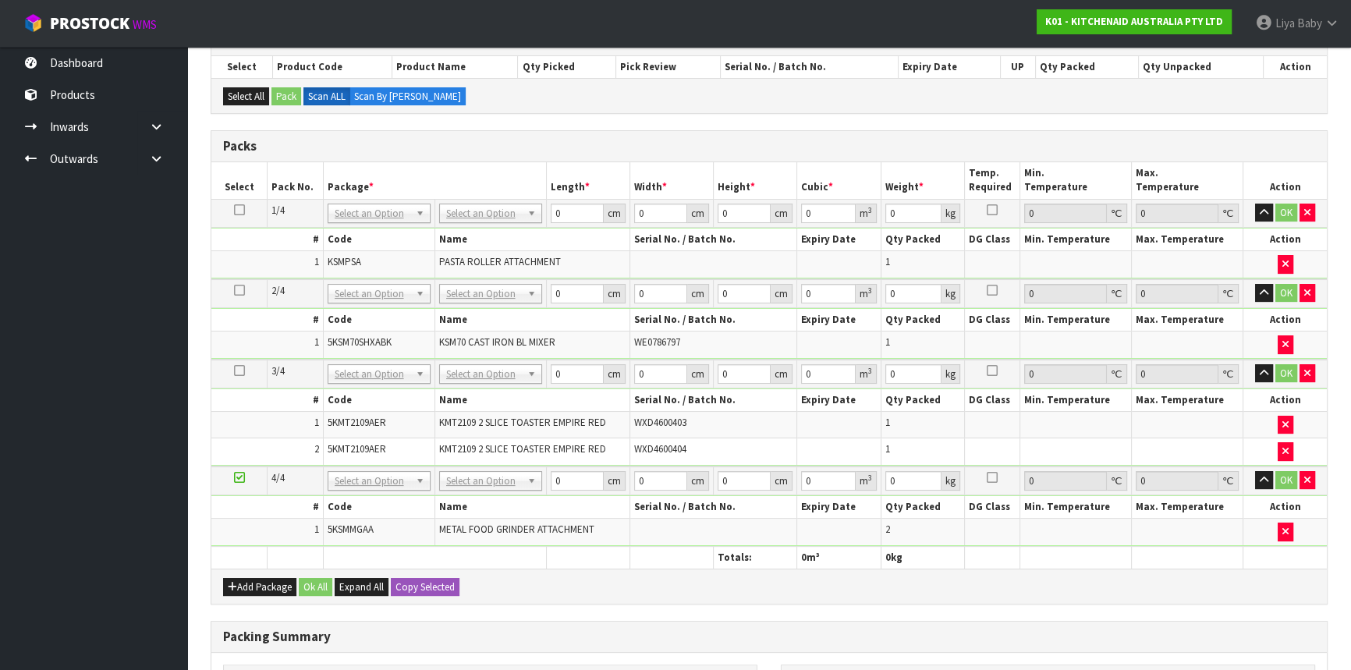
scroll to position [283, 0]
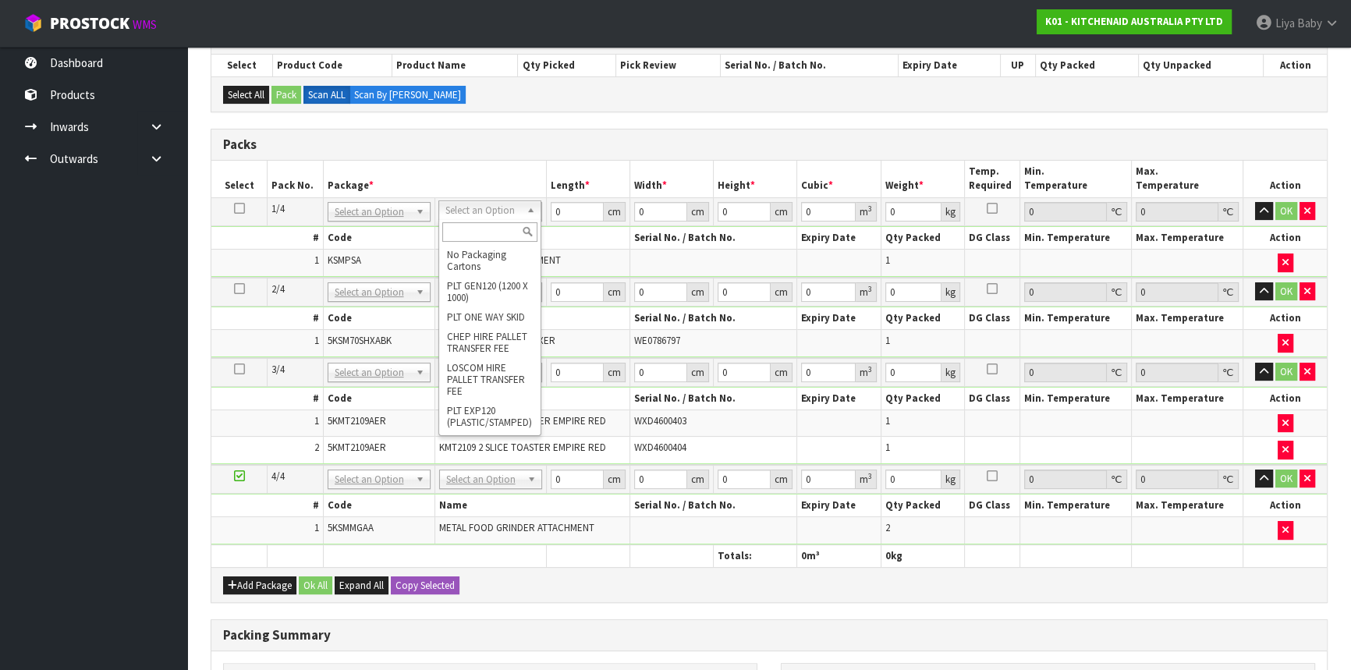
click at [489, 232] on input "text" at bounding box center [489, 232] width 95 height 20
type input "OC"
type input "1.34"
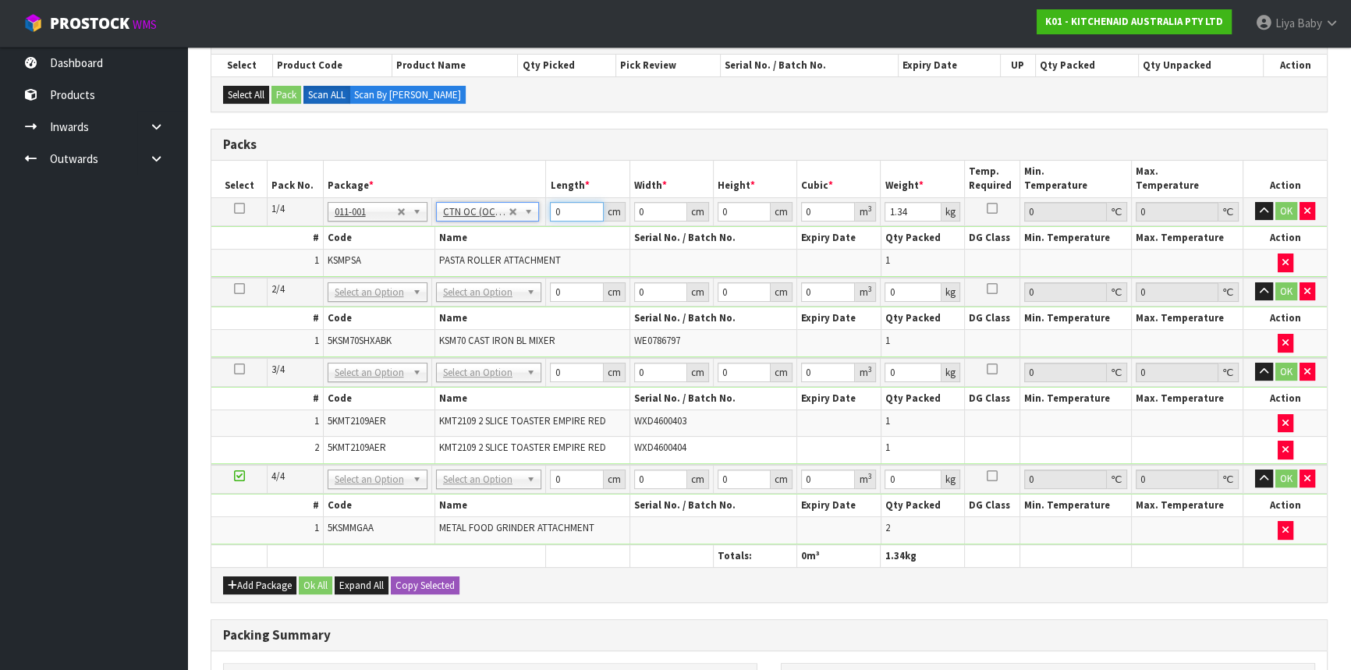
click at [568, 215] on input "0" at bounding box center [576, 212] width 53 height 20
type input "14"
type input "24"
type input "2"
type input "0.000672"
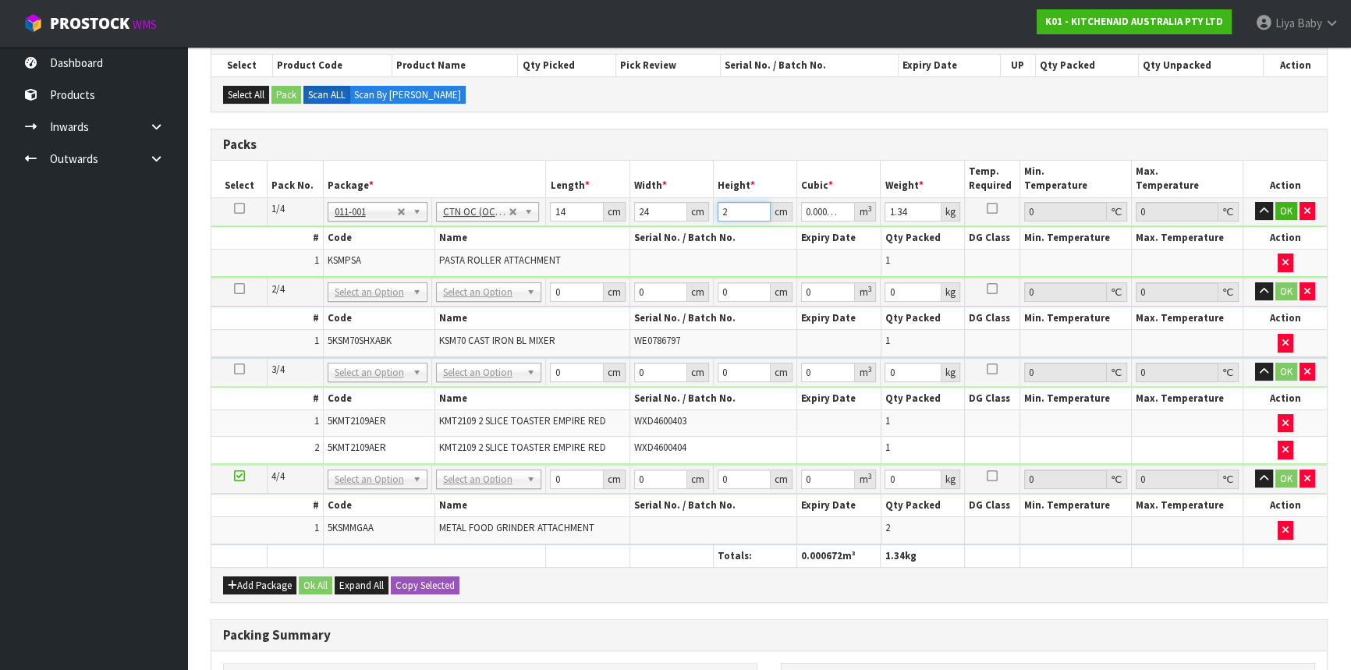
type input "28"
type input "0.009408"
type input "28"
type input "2"
click at [1293, 211] on button "OK" at bounding box center [1286, 211] width 22 height 19
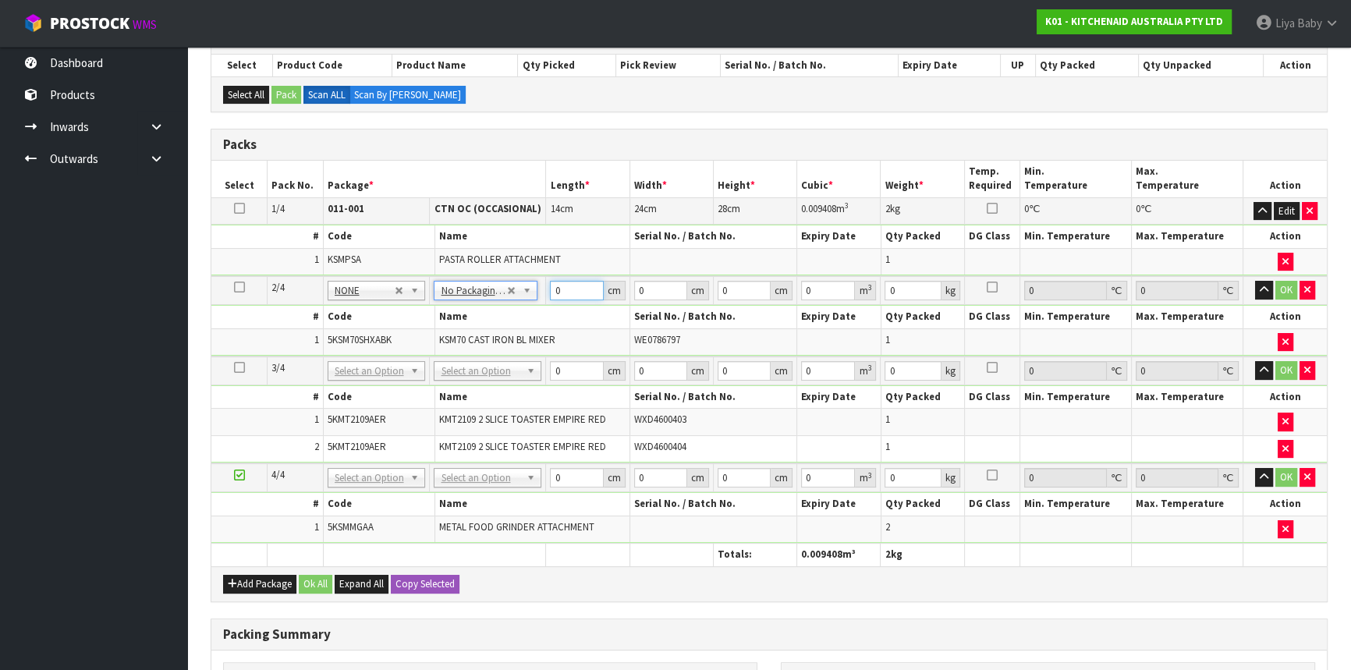
click at [563, 285] on input "0" at bounding box center [576, 291] width 53 height 20
type input "40"
type input "46"
type input "2"
type input "0.00368"
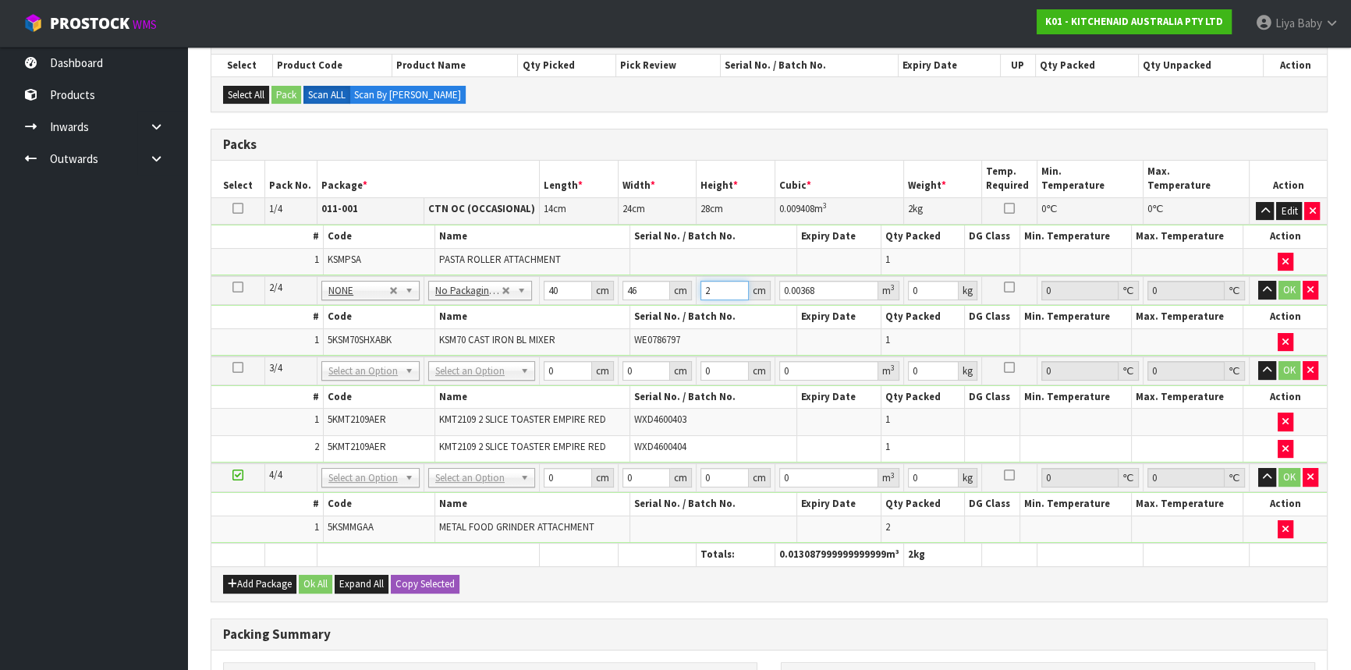
type input "29"
type input "0.05336"
type input "29"
type input "7"
click at [1289, 294] on button "OK" at bounding box center [1289, 290] width 22 height 19
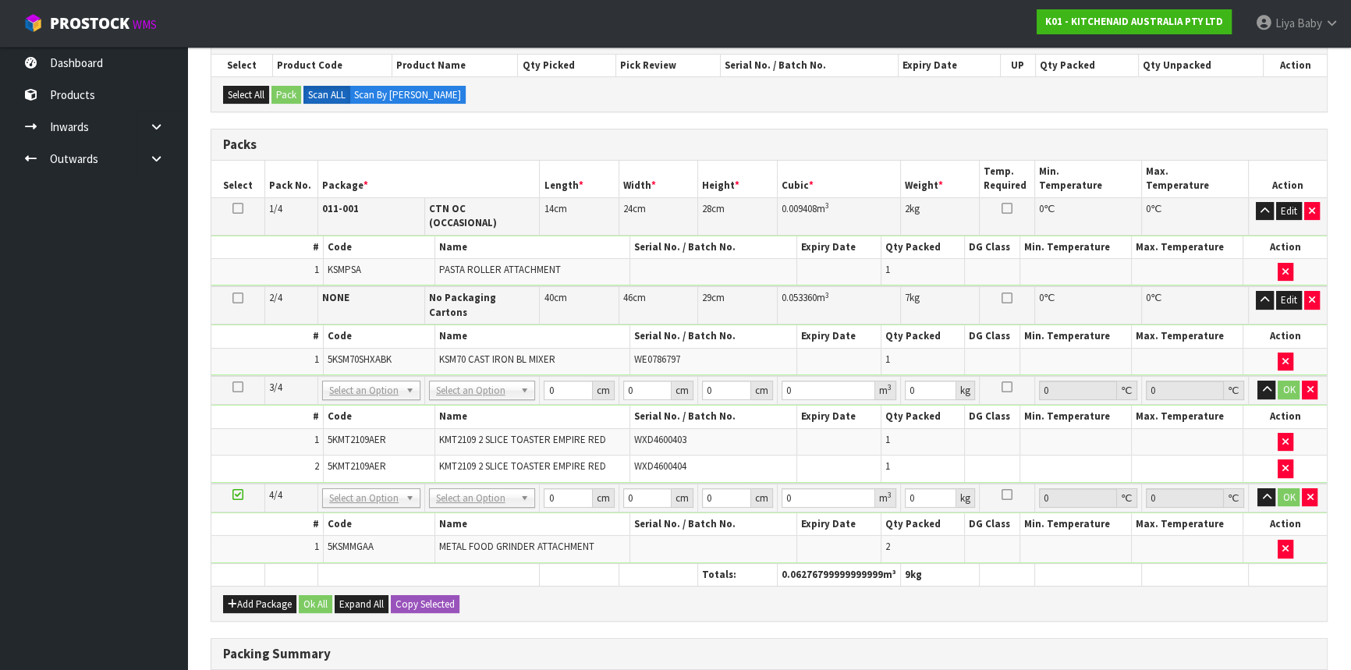
click at [494, 378] on td "No Packaging Cartons PLT GEN120 (1200 X 1000) PLT ONE WAY SKID CHEP HIRE PALLET…" at bounding box center [481, 390] width 115 height 29
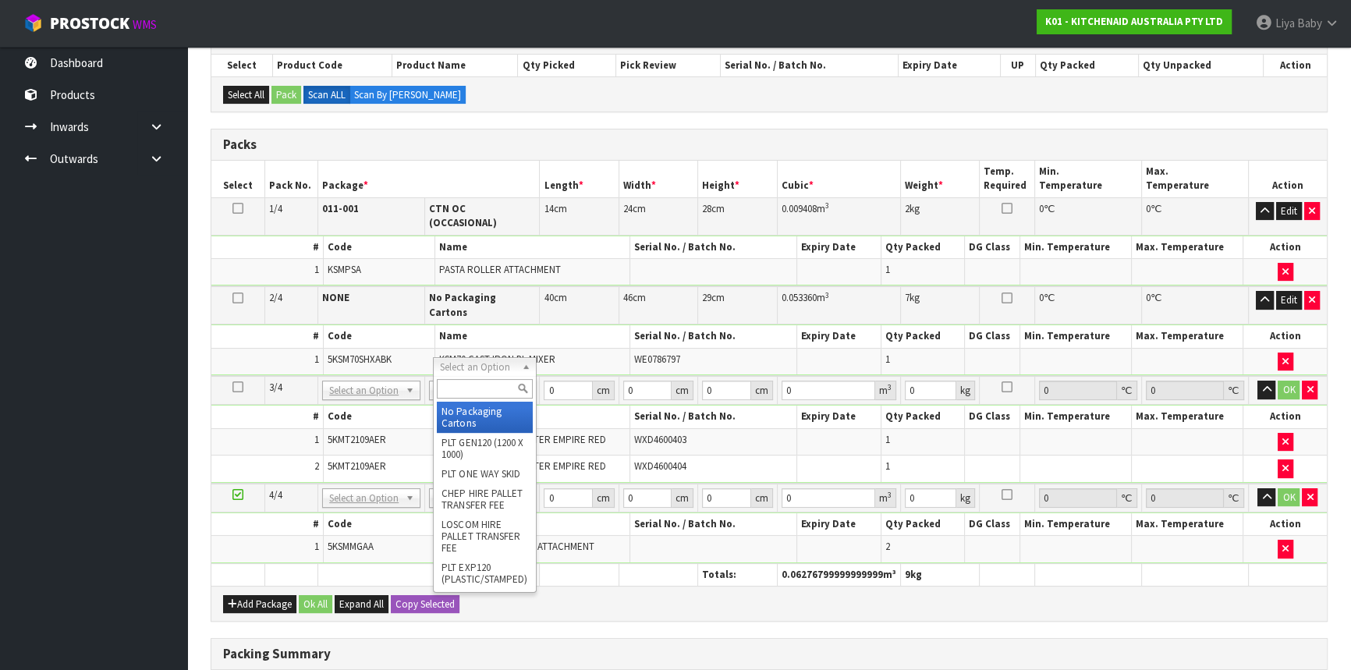
type input "2"
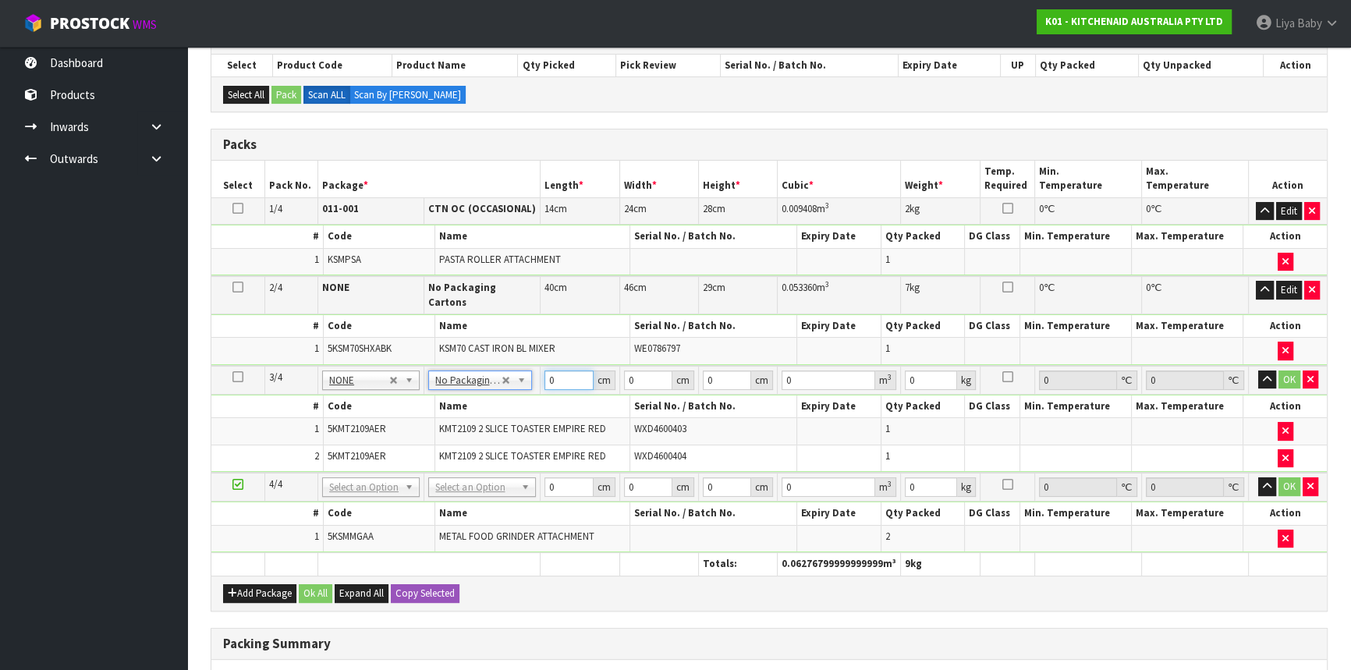
click at [571, 371] on input "0" at bounding box center [568, 381] width 49 height 20
type input "28"
type input "42"
type input "3"
type input "0.003528"
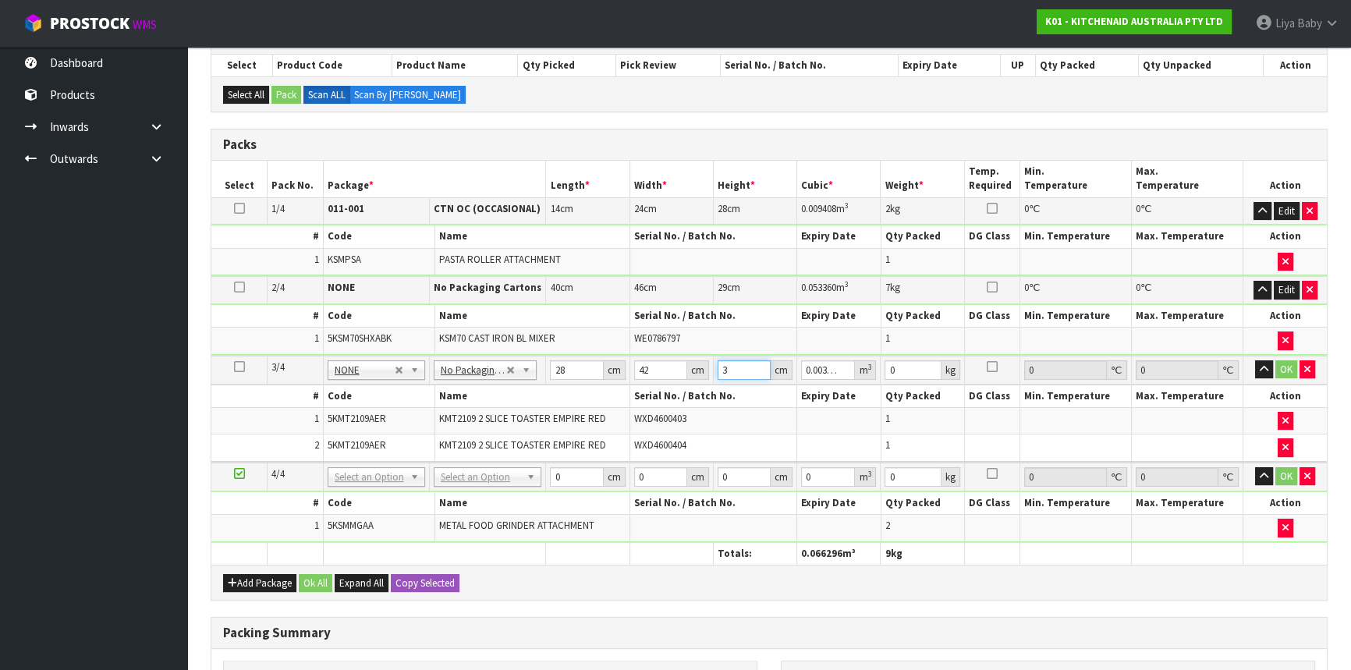
type input "35"
type input "0.04116"
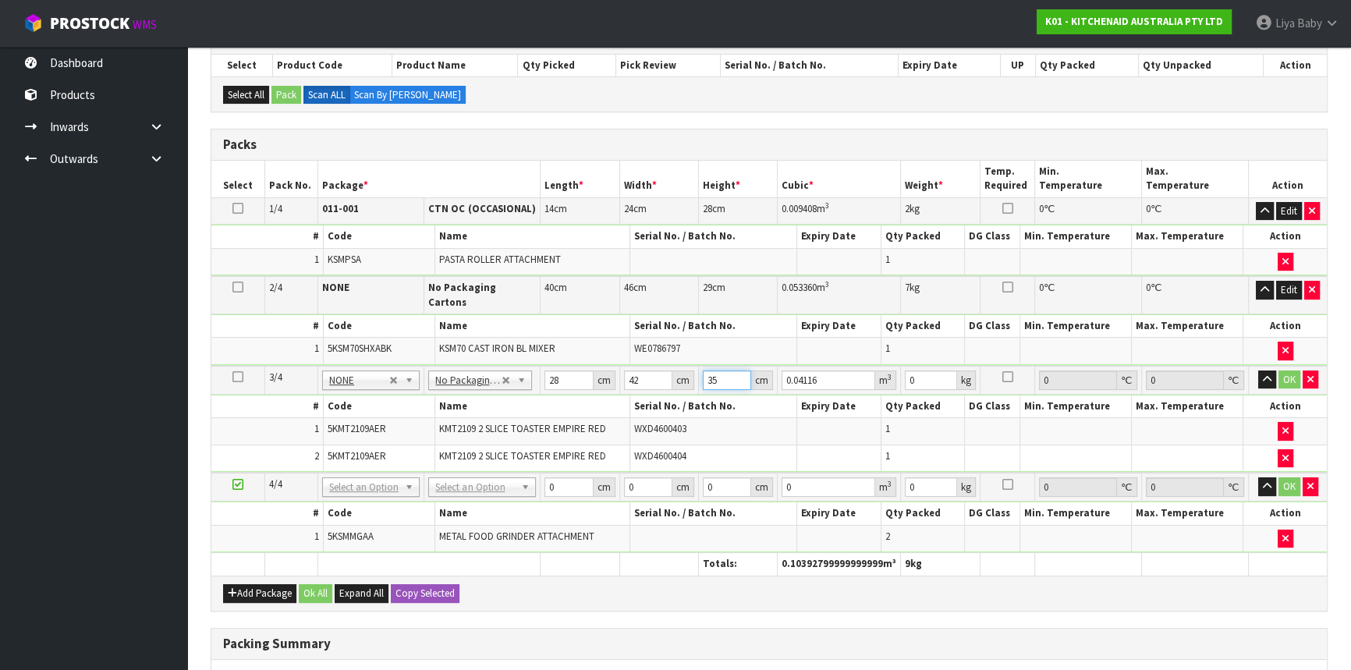
type input "35"
type input "5"
click at [1294, 371] on button "OK" at bounding box center [1289, 380] width 22 height 19
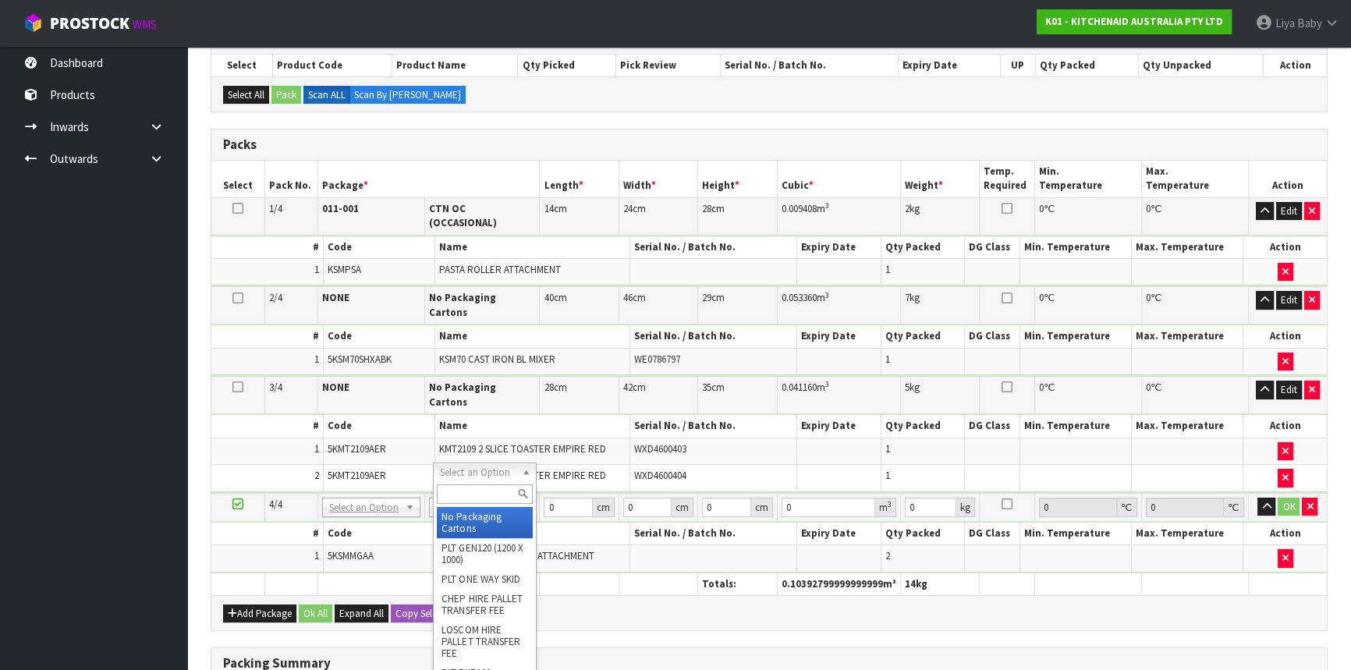
type input "3"
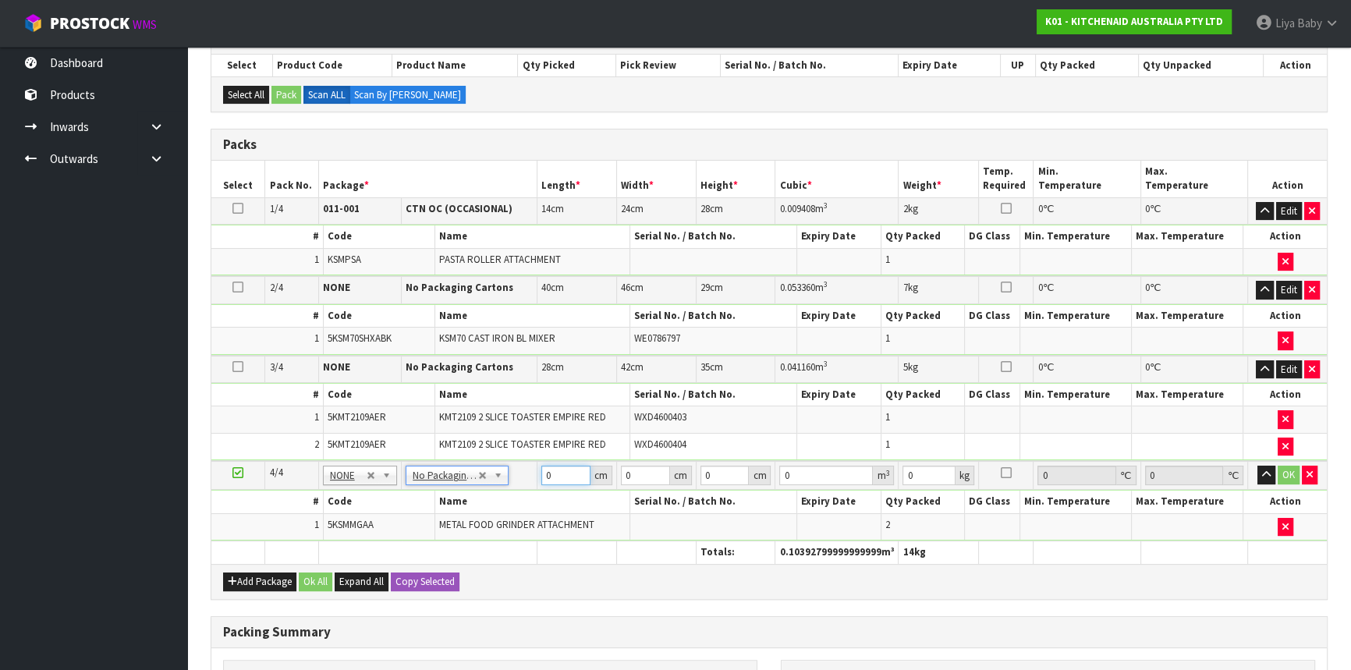
click at [555, 475] on input "0" at bounding box center [565, 476] width 49 height 20
type input "35"
type input "45"
type input "5"
type input "0.007875"
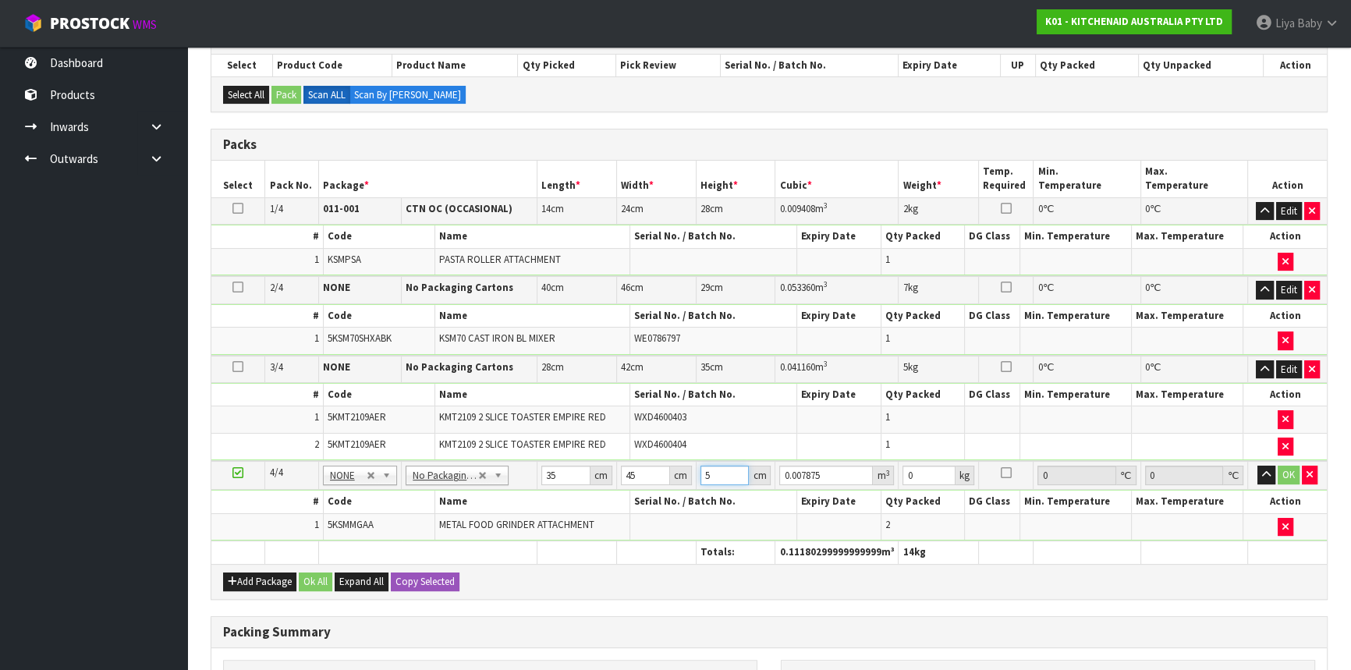
type input "51"
type input "0.080325"
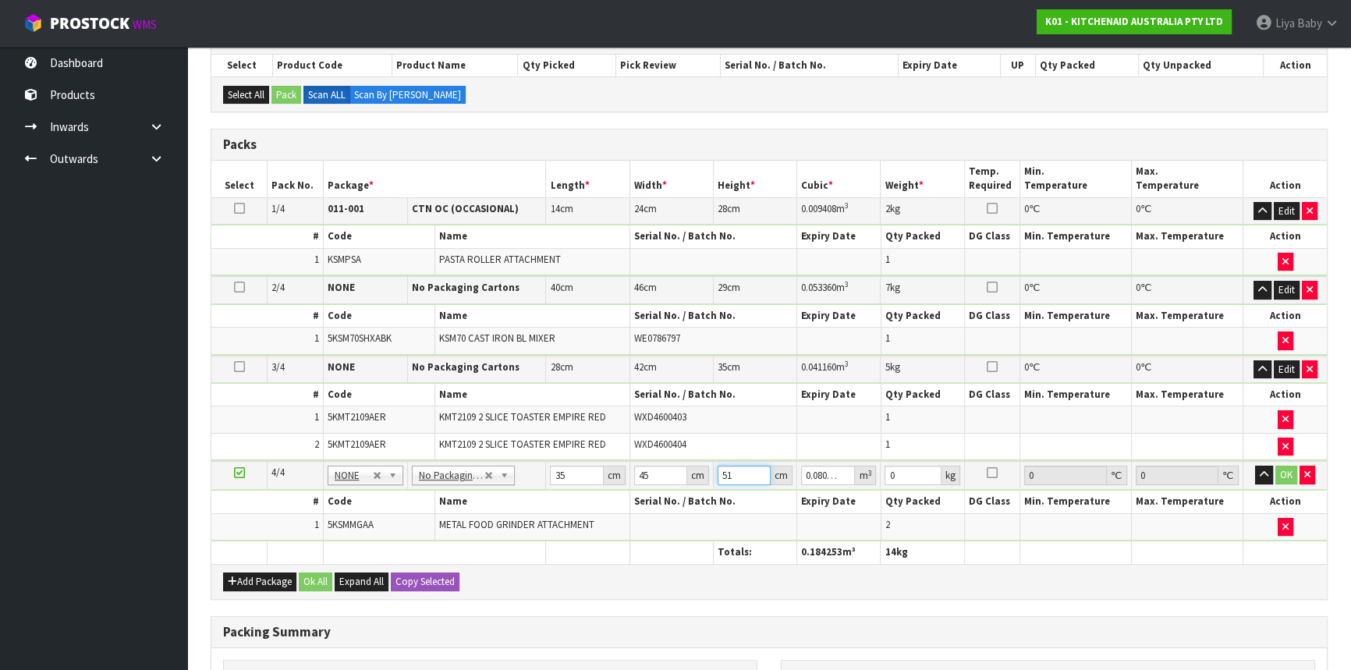
type input "51"
type input "16"
click at [1282, 473] on button "OK" at bounding box center [1286, 475] width 22 height 19
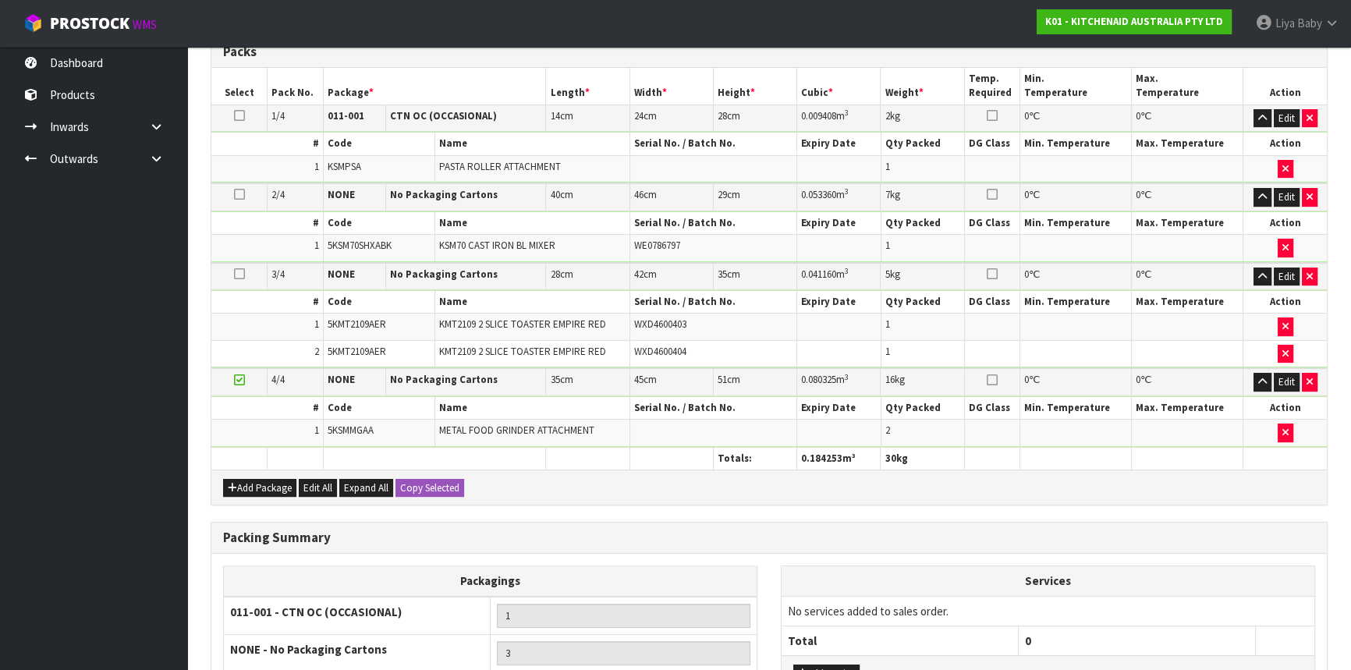
scroll to position [539, 0]
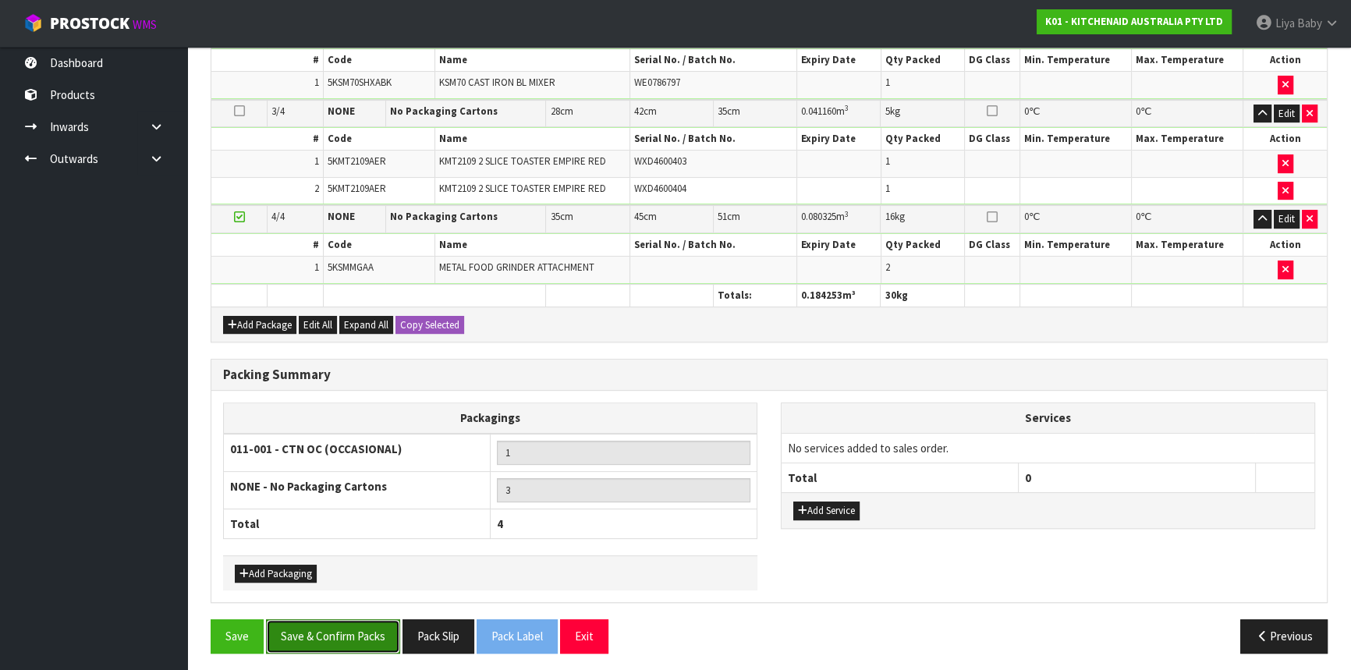
click at [360, 633] on button "Save & Confirm Packs" at bounding box center [333, 636] width 134 height 34
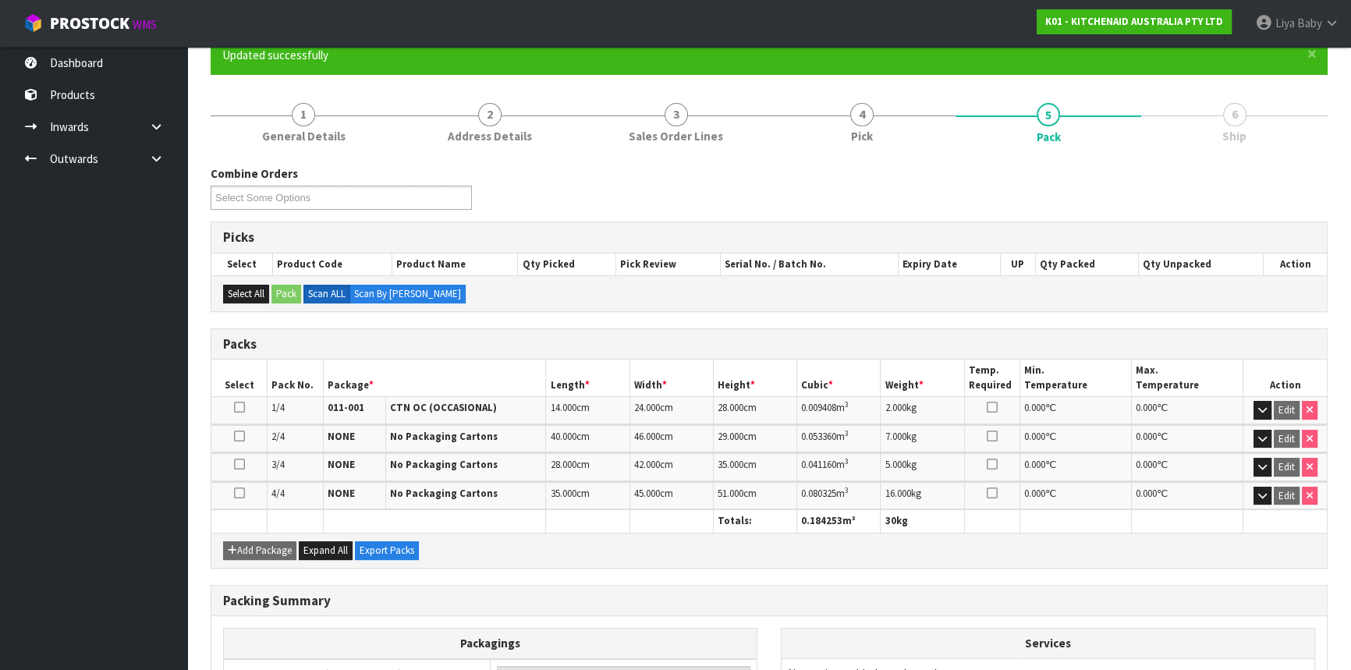
scroll to position [333, 0]
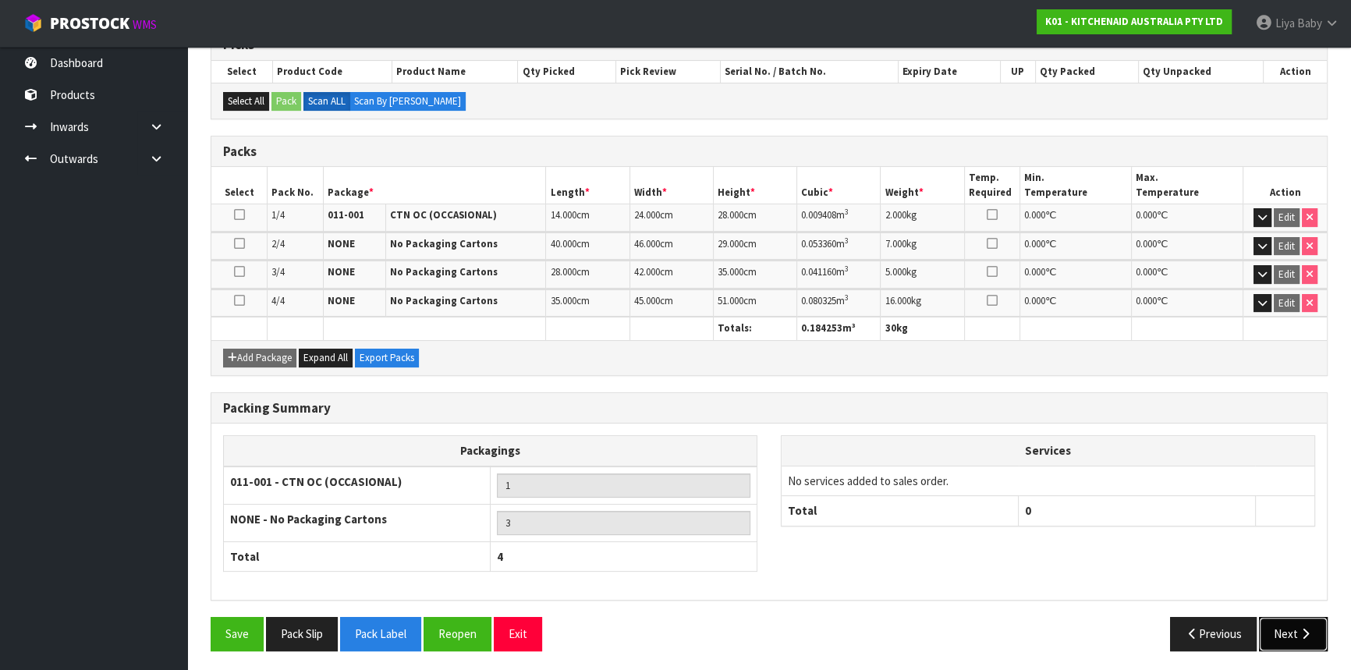
click at [1303, 630] on icon "button" at bounding box center [1305, 634] width 15 height 12
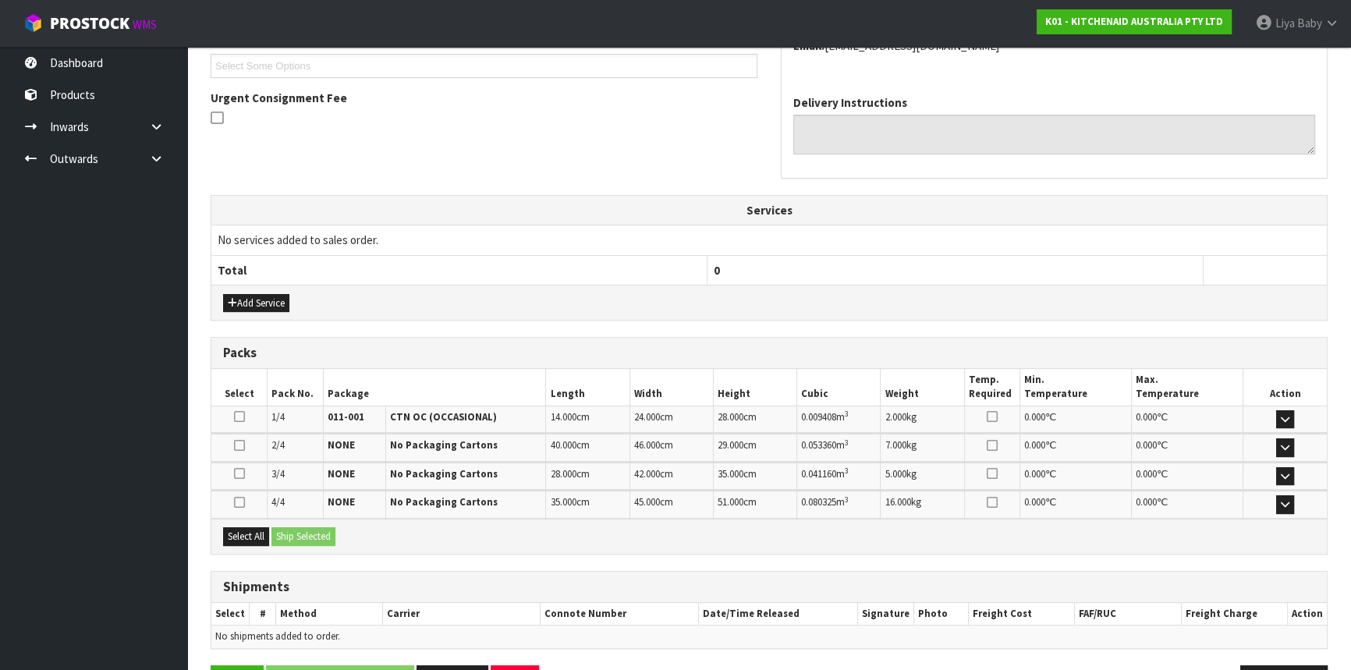
scroll to position [476, 0]
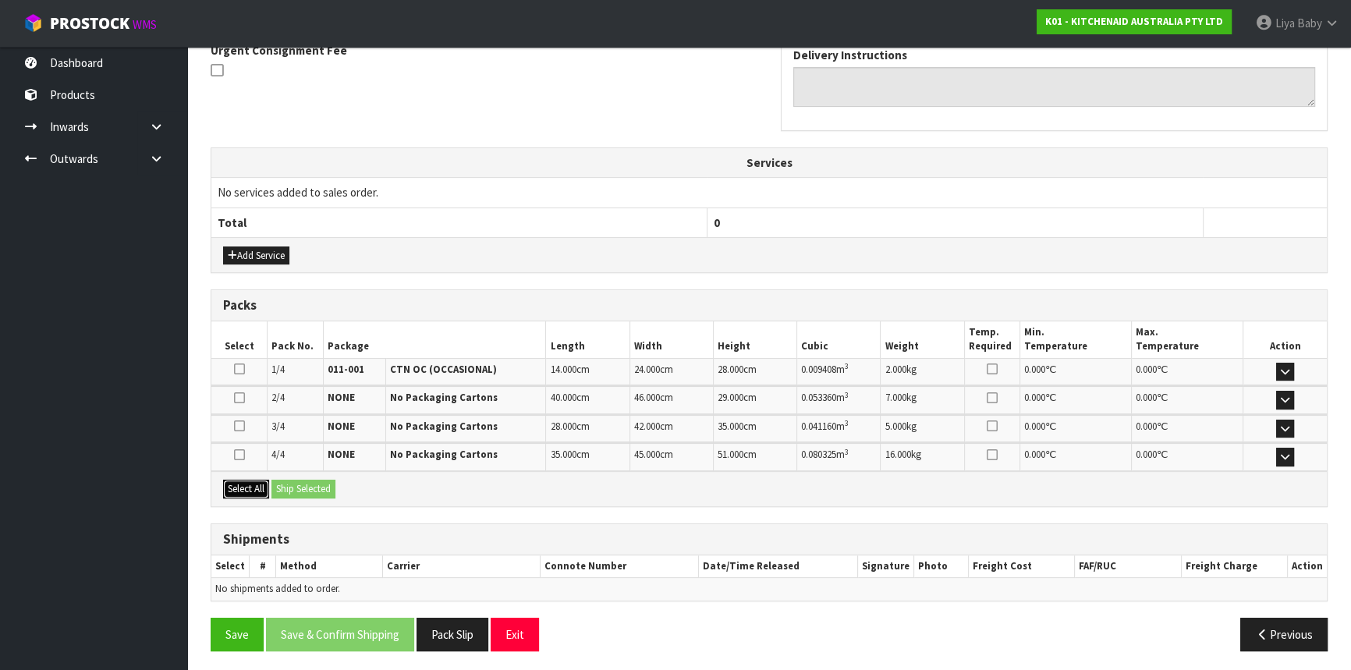
click at [253, 484] on button "Select All" at bounding box center [246, 489] width 46 height 19
click at [292, 484] on button "Ship Selected" at bounding box center [303, 489] width 64 height 19
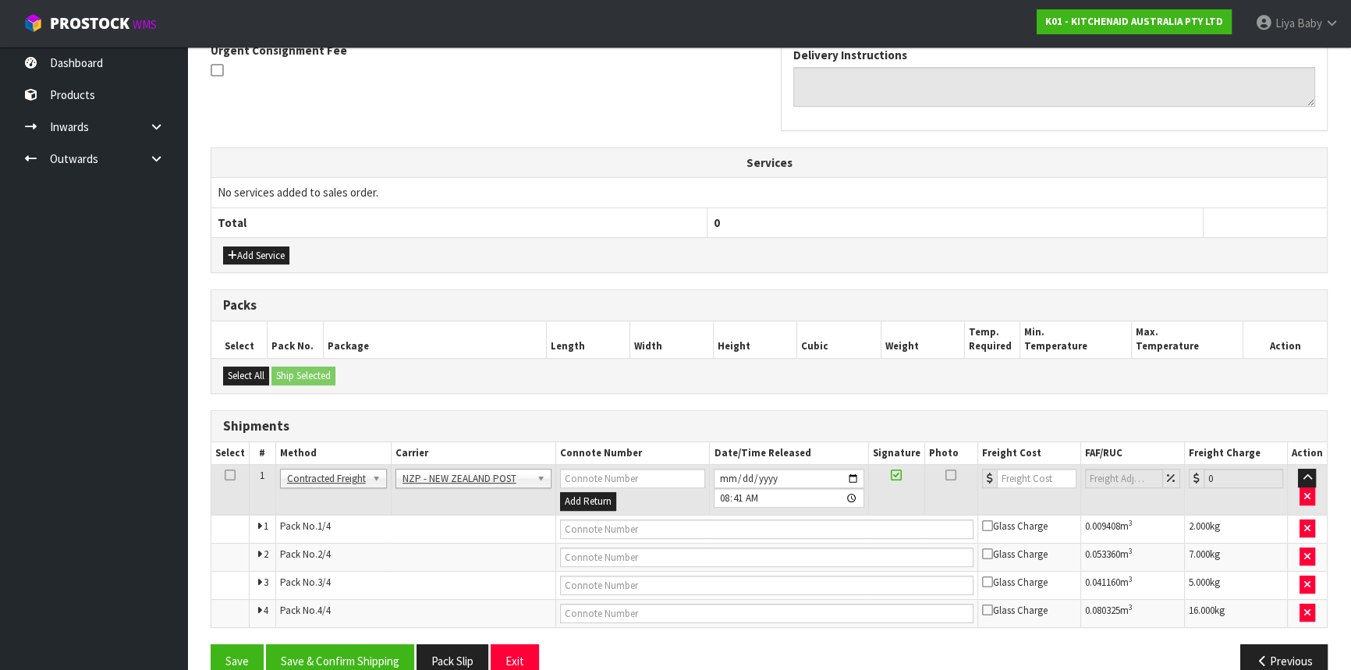
scroll to position [504, 0]
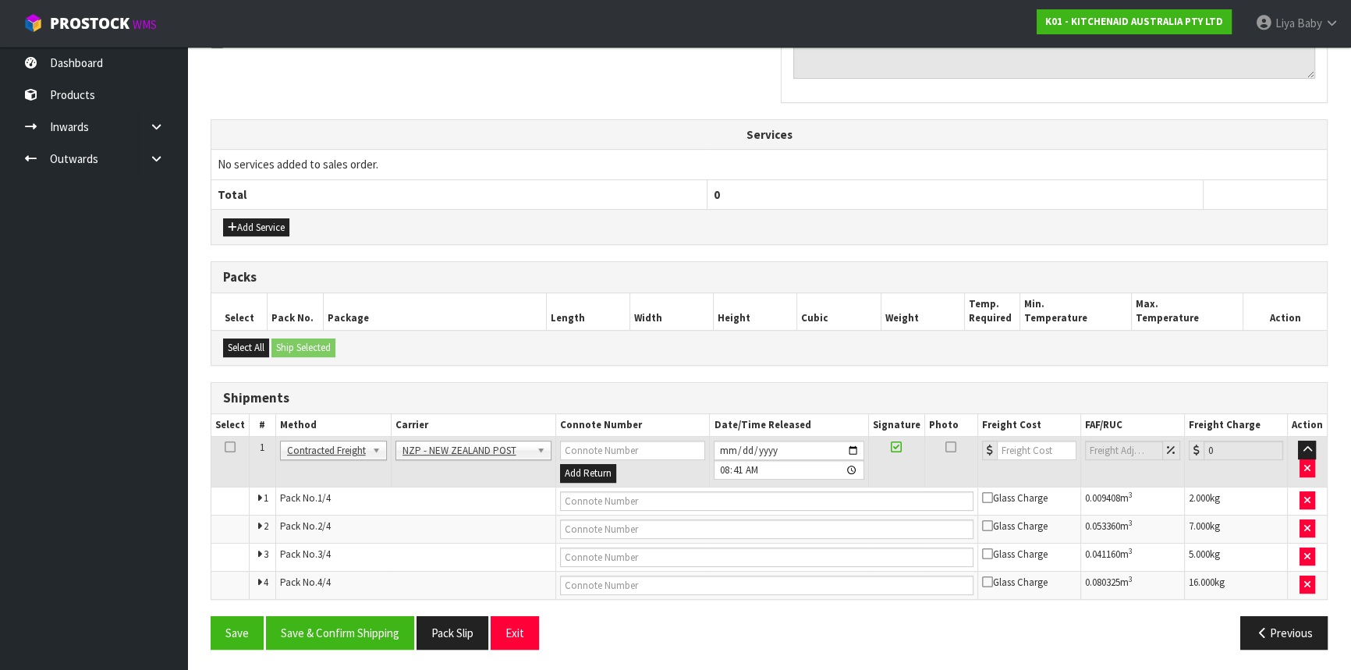
click at [225, 447] on icon at bounding box center [230, 447] width 11 height 1
click at [381, 633] on button "Save & Confirm Shipping" at bounding box center [340, 633] width 148 height 34
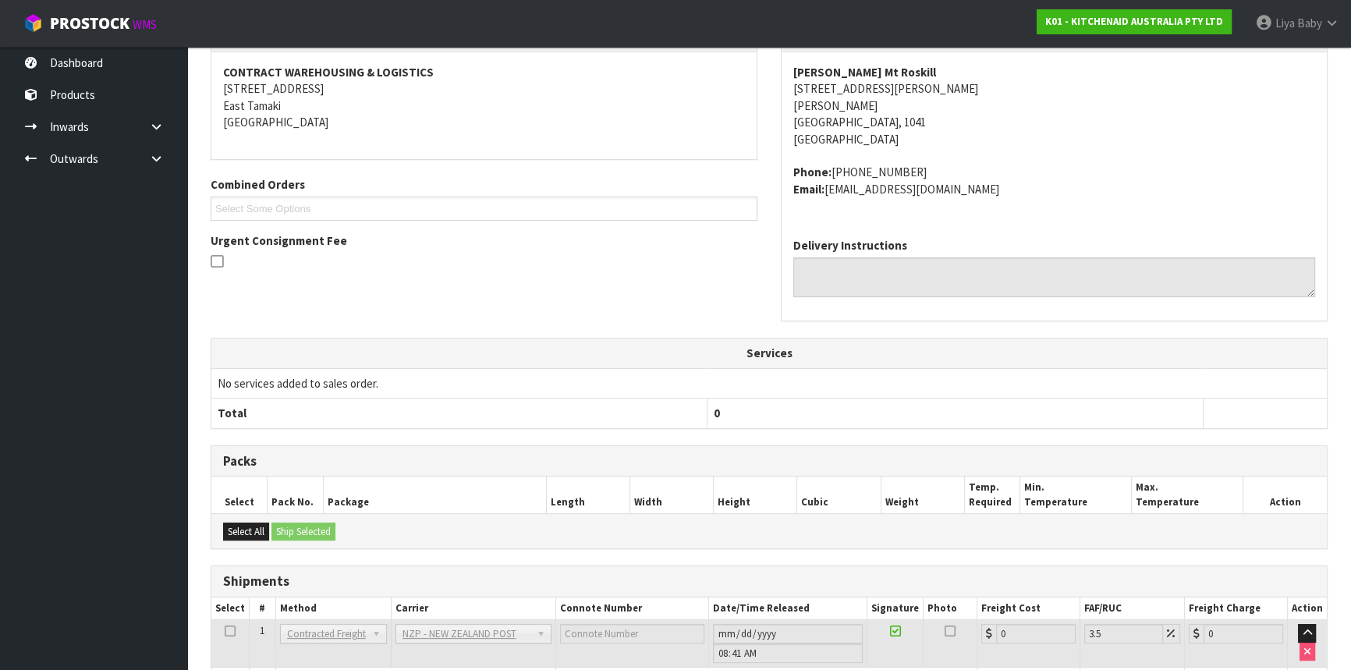
scroll to position [477, 0]
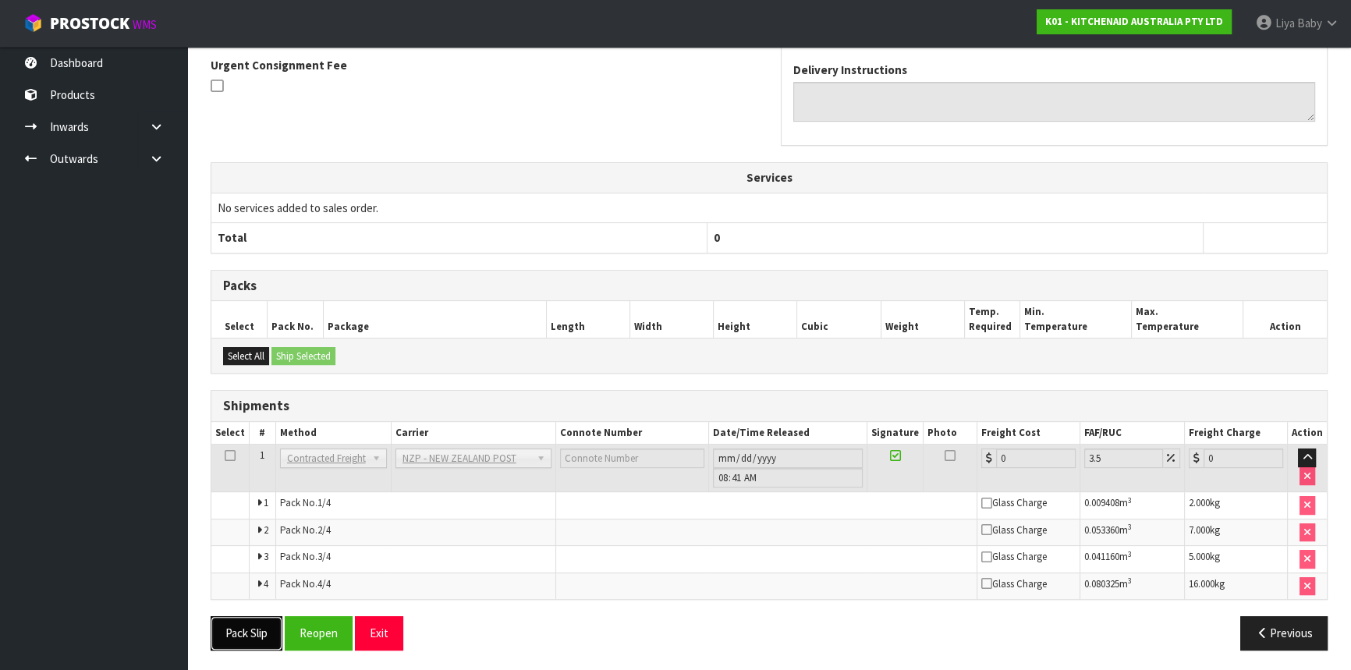
click at [250, 618] on button "Pack Slip" at bounding box center [247, 633] width 72 height 34
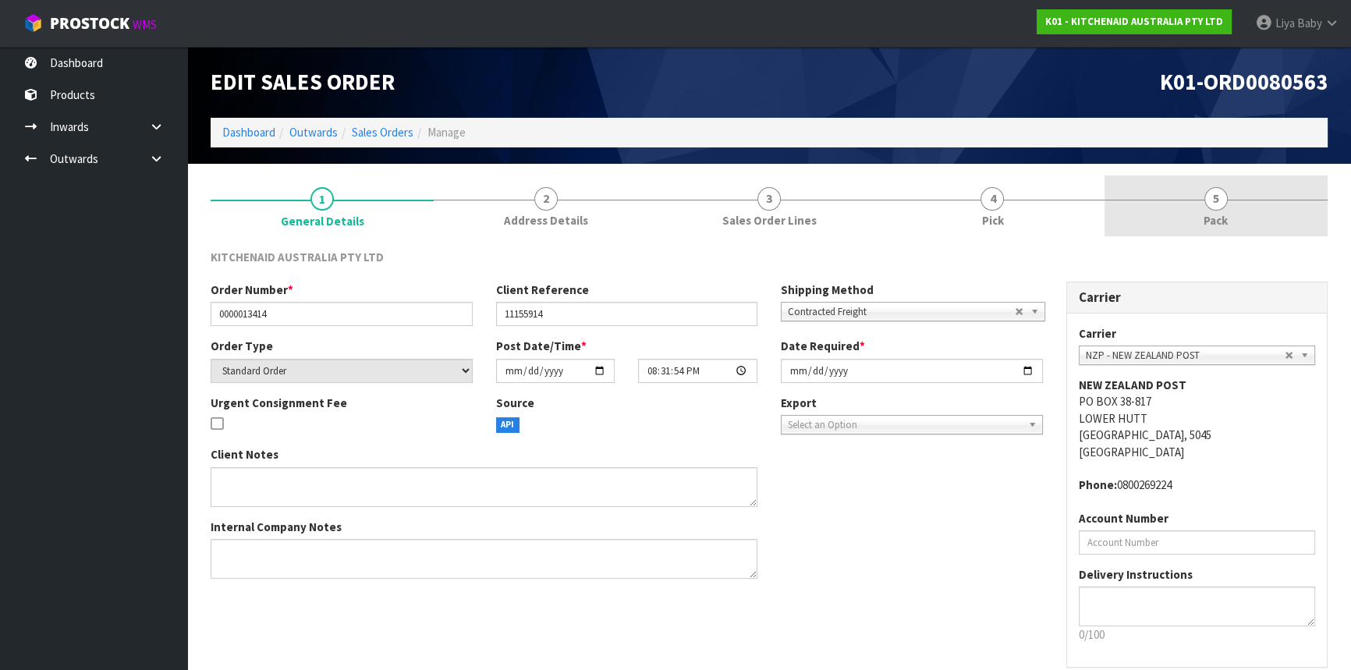
drag, startPoint x: 1211, startPoint y: 205, endPoint x: 1200, endPoint y: 205, distance: 10.9
click at [1211, 205] on span "5" at bounding box center [1215, 198] width 23 height 23
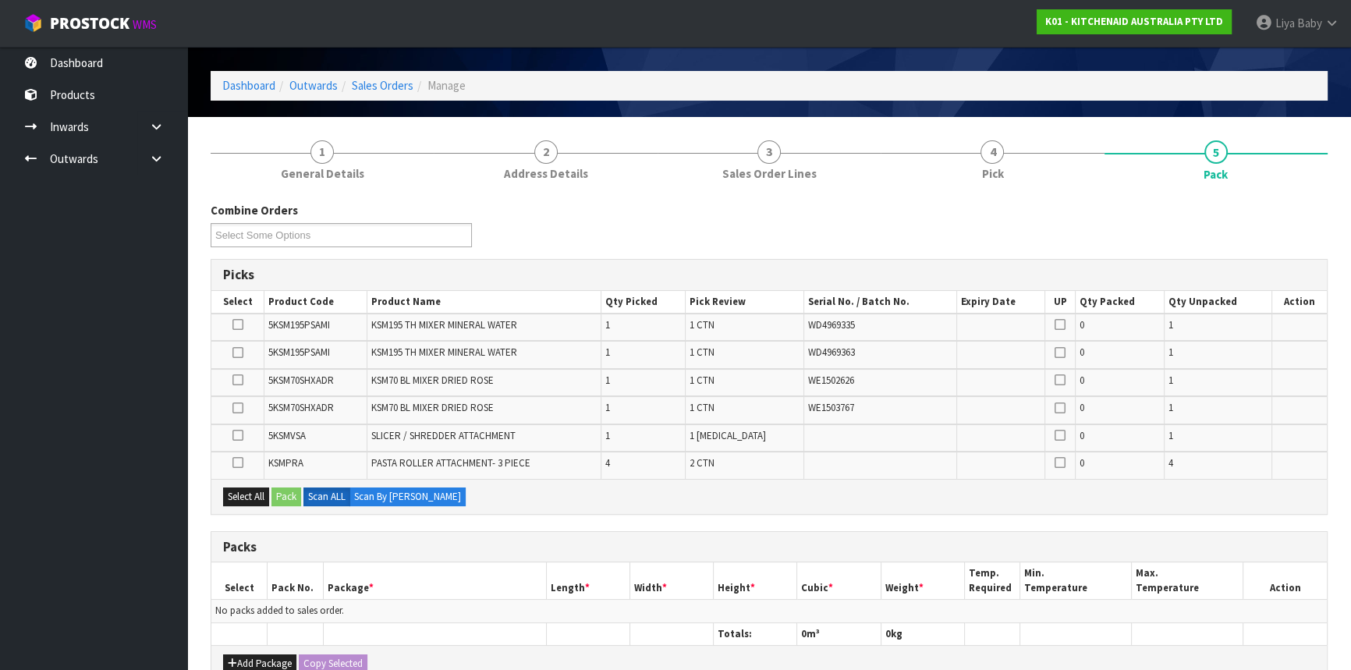
scroll to position [70, 0]
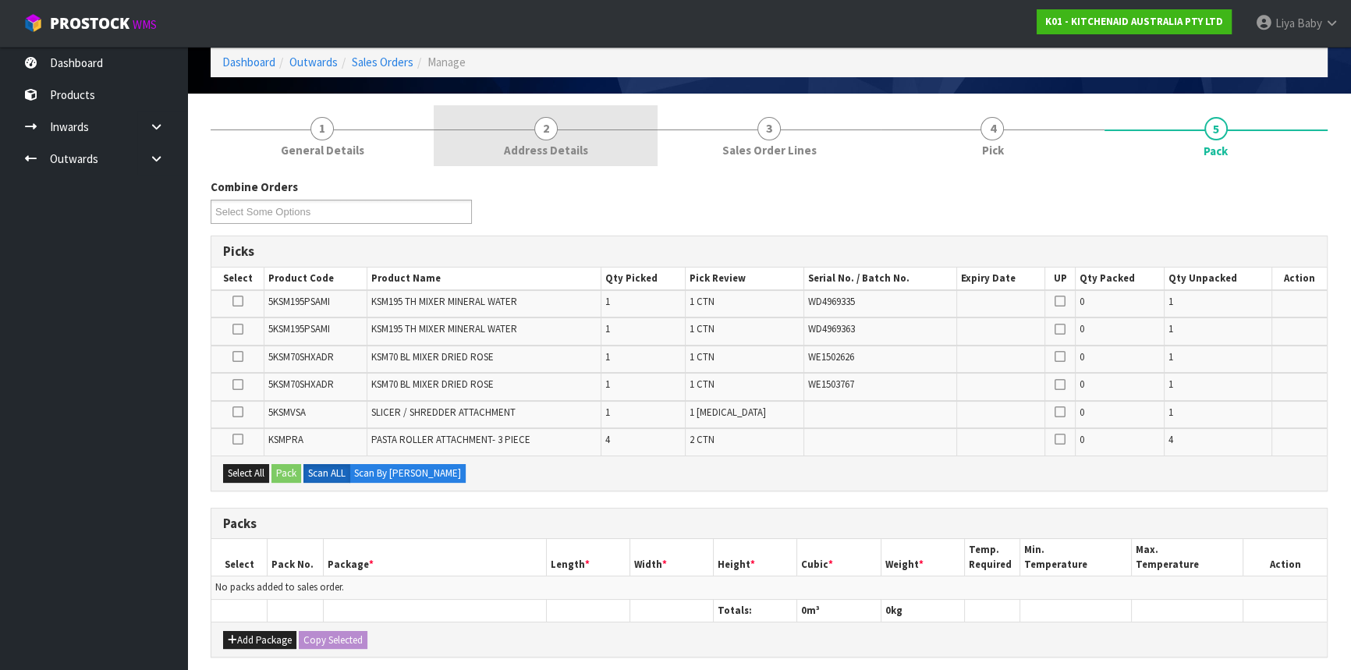
click at [537, 142] on span "Address Details" at bounding box center [546, 150] width 84 height 16
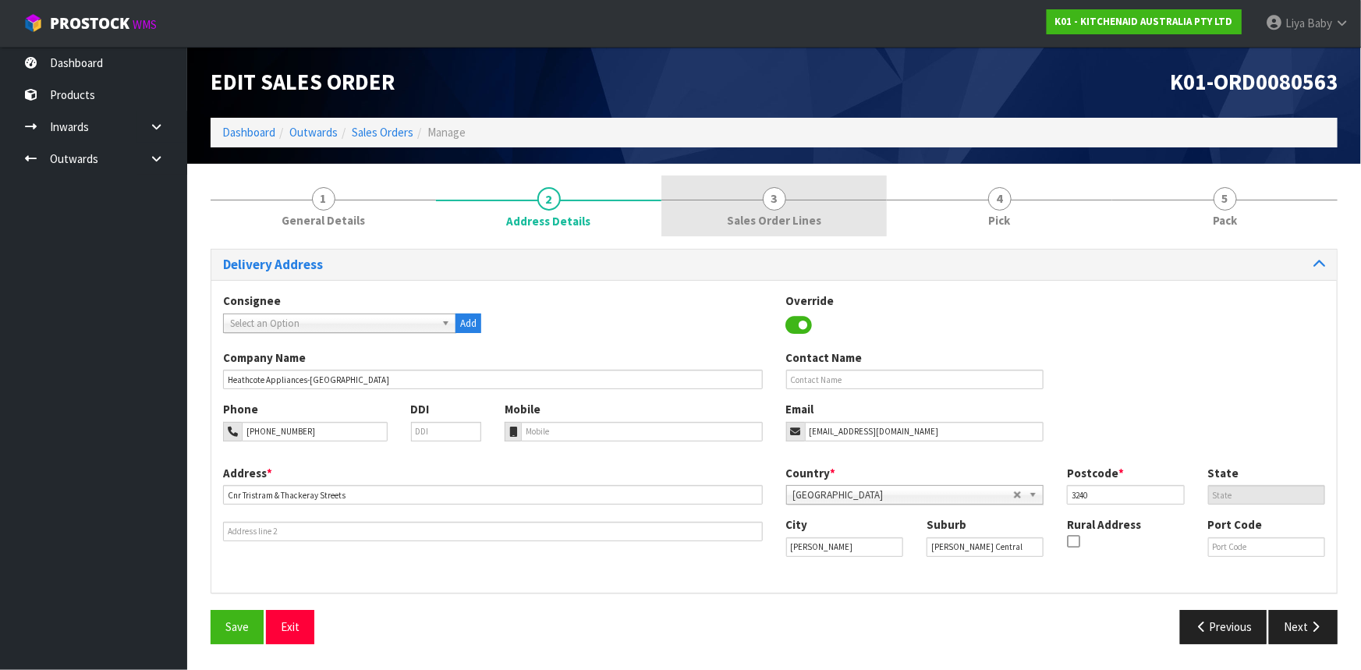
click at [815, 223] on span "Sales Order Lines" at bounding box center [774, 220] width 94 height 16
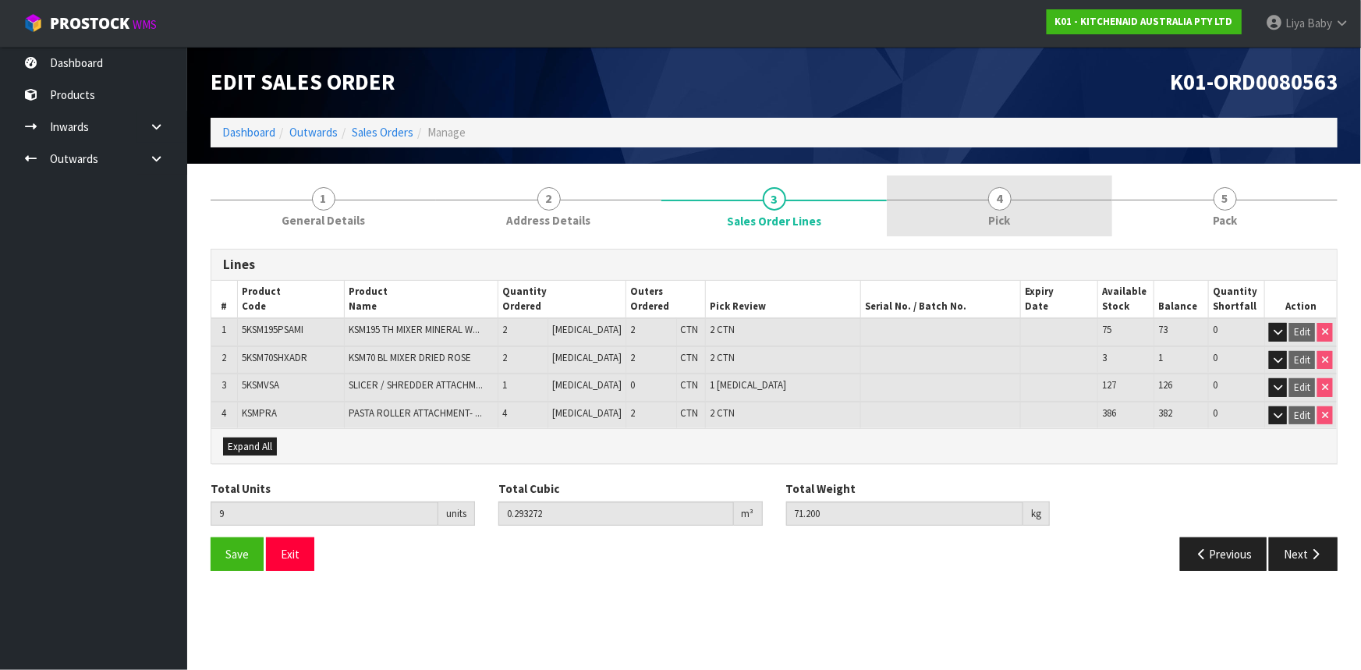
click at [1010, 218] on link "4 Pick" at bounding box center [999, 207] width 225 height 62
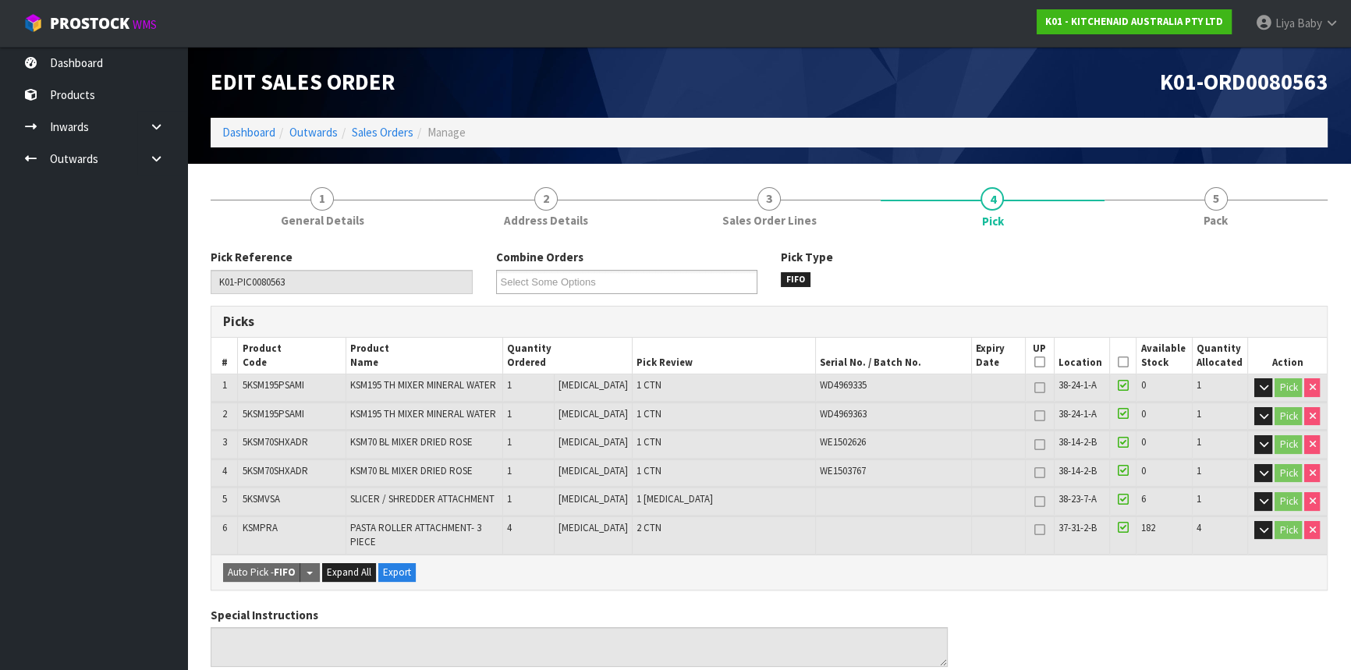
click at [1119, 362] on icon at bounding box center [1123, 362] width 11 height 1
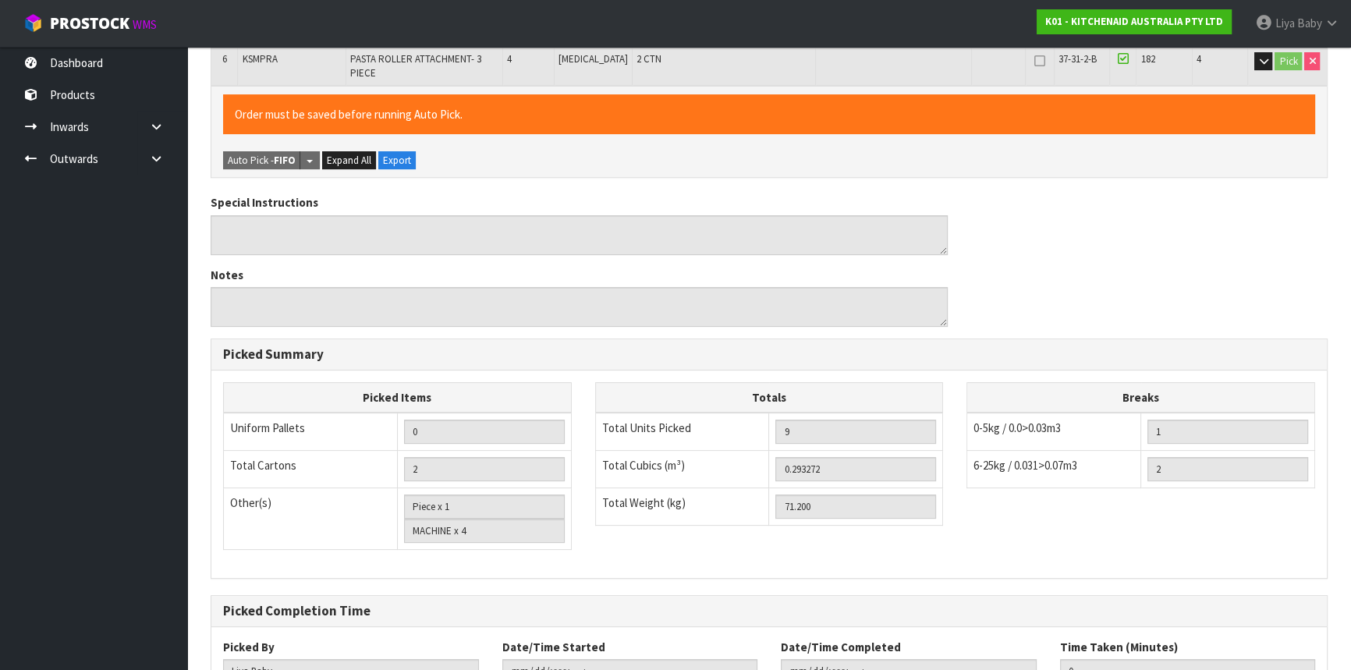
scroll to position [577, 0]
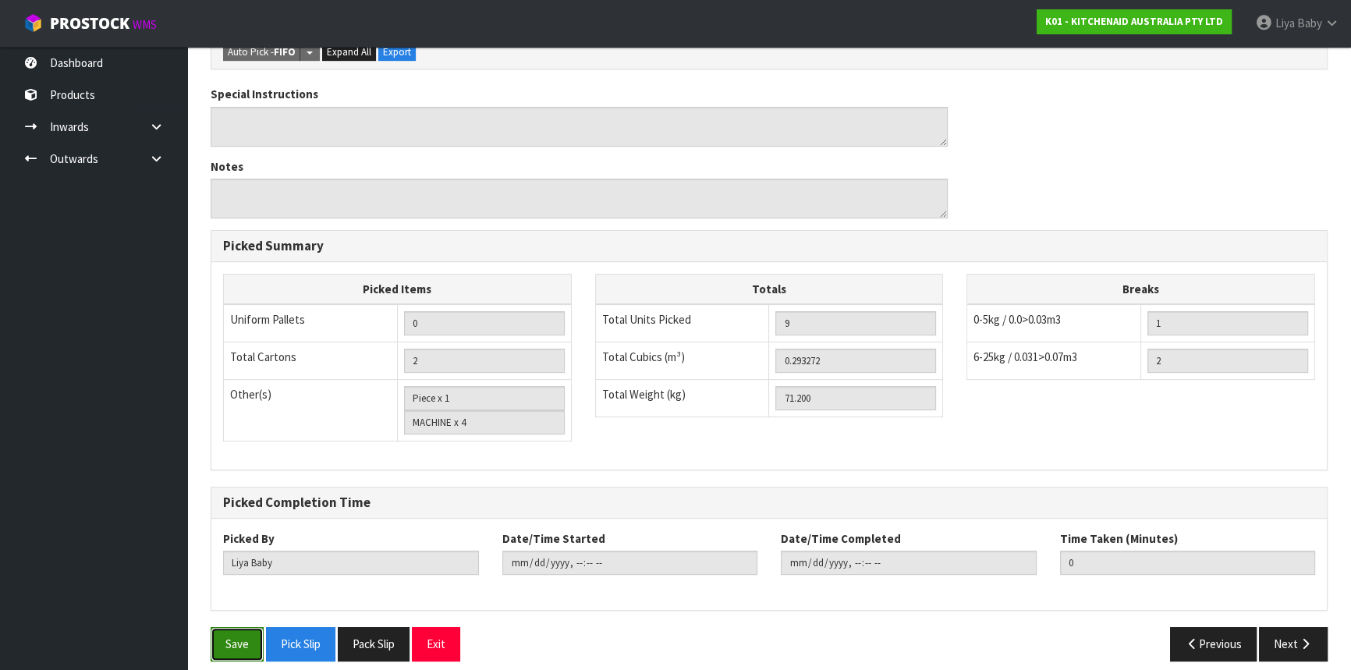
click at [240, 634] on button "Save" at bounding box center [237, 644] width 53 height 34
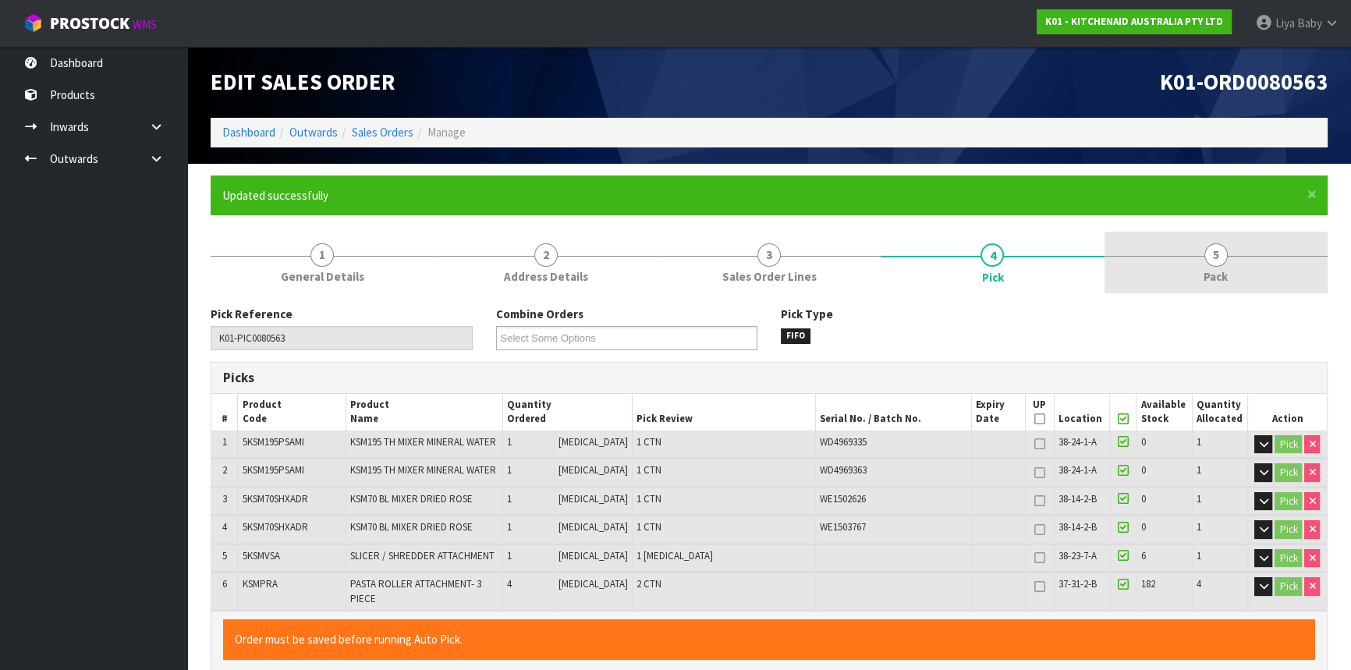
type input "[DATE]T09:08:52"
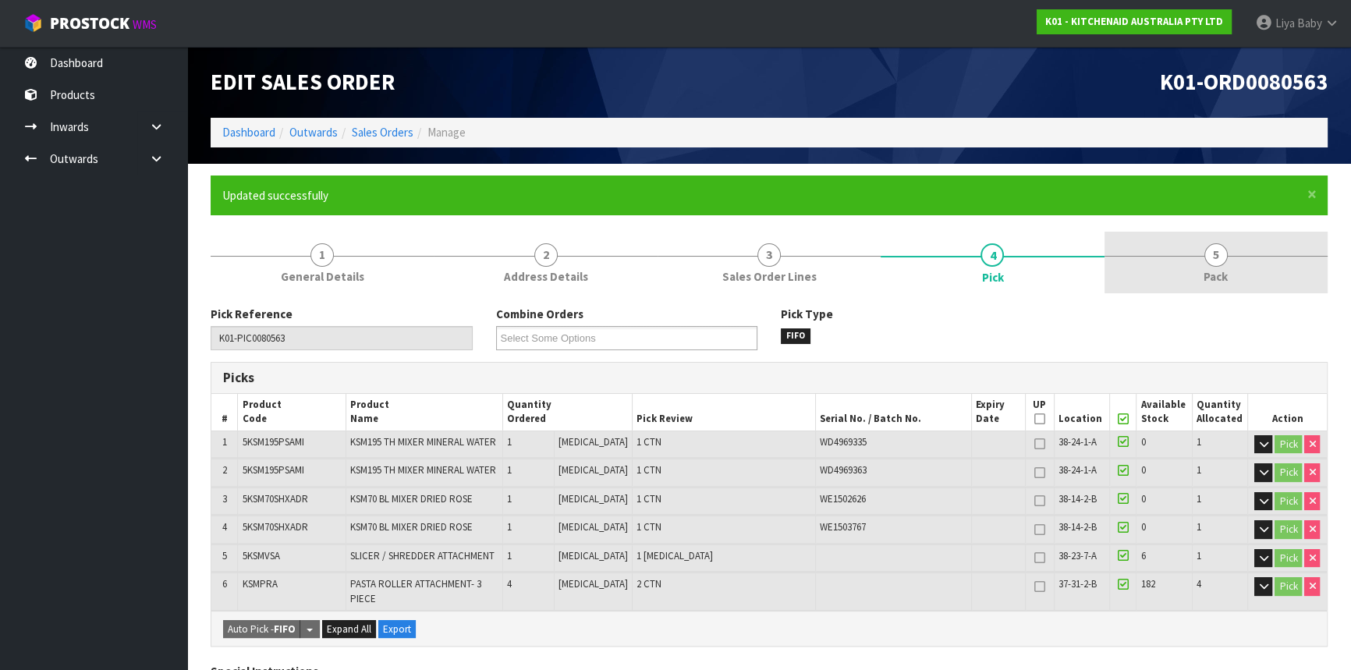
click at [1226, 270] on span "Pack" at bounding box center [1216, 276] width 24 height 16
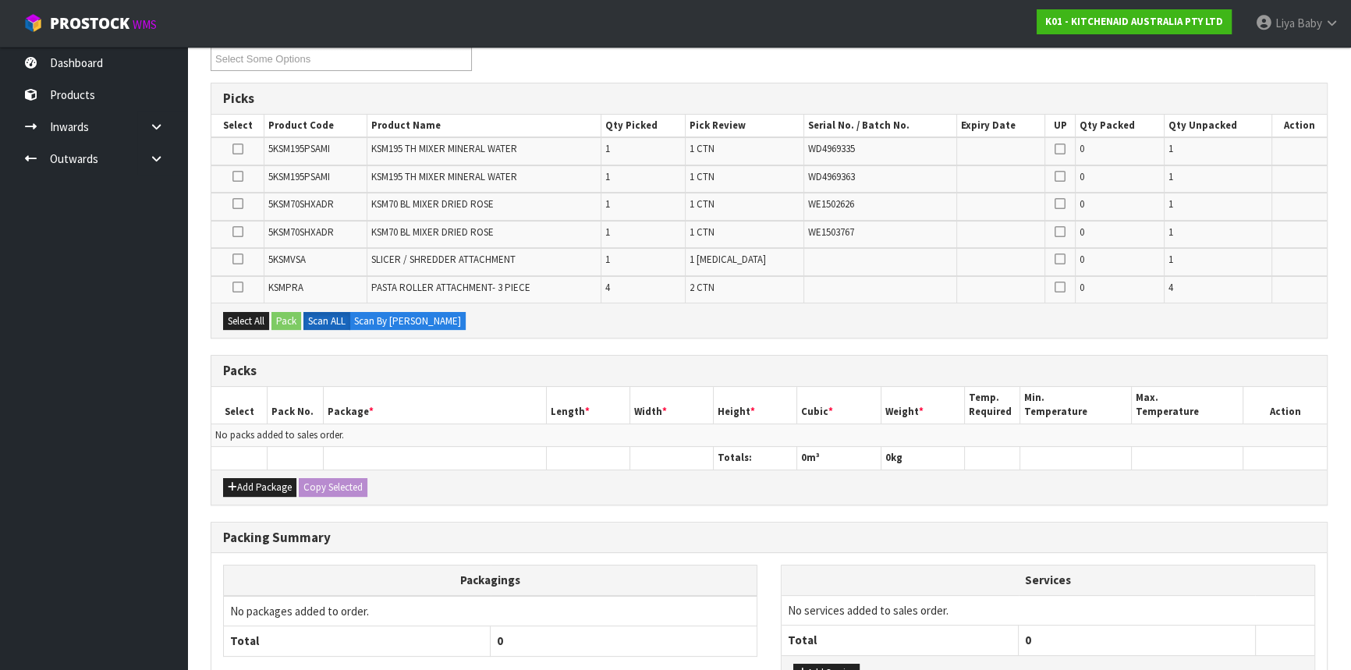
scroll to position [283, 0]
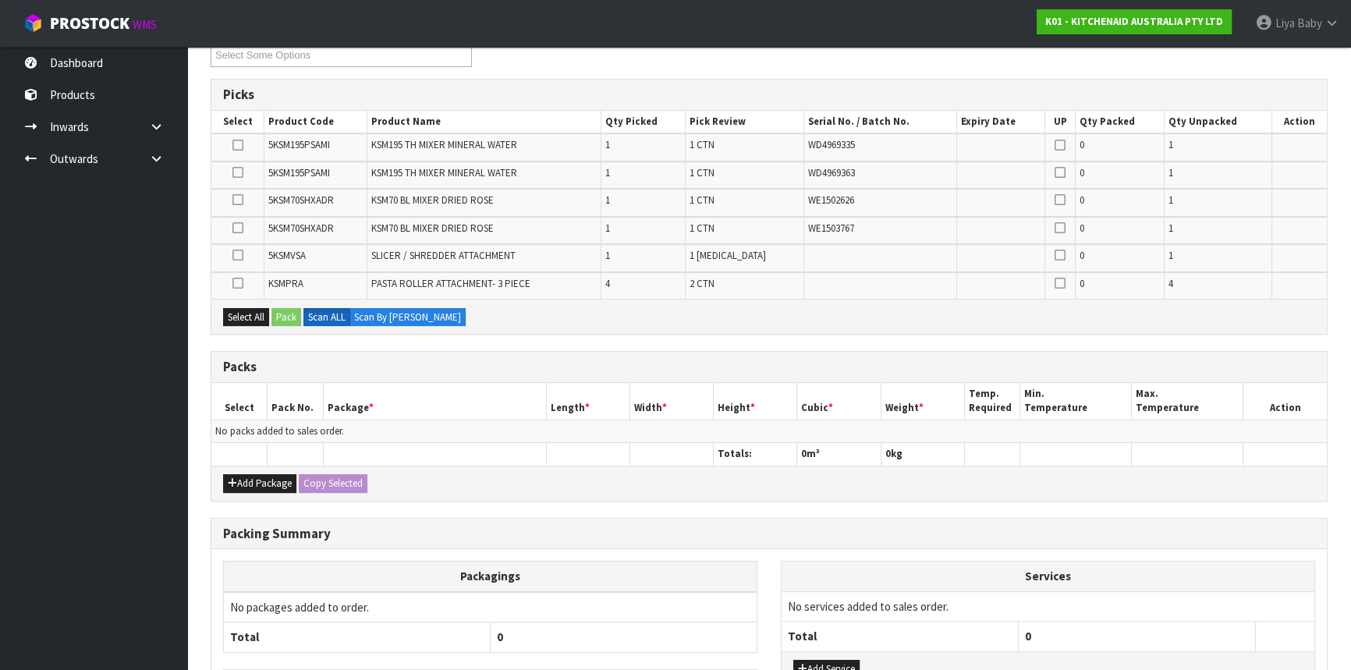
click at [270, 489] on div "Add Package Copy Selected" at bounding box center [768, 483] width 1115 height 35
click at [259, 474] on button "Add Package" at bounding box center [259, 483] width 73 height 19
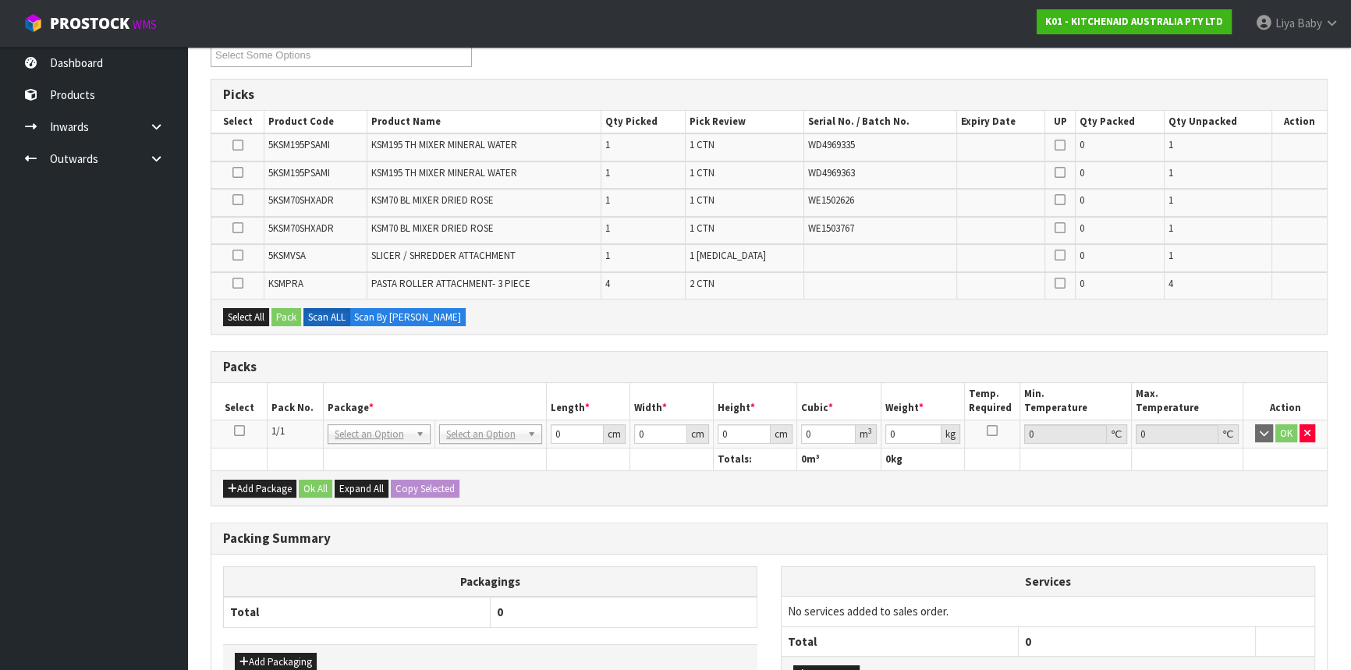
click at [242, 431] on icon at bounding box center [239, 431] width 11 height 1
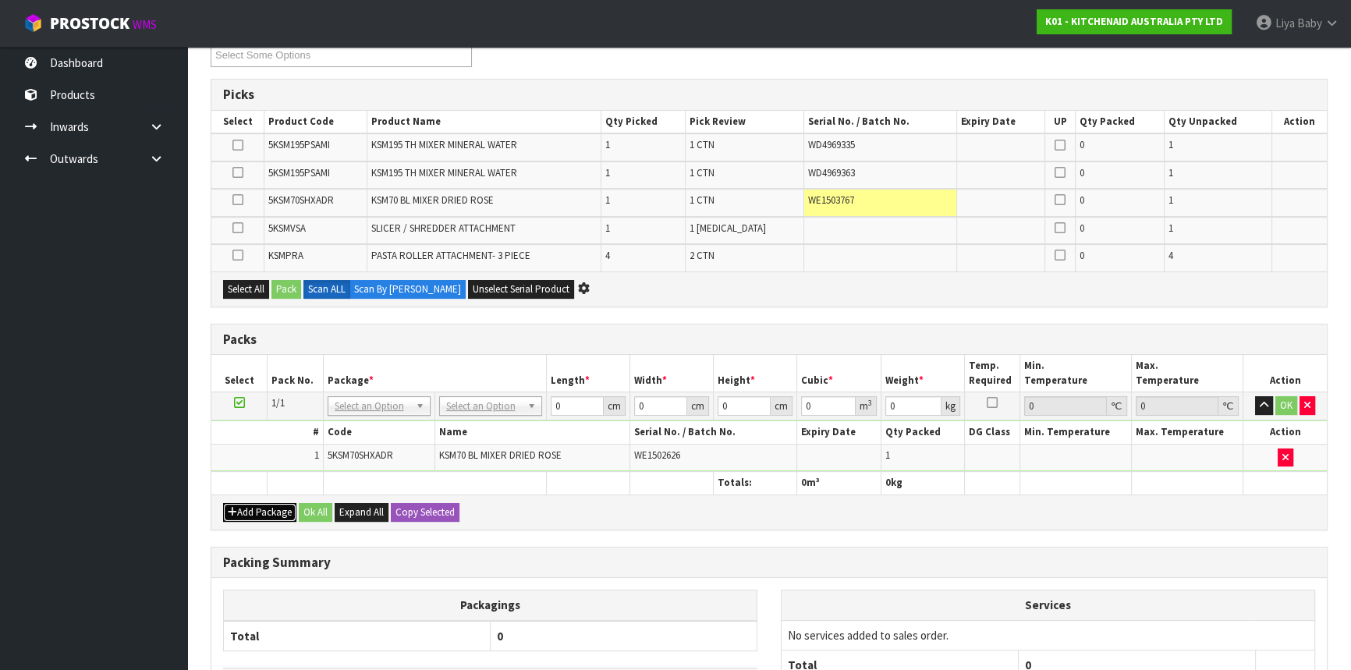
click at [261, 504] on button "Add Package" at bounding box center [259, 512] width 73 height 19
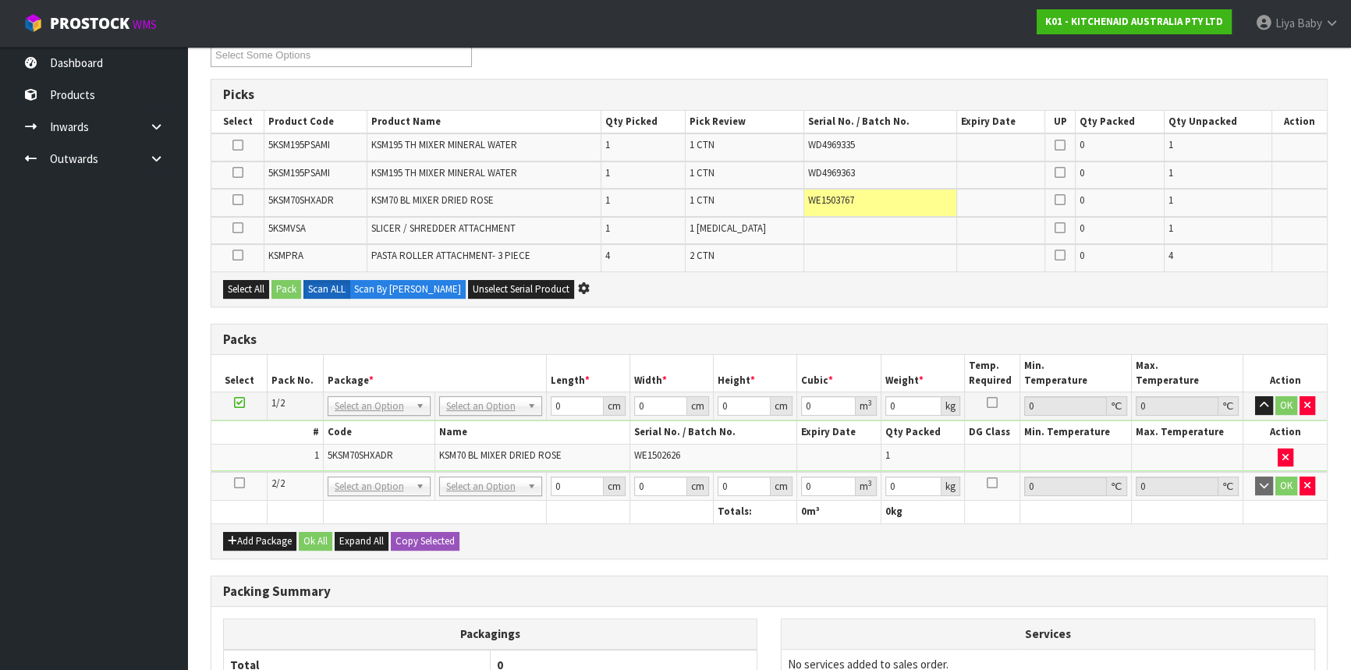
click at [242, 483] on icon at bounding box center [239, 483] width 11 height 1
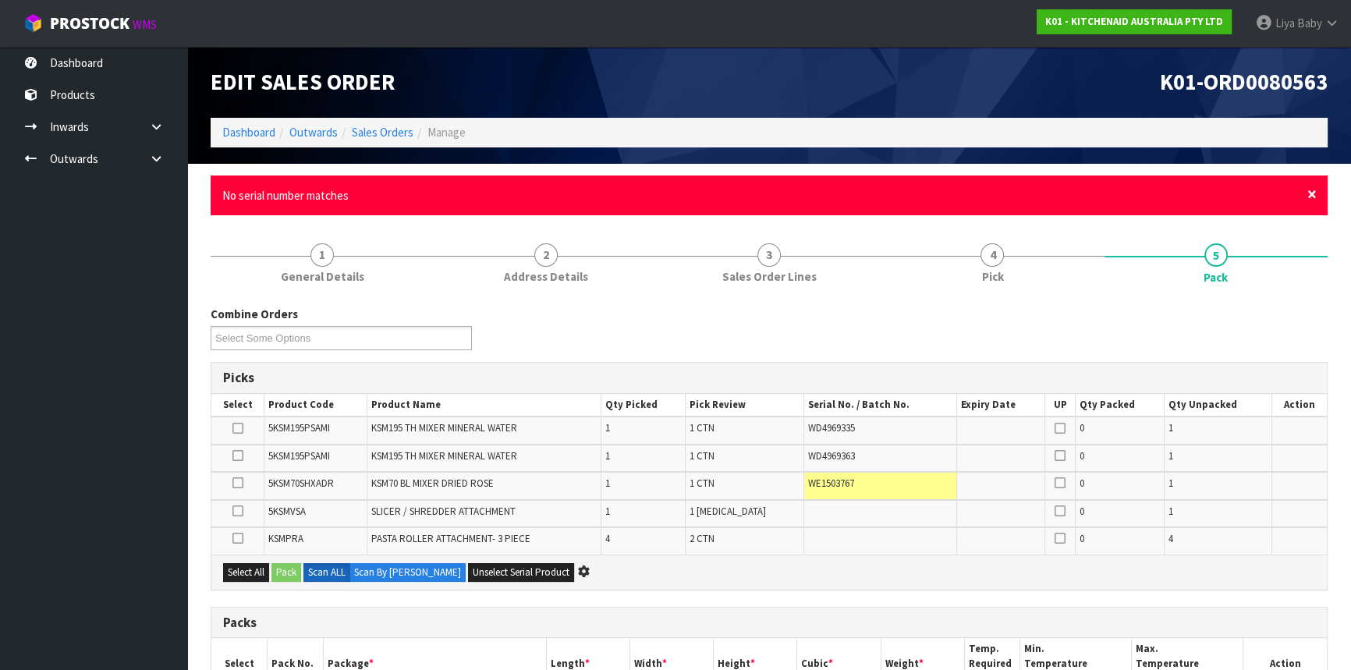
click at [1314, 195] on span "×" at bounding box center [1311, 194] width 9 height 22
click at [1310, 198] on span "×" at bounding box center [1311, 194] width 9 height 22
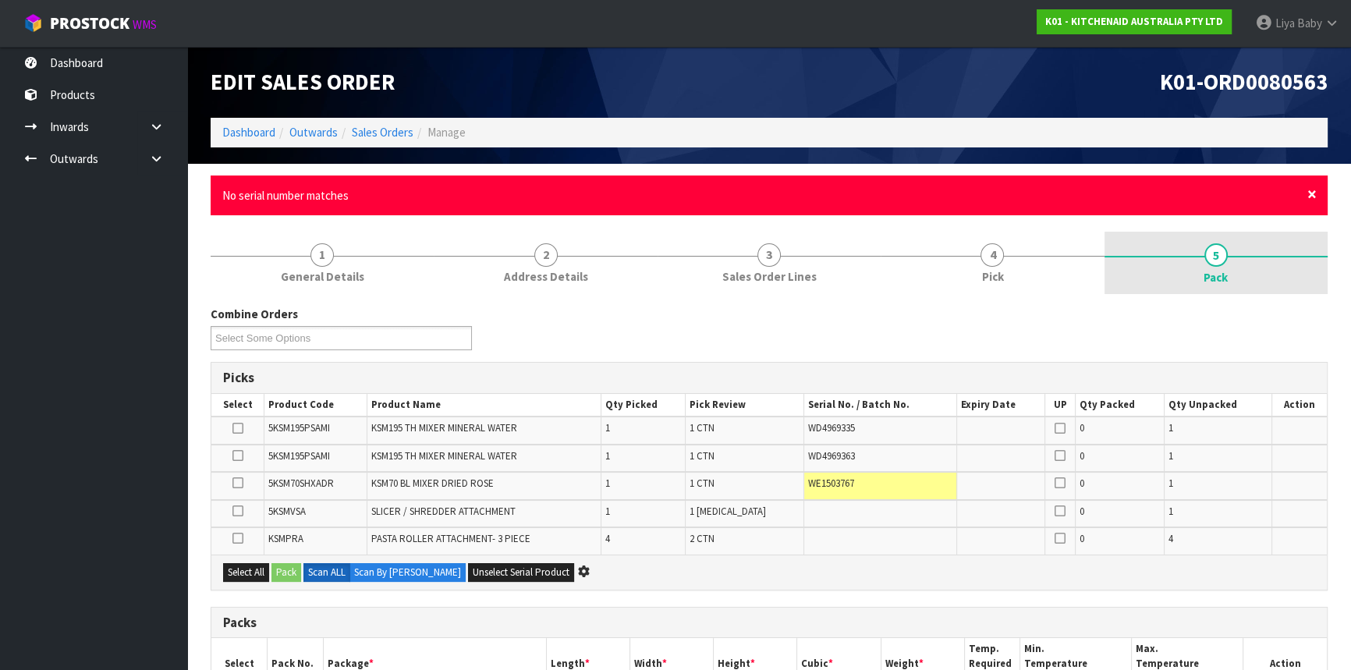
click at [1310, 194] on span "×" at bounding box center [1311, 194] width 9 height 22
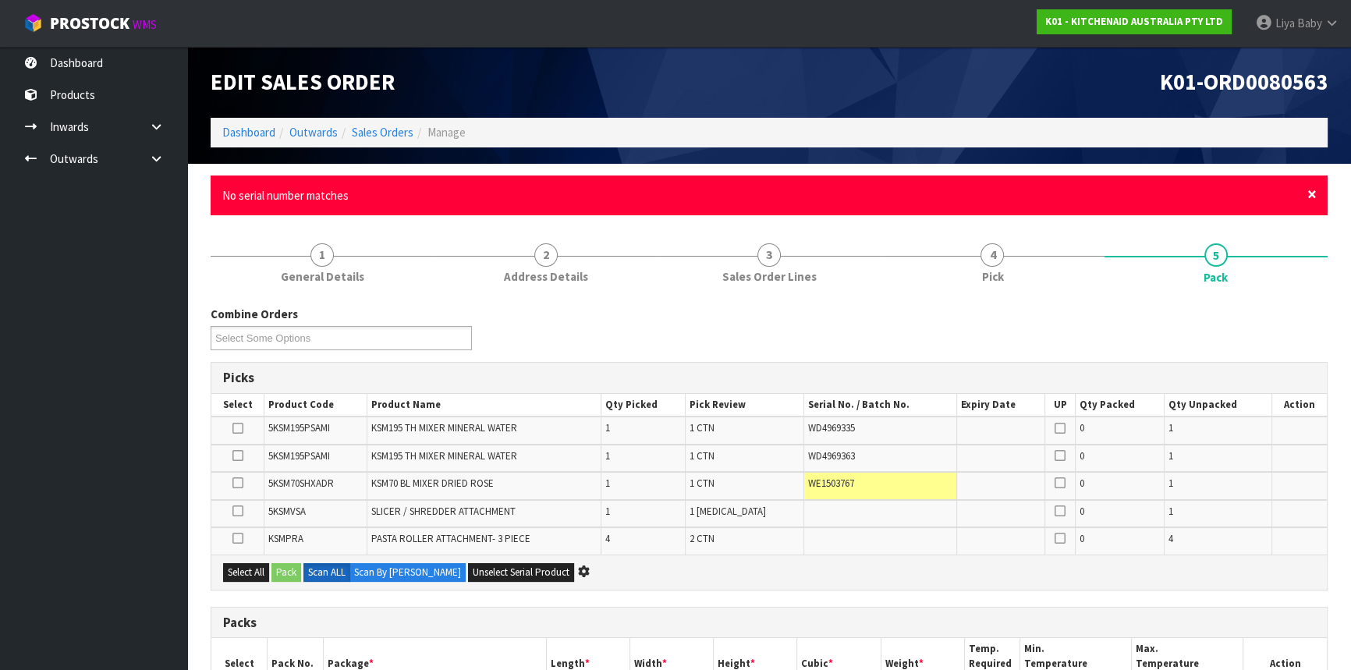
click at [1314, 191] on span "×" at bounding box center [1311, 194] width 9 height 22
click at [1310, 194] on span "×" at bounding box center [1311, 194] width 9 height 22
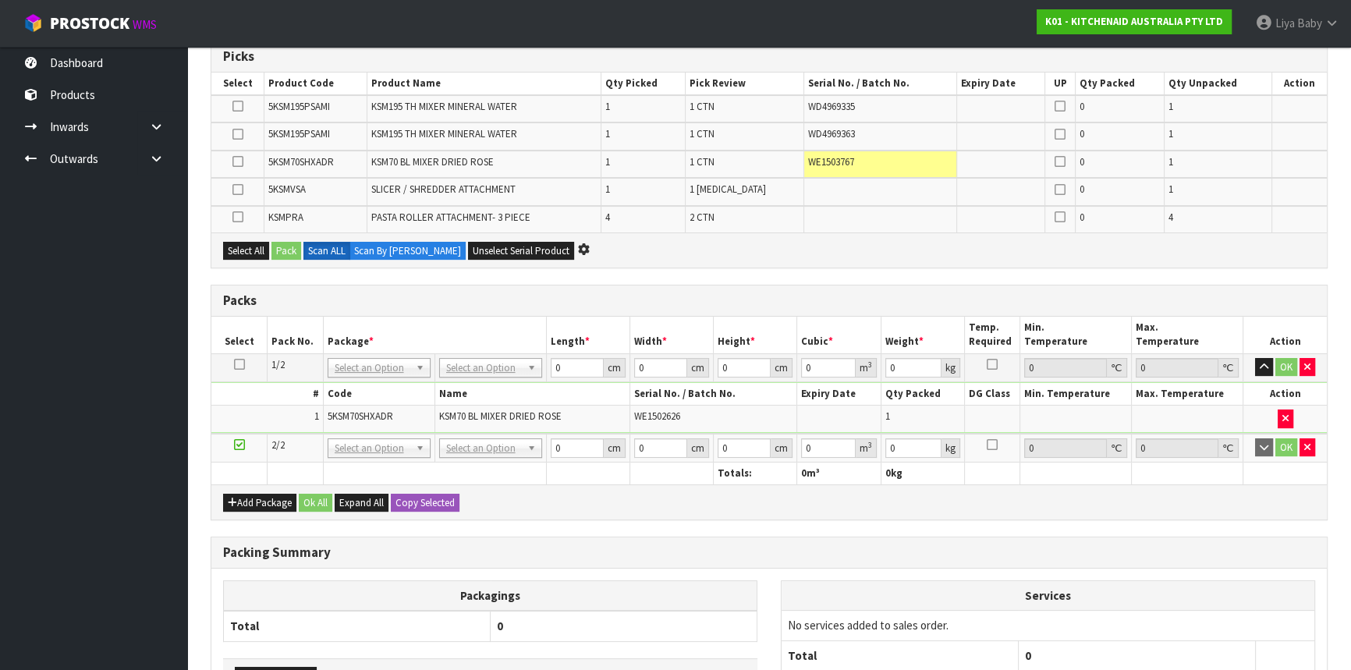
scroll to position [283, 0]
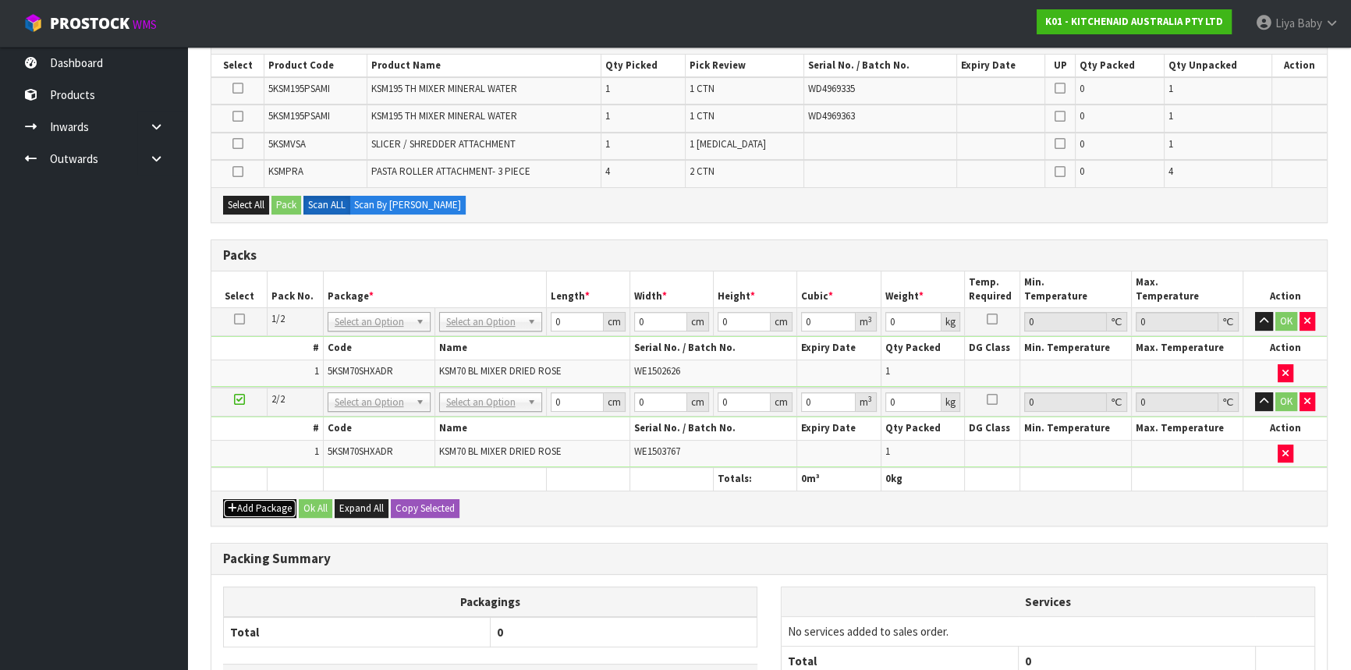
click at [264, 507] on button "Add Package" at bounding box center [259, 508] width 73 height 19
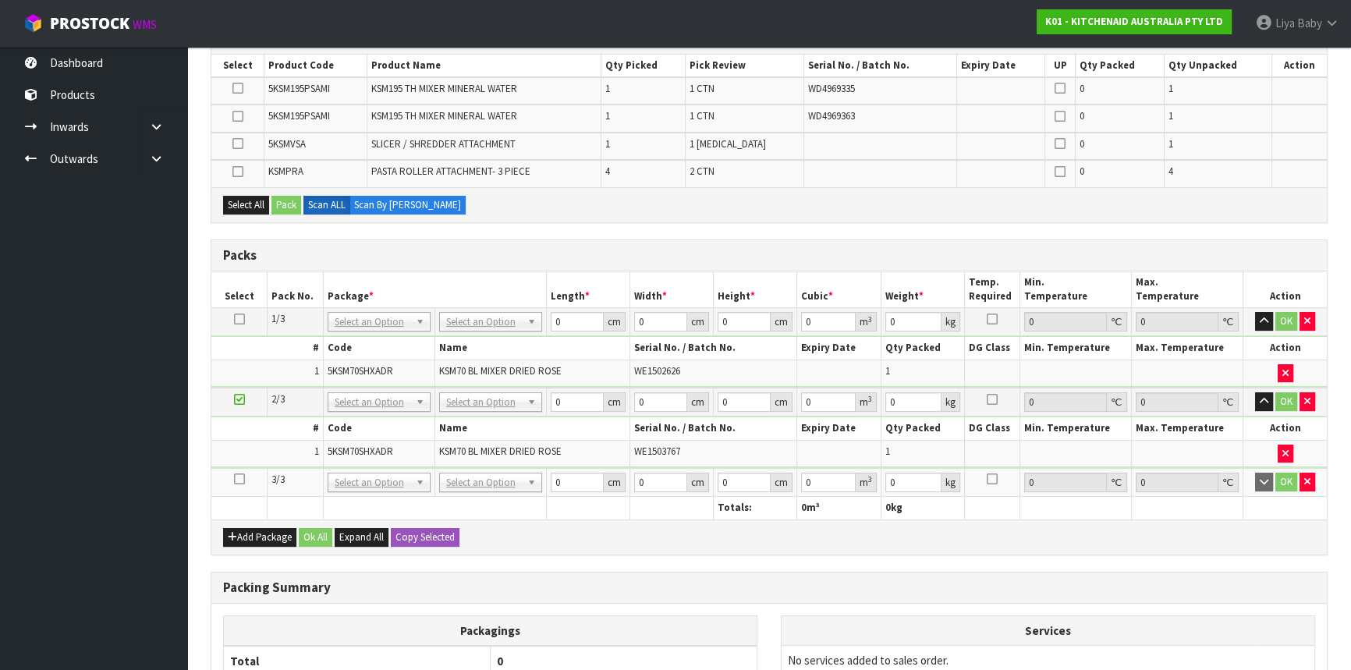
click at [242, 479] on icon at bounding box center [239, 479] width 11 height 1
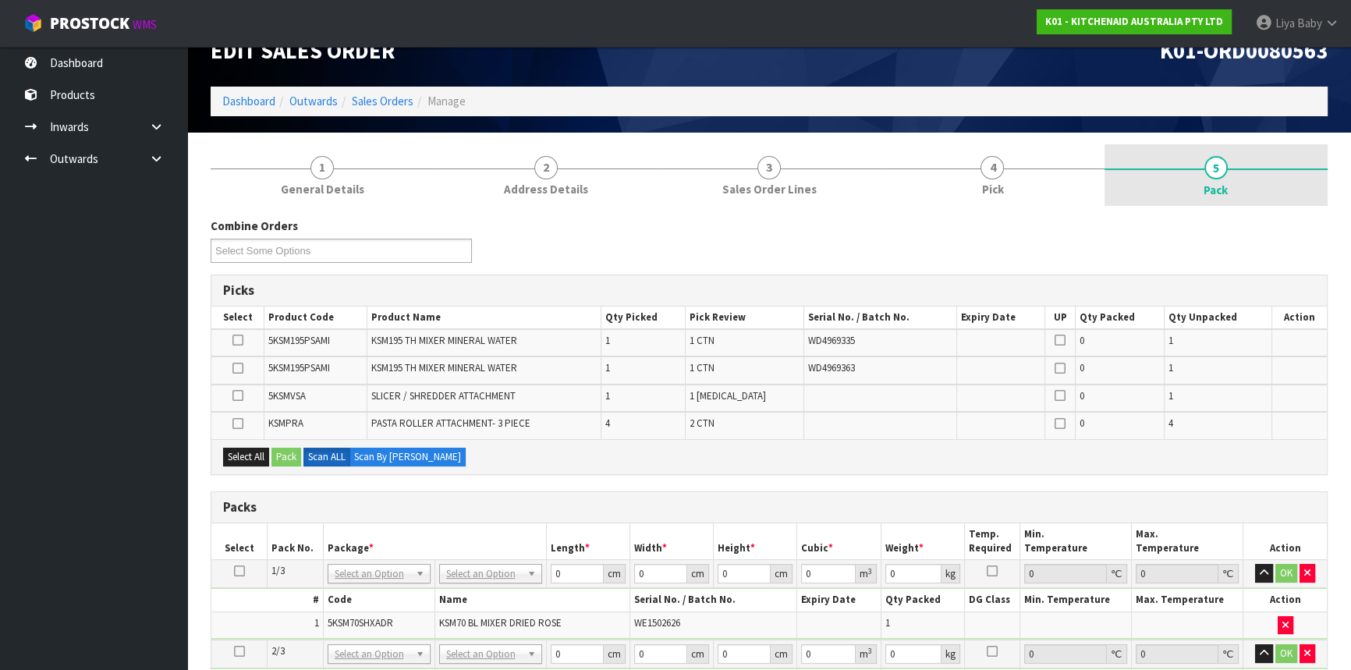
scroll to position [0, 0]
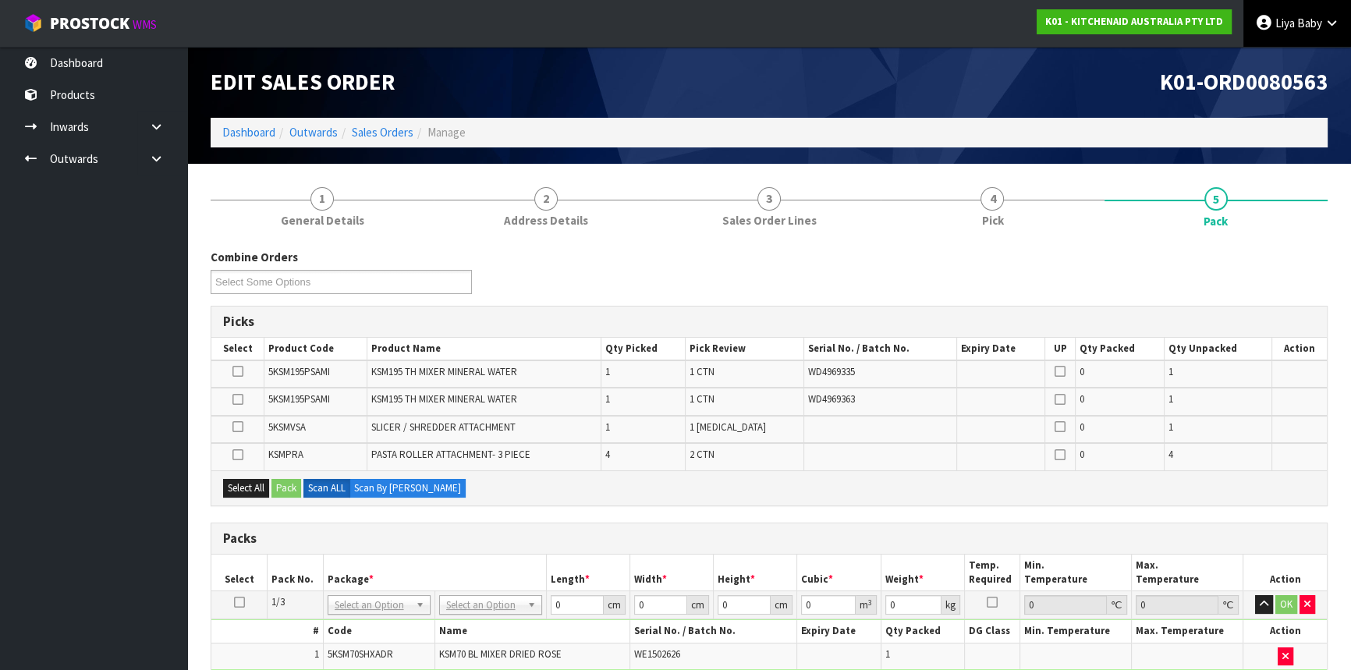
click at [1293, 23] on span "Liya" at bounding box center [1285, 23] width 20 height 15
click at [1298, 60] on link "Logout" at bounding box center [1288, 61] width 123 height 21
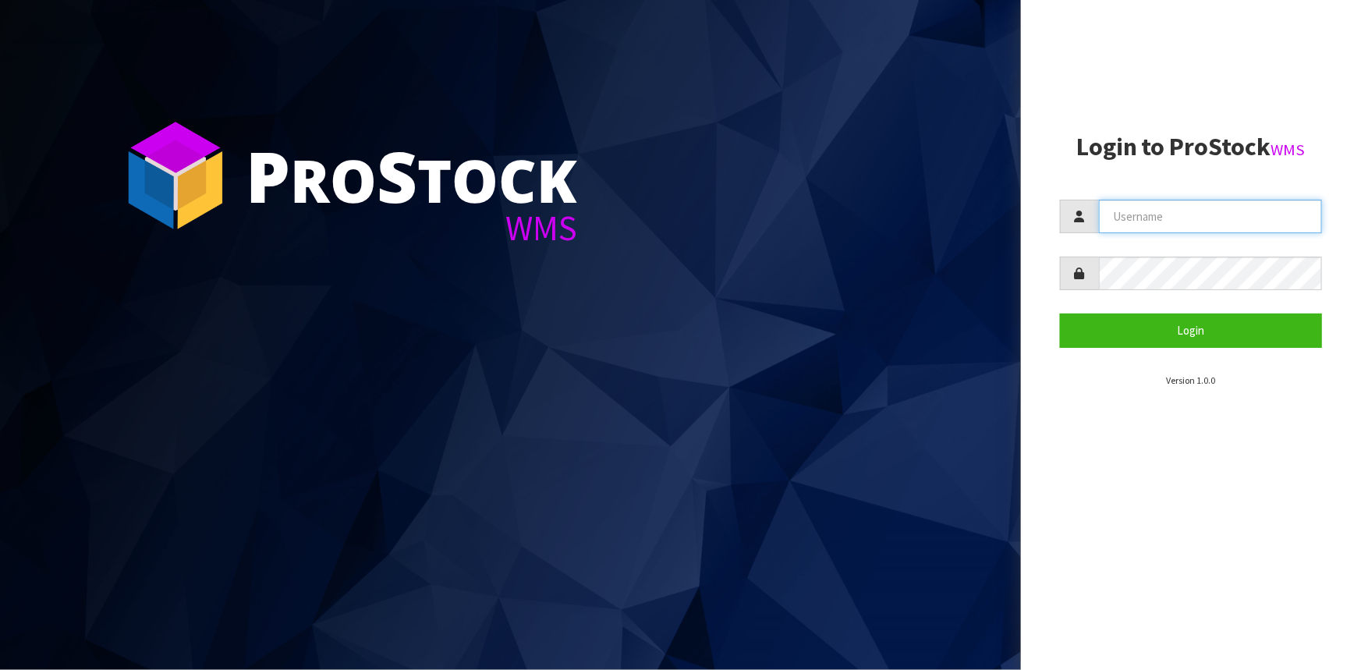
click at [1151, 206] on input "text" at bounding box center [1210, 217] width 223 height 34
click at [1060, 314] on button "Login" at bounding box center [1191, 331] width 262 height 34
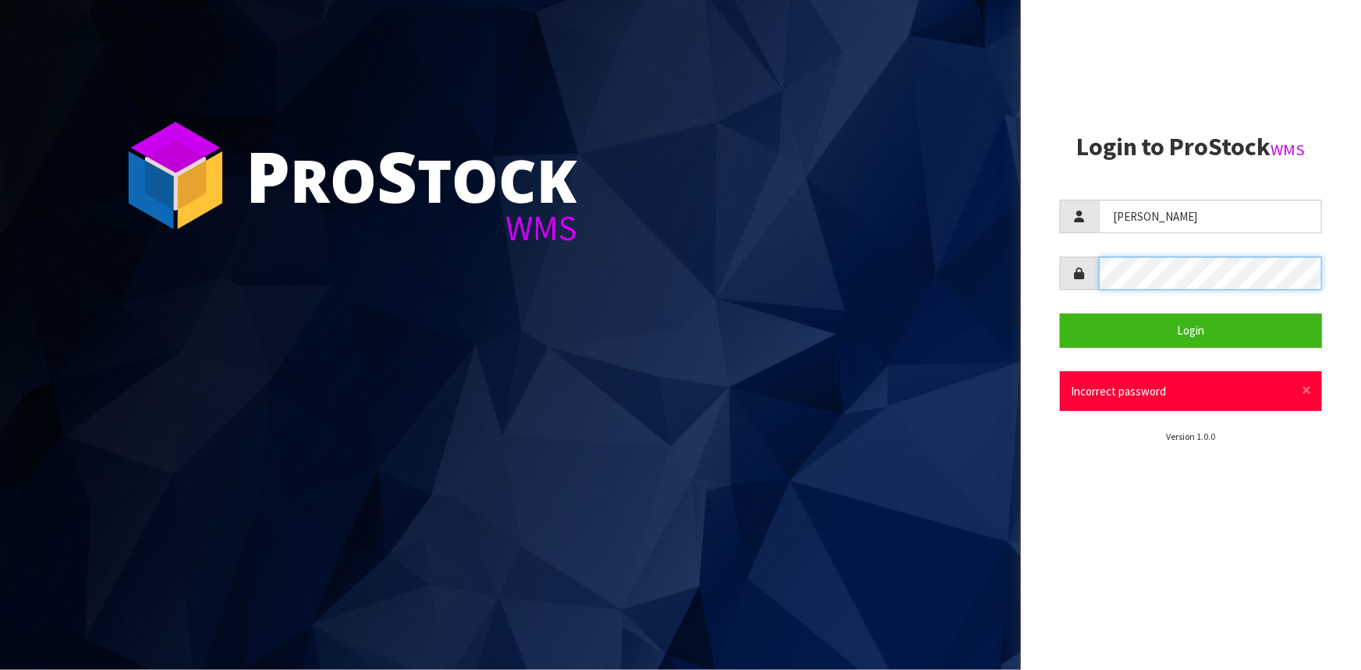
click at [970, 310] on div "P ro S tock WMS Login to ProStock WMS Johnny Login × Close Incorrect password V…" at bounding box center [680, 335] width 1361 height 670
click at [1207, 207] on input "Johnny" at bounding box center [1210, 217] width 223 height 34
type input "Johnny"
click at [1054, 274] on aside "Login to ProStock WMS Johnny Login × Close Incorrect password Version 1.0.0" at bounding box center [1191, 335] width 340 height 670
click at [1060, 314] on button "Login" at bounding box center [1191, 331] width 262 height 34
